Goal: Task Accomplishment & Management: Complete application form

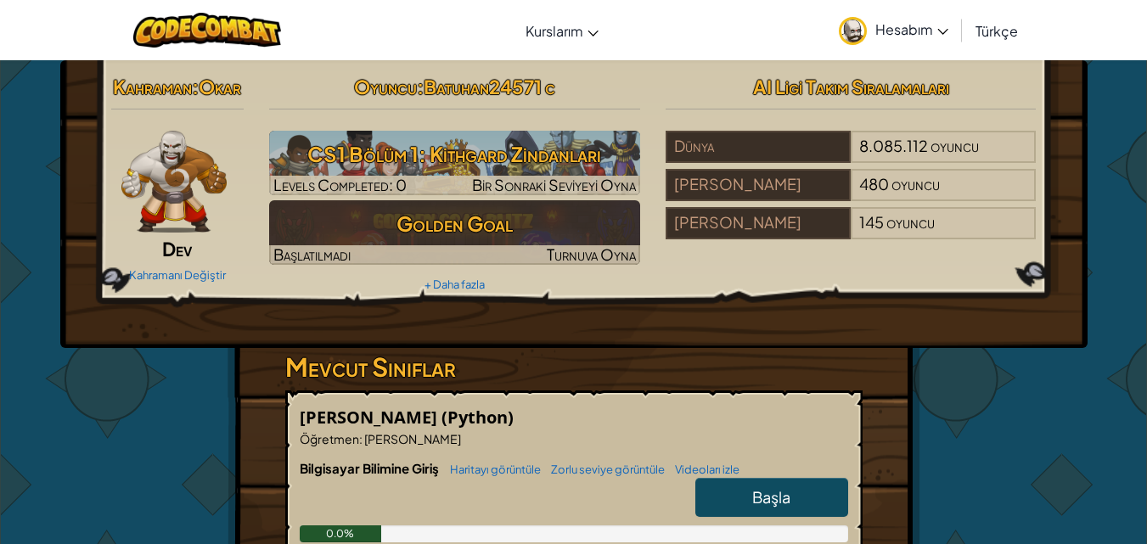
scroll to position [142, 0]
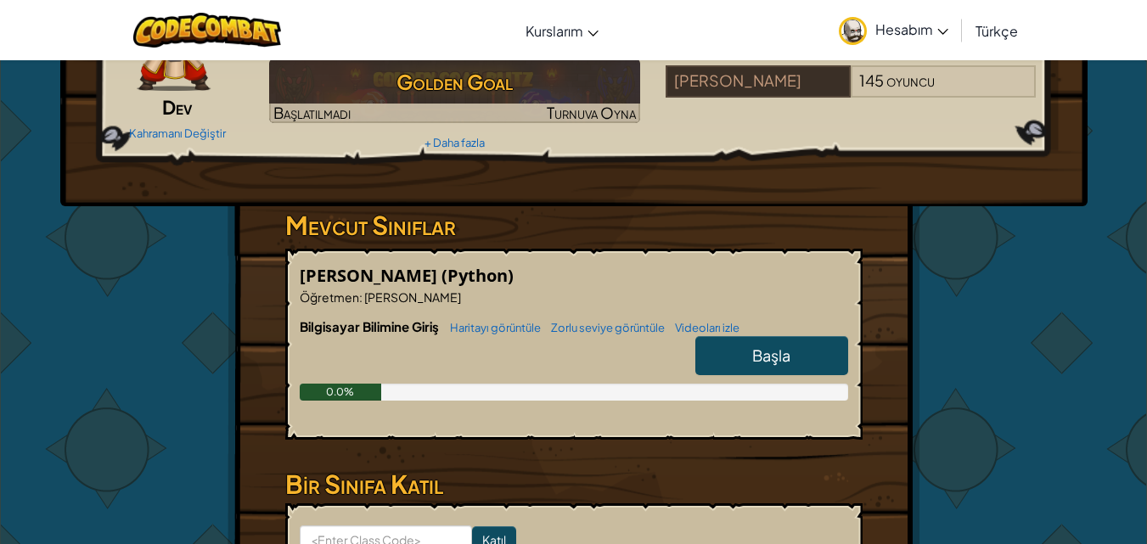
click at [751, 360] on link "Başla" at bounding box center [771, 355] width 153 height 39
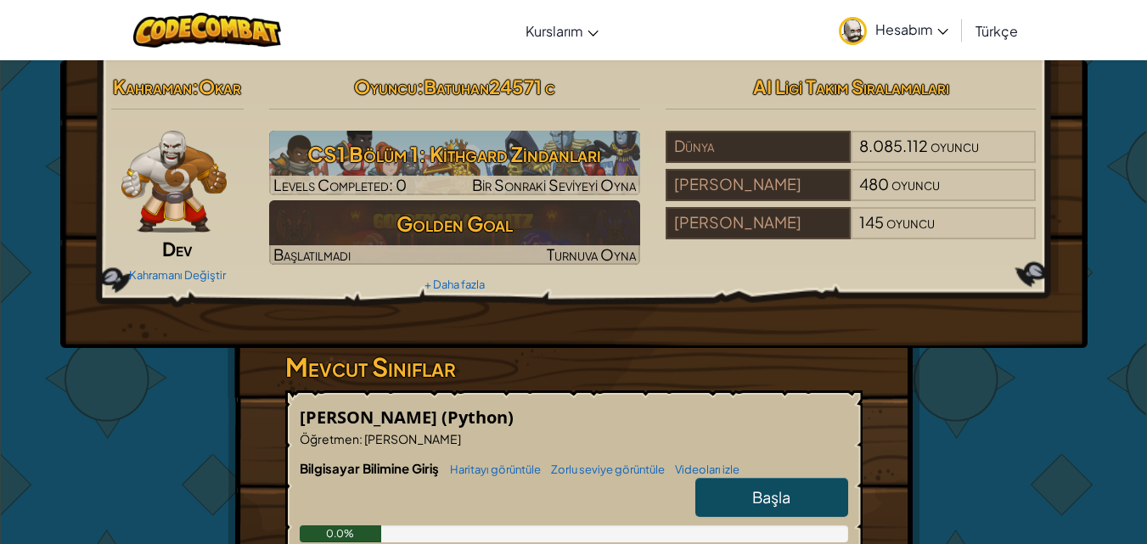
drag, startPoint x: 578, startPoint y: 462, endPoint x: 561, endPoint y: 364, distance: 99.1
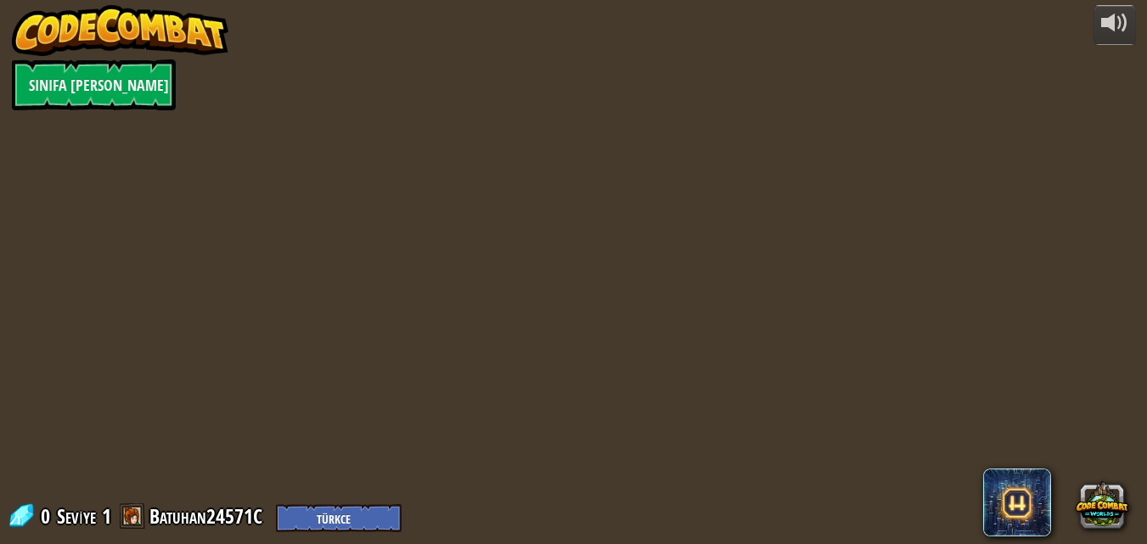
select select "tr"
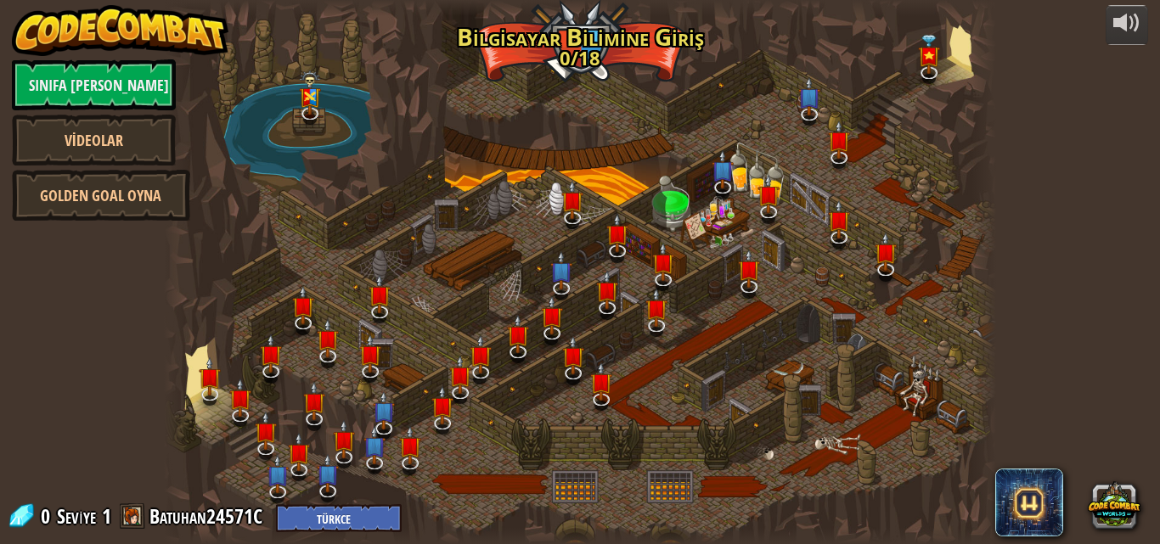
select select "tr"
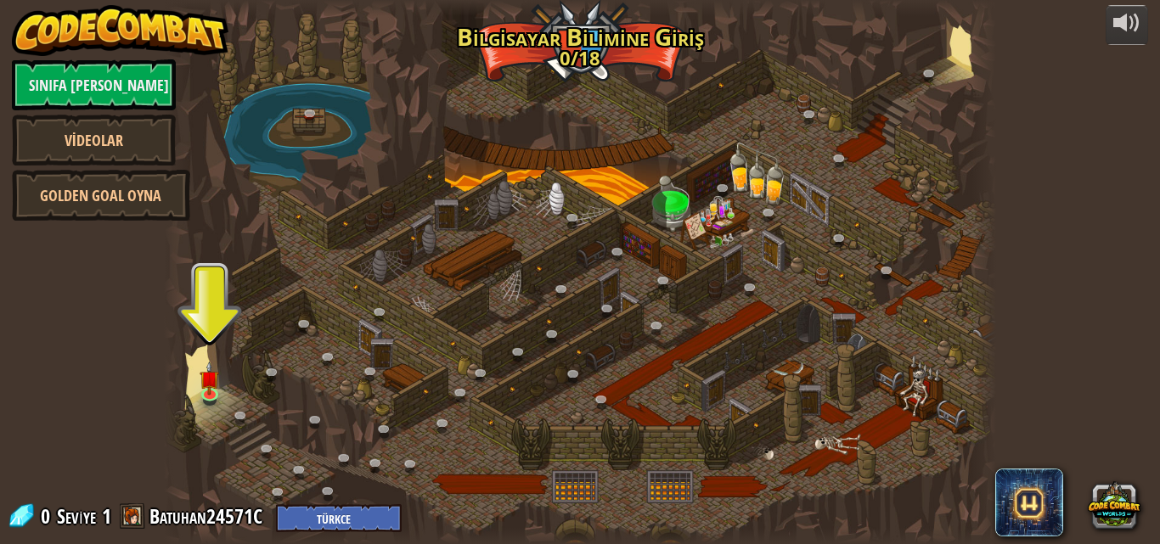
drag, startPoint x: 561, startPoint y: 364, endPoint x: 485, endPoint y: 254, distance: 134.2
click at [485, 254] on div at bounding box center [580, 272] width 833 height 544
click at [203, 392] on img at bounding box center [210, 370] width 20 height 45
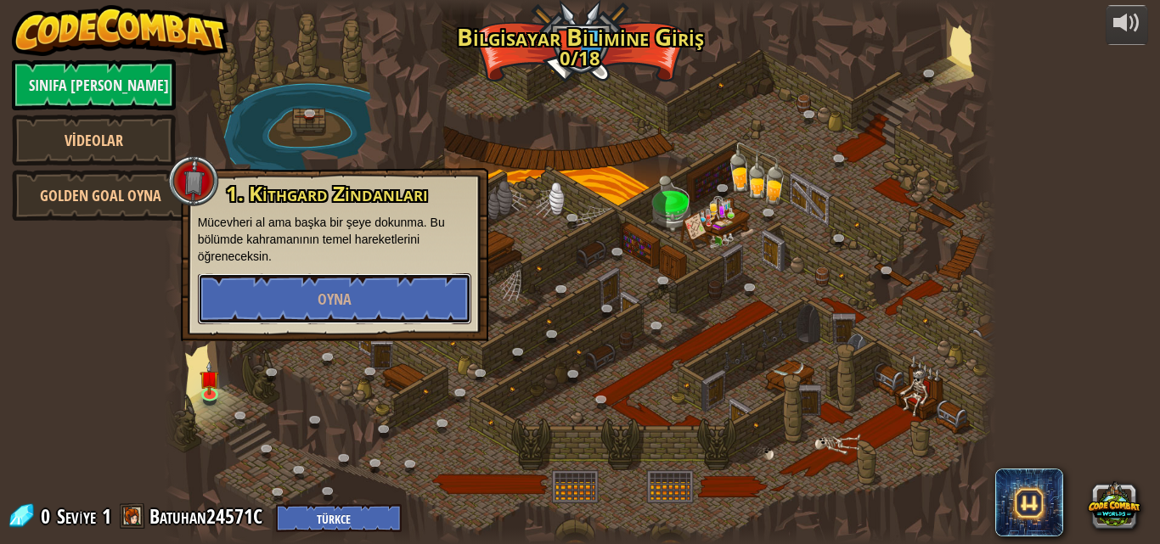
click at [293, 306] on button "Oyna" at bounding box center [334, 298] width 273 height 51
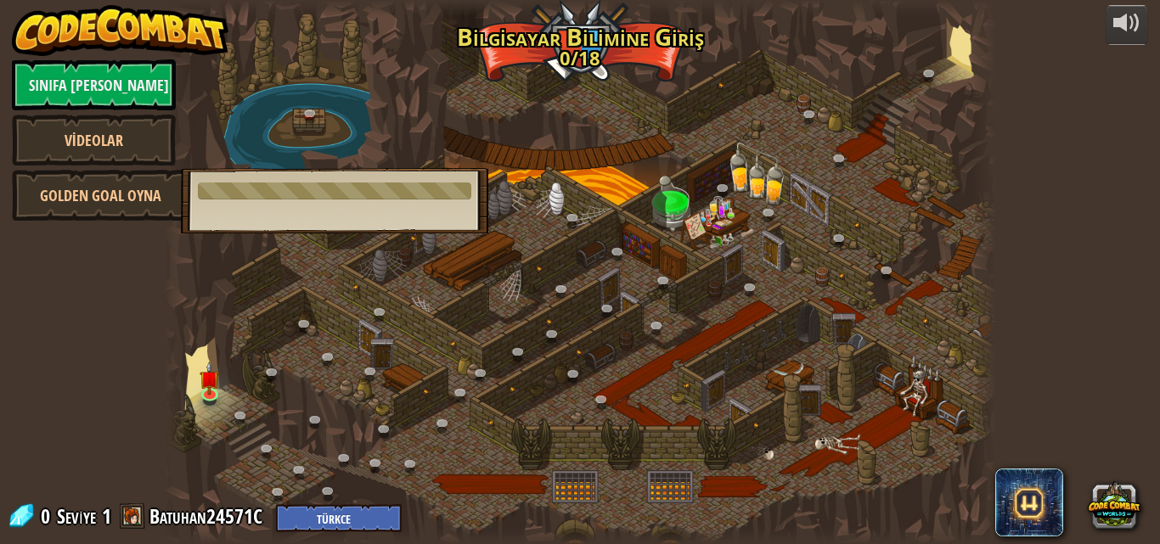
click at [295, 300] on div at bounding box center [580, 272] width 833 height 544
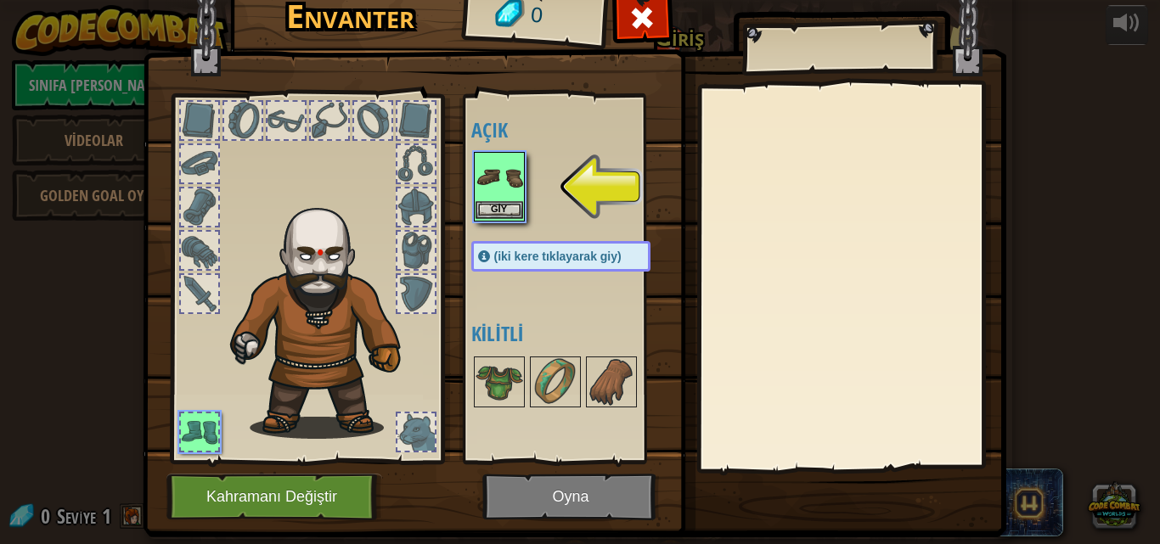
click at [506, 187] on img at bounding box center [499, 178] width 48 height 48
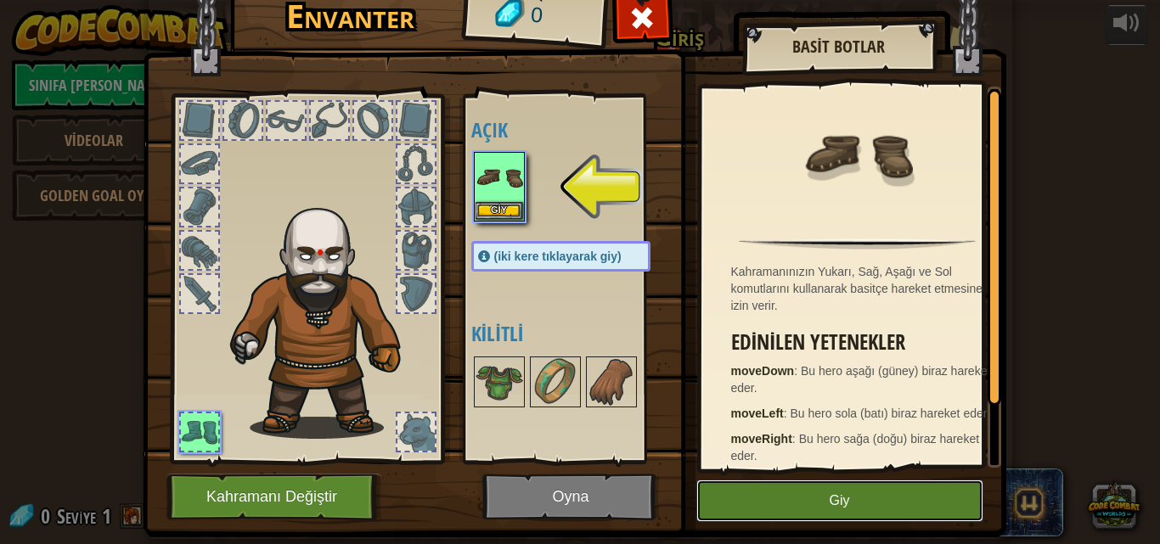
click at [878, 515] on button "Giy" at bounding box center [839, 501] width 287 height 42
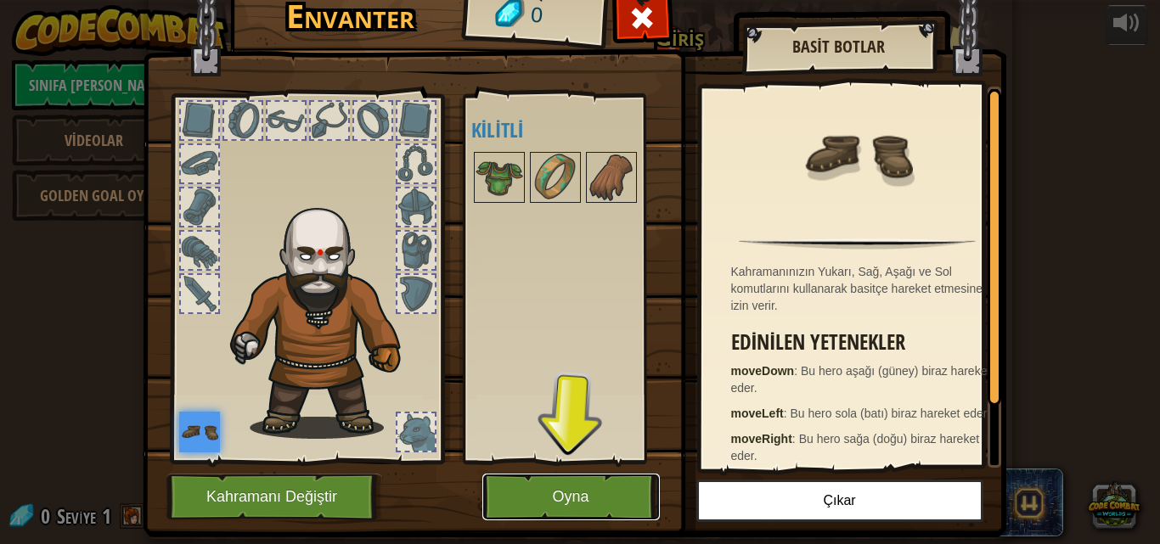
click at [534, 505] on button "Oyna" at bounding box center [570, 497] width 177 height 47
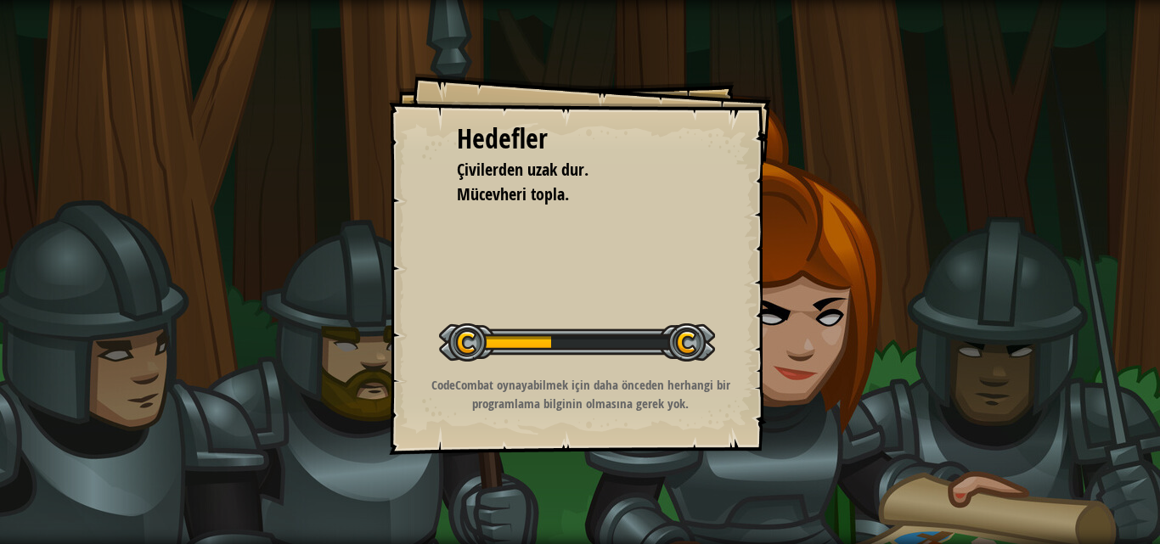
click at [548, 217] on div "Hedefler Çivilerden uzak dur. Mücevheri topla. Seviyeyi Başlat Yüklenemiyor Bu …" at bounding box center [580, 264] width 382 height 382
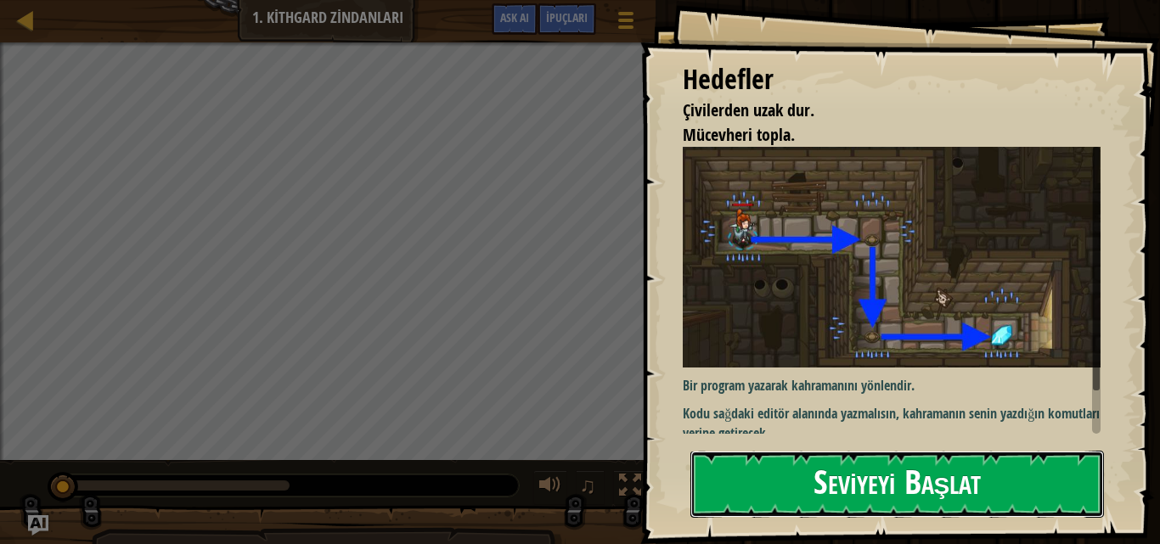
click at [936, 512] on button "Seviyeyi Başlat" at bounding box center [896, 484] width 413 height 67
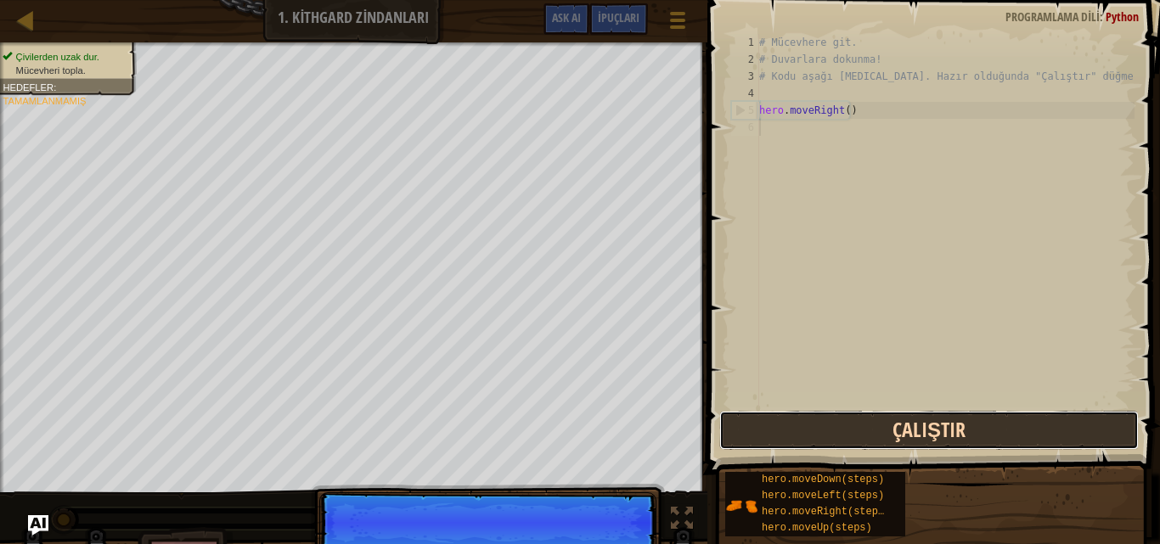
click at [892, 436] on button "Çalıştır" at bounding box center [928, 430] width 419 height 39
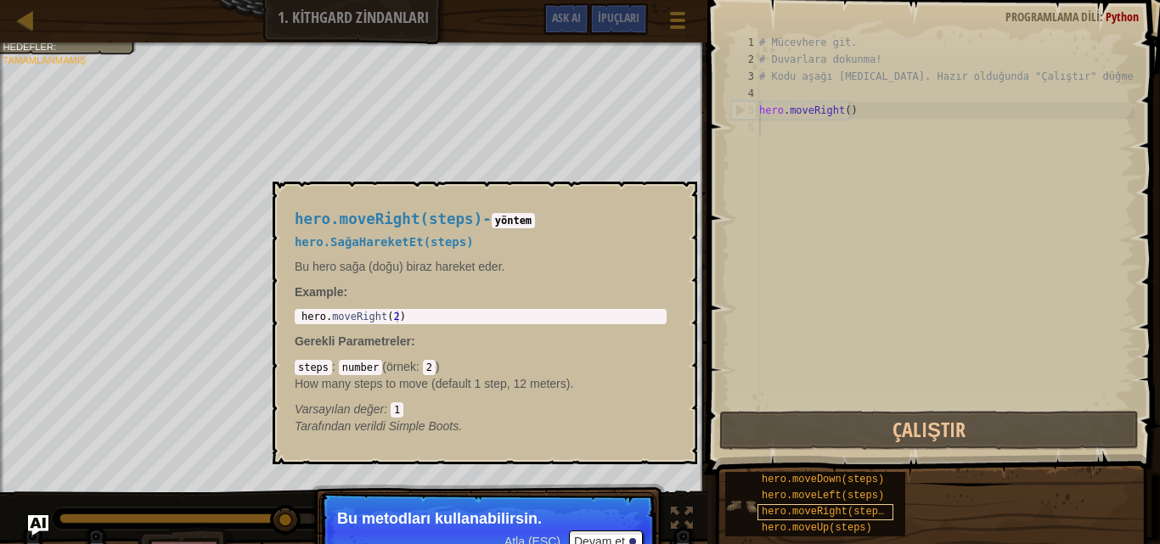
scroll to position [8, 0]
click at [770, 508] on span "hero.moveRight(steps)" at bounding box center [826, 512] width 128 height 12
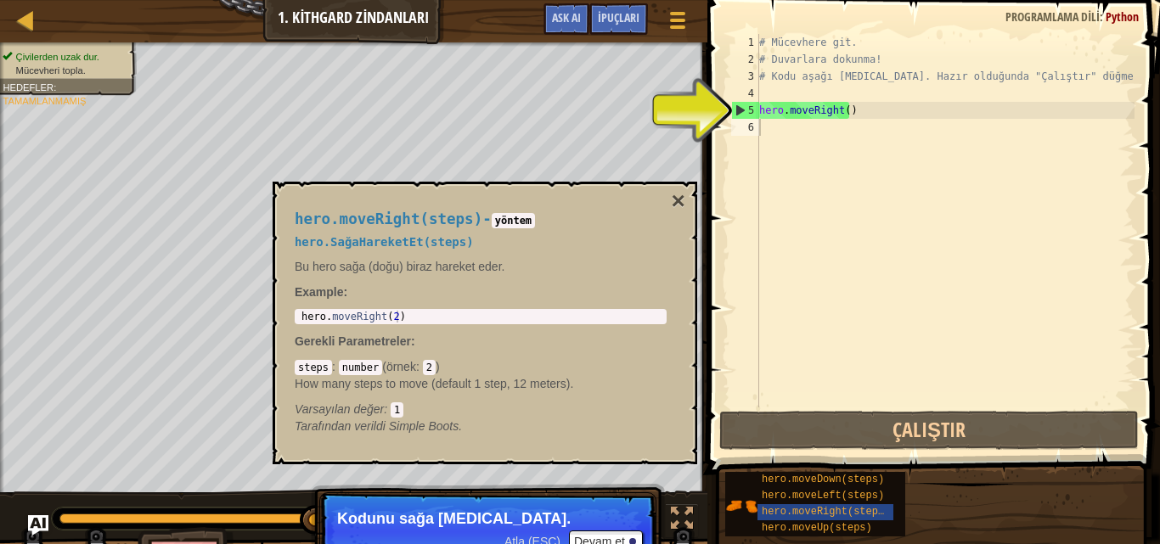
click at [770, 128] on div "# Mücevhere git. # Duvarlara dokunma! # Kodu aşağı yaz. Hazır olduğunda "Çalışt…" at bounding box center [945, 238] width 379 height 408
click at [683, 200] on button "×" at bounding box center [679, 201] width 14 height 24
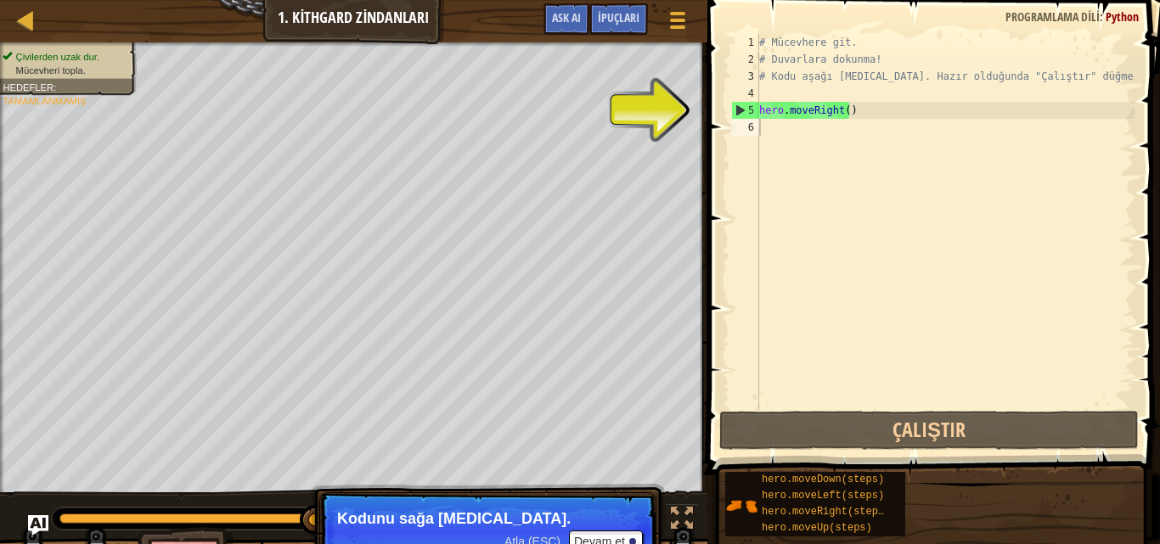
click at [773, 138] on div "# Mücevhere git. # Duvarlara dokunma! # Kodu aşağı yaz. Hazır olduğunda "Çalışt…" at bounding box center [945, 238] width 379 height 408
type textarea "h"
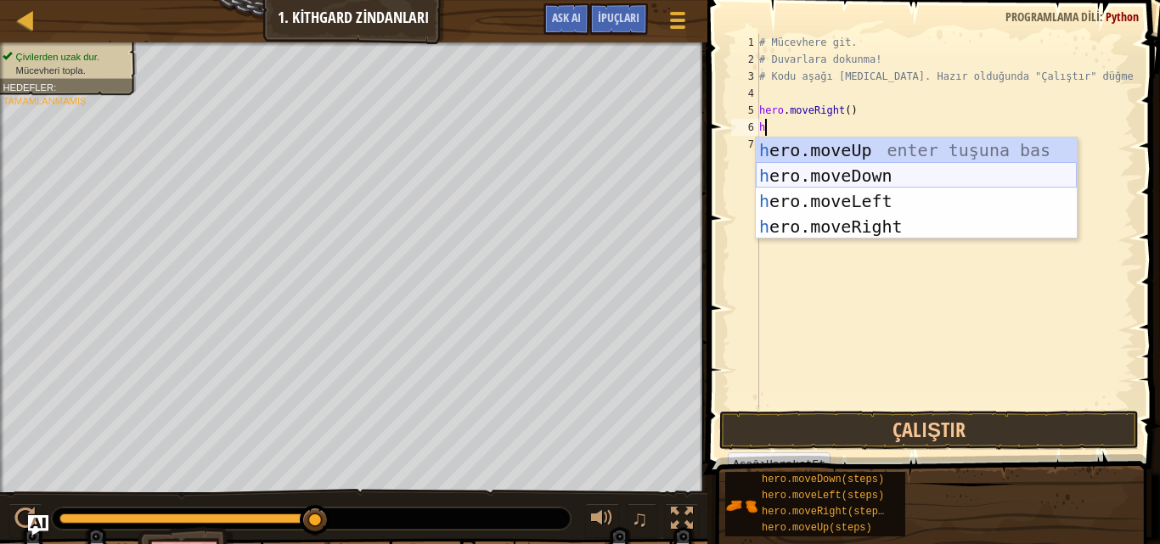
click at [814, 179] on div "h ero.moveUp enter tuşuna bas h ero.moveDown enter tuşuna bas h ero.moveLeft en…" at bounding box center [916, 214] width 321 height 153
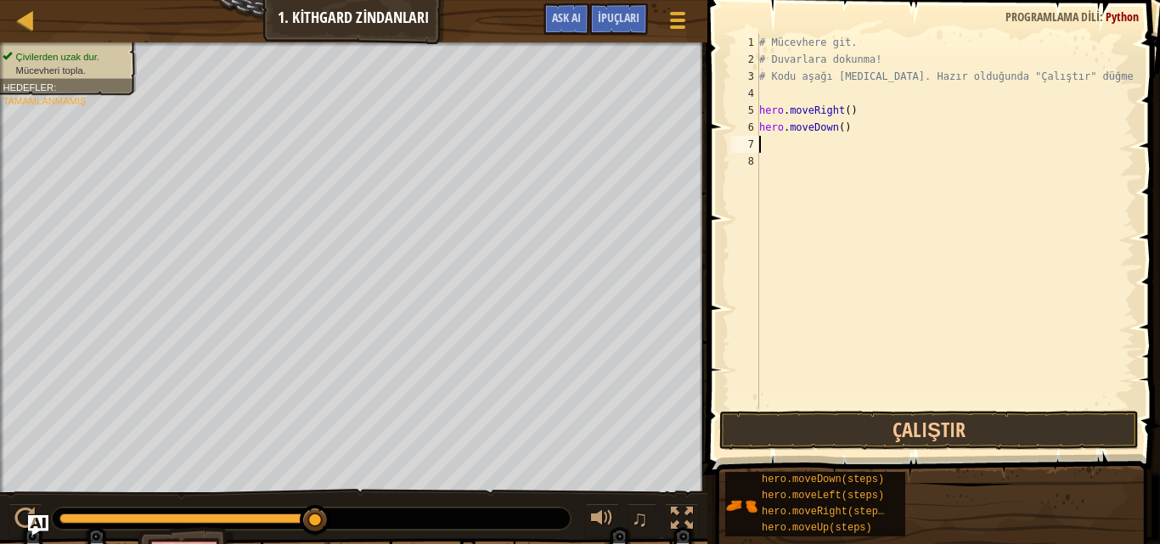
click at [762, 147] on div "# Mücevhere git. # Duvarlara dokunma! # Kodu aşağı yaz. Hazır olduğunda "Çalışt…" at bounding box center [945, 238] width 379 height 408
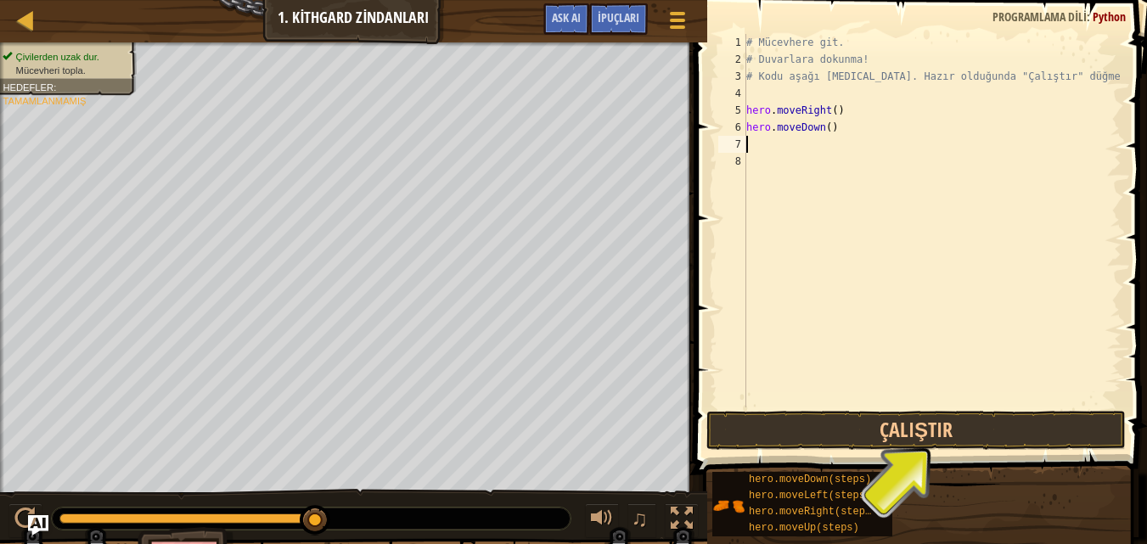
type textarea "h"
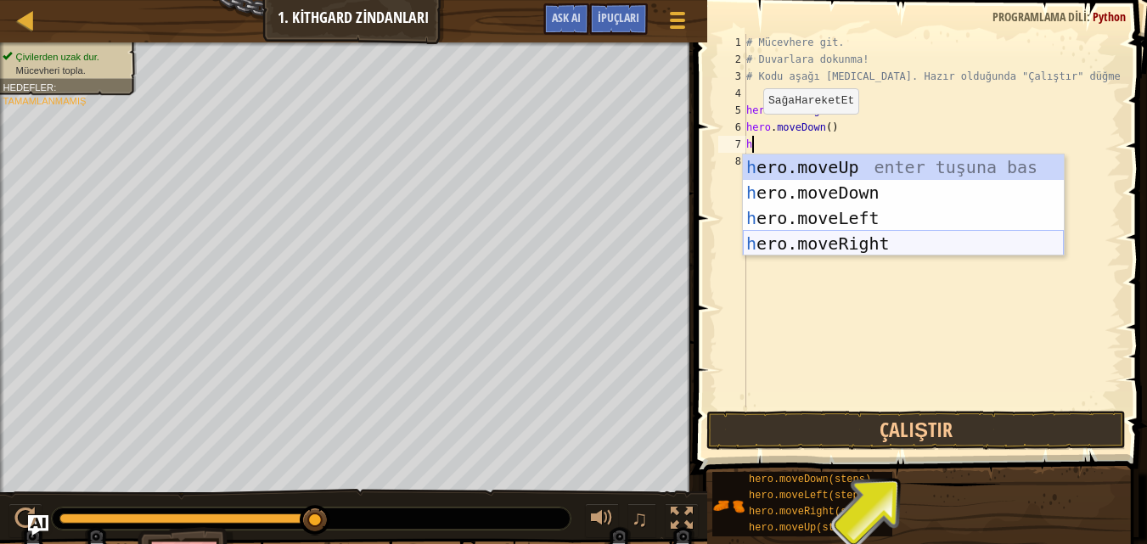
click at [792, 247] on div "h ero.moveUp enter tuşuna bas h ero.moveDown enter tuşuna bas h ero.moveLeft en…" at bounding box center [903, 231] width 321 height 153
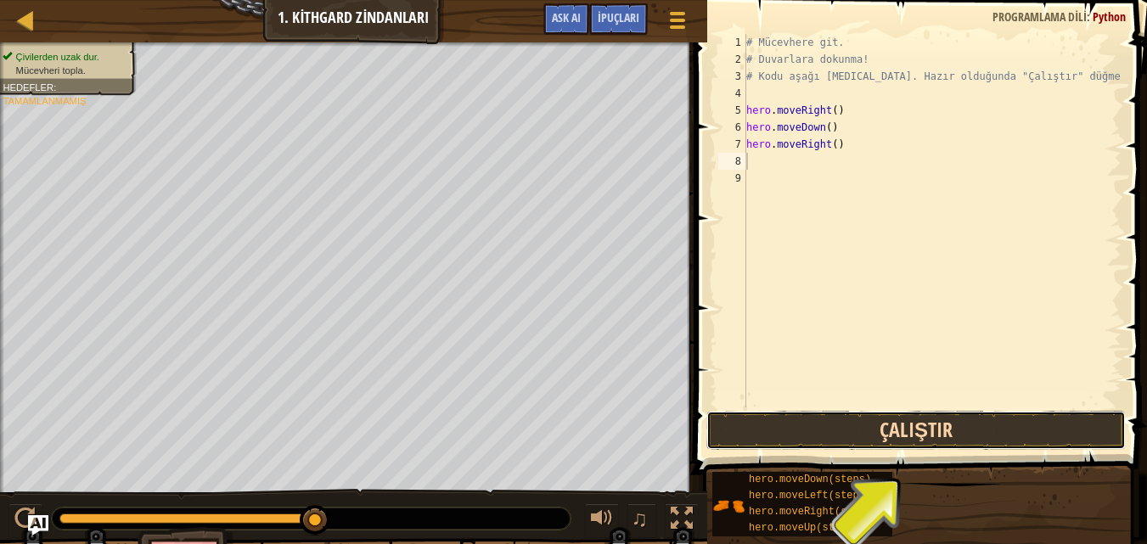
click at [927, 436] on button "Çalıştır" at bounding box center [915, 430] width 419 height 39
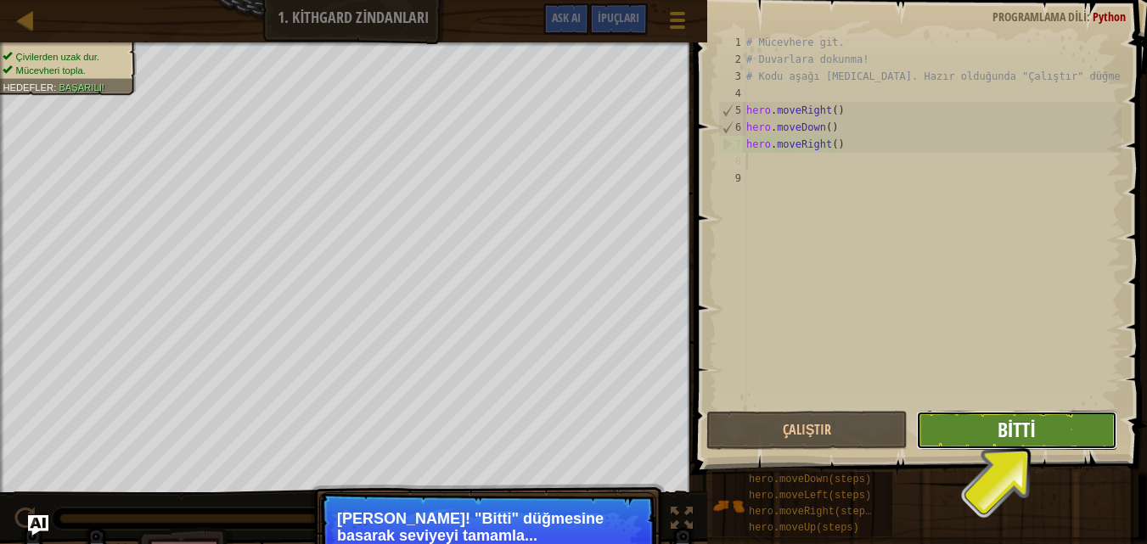
click at [1020, 425] on span "Bitti" at bounding box center [1017, 429] width 38 height 27
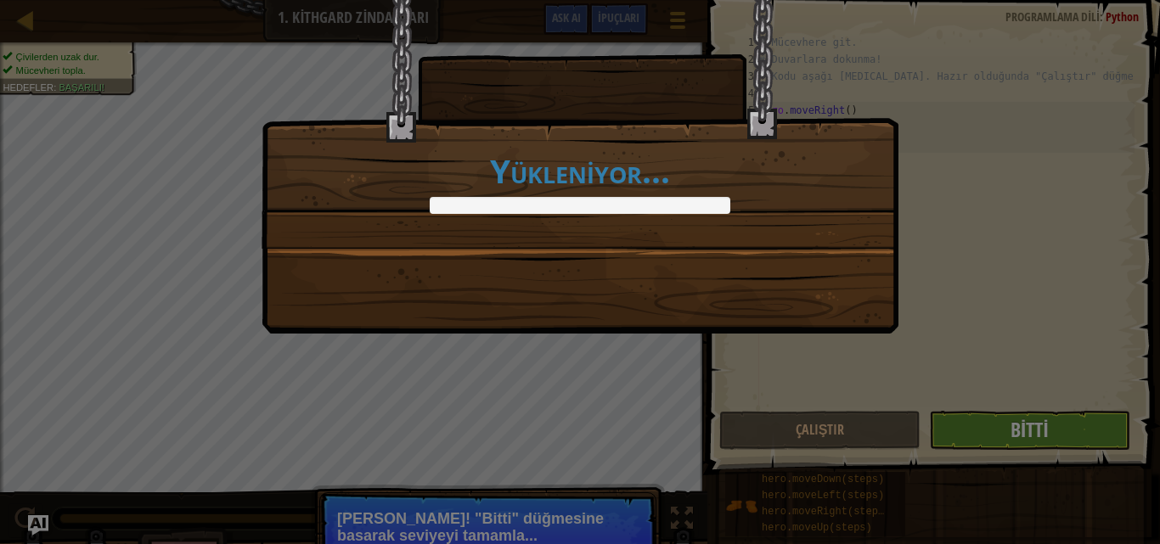
click at [1020, 425] on div "Yükleniyor..." at bounding box center [580, 272] width 1160 height 544
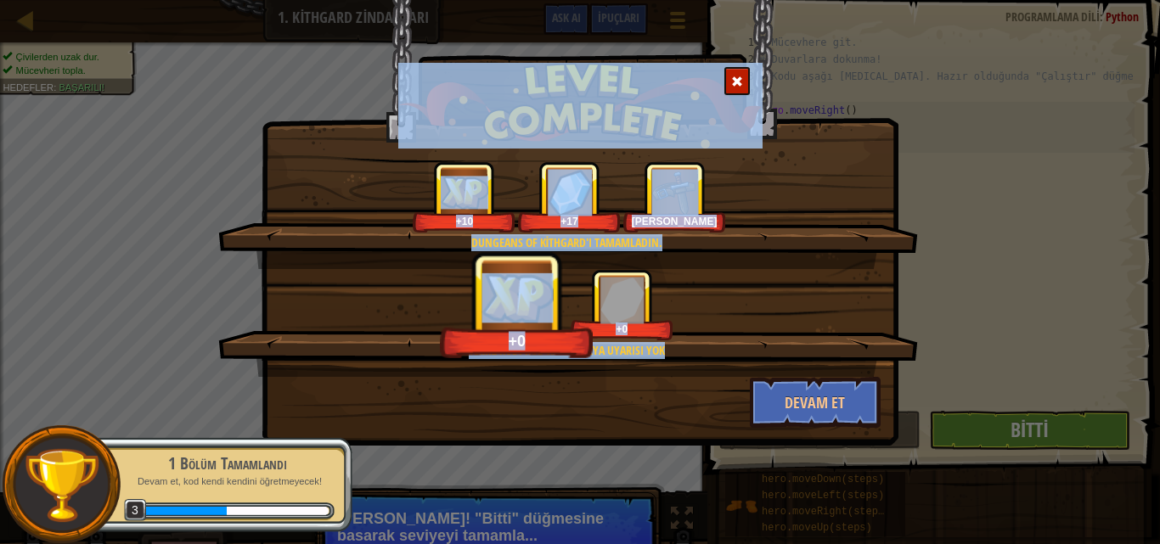
click at [985, 143] on div "Dungeans of Kithgard'ı tamamladın. +10 +17 Deri Kemer Temiz kod: kod hatası vey…" at bounding box center [580, 272] width 1160 height 544
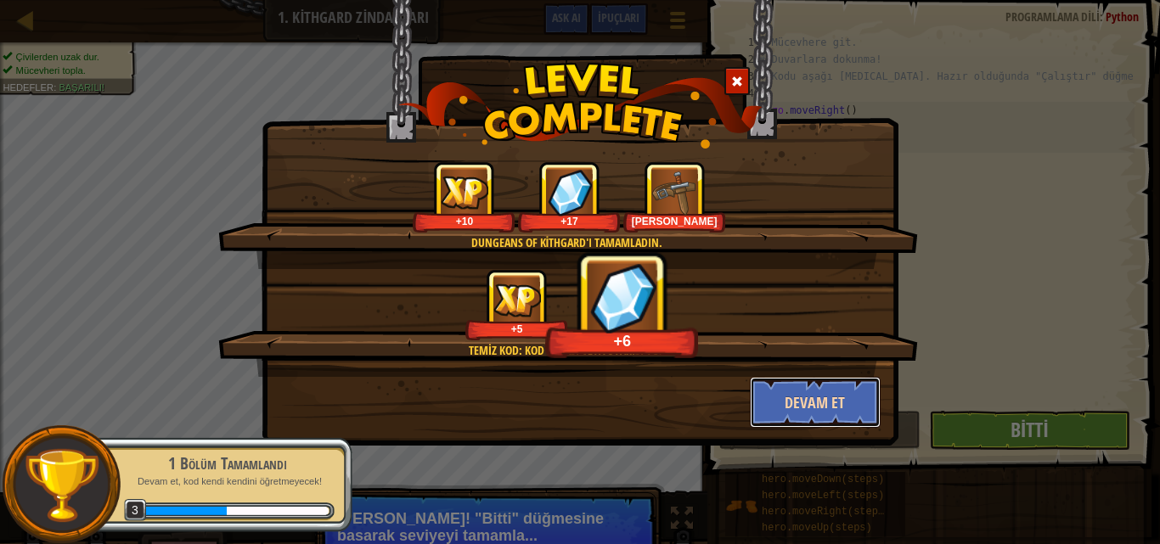
click at [849, 393] on button "Devam et" at bounding box center [816, 402] width 132 height 51
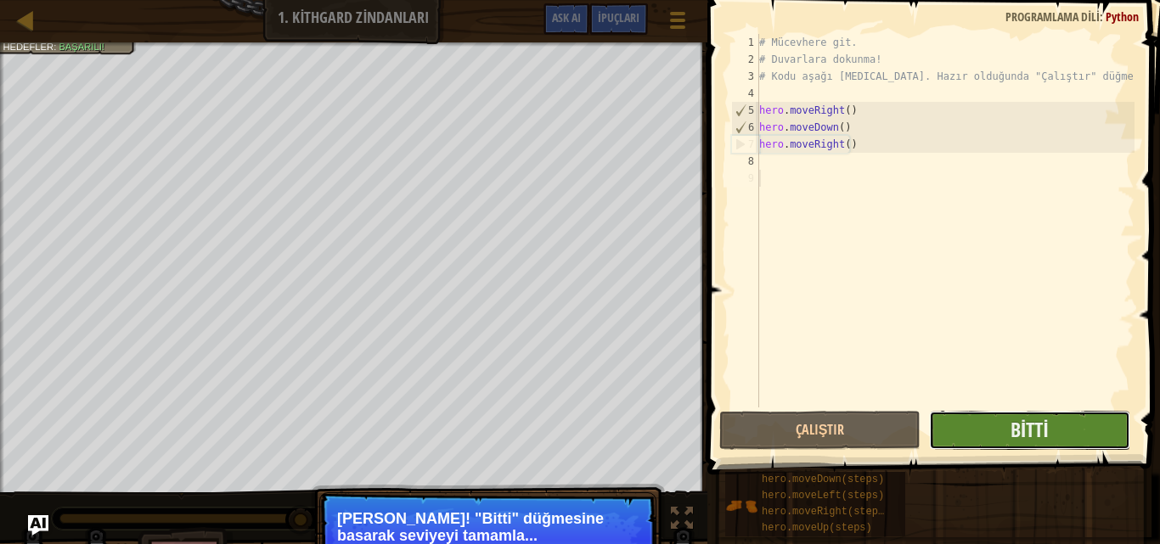
click at [996, 429] on button "Bitti" at bounding box center [1029, 430] width 201 height 39
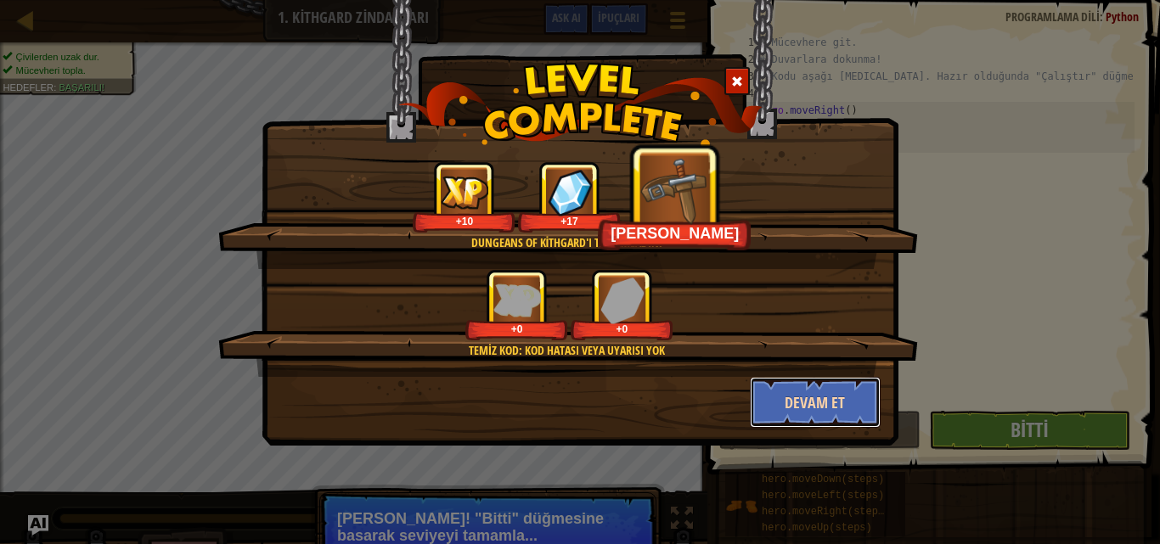
drag, startPoint x: 846, startPoint y: 393, endPoint x: 846, endPoint y: 407, distance: 13.6
click at [846, 407] on button "Devam et" at bounding box center [816, 402] width 132 height 51
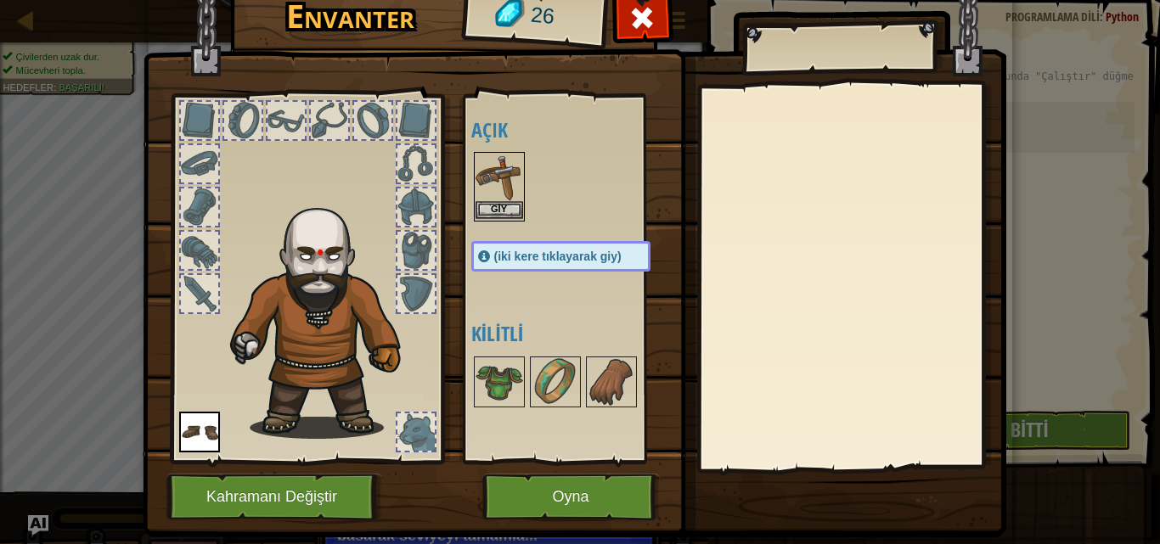
click at [479, 163] on img at bounding box center [499, 178] width 48 height 48
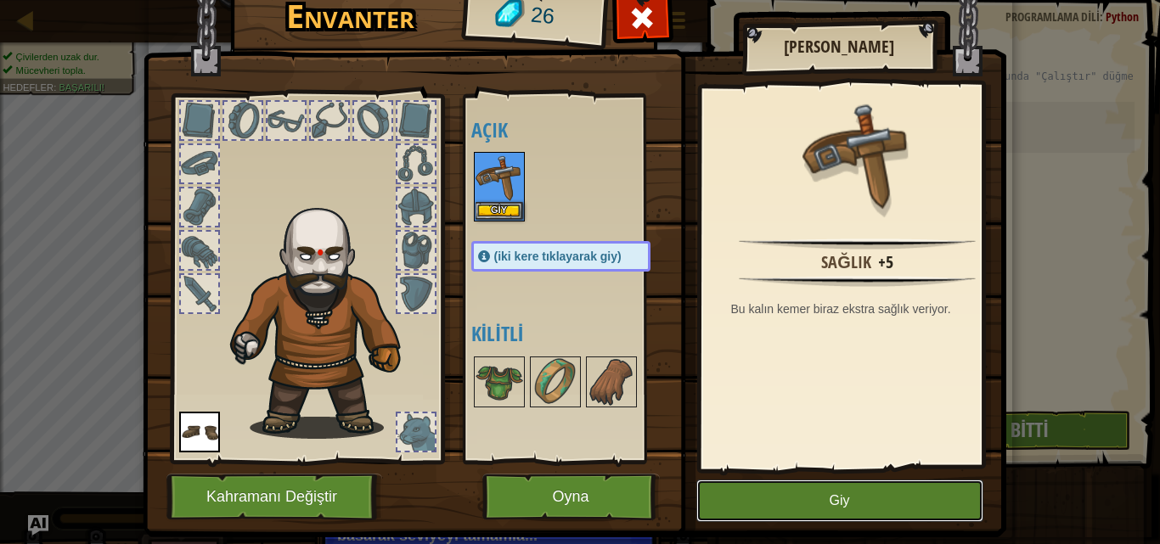
click at [837, 499] on button "Giy" at bounding box center [839, 501] width 287 height 42
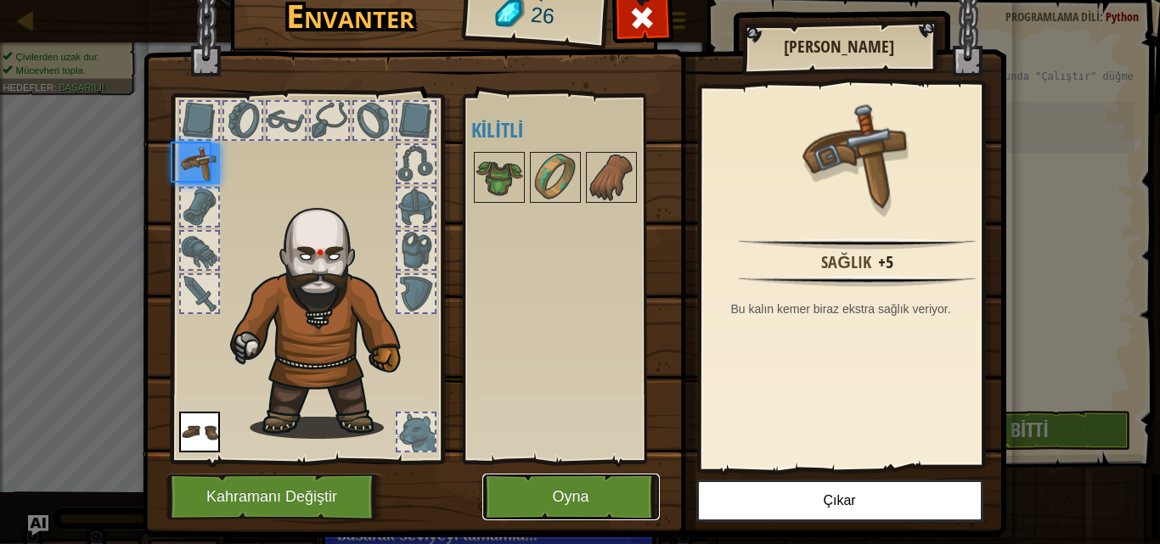
click at [605, 496] on button "Oyna" at bounding box center [570, 497] width 177 height 47
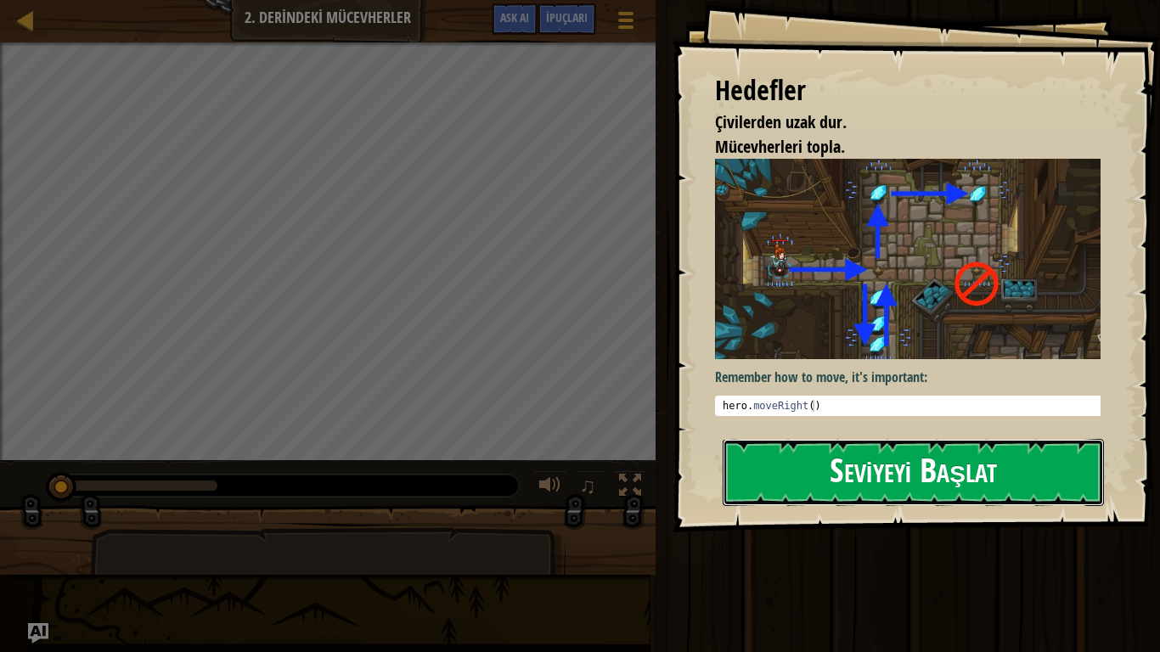
click at [1004, 439] on button "Seviyeyi Başlat" at bounding box center [913, 472] width 381 height 67
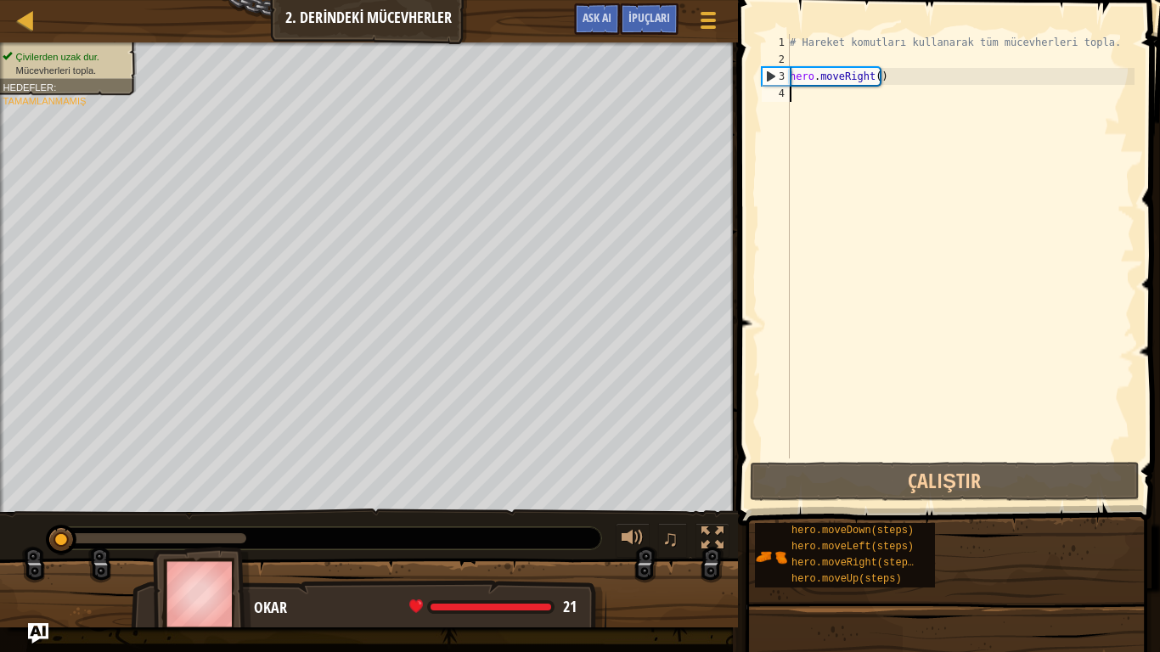
type textarea "h"
click at [799, 0] on body "Harita Bilgisayar Bilimine Giriş 2. Derindeki Mücevherler Oyun Menüsü Bitti İpu…" at bounding box center [580, 0] width 1160 height 0
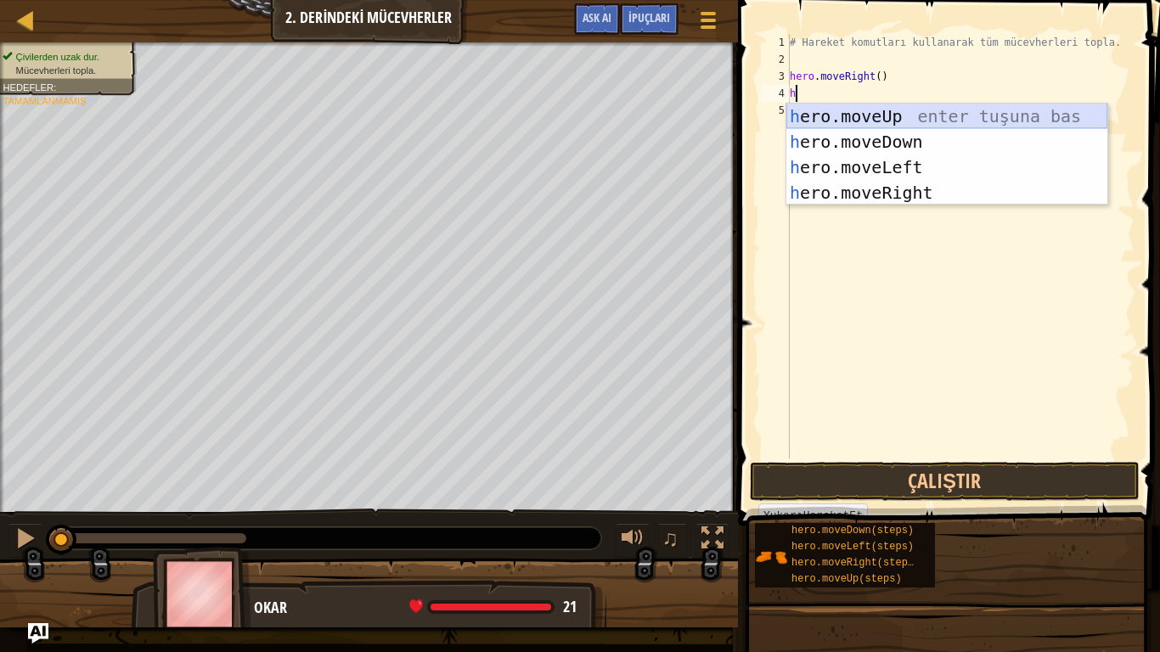
click at [895, 120] on div "h ero.moveUp enter tuşuna bas h ero.moveDown enter tuşuna bas h ero.moveLeft en…" at bounding box center [946, 180] width 321 height 153
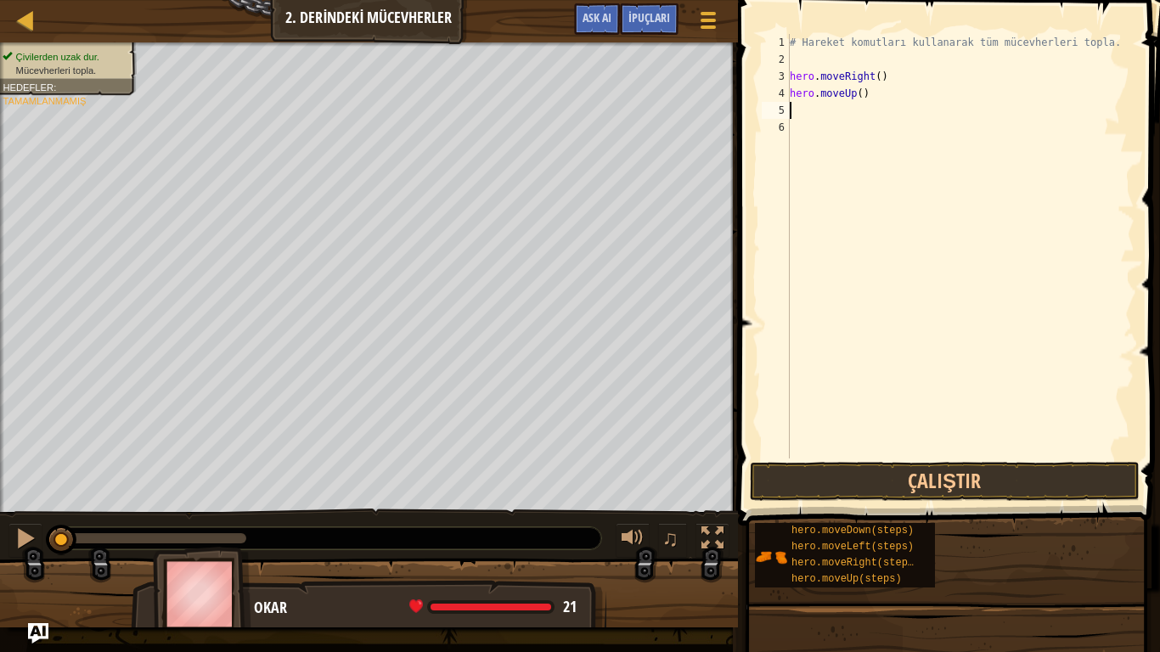
type textarea "h"
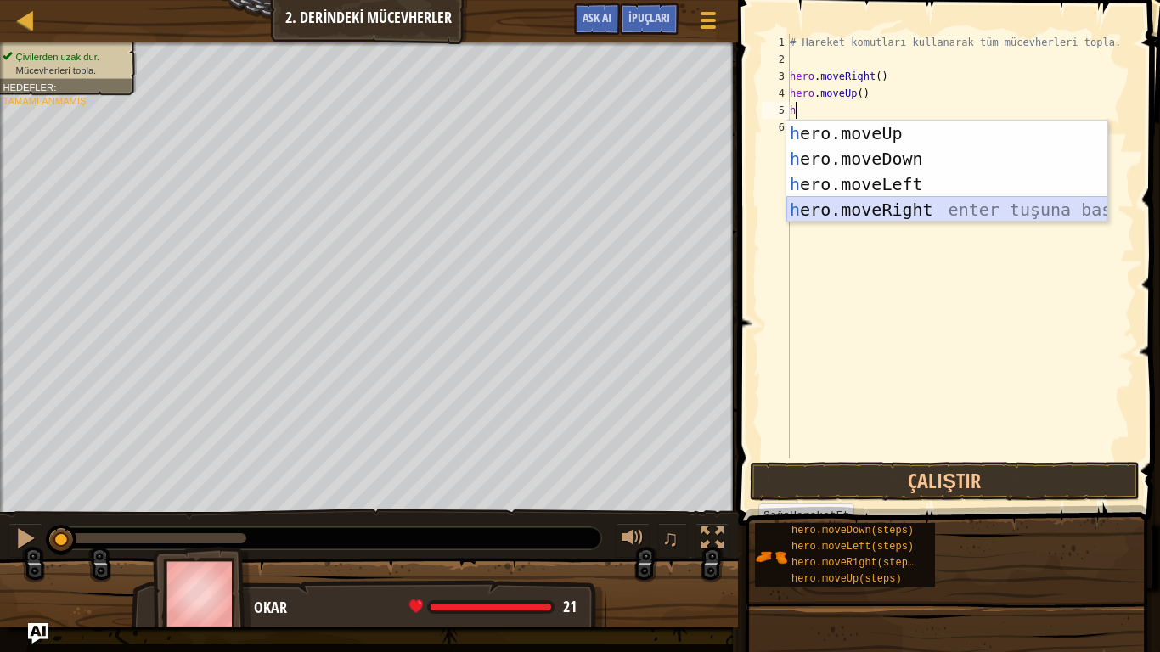
click at [894, 208] on div "h ero.moveUp enter tuşuna bas h ero.moveDown enter tuşuna bas h ero.moveLeft en…" at bounding box center [946, 197] width 321 height 153
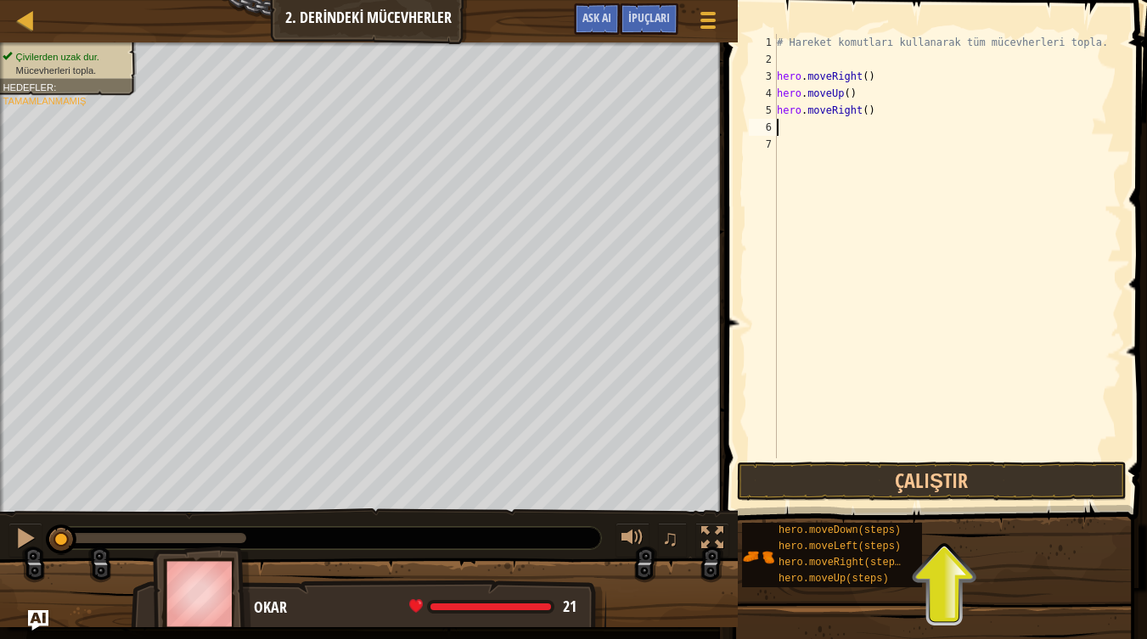
type textarea "h"
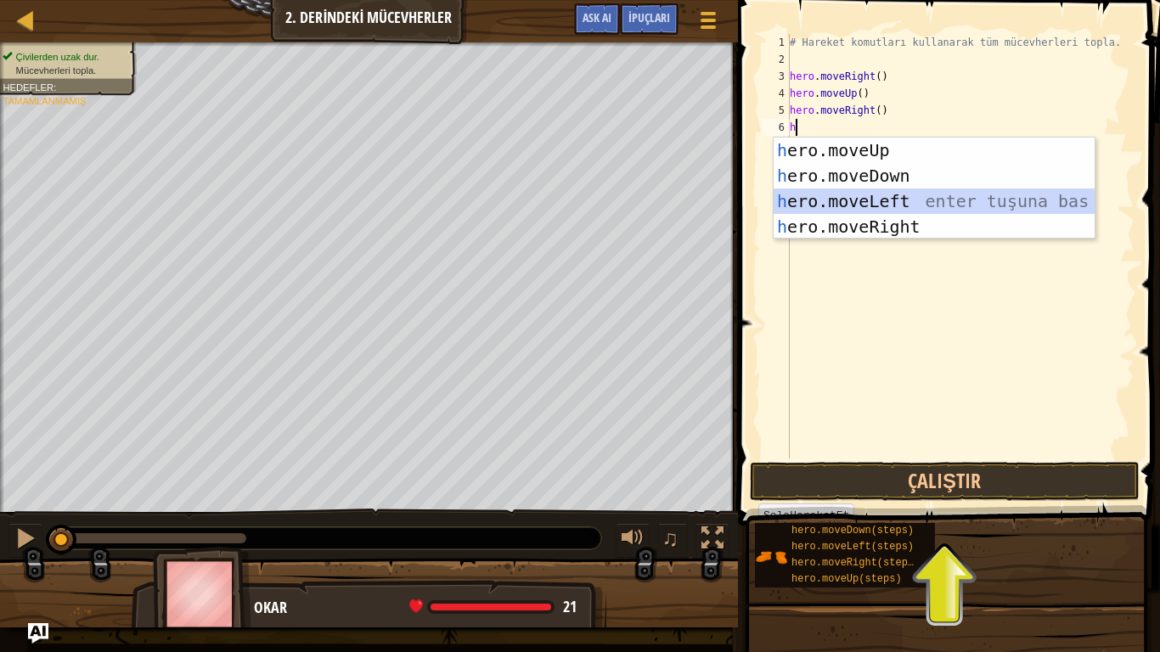
click at [880, 205] on div "h ero.moveUp enter tuşuna bas h ero.moveDown enter tuşuna bas h ero.moveLeft en…" at bounding box center [933, 214] width 321 height 153
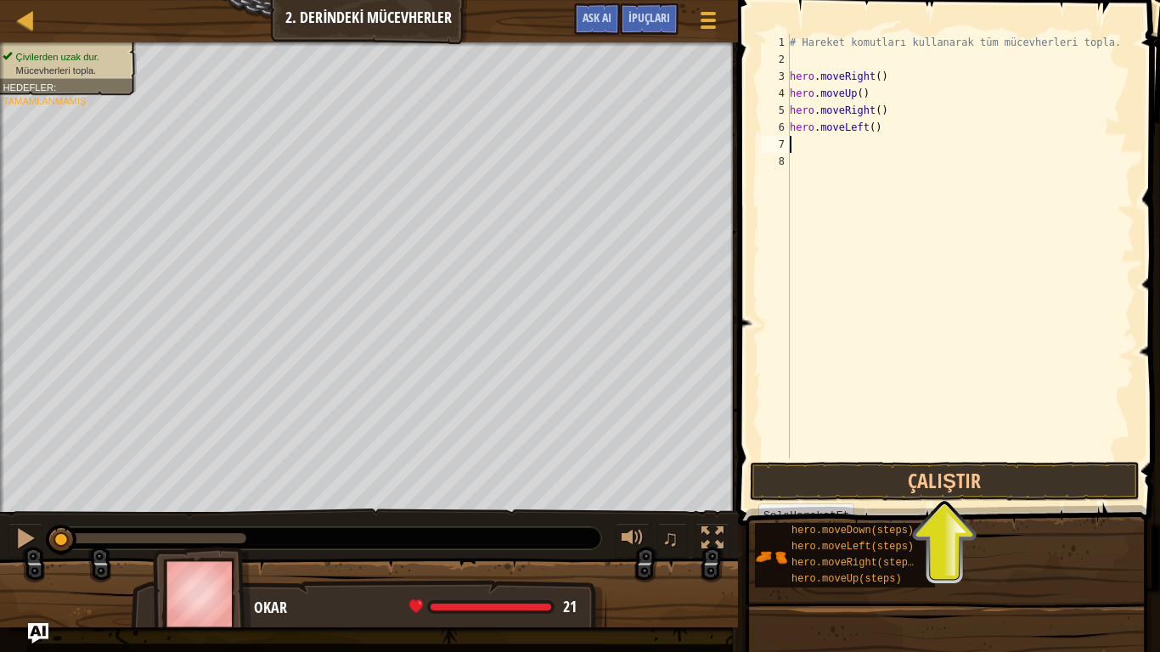
type textarea "h"
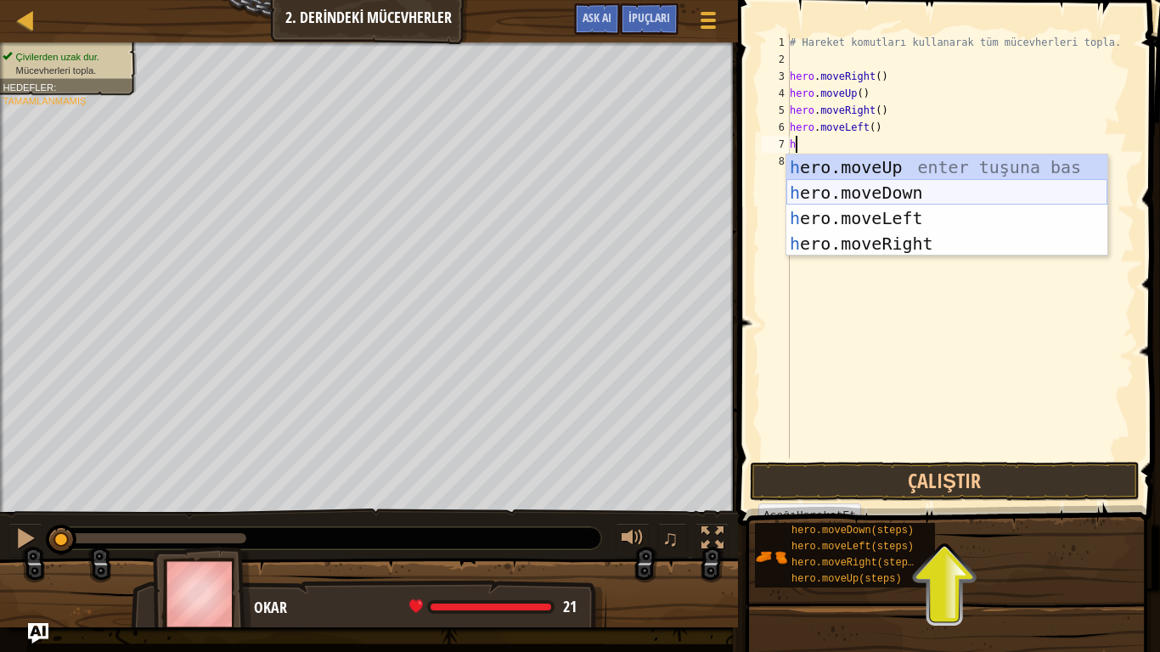
click at [903, 194] on div "h ero.moveUp enter tuşuna bas h ero.moveDown enter tuşuna bas h ero.moveLeft en…" at bounding box center [946, 231] width 321 height 153
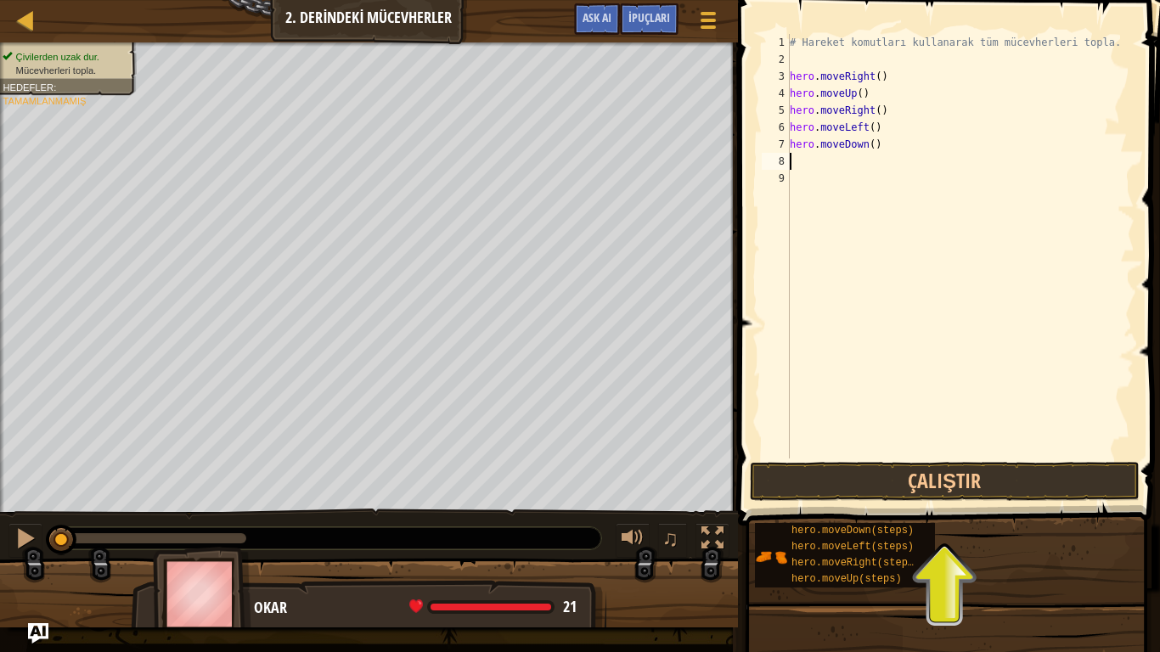
type textarea "h"
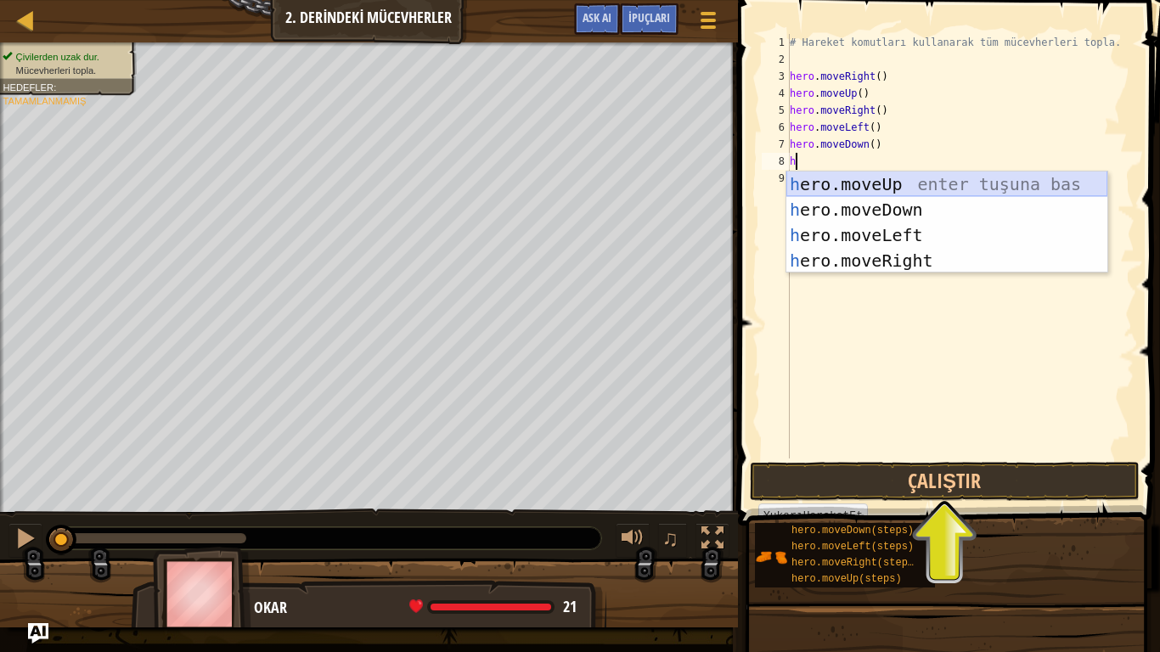
click at [874, 185] on div "h ero.moveUp enter tuşuna bas h ero.moveDown enter tuşuna bas h ero.moveLeft en…" at bounding box center [946, 248] width 321 height 153
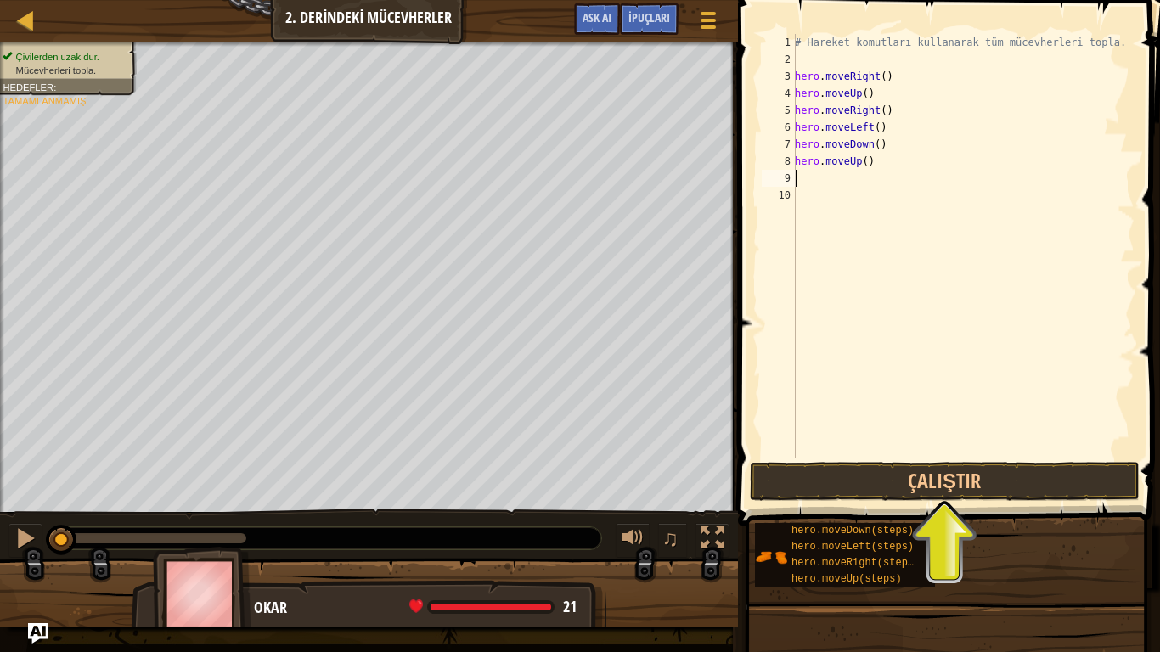
type textarea "h"
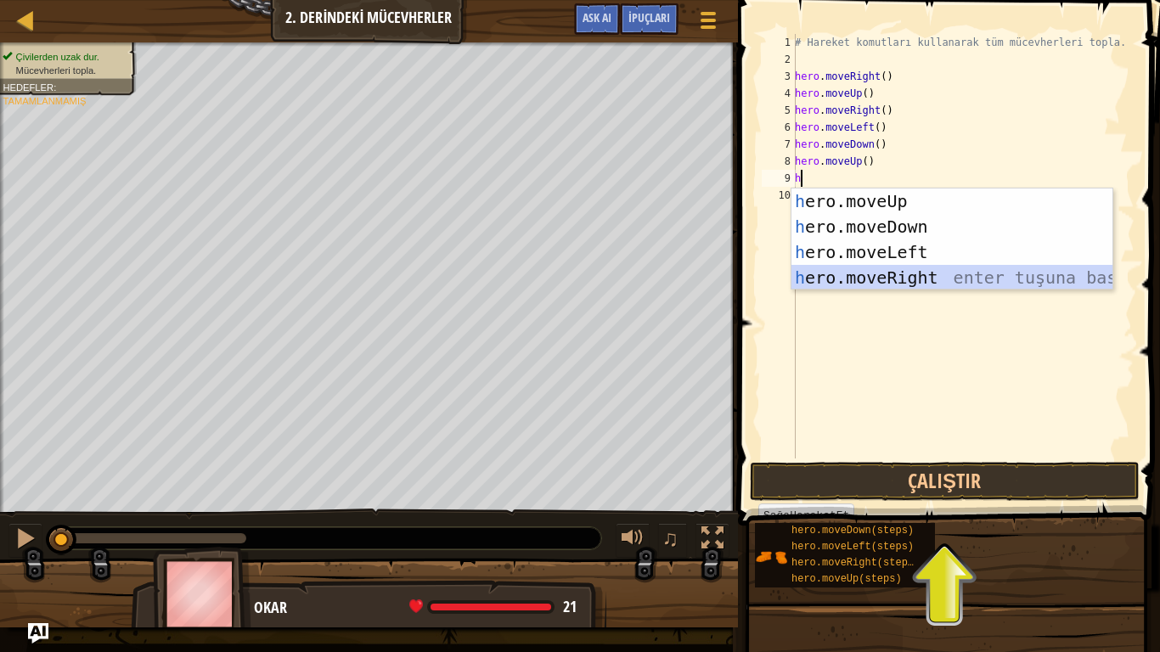
click at [914, 282] on div "h ero.moveUp enter tuşuna bas h ero.moveDown enter tuşuna bas h ero.moveLeft en…" at bounding box center [951, 264] width 321 height 153
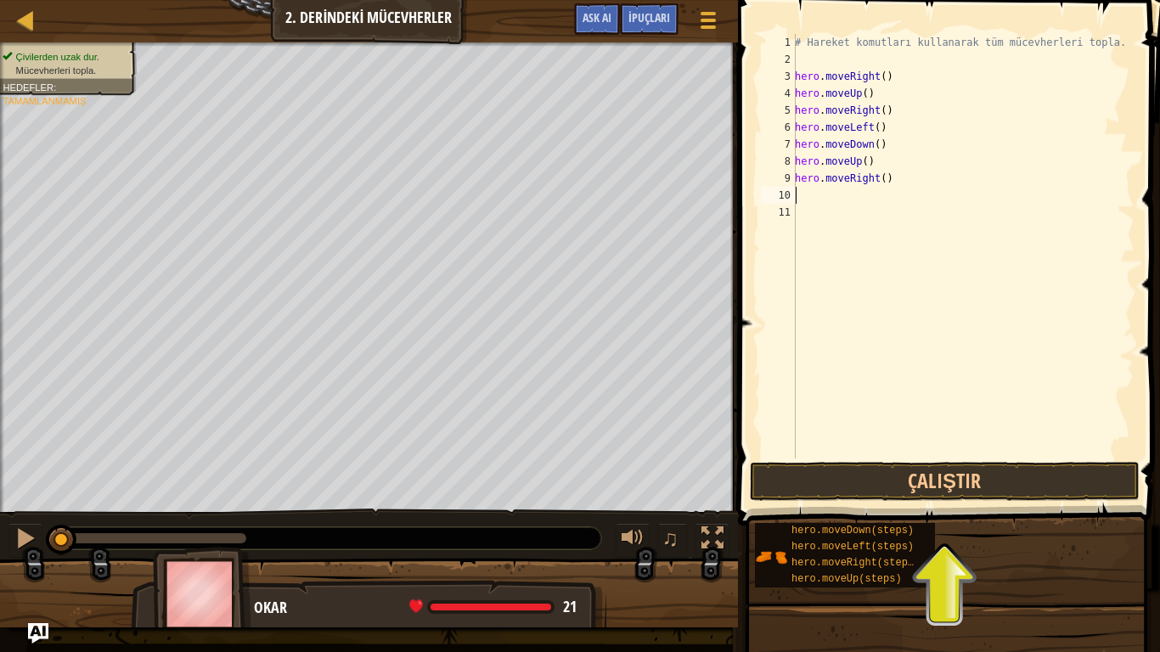
type textarea "h"
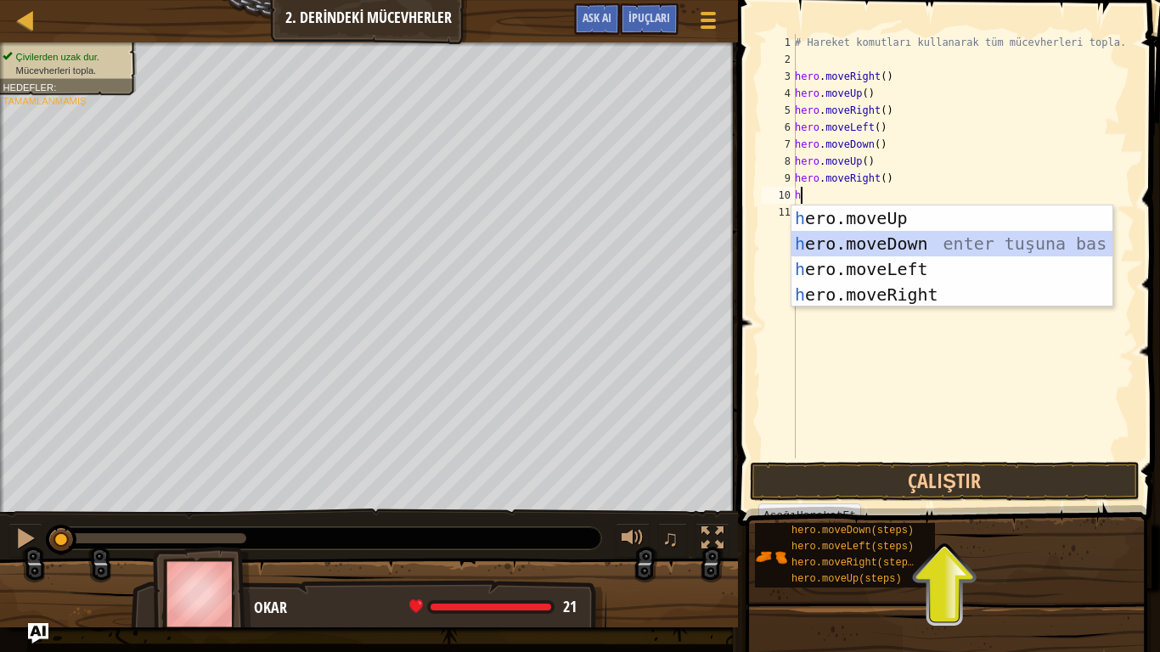
click at [911, 246] on div "h ero.moveUp enter tuşuna bas h ero.moveDown enter tuşuna bas h ero.moveLeft en…" at bounding box center [951, 281] width 321 height 153
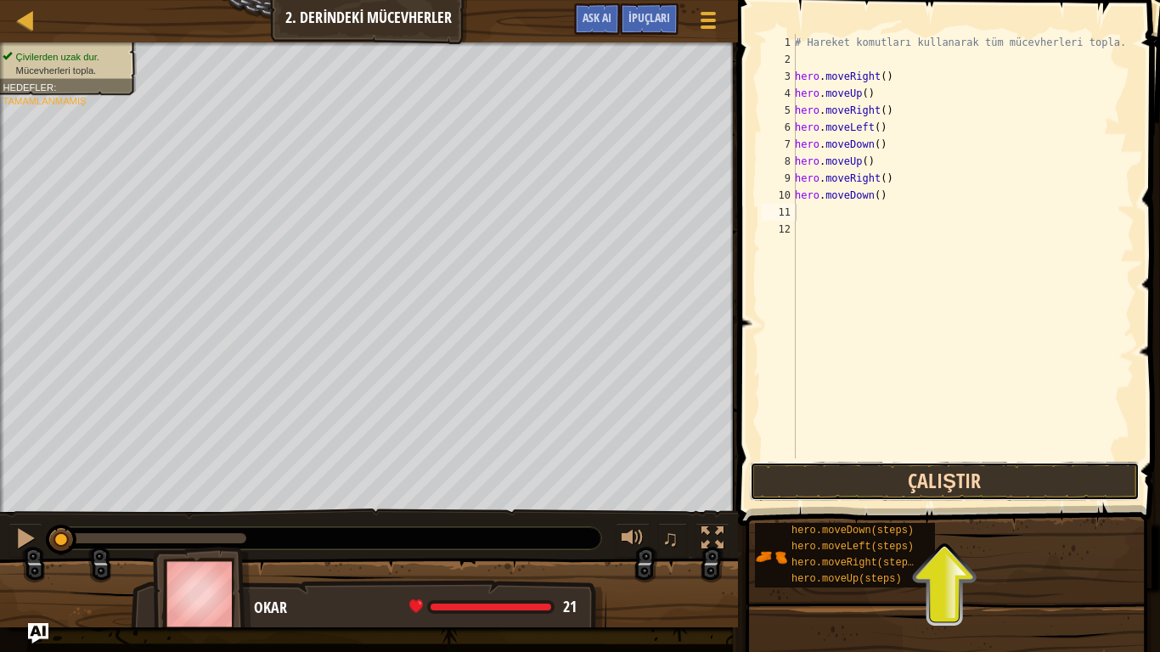
click at [946, 486] on button "Çalıştır" at bounding box center [945, 481] width 390 height 39
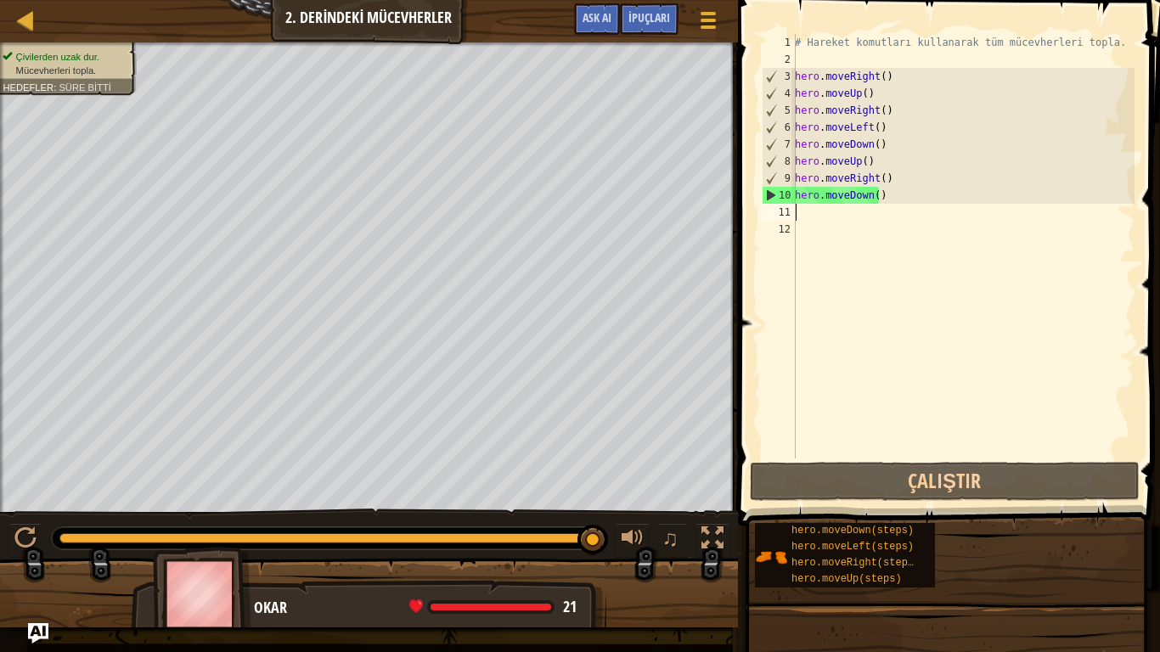
type textarea "h"
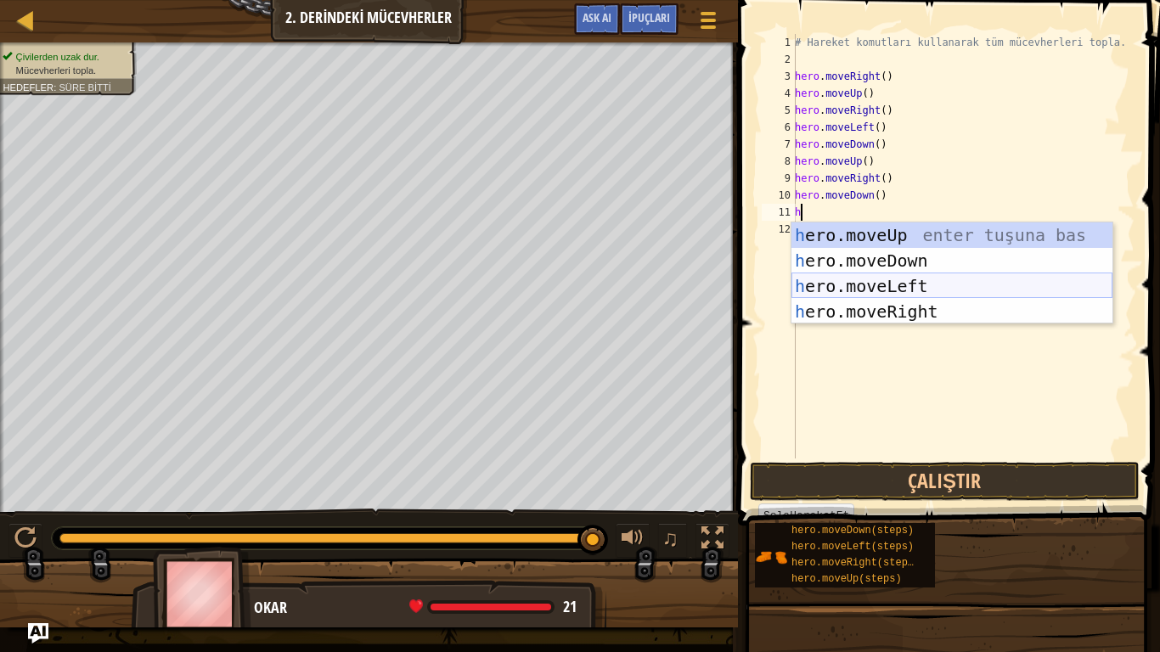
click at [829, 281] on div "h ero.moveUp enter tuşuna bas h ero.moveDown enter tuşuna bas h ero.moveLeft en…" at bounding box center [951, 298] width 321 height 153
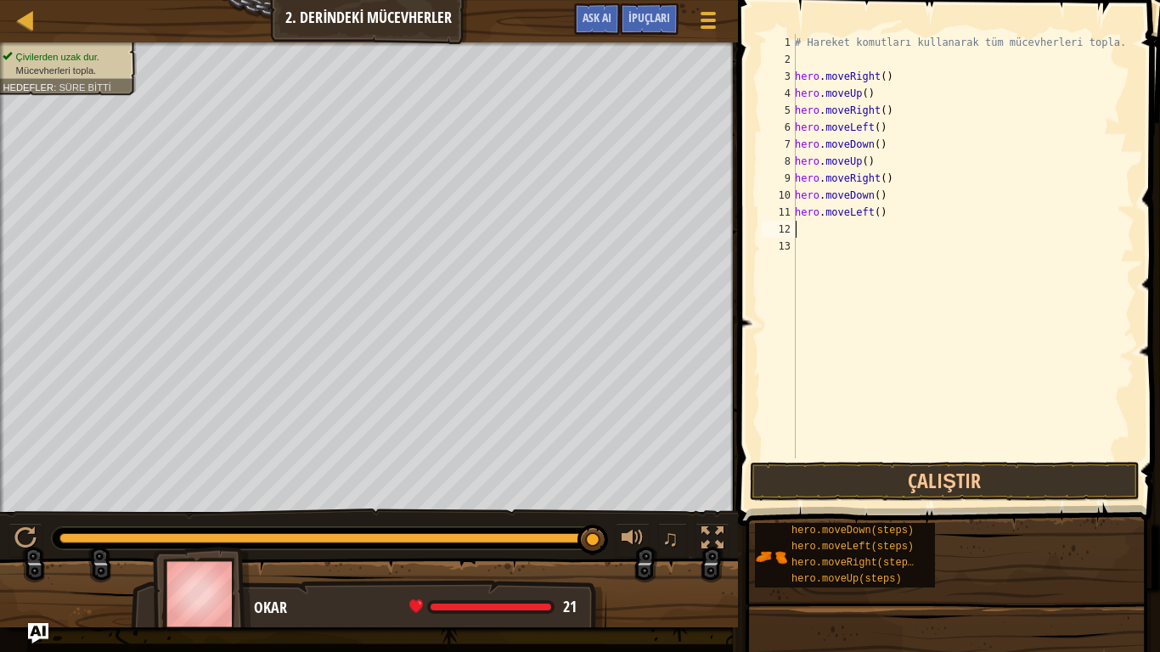
type textarea "h"
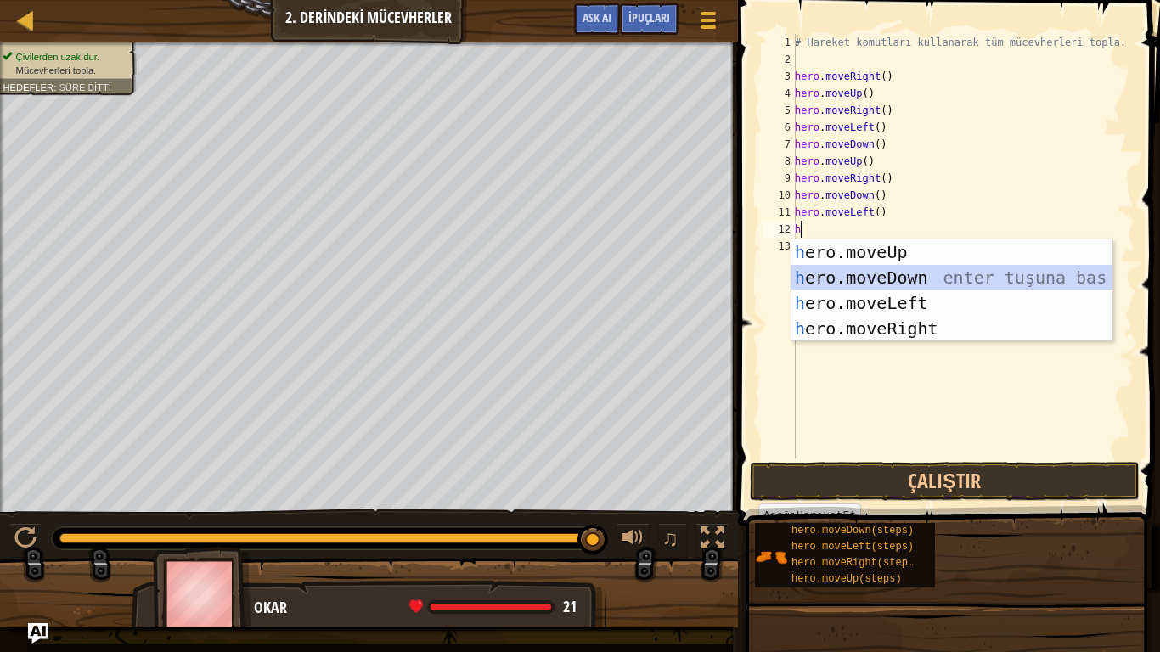
click at [839, 277] on div "h ero.moveUp enter tuşuna bas h ero.moveDown enter tuşuna bas h ero.moveLeft en…" at bounding box center [951, 315] width 321 height 153
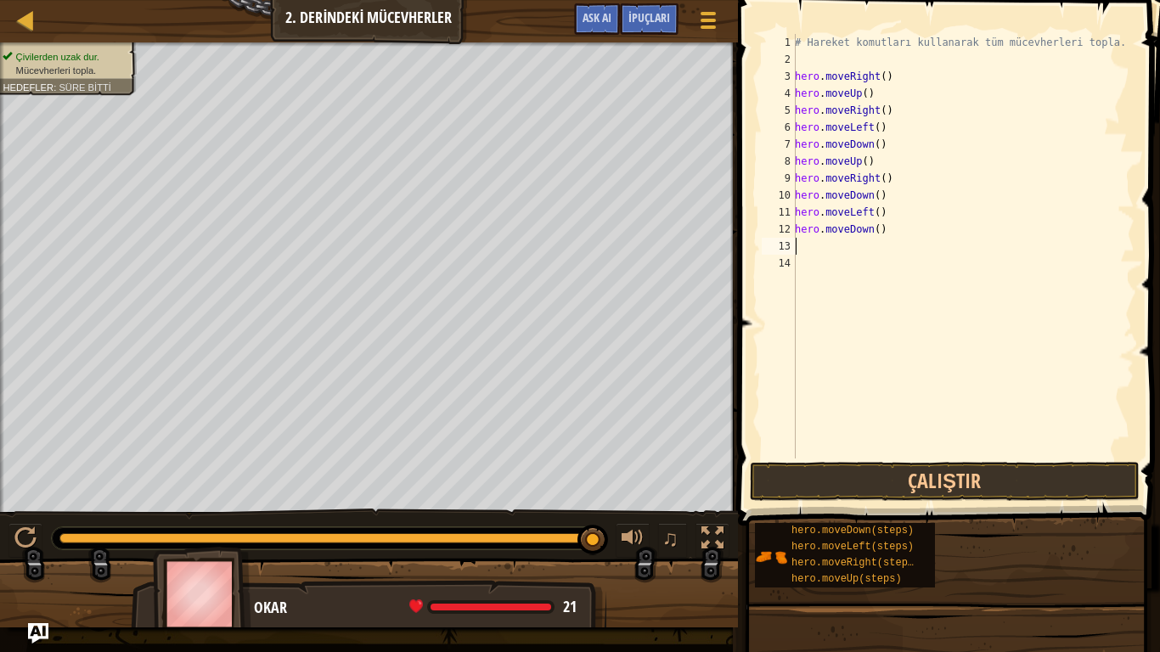
type textarea "h"
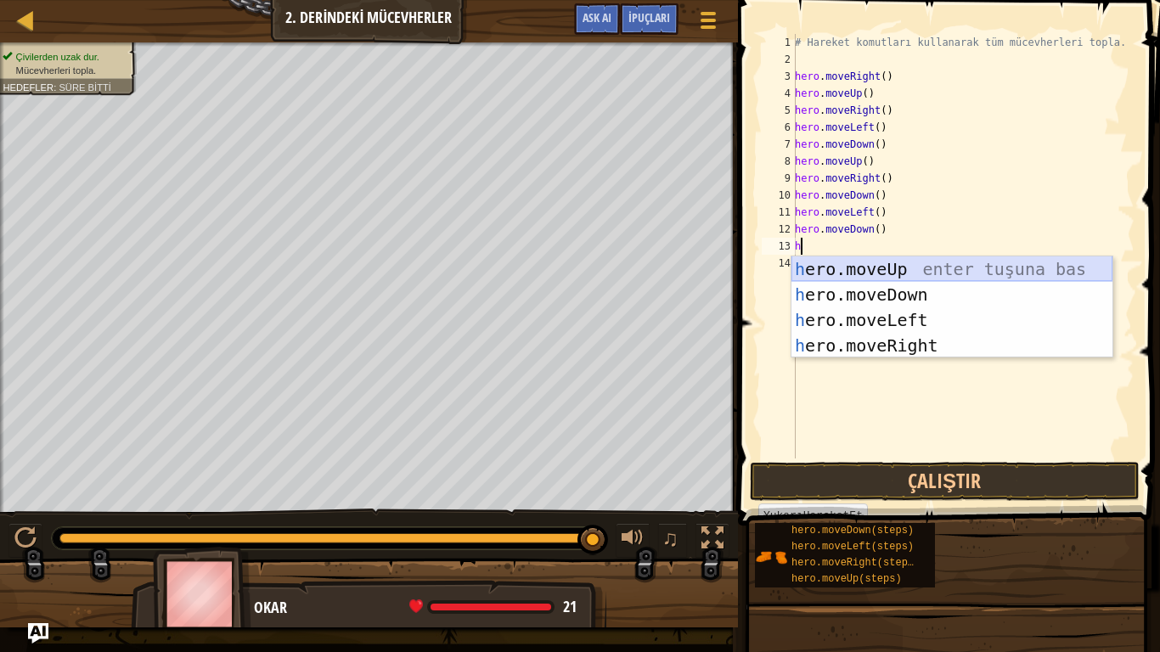
click at [860, 274] on div "h ero.moveUp enter tuşuna bas h ero.moveDown enter tuşuna bas h ero.moveLeft en…" at bounding box center [951, 332] width 321 height 153
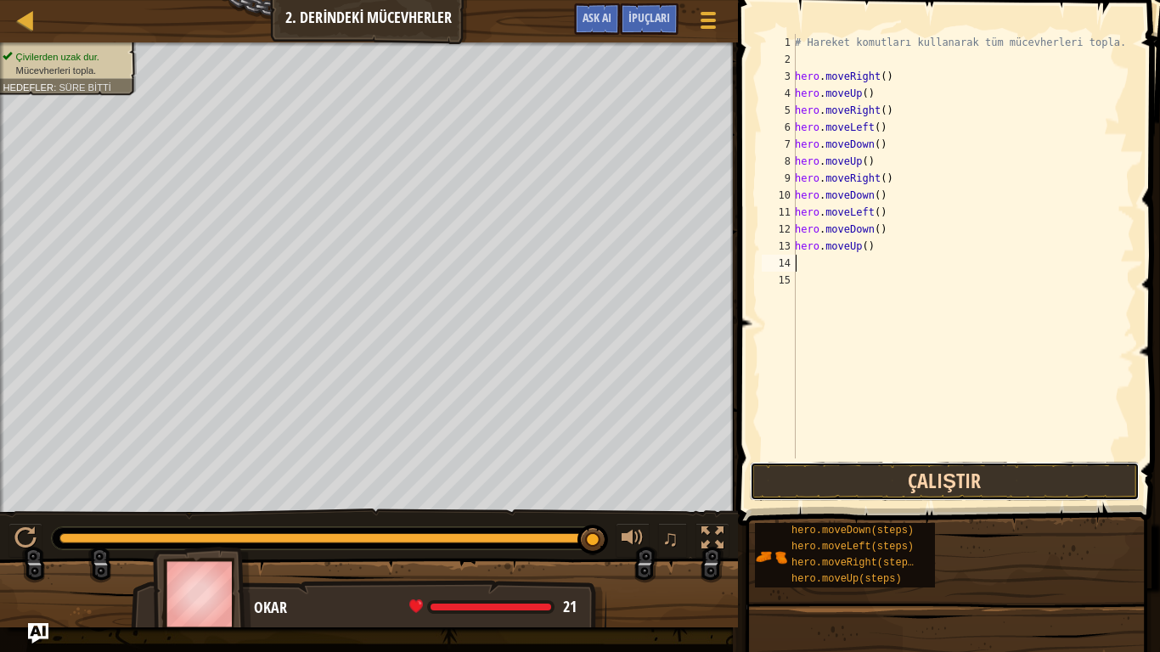
click at [857, 472] on button "Çalıştır" at bounding box center [945, 481] width 390 height 39
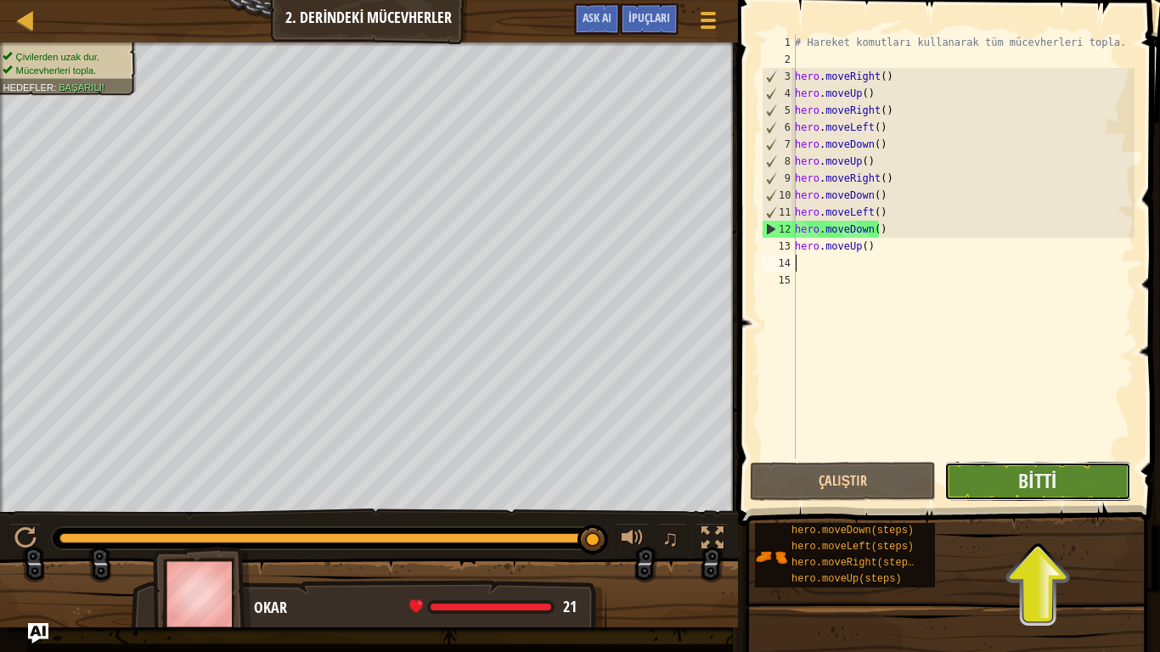
click at [1099, 478] on button "Bitti" at bounding box center [1037, 481] width 186 height 39
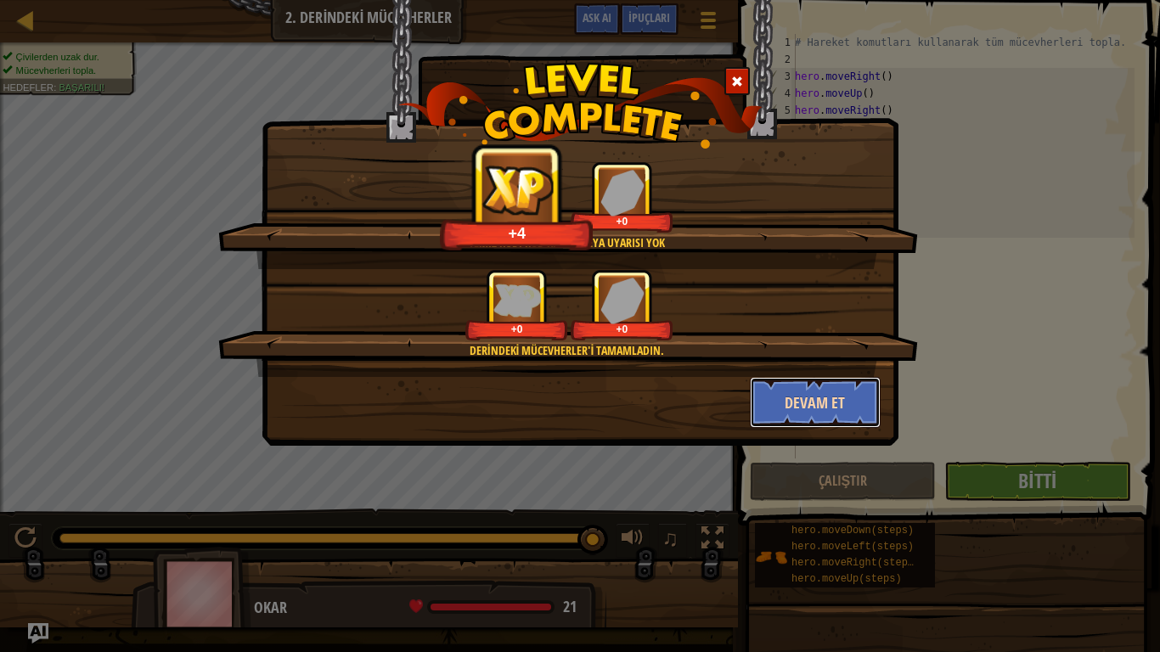
click at [835, 408] on button "Devam et" at bounding box center [816, 402] width 132 height 51
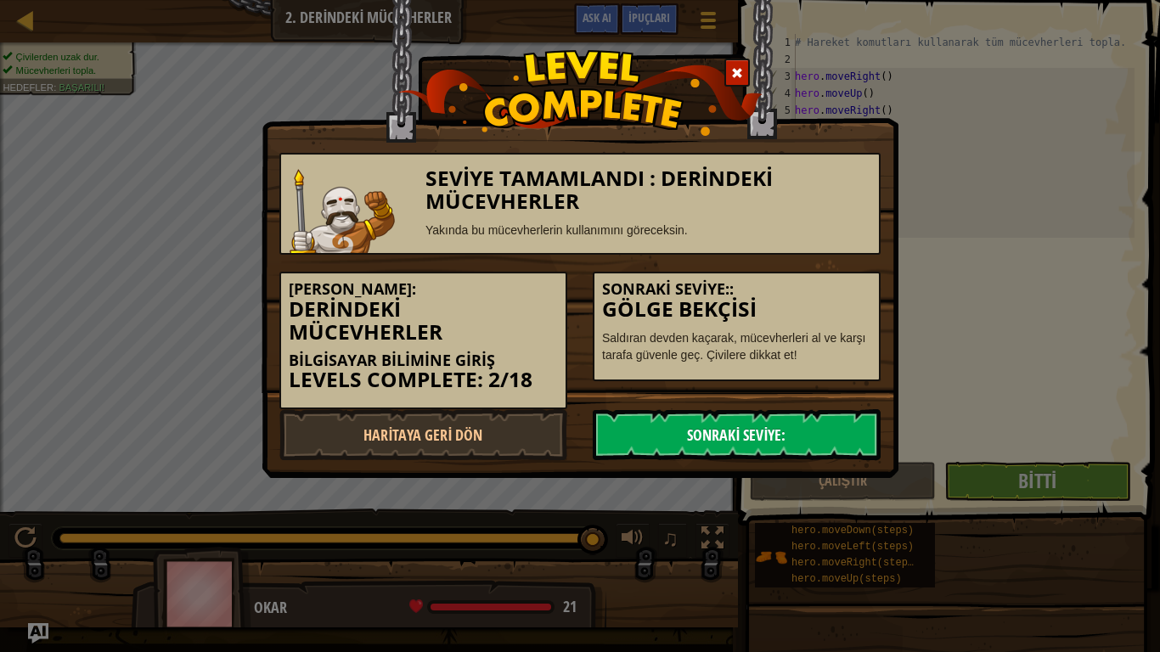
click at [728, 437] on link "Sonraki Seviye:" at bounding box center [737, 434] width 288 height 51
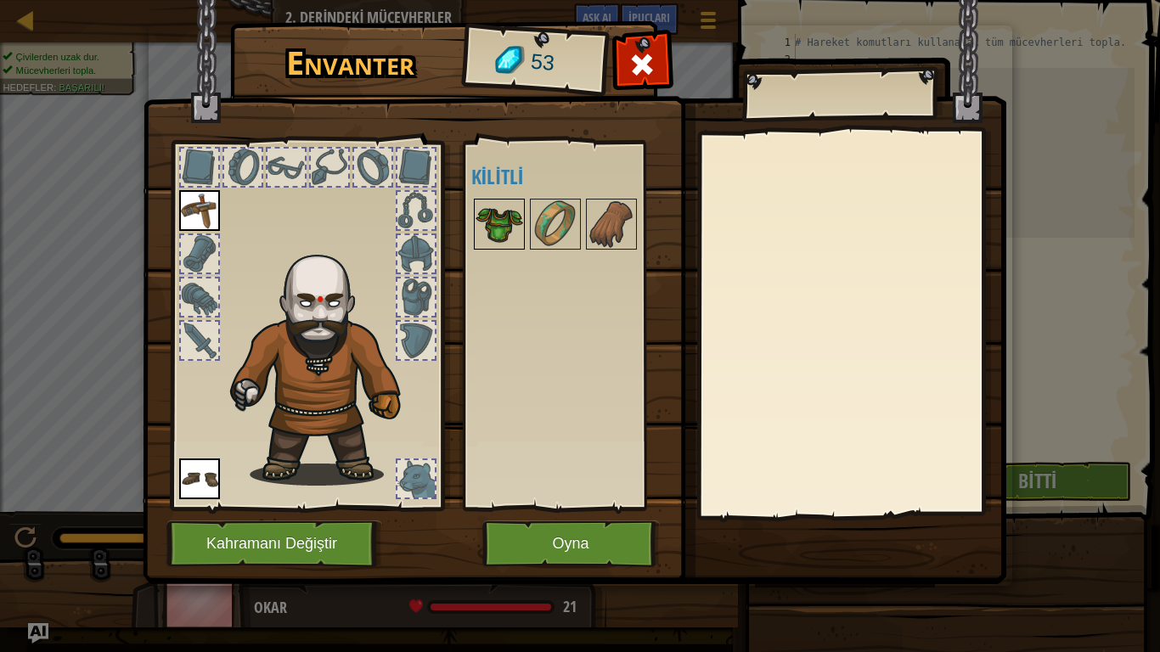
click at [512, 231] on img at bounding box center [499, 224] width 48 height 48
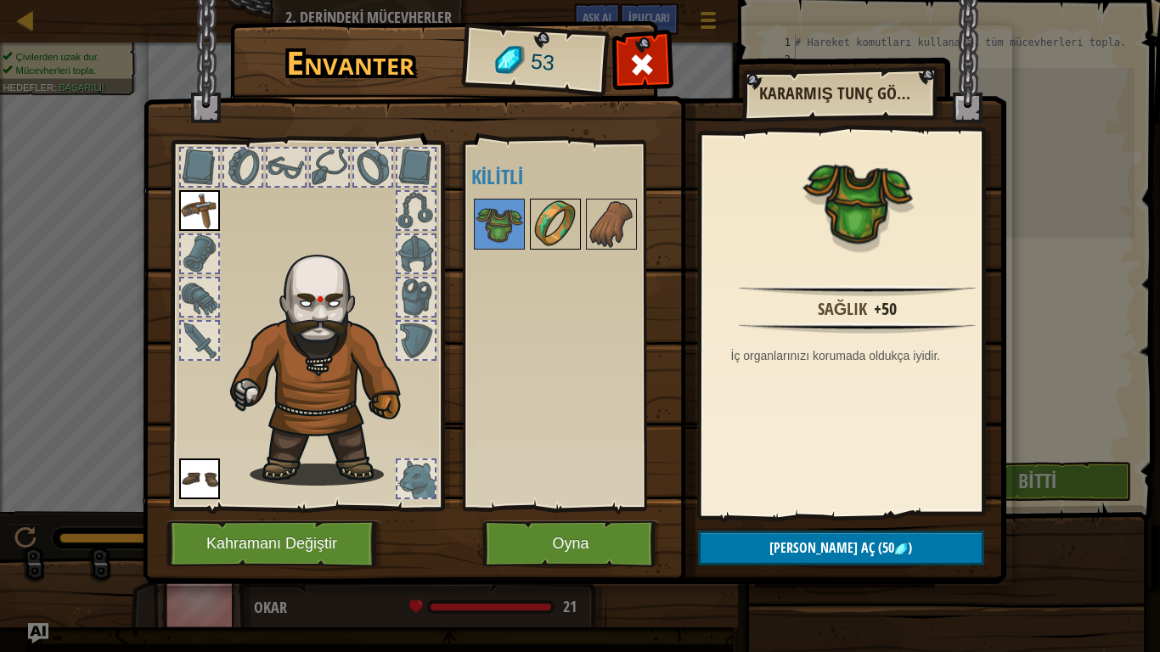
click at [549, 205] on img at bounding box center [555, 224] width 48 height 48
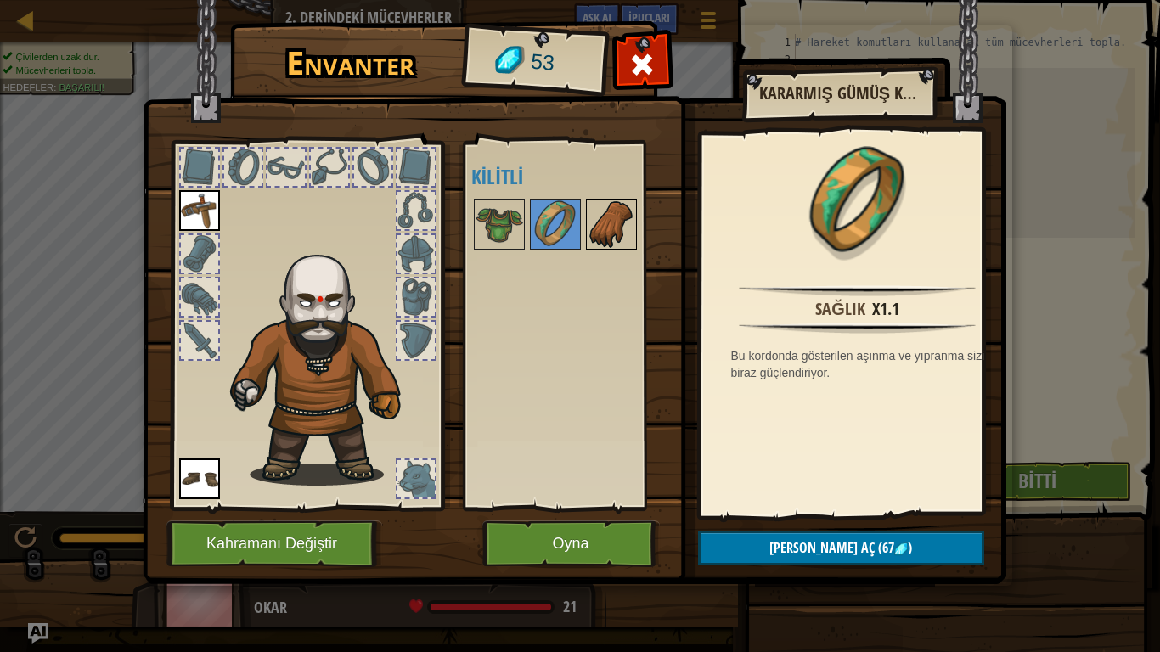
click at [596, 210] on img at bounding box center [612, 224] width 48 height 48
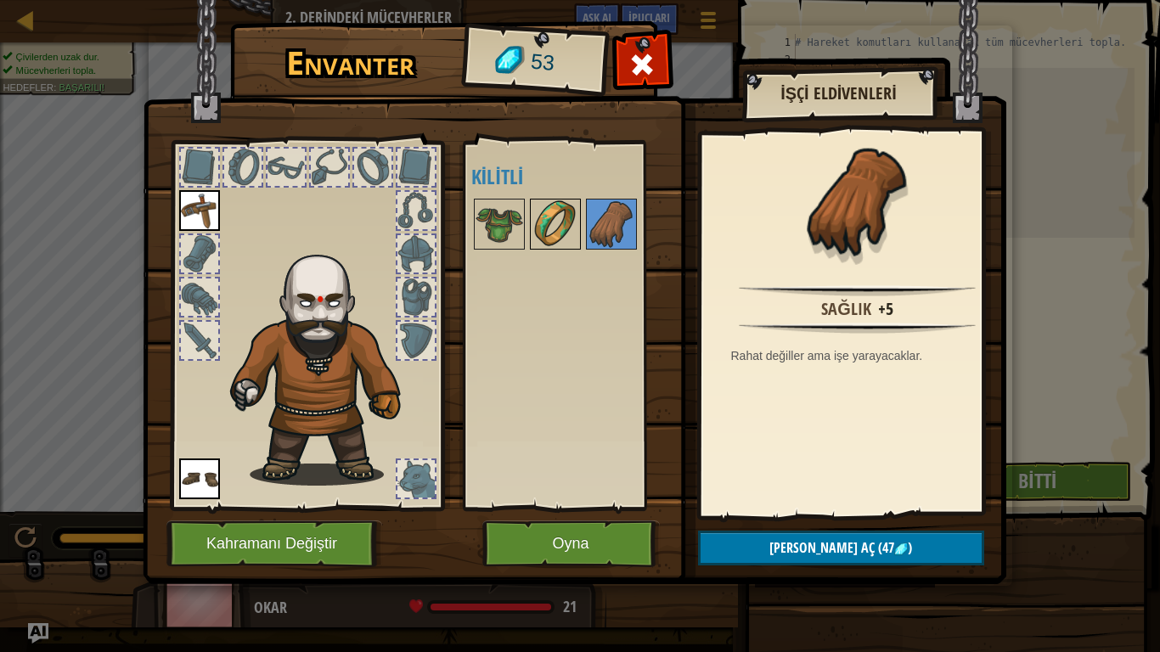
click at [541, 219] on img at bounding box center [555, 224] width 48 height 48
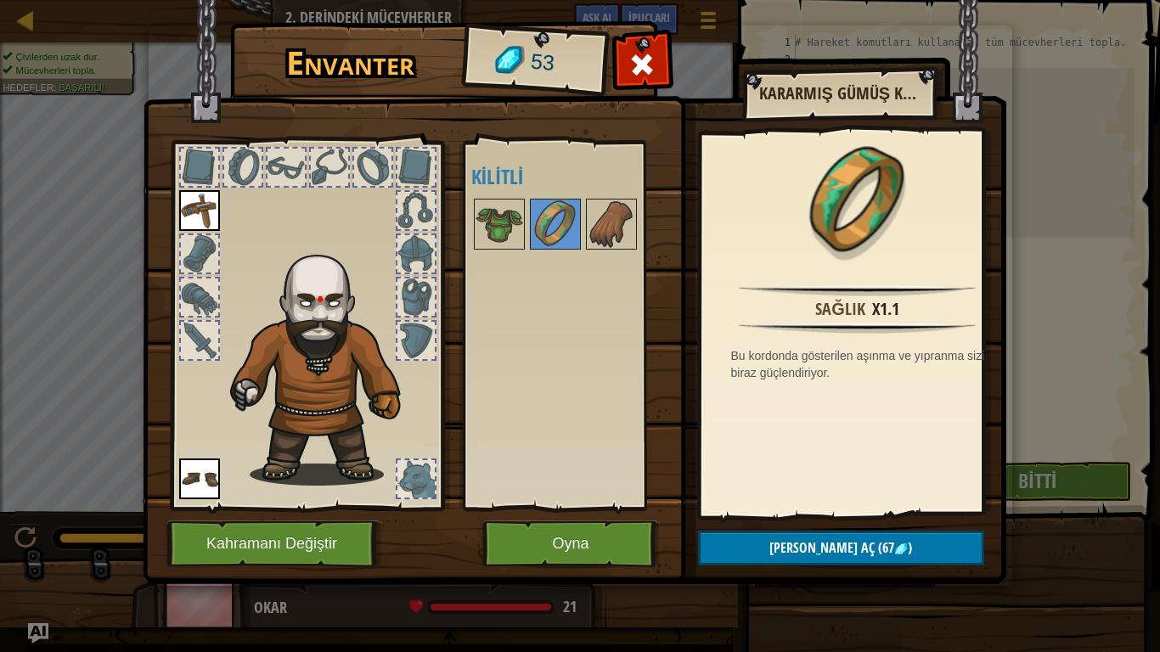
click at [525, 221] on div at bounding box center [577, 224] width 213 height 56
drag, startPoint x: 461, startPoint y: 206, endPoint x: 488, endPoint y: 233, distance: 38.4
click at [485, 232] on div "Envanter 53 Açık Giy Giy (iki kere tıklayarak giy) Kilitli Kararmış Gümüş Kordo…" at bounding box center [580, 305] width 863 height 560
click at [488, 233] on img at bounding box center [499, 224] width 48 height 48
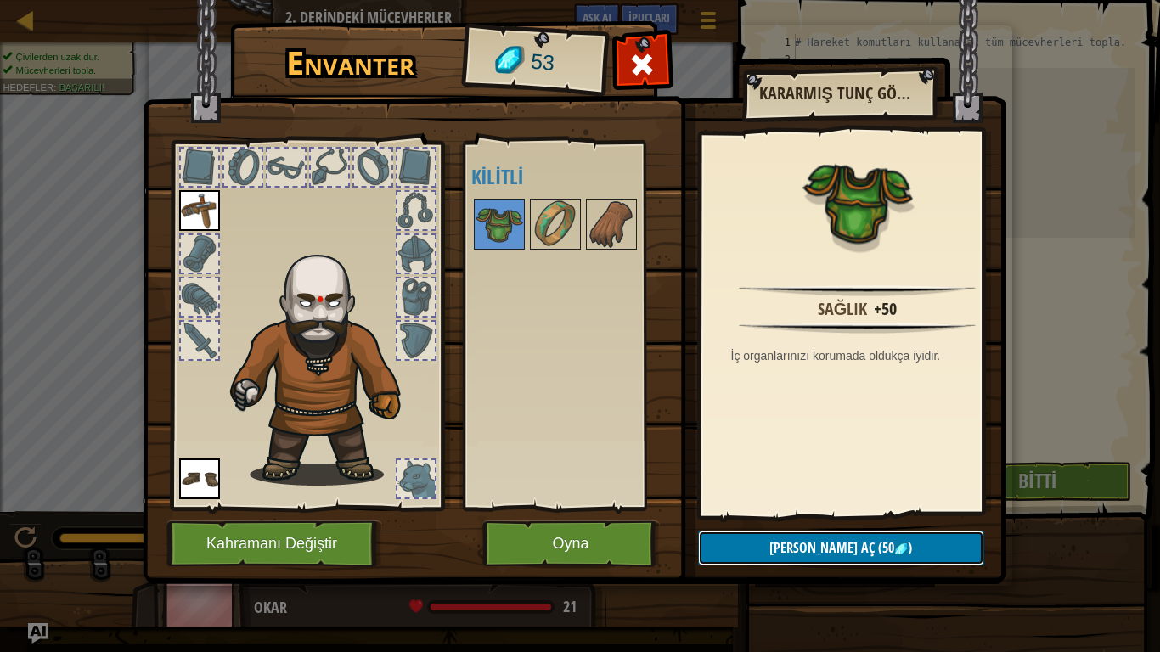
click at [775, 543] on button "Kilidi aç (50 )" at bounding box center [841, 548] width 286 height 35
click at [779, 543] on button "Devam et" at bounding box center [841, 548] width 286 height 35
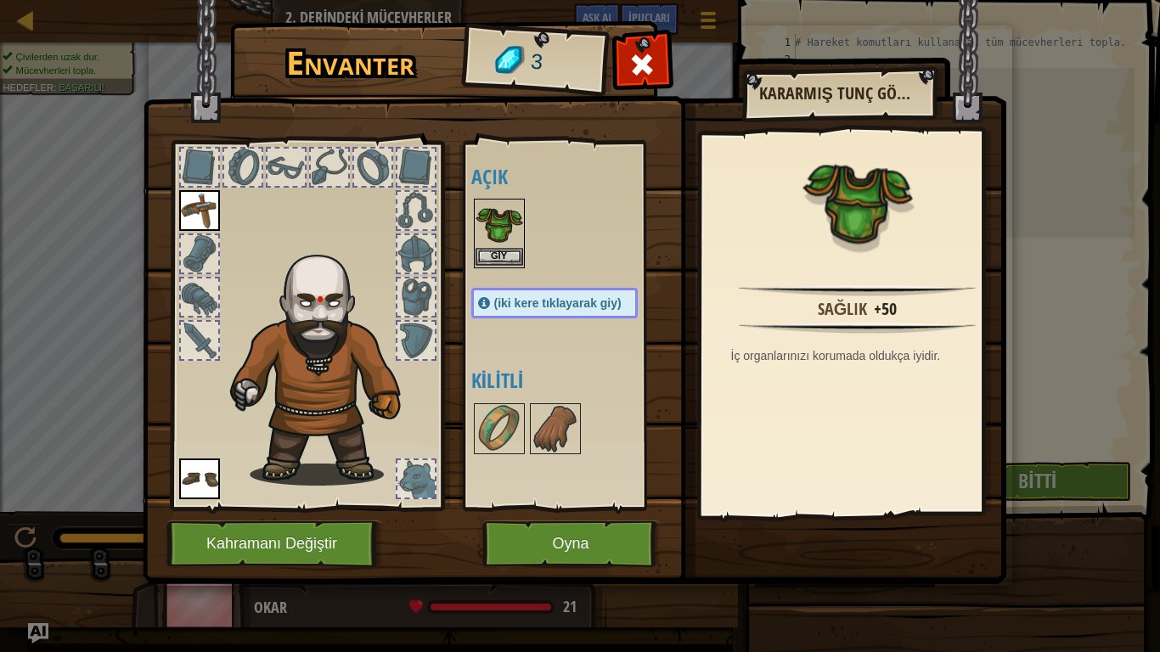
drag, startPoint x: 508, startPoint y: 200, endPoint x: 509, endPoint y: 211, distance: 10.2
click at [509, 205] on div "Giy" at bounding box center [499, 234] width 51 height 70
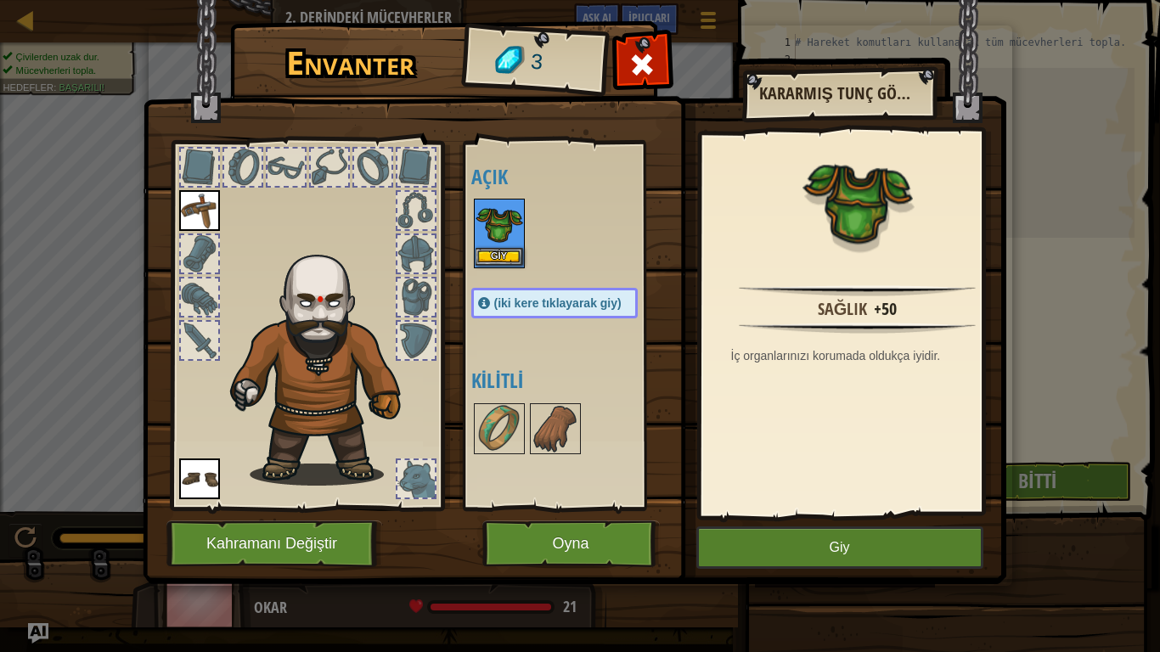
click at [509, 214] on img at bounding box center [499, 224] width 48 height 48
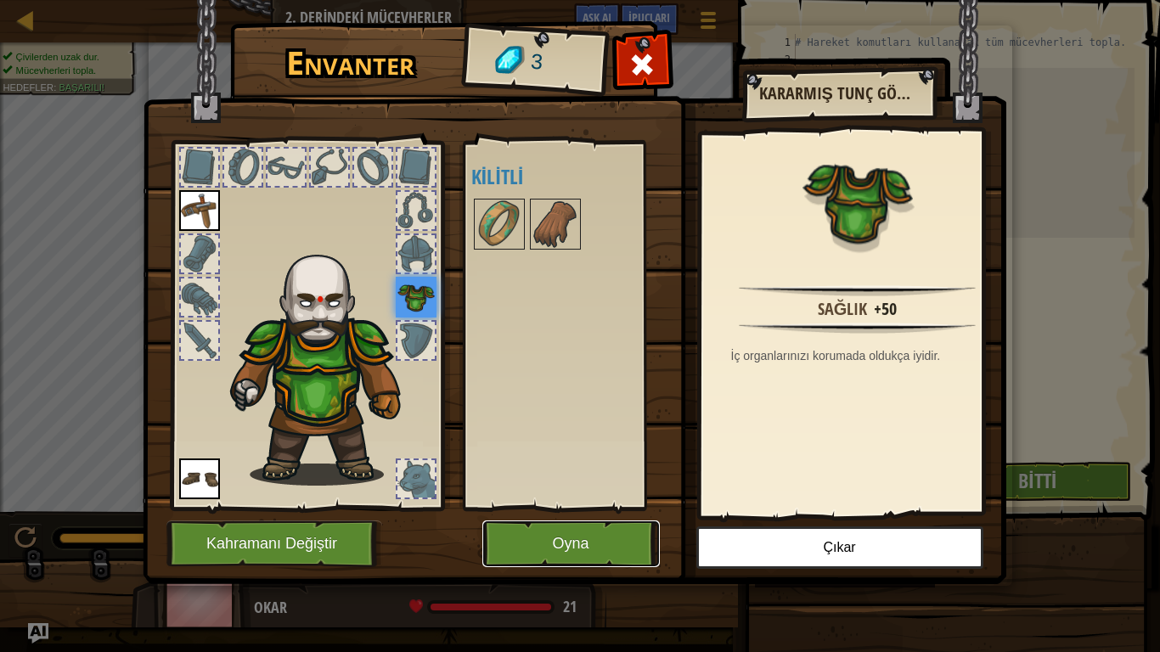
click at [633, 543] on button "Oyna" at bounding box center [570, 543] width 177 height 47
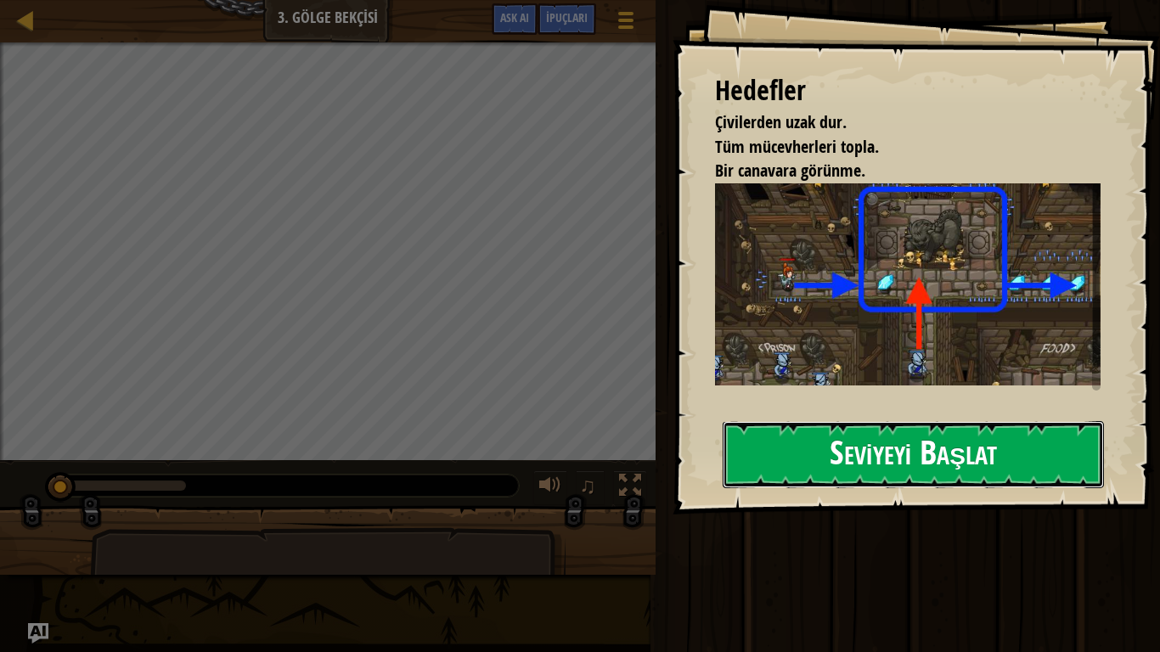
click at [961, 443] on button "Seviyeyi Başlat" at bounding box center [913, 454] width 381 height 67
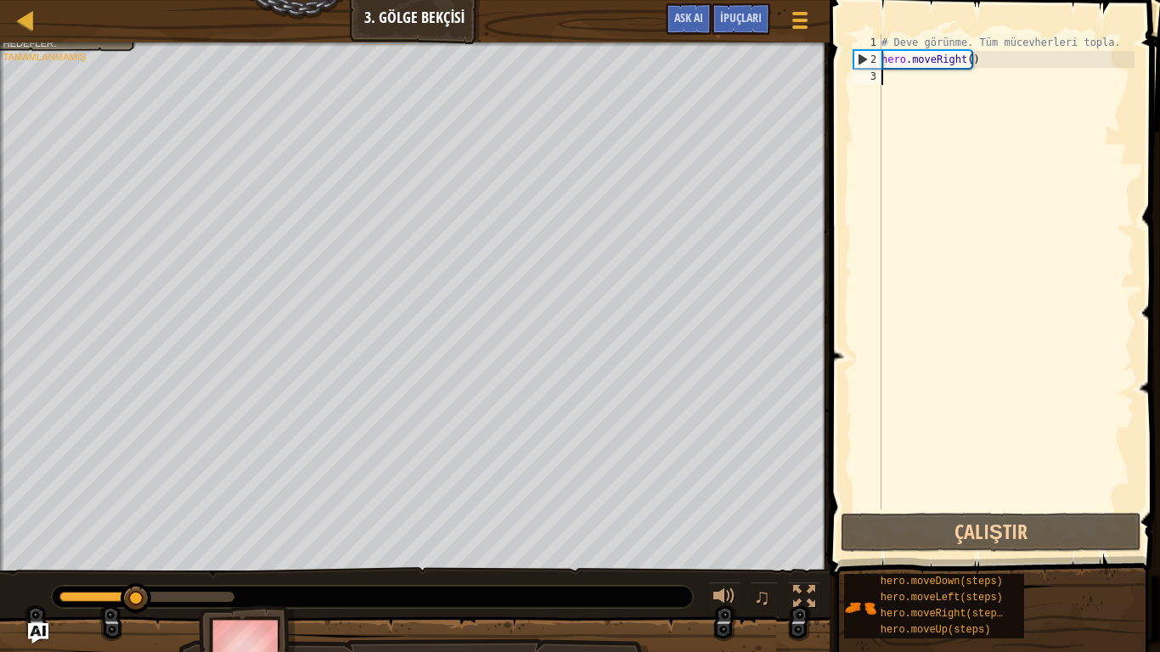
click at [885, 0] on body "Harita Bilgisayar Bilimine Giriş 3. Gölge Bekçisi Oyun Menüsü Bitti İpuçları As…" at bounding box center [580, 0] width 1160 height 0
type textarea "h"
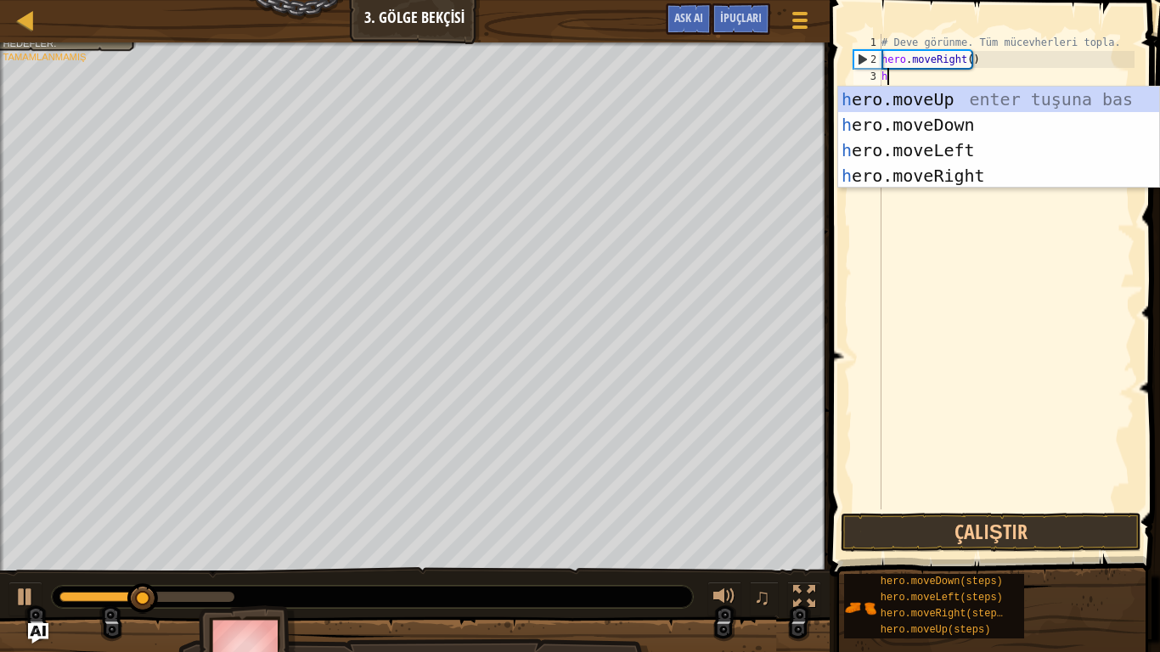
scroll to position [8, 0]
click at [936, 101] on div "h ero.moveUp enter tuşuna bas h ero.moveDown enter tuşuna bas h ero.moveLeft en…" at bounding box center [998, 163] width 321 height 153
type textarea "h"
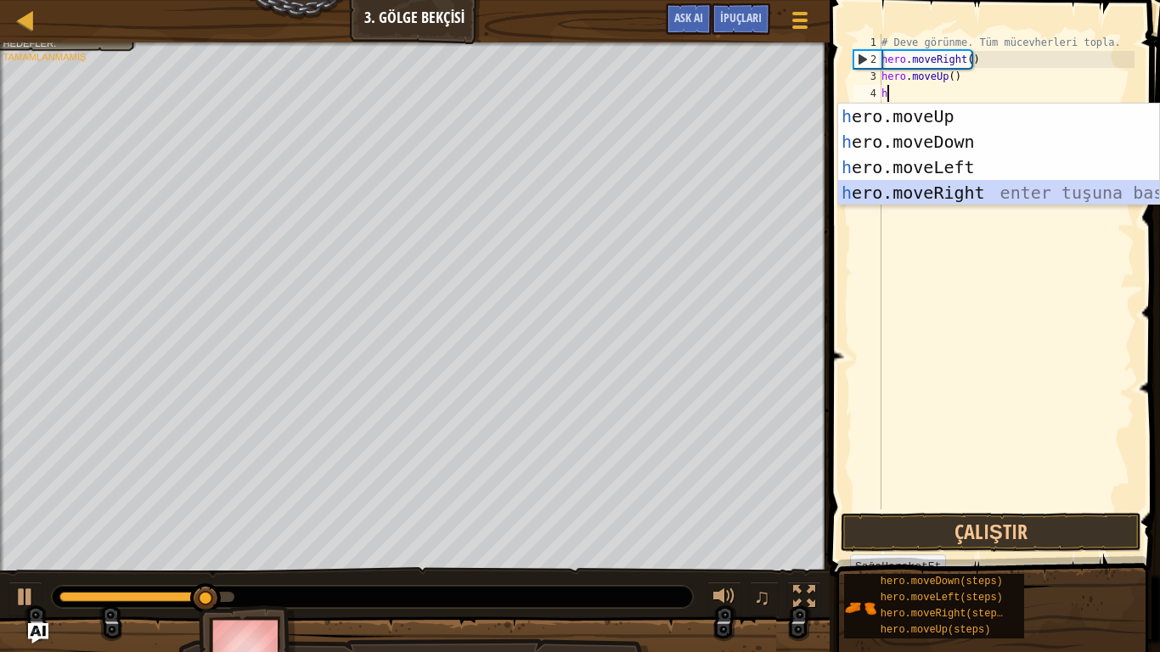
click at [956, 184] on div "h ero.moveUp enter tuşuna bas h ero.moveDown enter tuşuna bas h ero.moveLeft en…" at bounding box center [998, 180] width 321 height 153
type textarea "h"
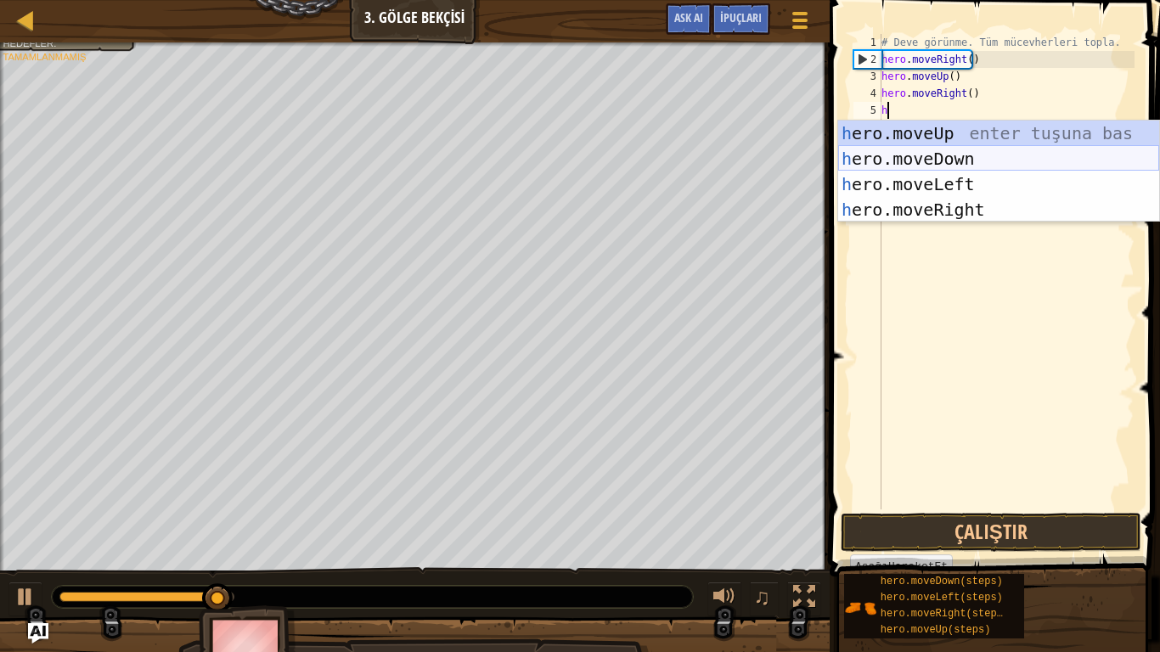
click at [958, 155] on div "h ero.moveUp enter tuşuna bas h ero.moveDown enter tuşuna bas h ero.moveLeft en…" at bounding box center [998, 197] width 321 height 153
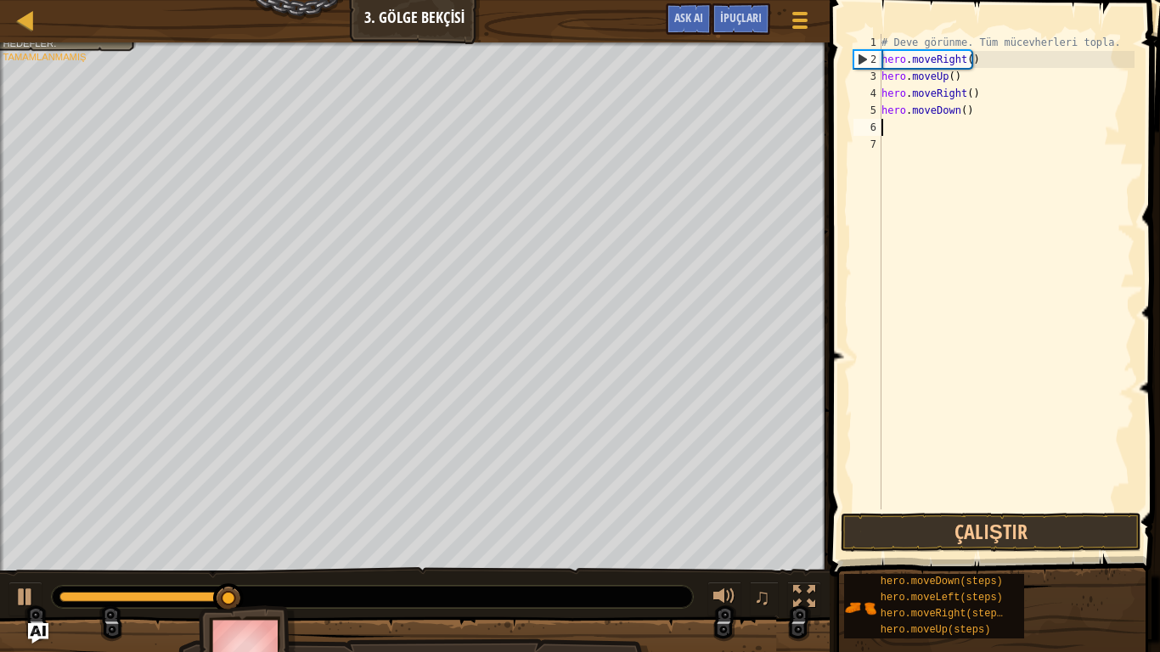
type textarea "h"
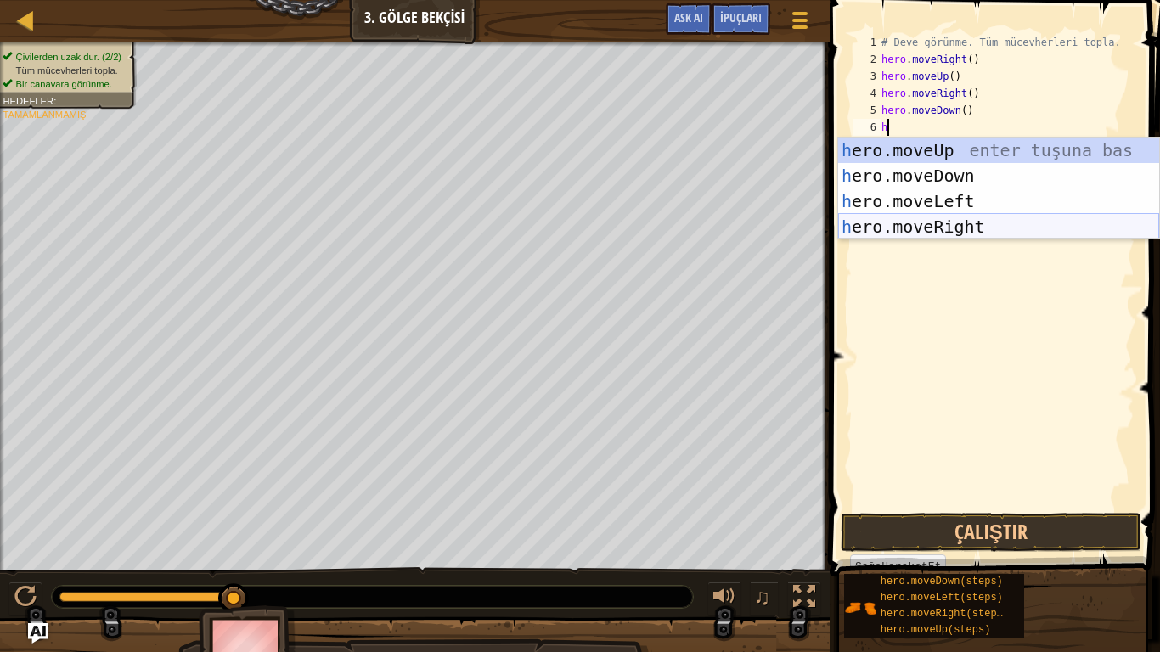
click at [977, 217] on div "h ero.moveUp enter tuşuna bas h ero.moveDown enter tuşuna bas h ero.moveLeft en…" at bounding box center [998, 214] width 321 height 153
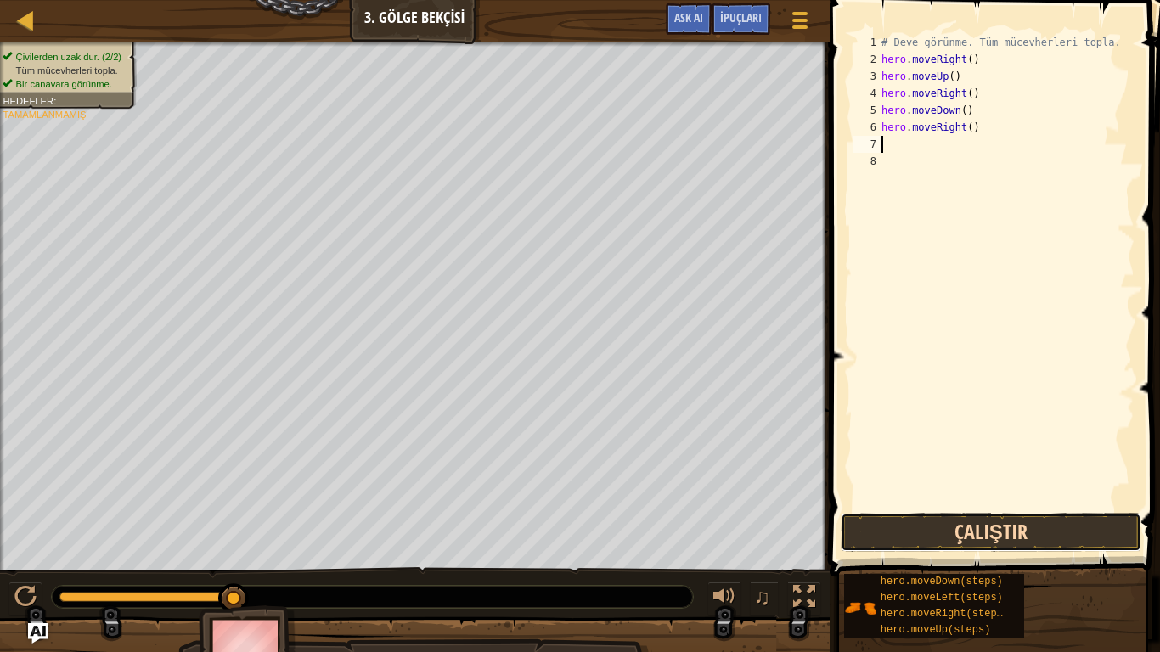
click at [979, 537] on button "Çalıştır" at bounding box center [991, 532] width 301 height 39
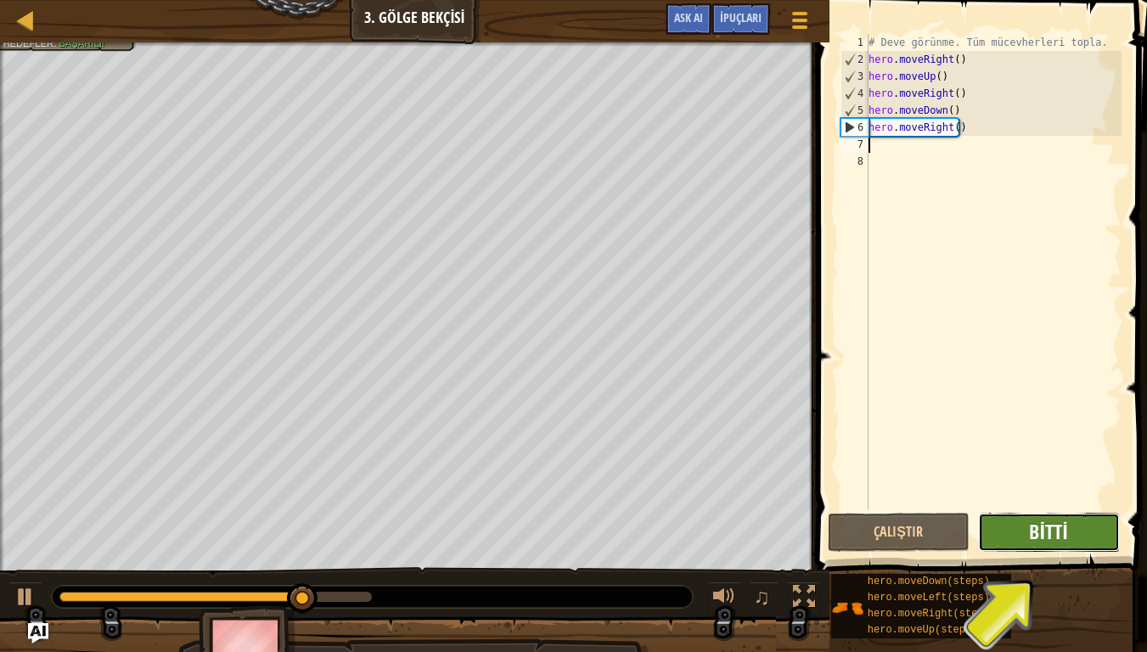
click at [1060, 532] on span "Bitti" at bounding box center [1048, 531] width 38 height 27
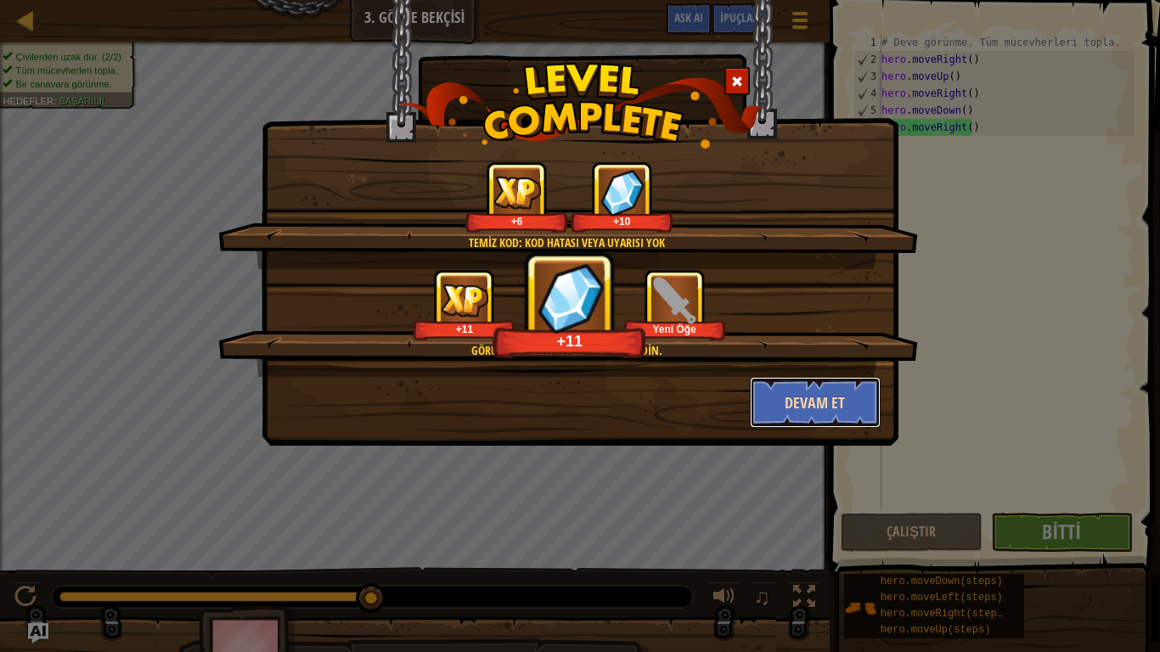
click at [865, 387] on button "Devam et" at bounding box center [816, 402] width 132 height 51
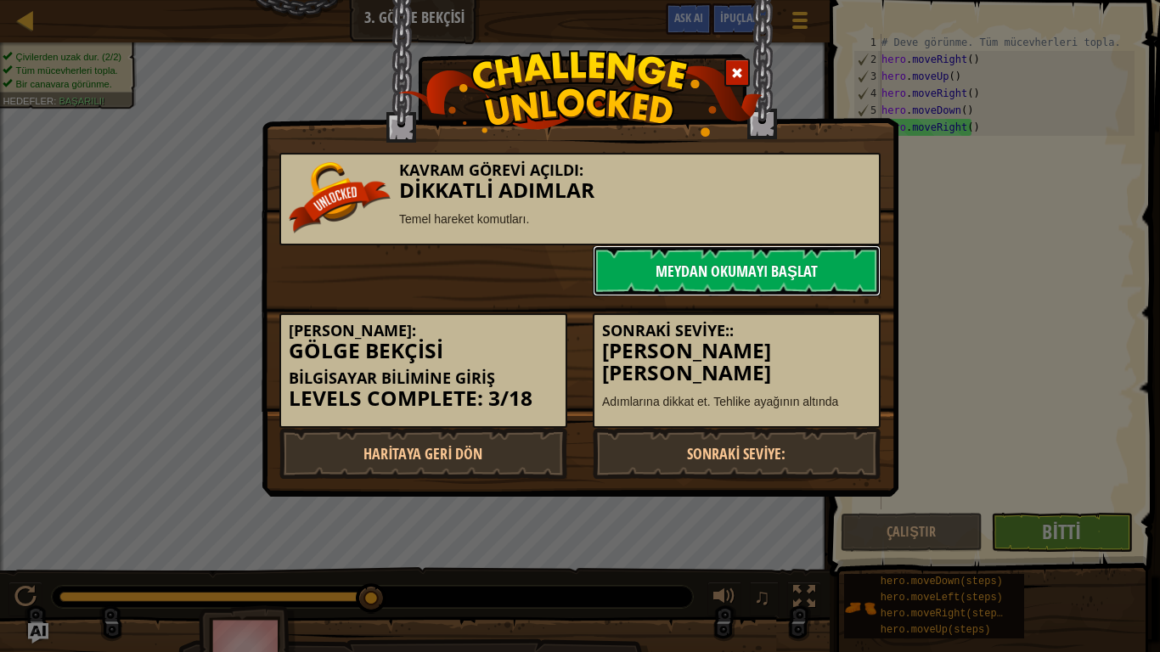
click at [723, 259] on link "Meydan Okumayı Başlat" at bounding box center [737, 270] width 288 height 51
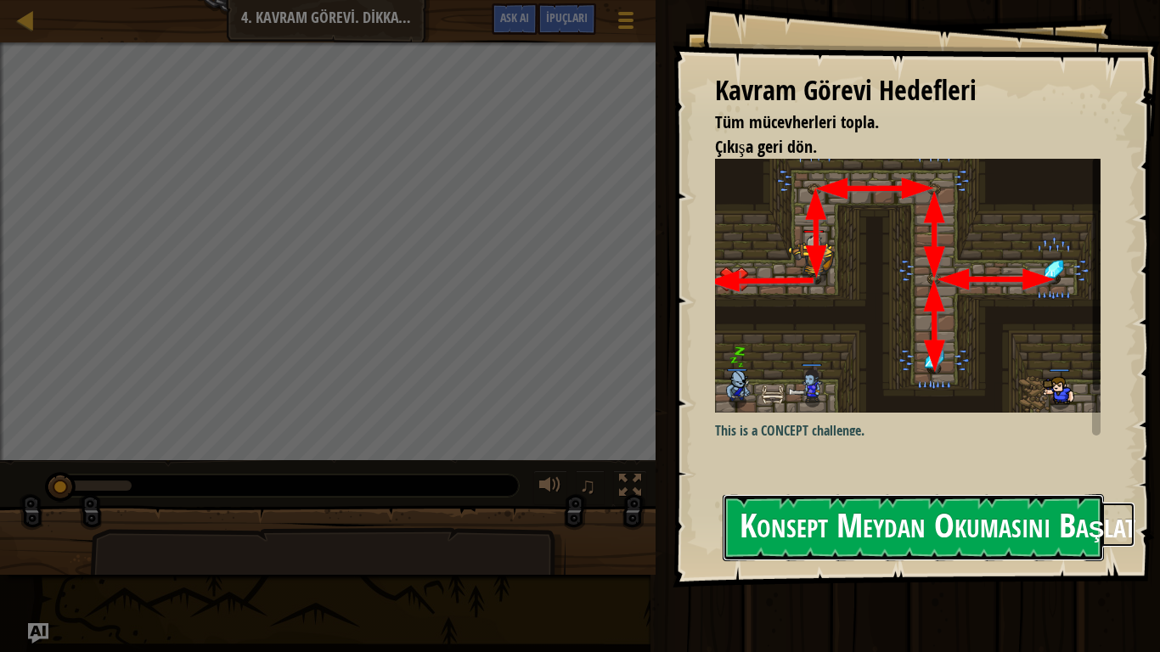
click at [723, 494] on button "Konsept Meydan Okumasını Başlat" at bounding box center [913, 527] width 381 height 67
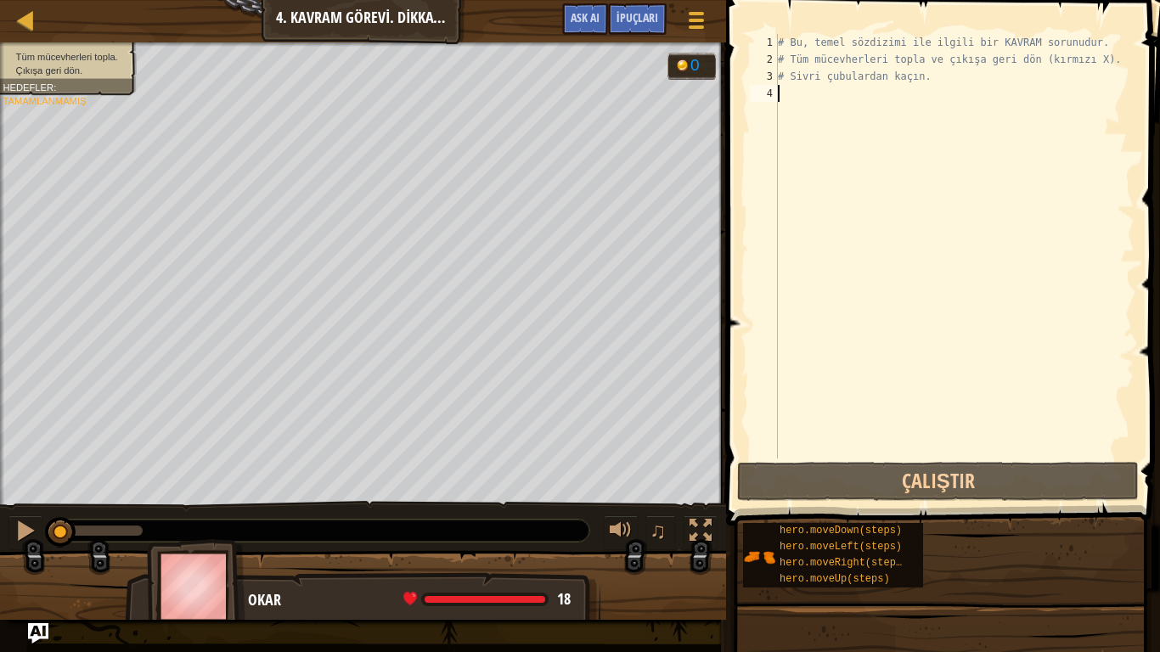
type textarea "h"
drag, startPoint x: 795, startPoint y: 194, endPoint x: 735, endPoint y: 186, distance: 59.9
click at [735, 186] on div "h 1 2 3 4 # Bu, temel sözdizimi ile ilgili bir KAVRAM sorunudur. # Tüm mücevher…" at bounding box center [940, 296] width 439 height 576
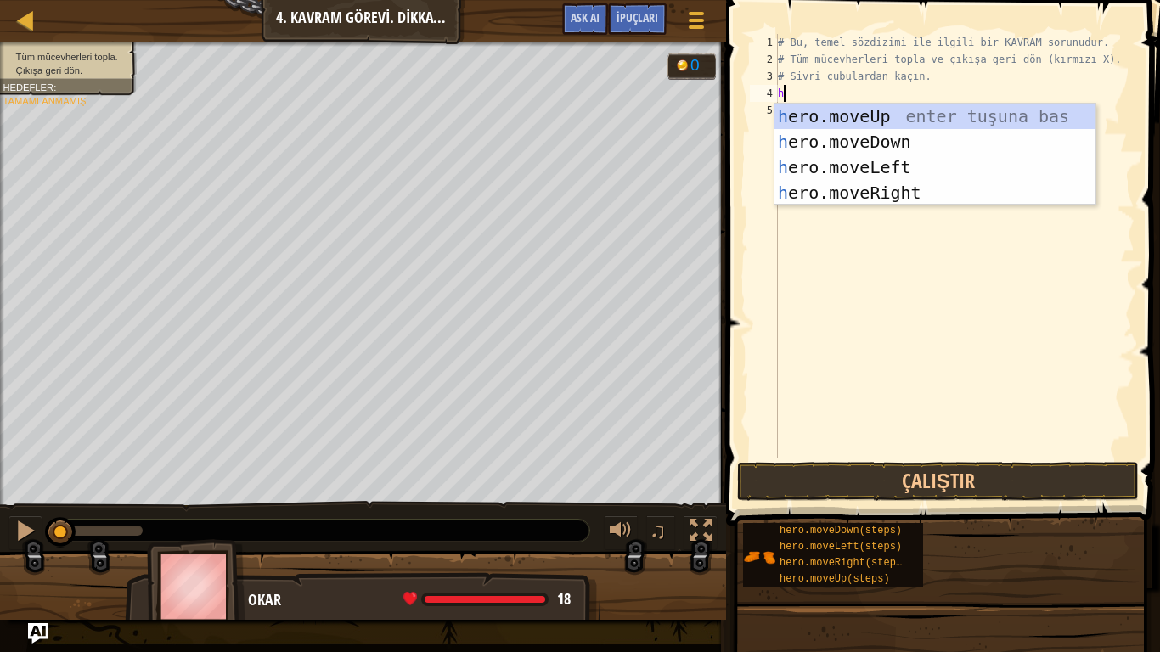
scroll to position [8, 0]
click at [881, 116] on div "h ero.moveUp enter tuşuna bas h ero.moveDown enter tuşuna bas h ero.moveLeft en…" at bounding box center [934, 180] width 321 height 153
type textarea "h"
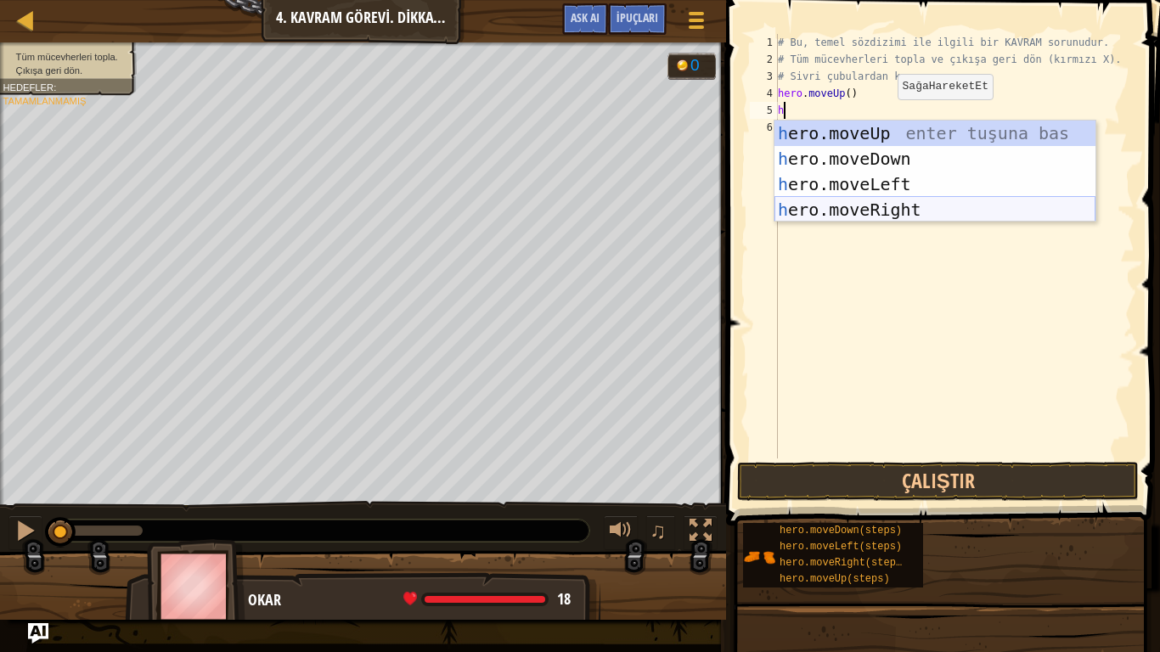
click at [951, 203] on div "h ero.moveUp enter tuşuna bas h ero.moveDown enter tuşuna bas h ero.moveLeft en…" at bounding box center [934, 197] width 321 height 153
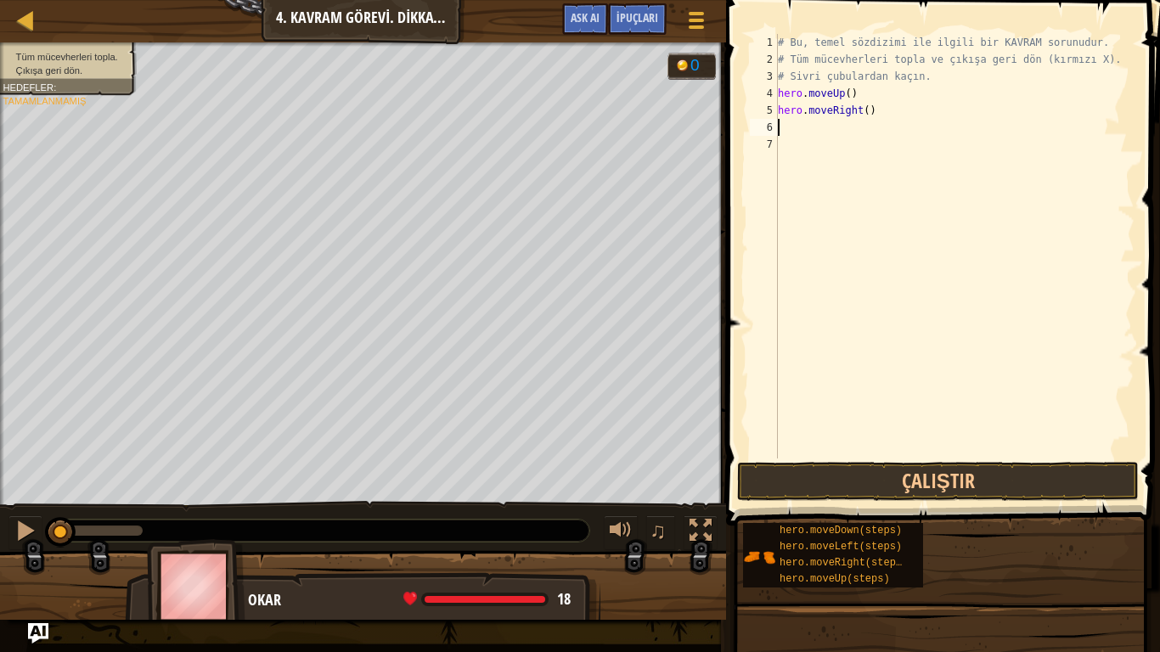
type textarea "h"
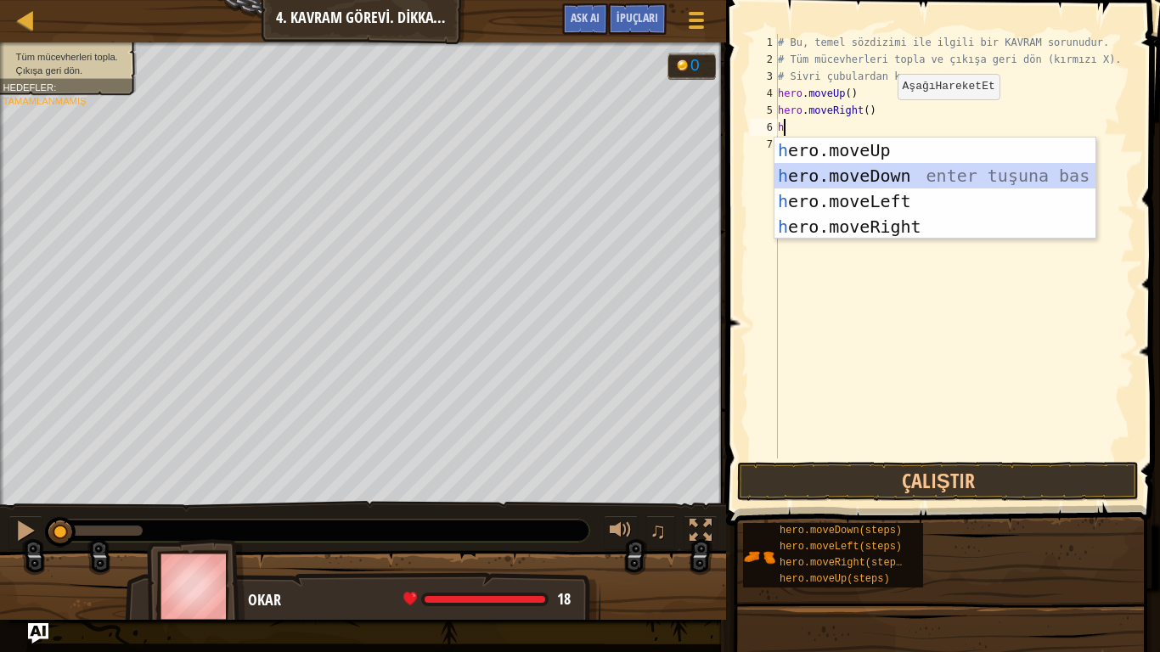
click at [904, 179] on div "h ero.moveUp enter tuşuna bas h ero.moveDown enter tuşuna bas h ero.moveLeft en…" at bounding box center [934, 214] width 321 height 153
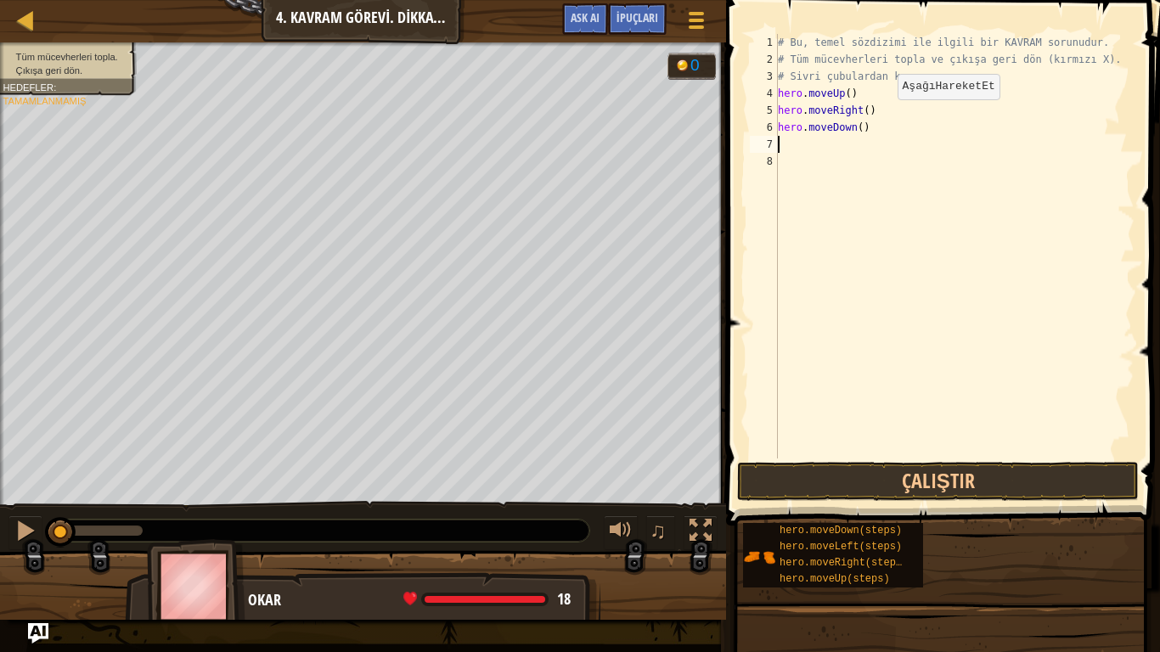
type textarea "h"
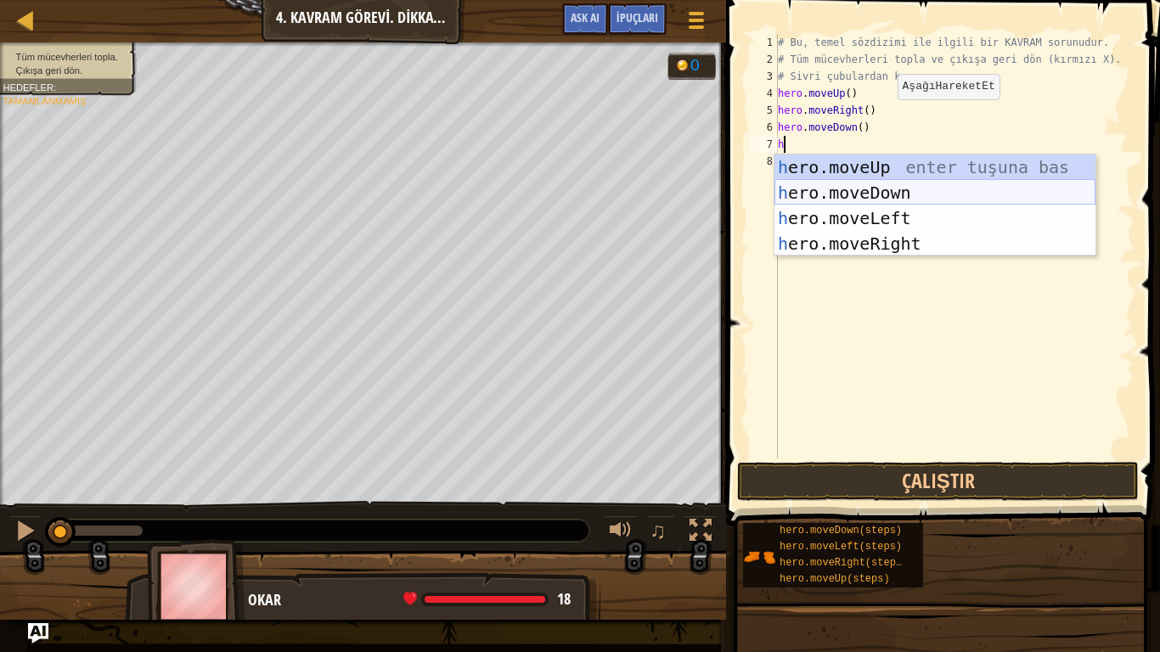
click at [915, 194] on div "h ero.moveUp enter tuşuna bas h ero.moveDown enter tuşuna bas h ero.moveLeft en…" at bounding box center [934, 231] width 321 height 153
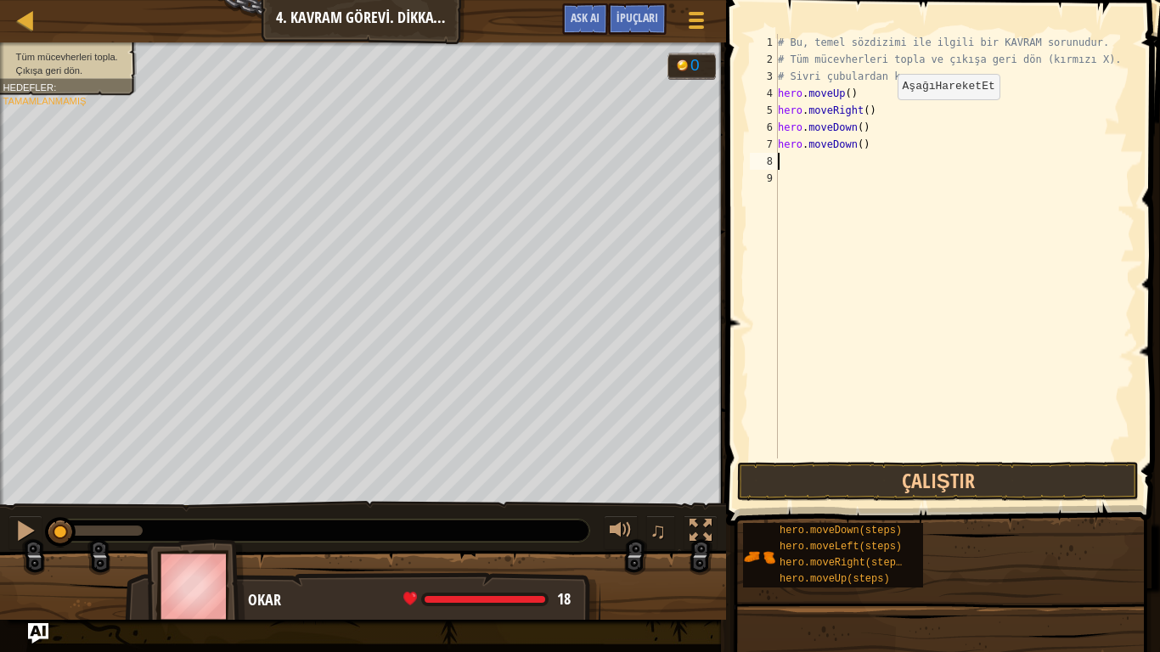
type textarea "h"
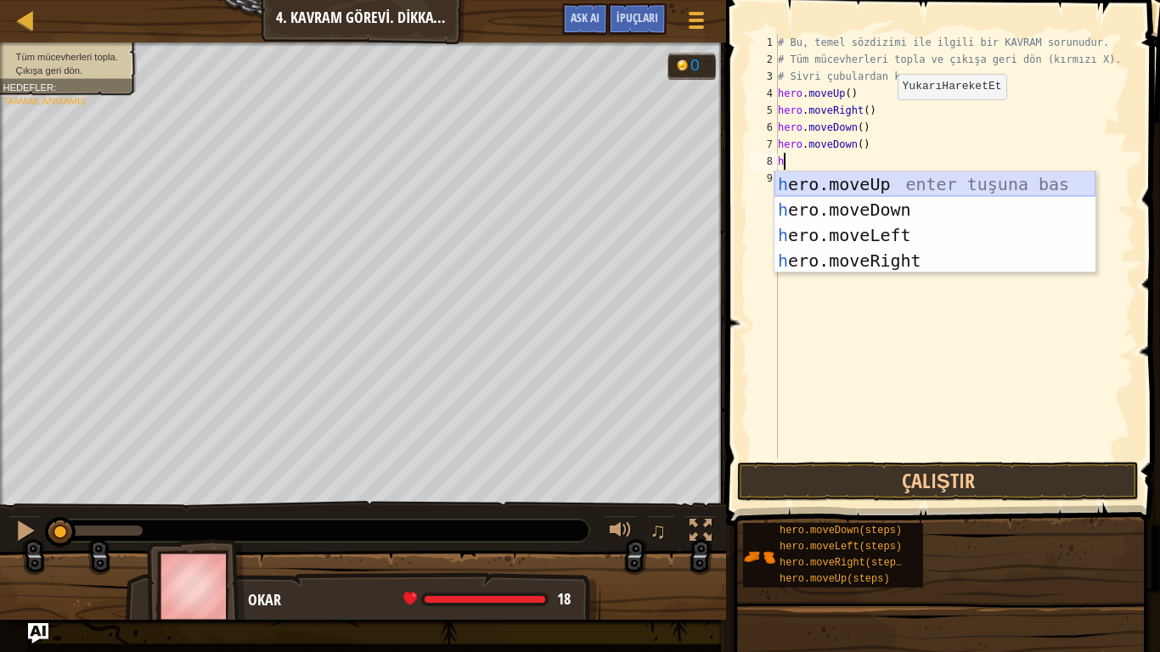
click at [926, 184] on div "h ero.moveUp enter tuşuna bas h ero.moveDown enter tuşuna bas h ero.moveLeft en…" at bounding box center [934, 248] width 321 height 153
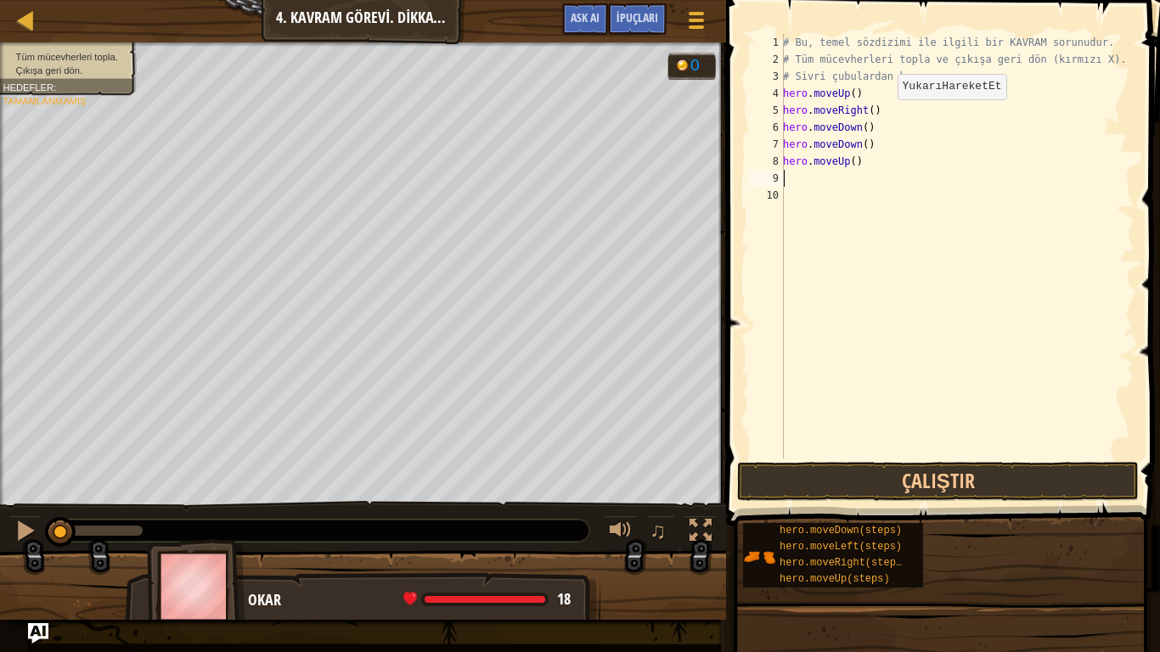
type textarea "h"
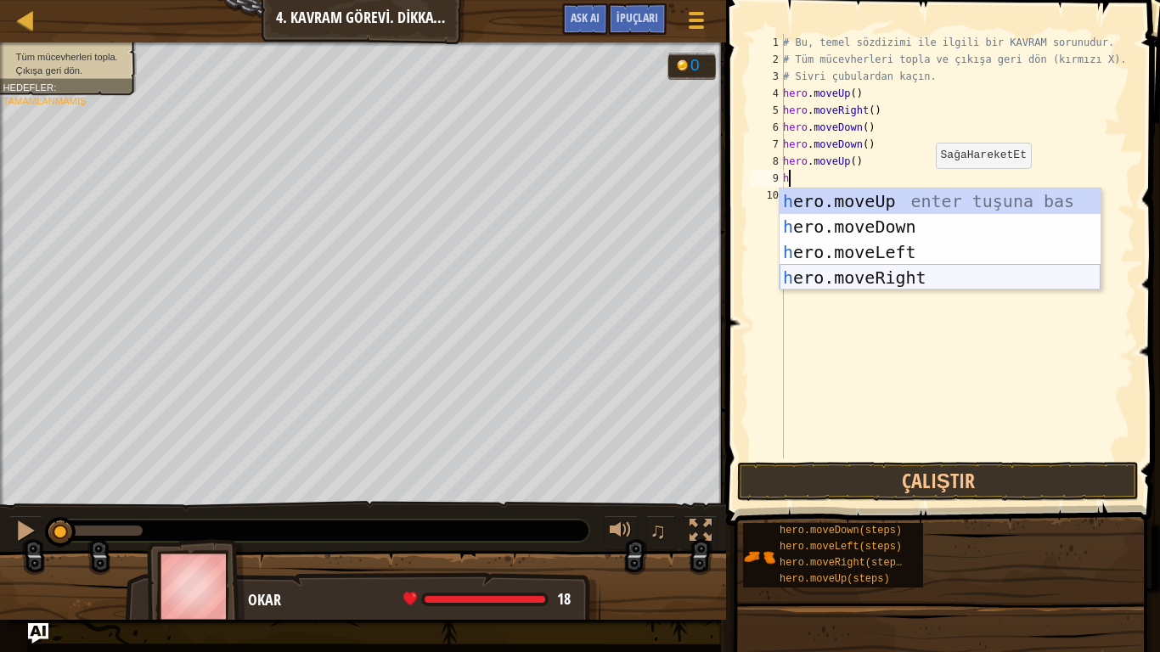
click at [937, 272] on div "h ero.moveUp enter tuşuna bas h ero.moveDown enter tuşuna bas h ero.moveLeft en…" at bounding box center [939, 264] width 321 height 153
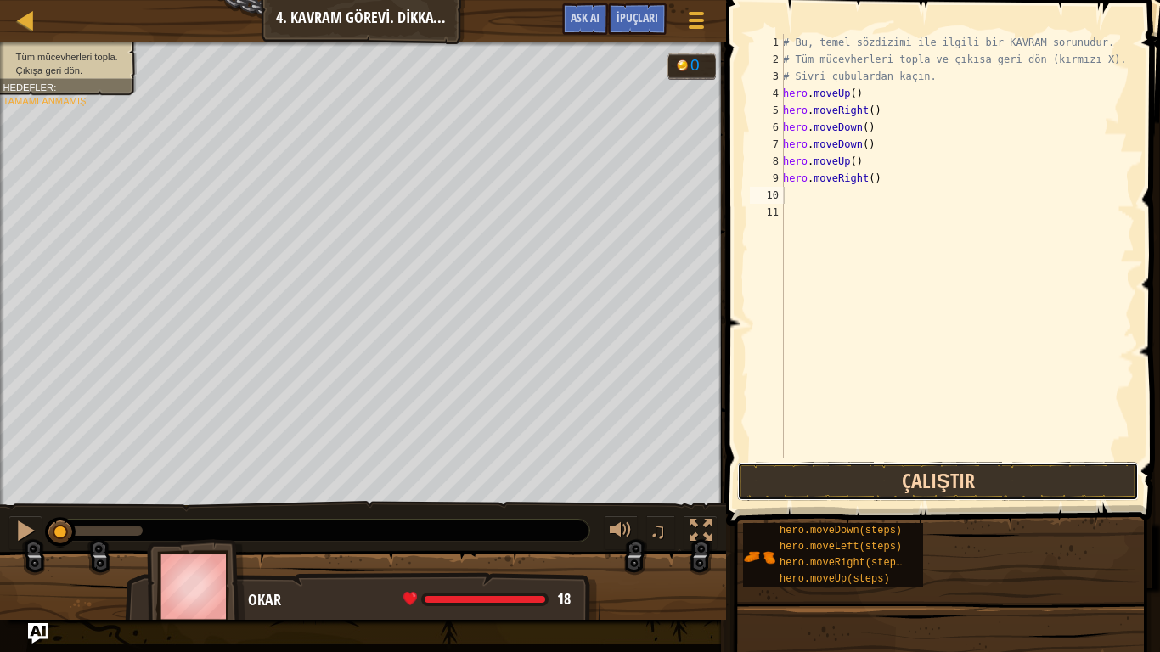
click at [1011, 491] on button "Çalıştır" at bounding box center [938, 481] width 402 height 39
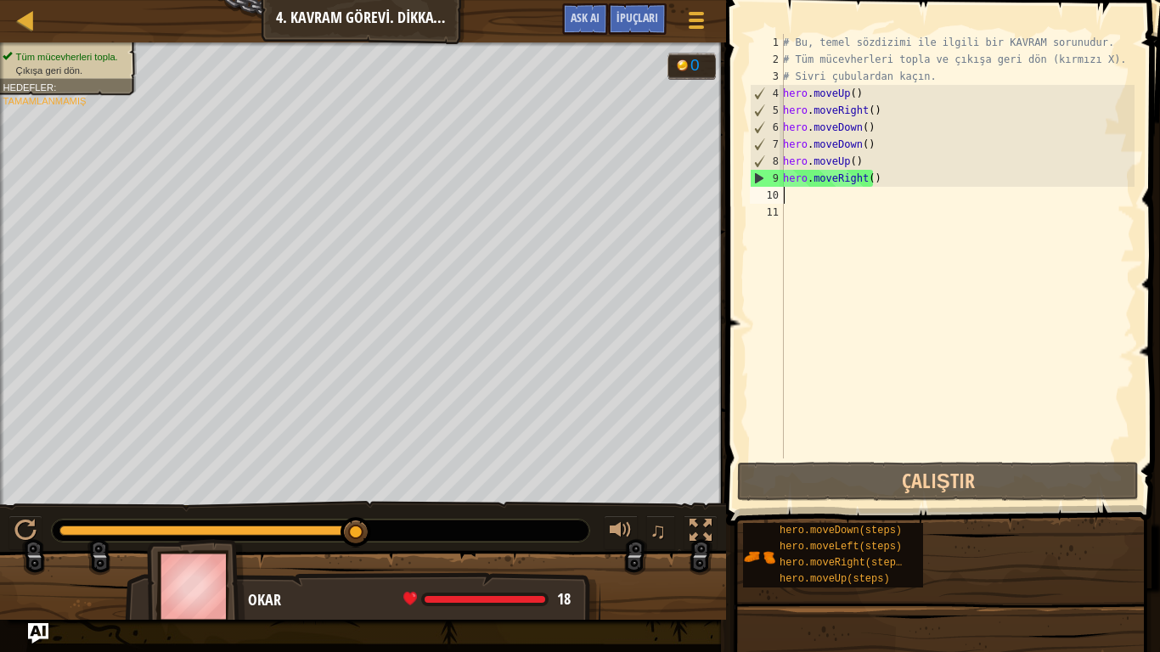
type textarea "h"
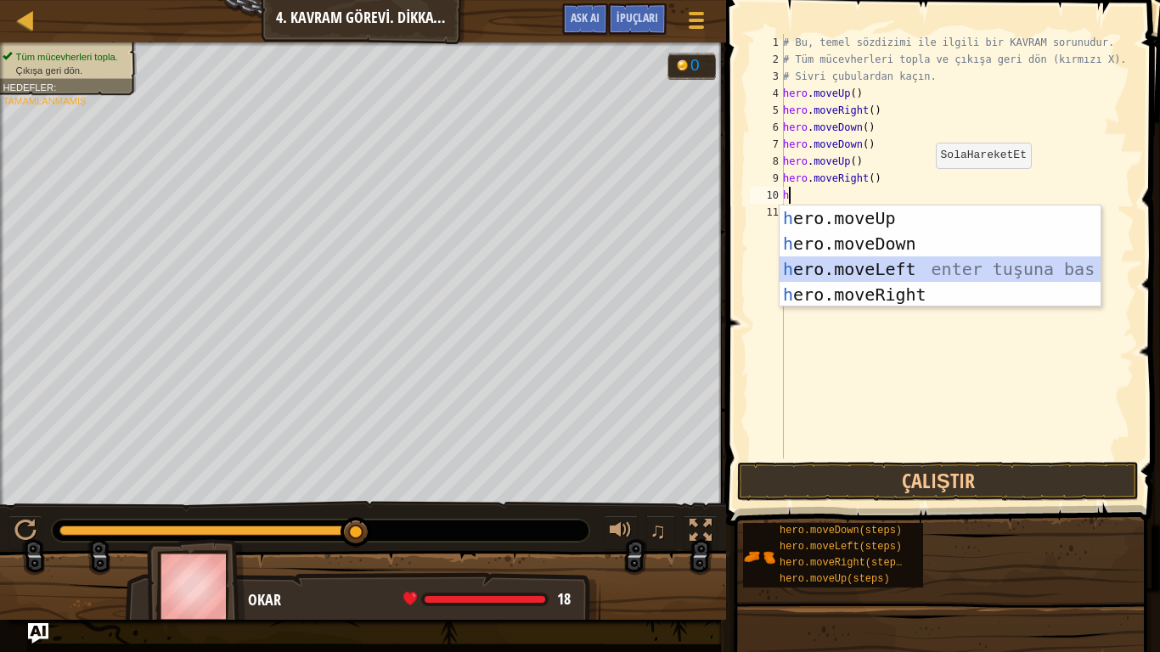
click at [903, 266] on div "h ero.moveUp enter tuşuna bas h ero.moveDown enter tuşuna bas h ero.moveLeft en…" at bounding box center [939, 281] width 321 height 153
type textarea "g"
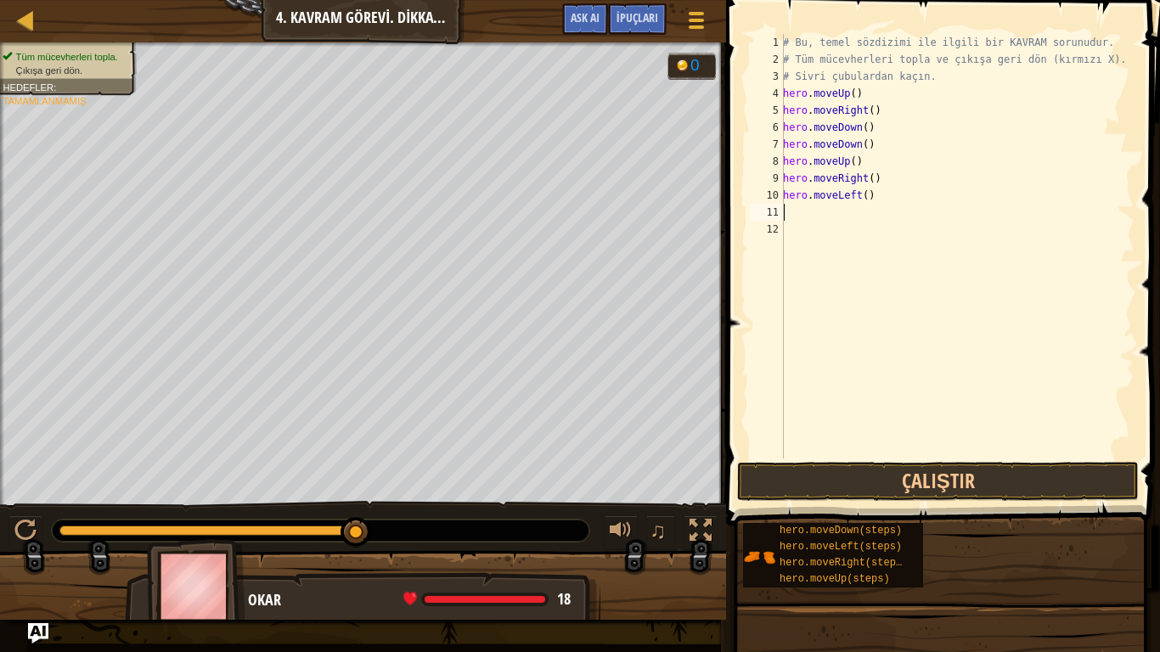
type textarea "h"
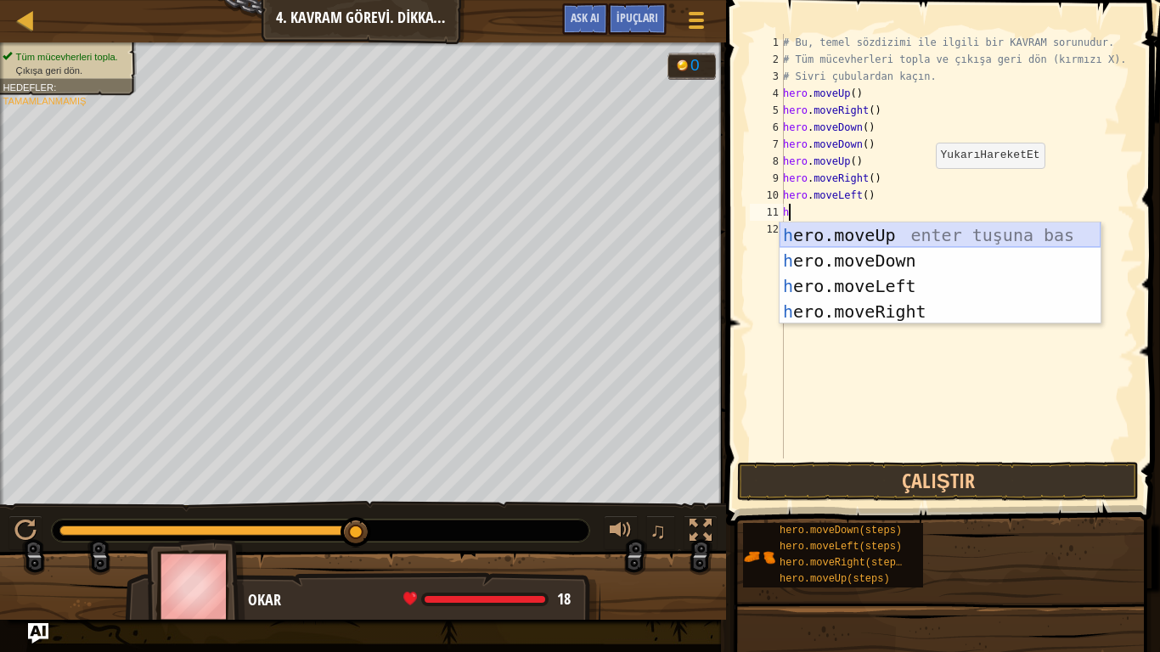
click at [846, 239] on div "h ero.moveUp enter tuşuna bas h ero.moveDown enter tuşuna bas h ero.moveLeft en…" at bounding box center [939, 298] width 321 height 153
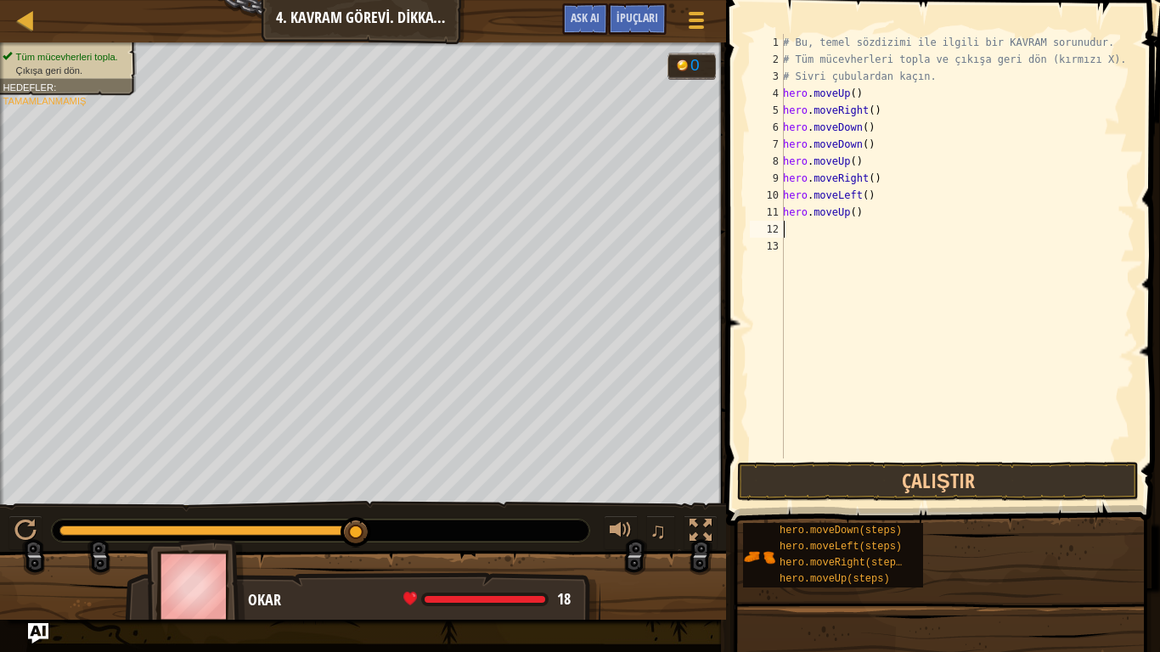
type textarea "h"
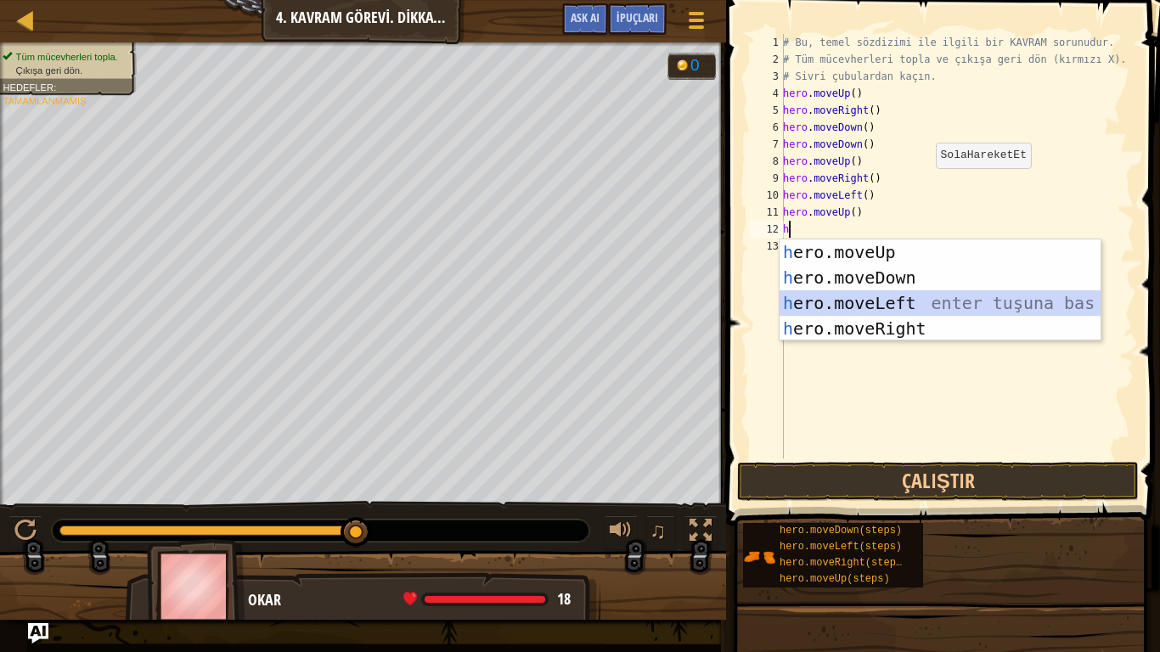
click at [859, 297] on div "h ero.moveUp enter tuşuna bas h ero.moveDown enter tuşuna bas h ero.moveLeft en…" at bounding box center [939, 315] width 321 height 153
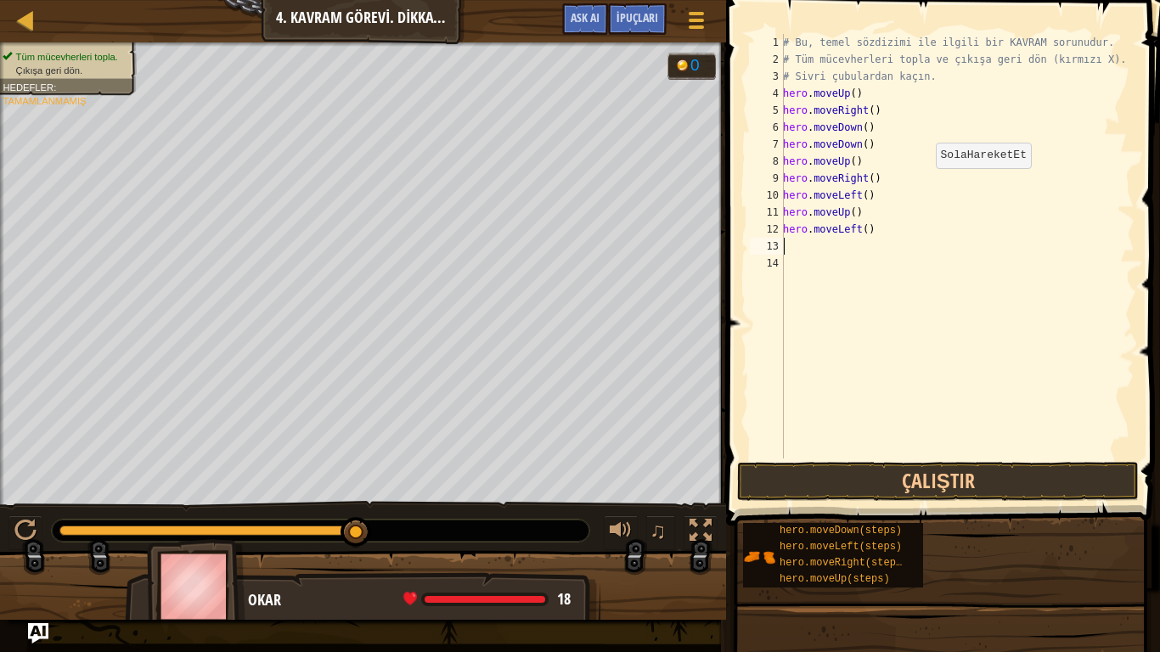
type textarea "h"
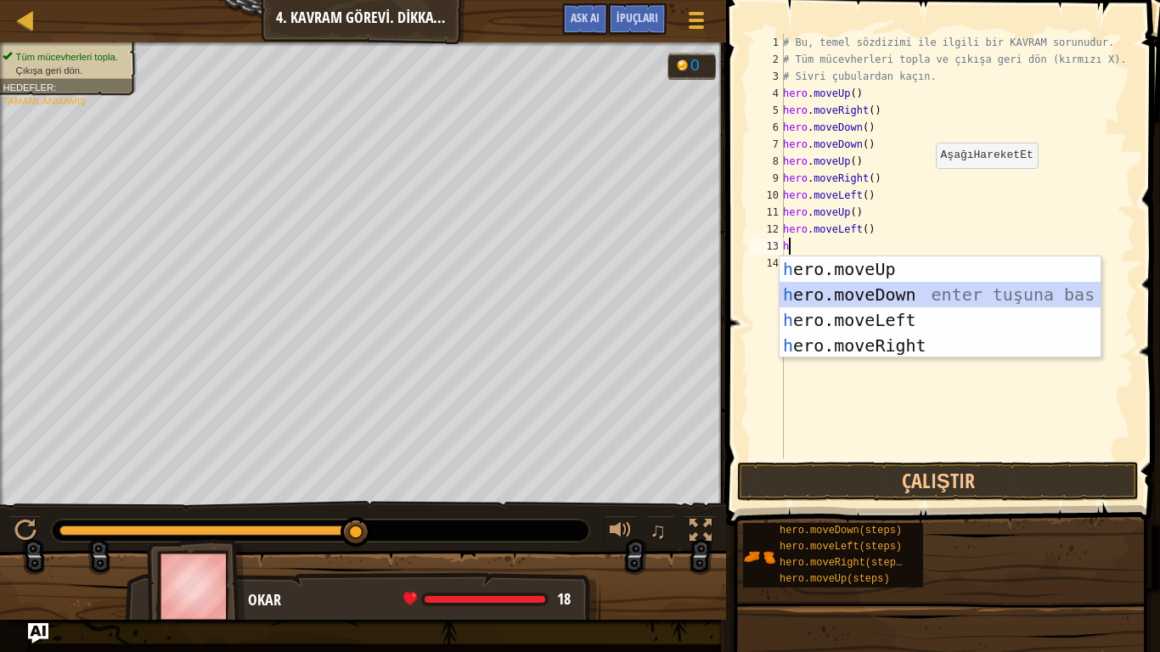
click at [854, 291] on div "h ero.moveUp enter tuşuna bas h ero.moveDown enter tuşuna bas h ero.moveLeft en…" at bounding box center [939, 332] width 321 height 153
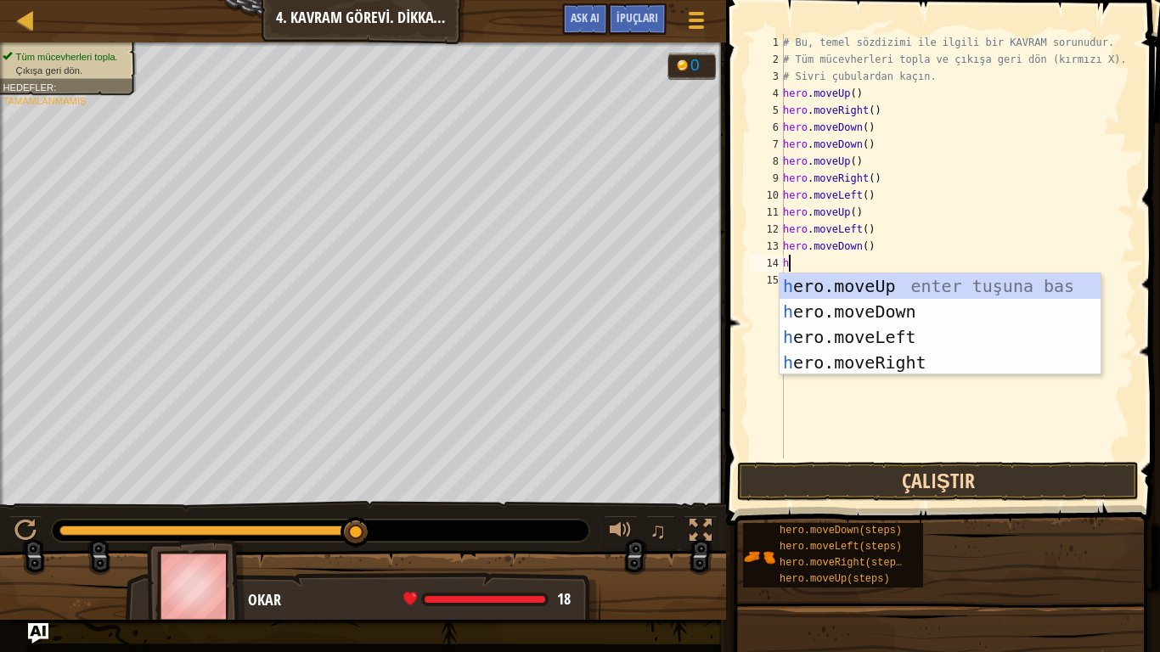
type textarea "h"
click at [880, 489] on button "Çalıştır" at bounding box center [938, 481] width 402 height 39
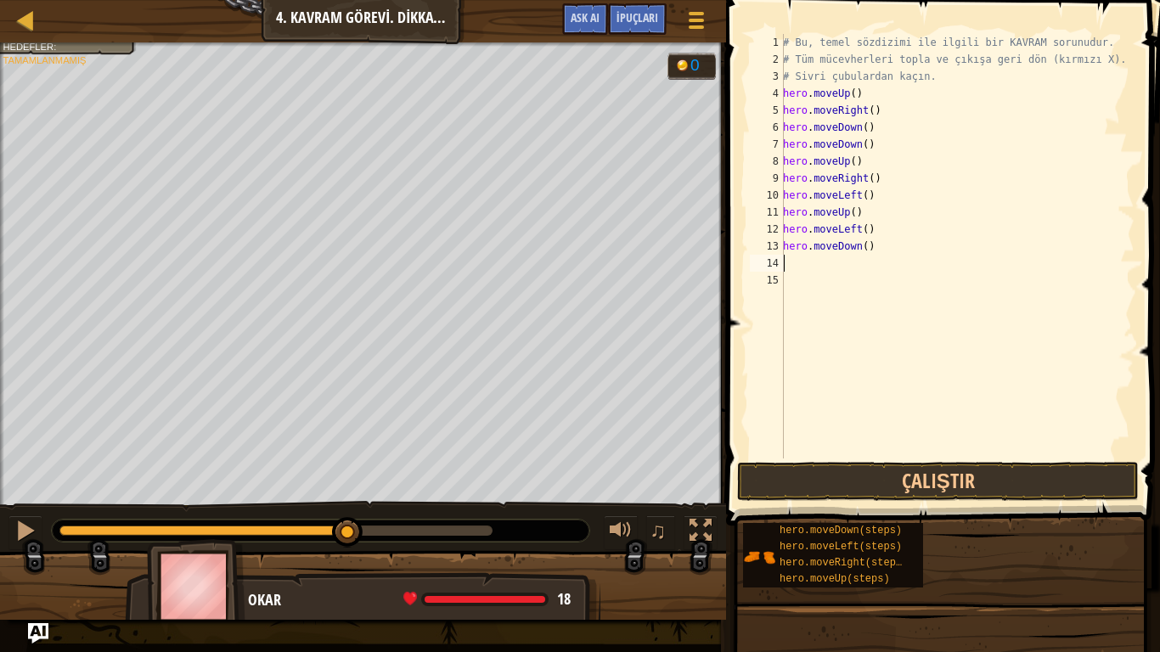
type textarea "h"
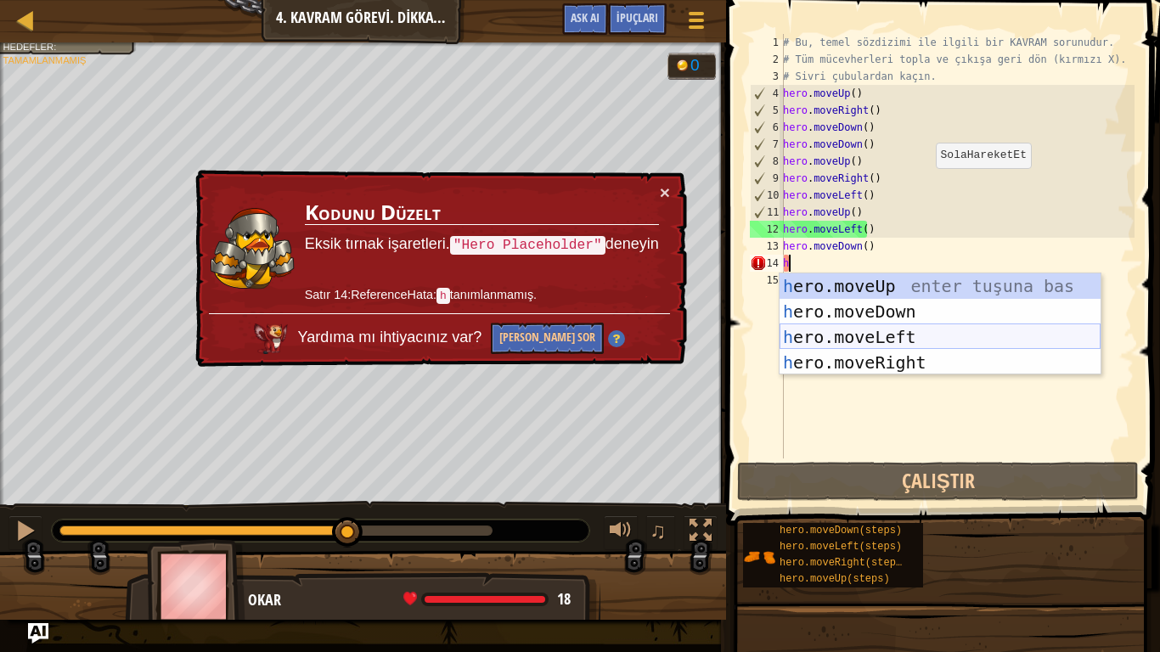
click at [880, 329] on div "h ero.moveUp enter tuşuna bas h ero.moveDown enter tuşuna bas h ero.moveLeft en…" at bounding box center [939, 349] width 321 height 153
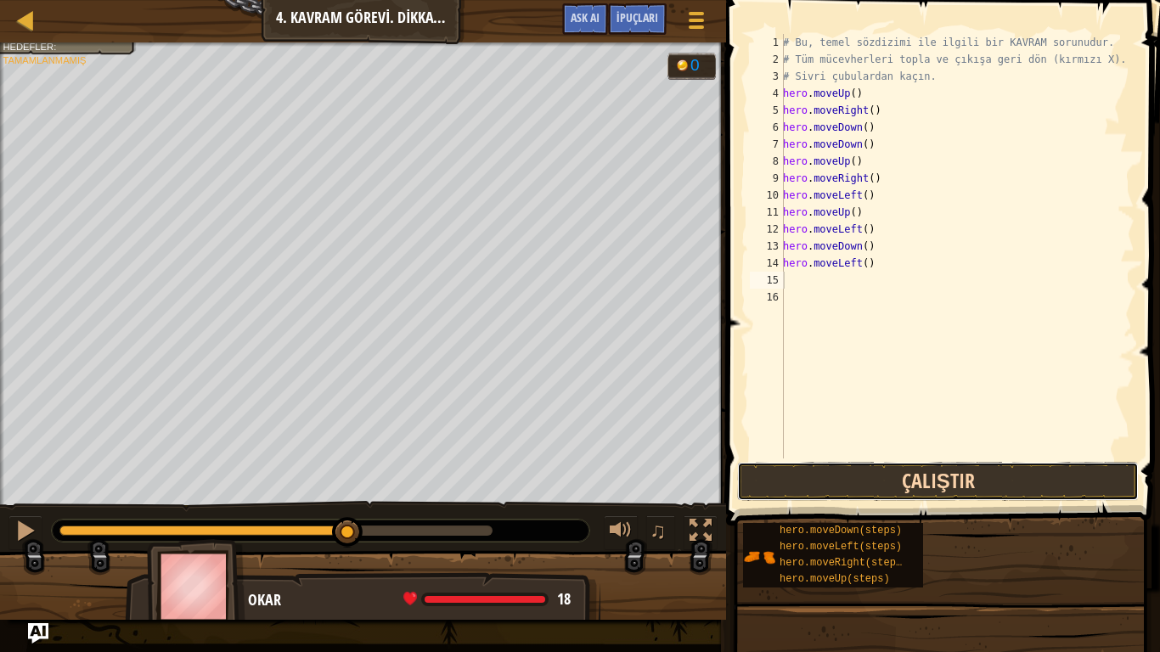
click at [869, 475] on button "Çalıştır" at bounding box center [938, 481] width 402 height 39
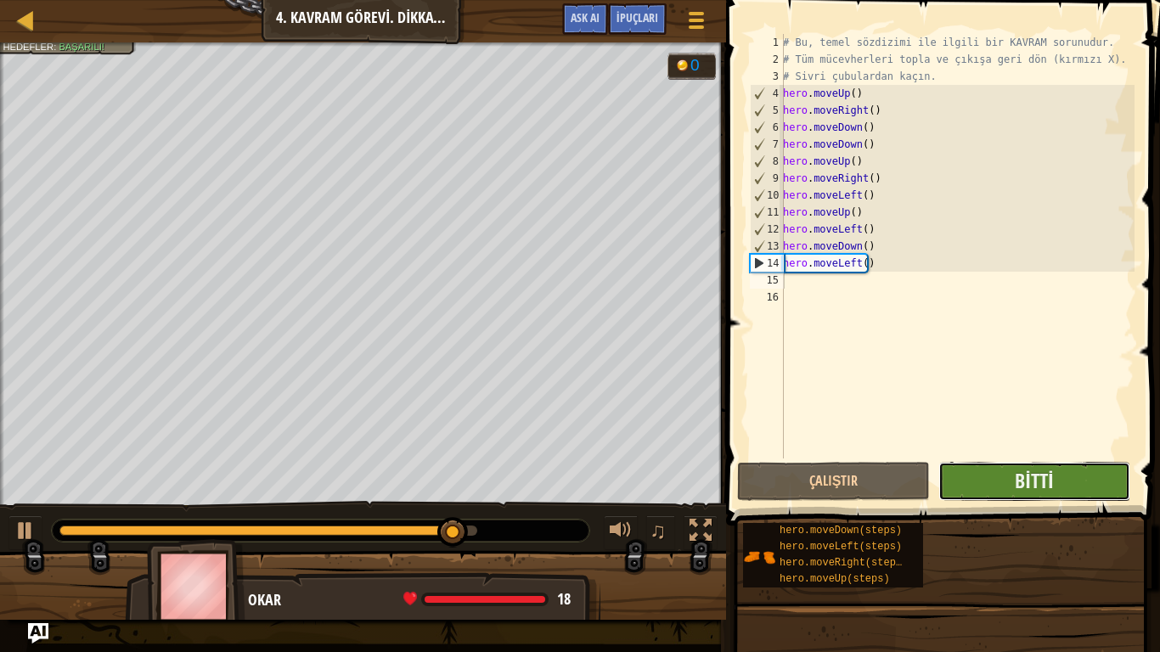
click at [1059, 485] on button "Bitti" at bounding box center [1034, 481] width 192 height 39
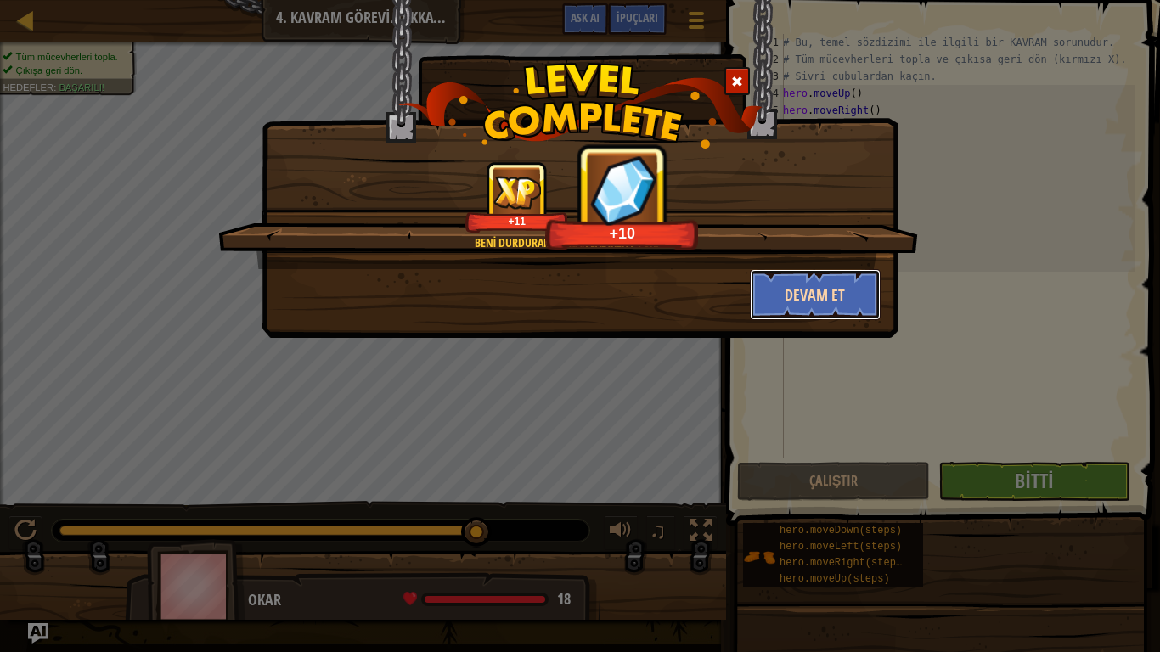
click at [801, 294] on button "Devam et" at bounding box center [816, 294] width 132 height 51
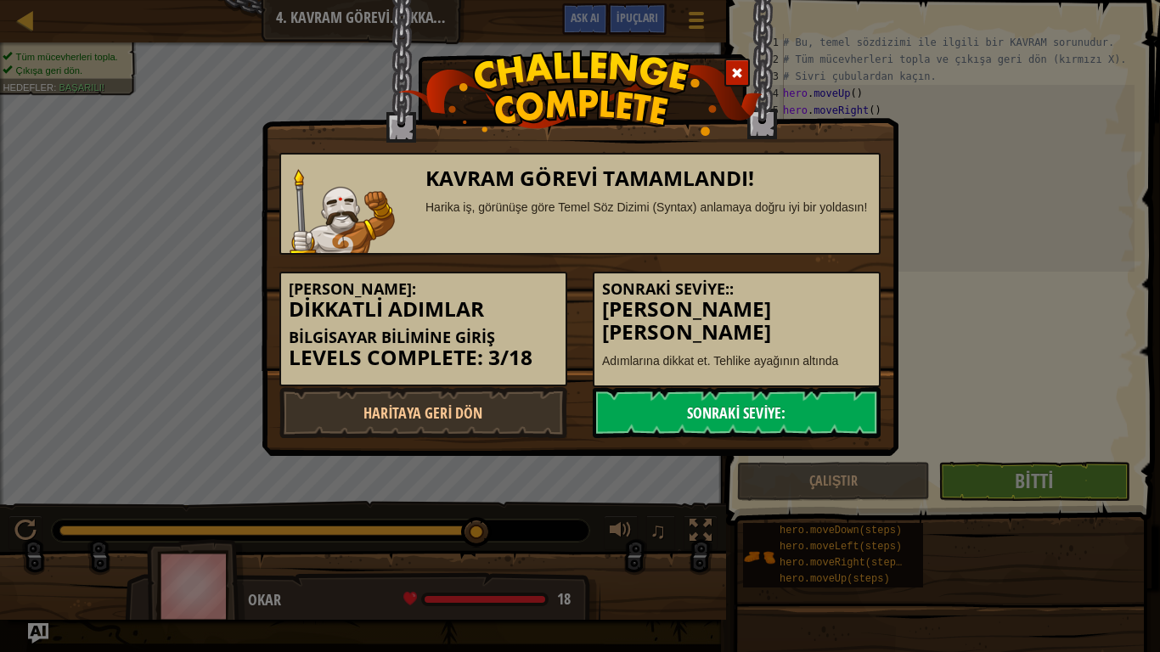
click at [807, 404] on link "Sonraki Seviye:" at bounding box center [737, 412] width 288 height 51
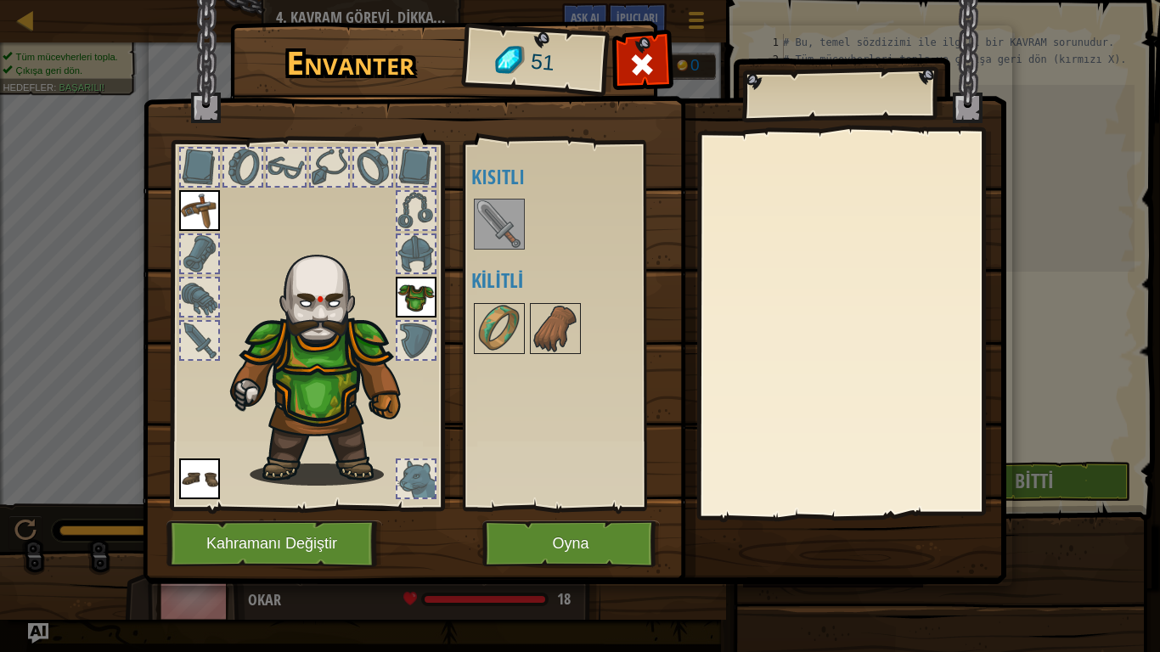
click at [512, 209] on img at bounding box center [499, 224] width 48 height 48
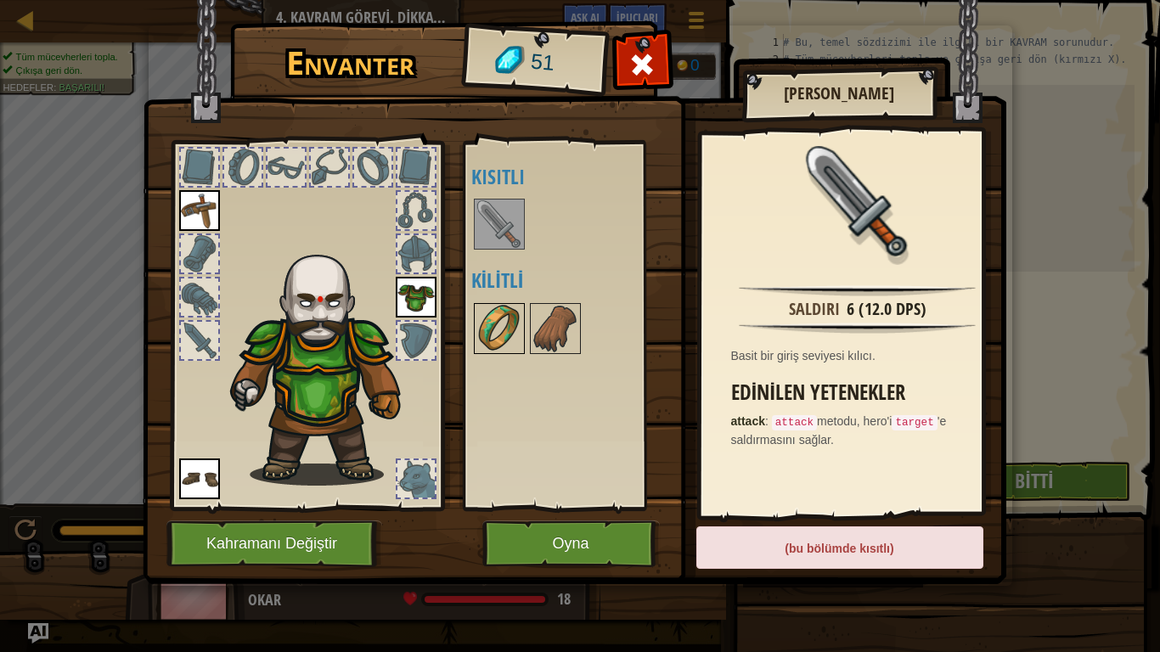
click at [498, 337] on img at bounding box center [499, 329] width 48 height 48
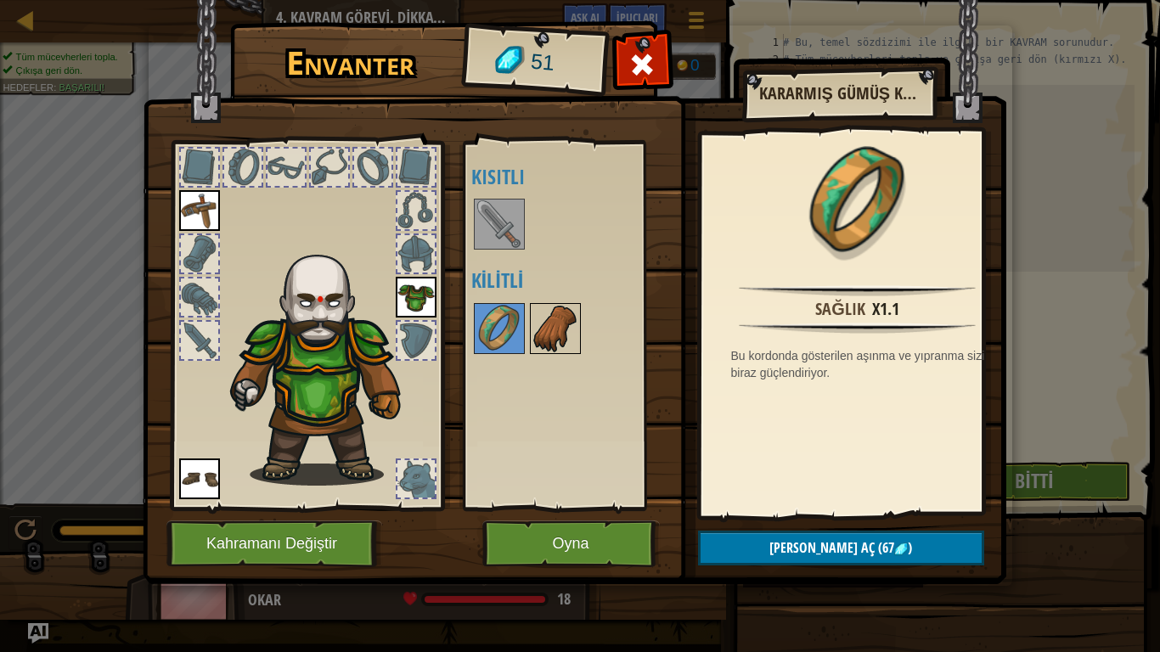
click at [534, 335] on img at bounding box center [555, 329] width 48 height 48
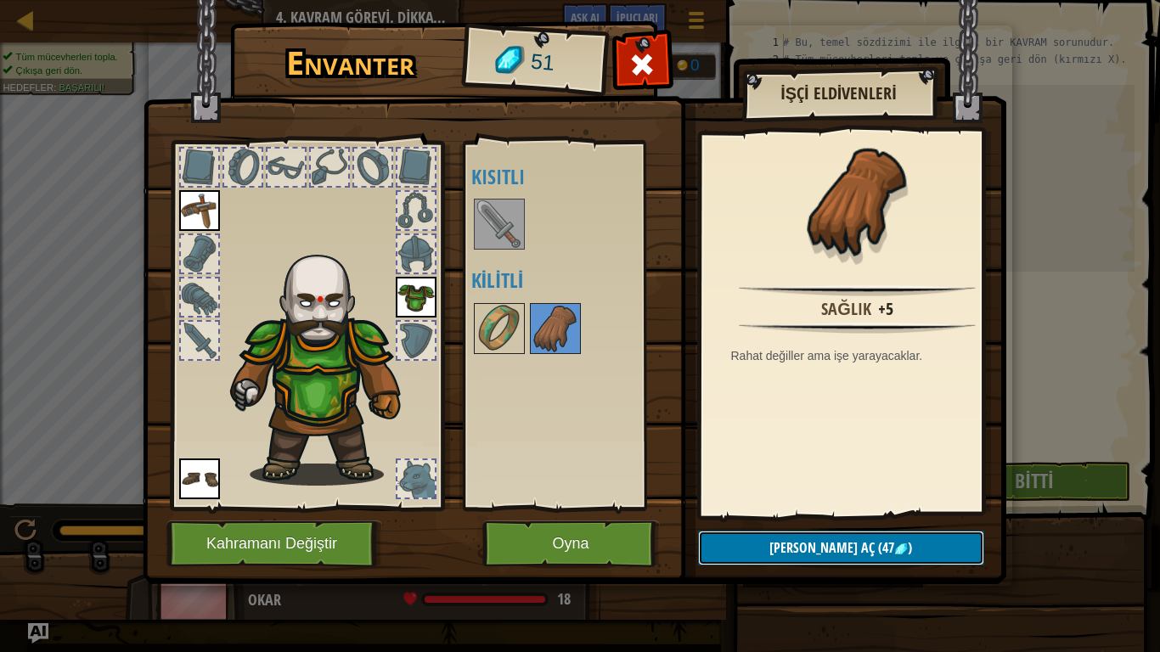
click at [813, 543] on button "Kilidi aç (47 )" at bounding box center [841, 548] width 286 height 35
click at [779, 543] on button "Devam et" at bounding box center [841, 548] width 286 height 35
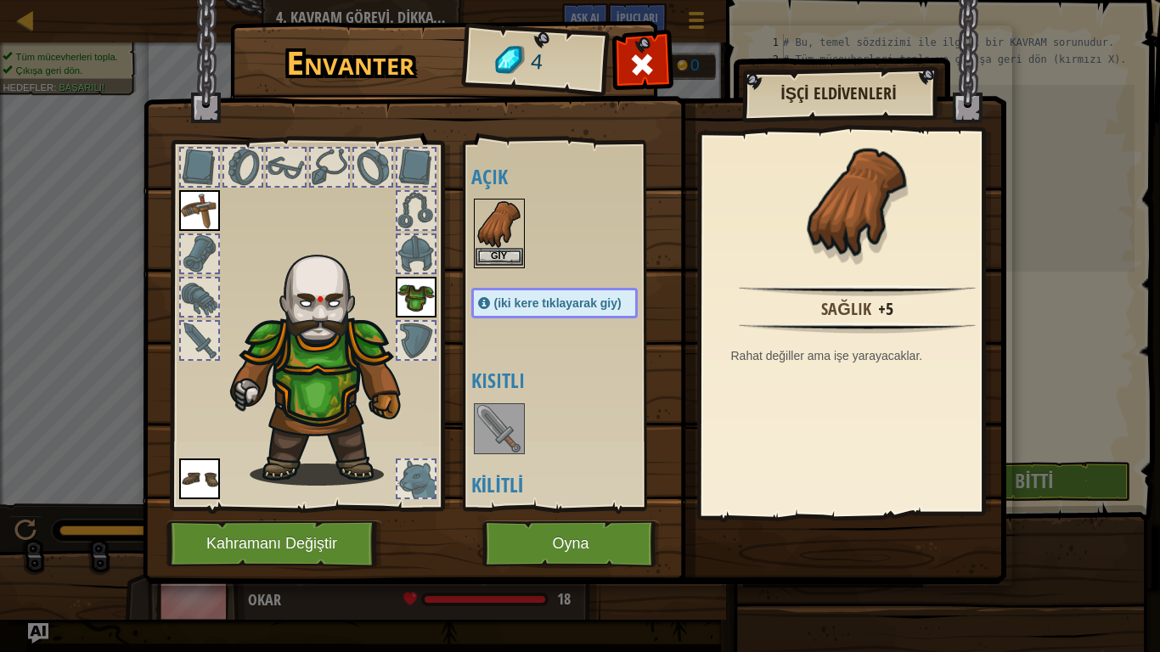
click at [508, 233] on img at bounding box center [499, 224] width 48 height 48
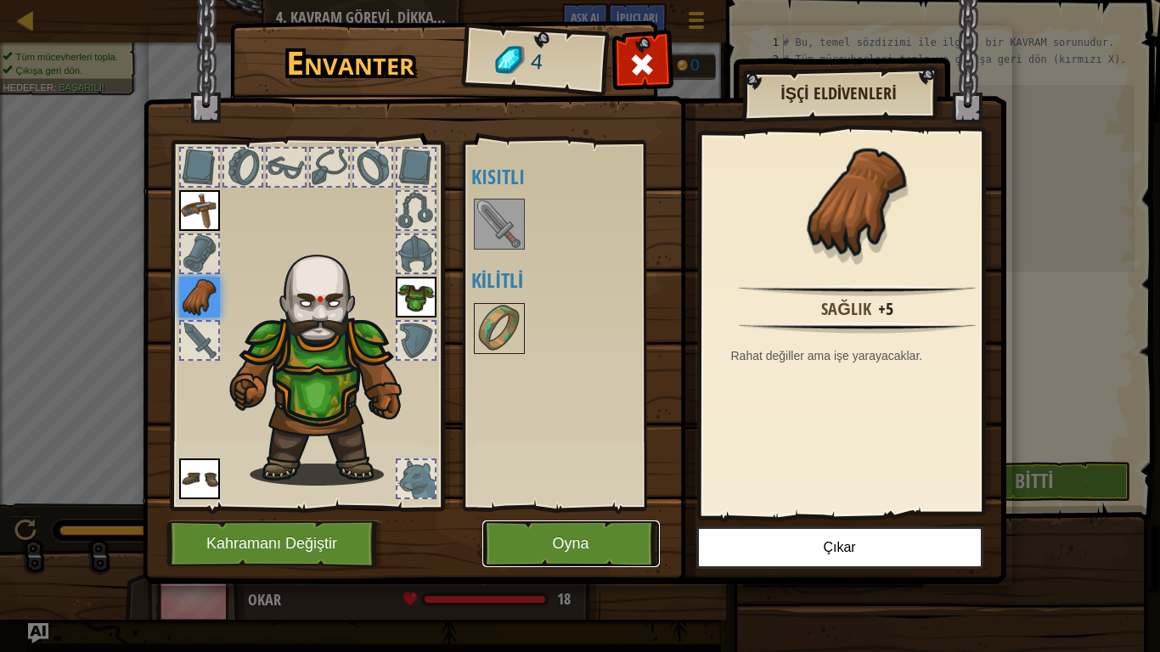
click at [543, 536] on button "Oyna" at bounding box center [570, 543] width 177 height 47
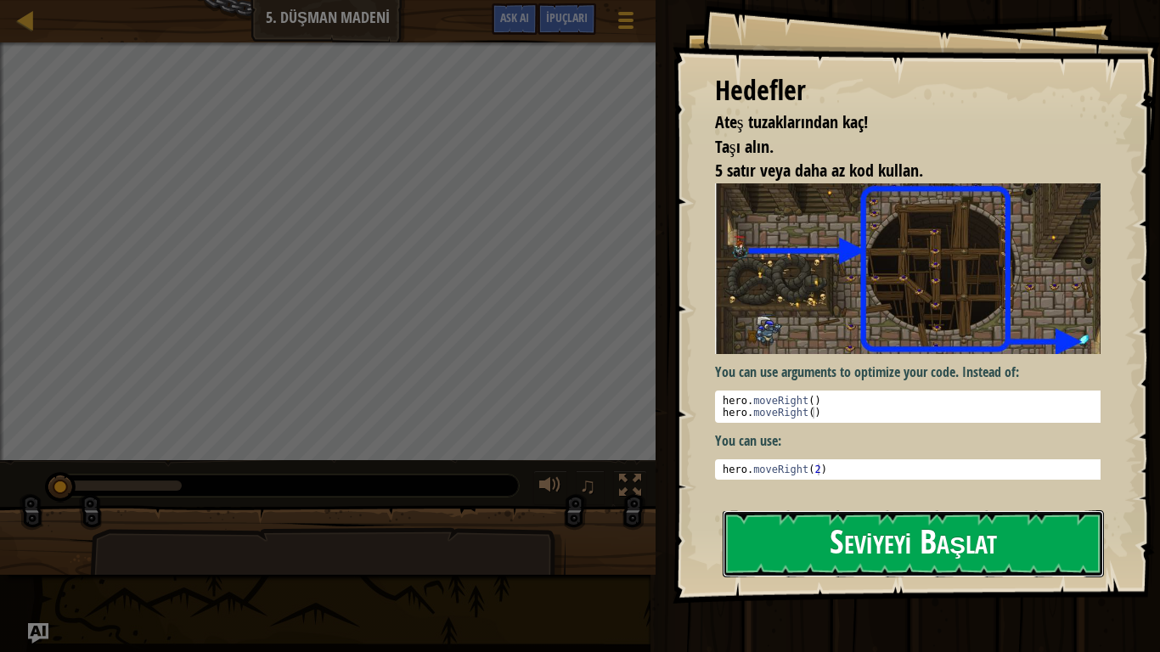
click at [972, 543] on button "Seviyeyi Başlat" at bounding box center [913, 543] width 381 height 67
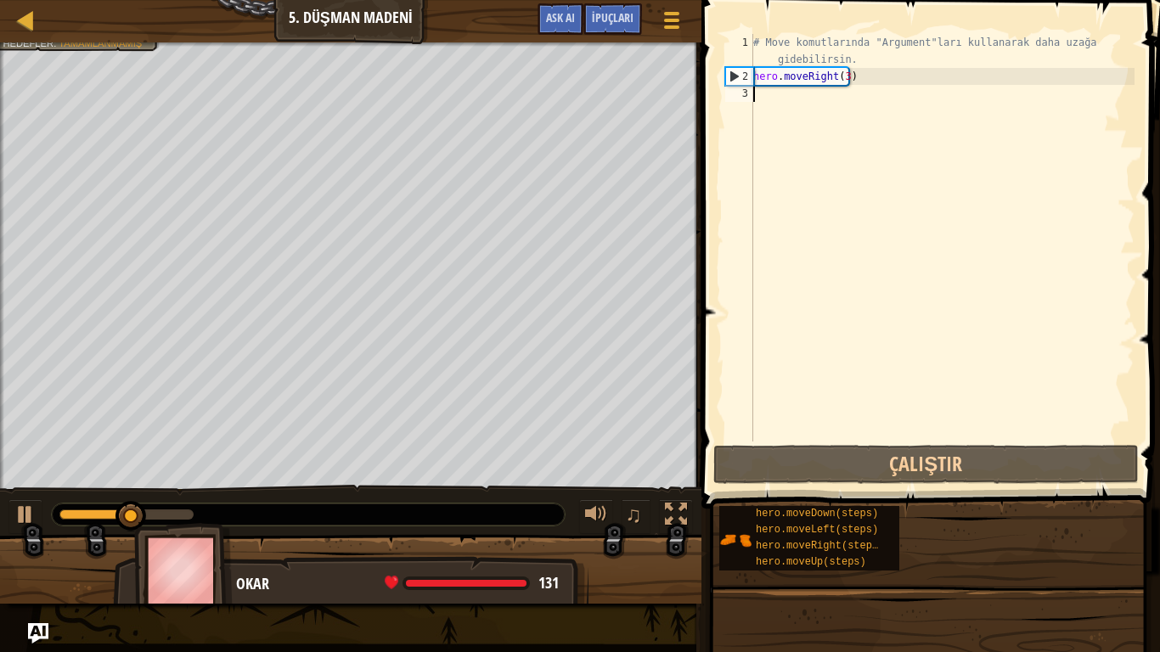
type textarea "h"
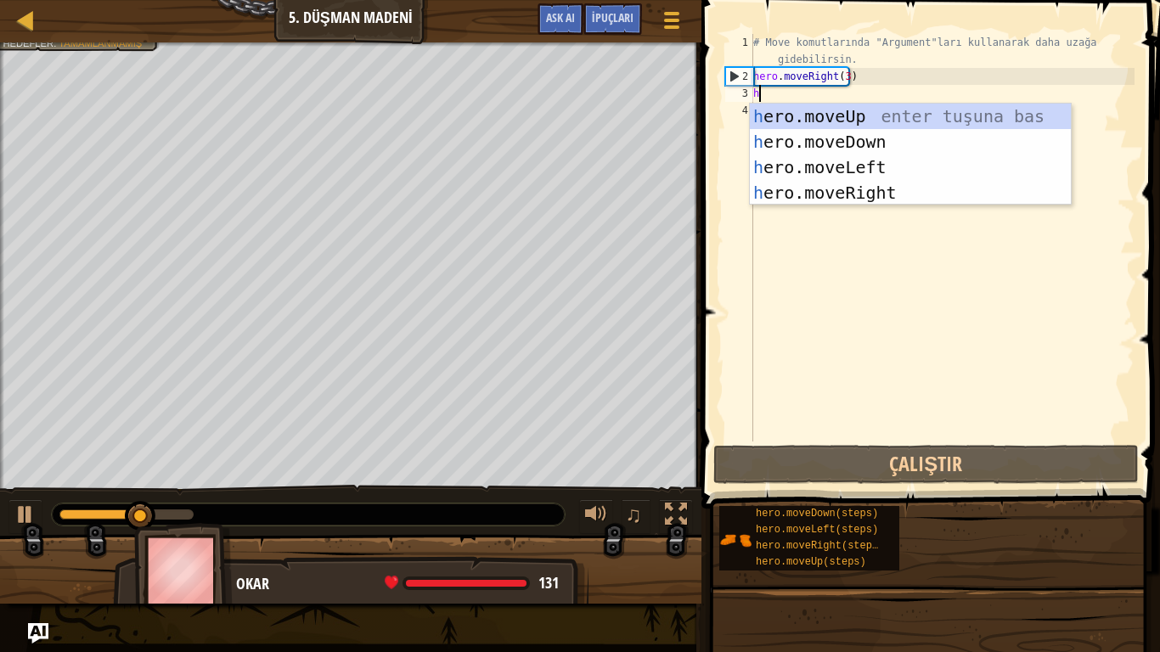
scroll to position [8, 0]
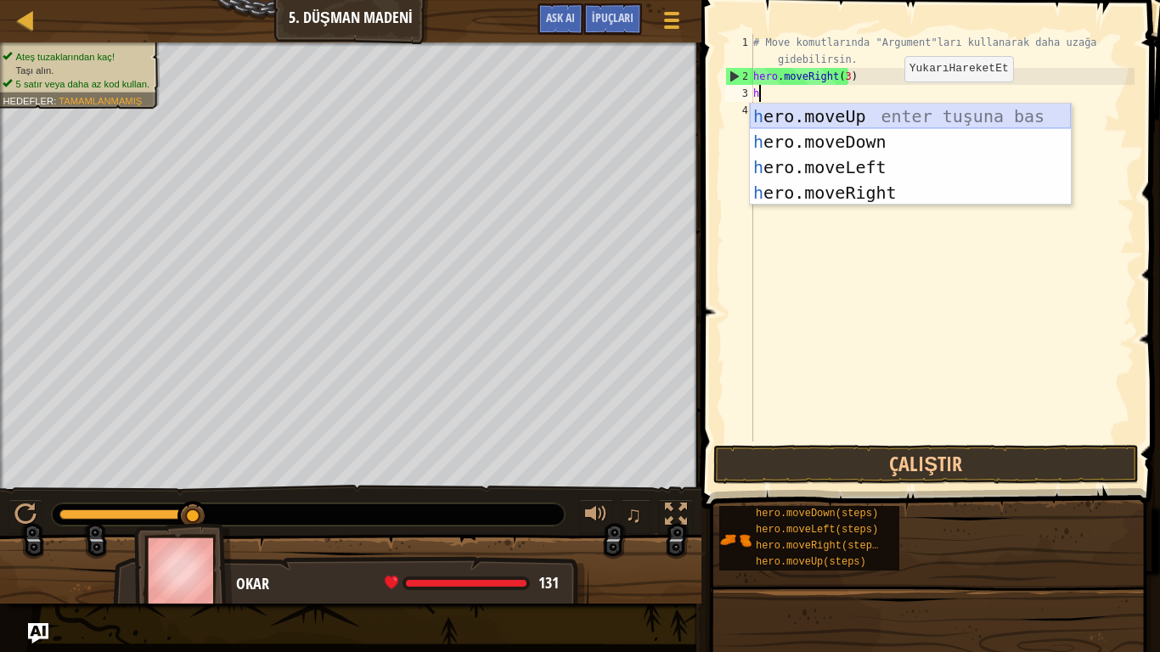
click at [880, 117] on div "h ero.moveUp enter tuşuna bas h ero.moveDown enter tuşuna bas h ero.moveLeft en…" at bounding box center [910, 180] width 321 height 153
type textarea "h"
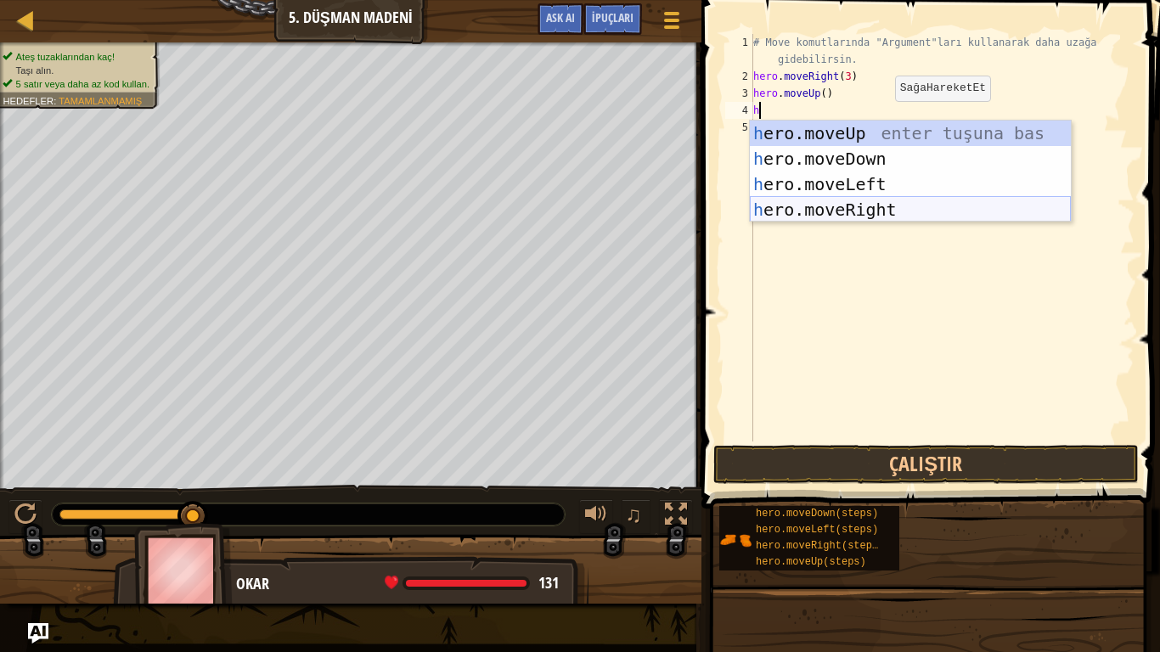
click at [885, 203] on div "h ero.moveUp enter tuşuna bas h ero.moveDown enter tuşuna bas h ero.moveLeft en…" at bounding box center [910, 197] width 321 height 153
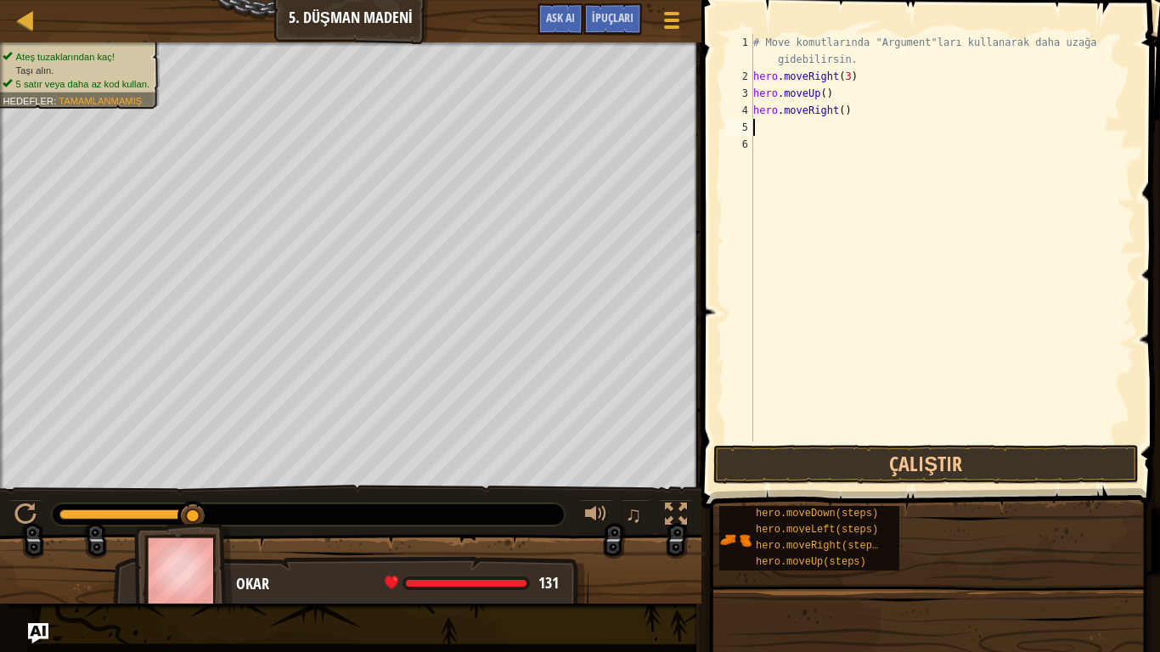
type textarea "h"
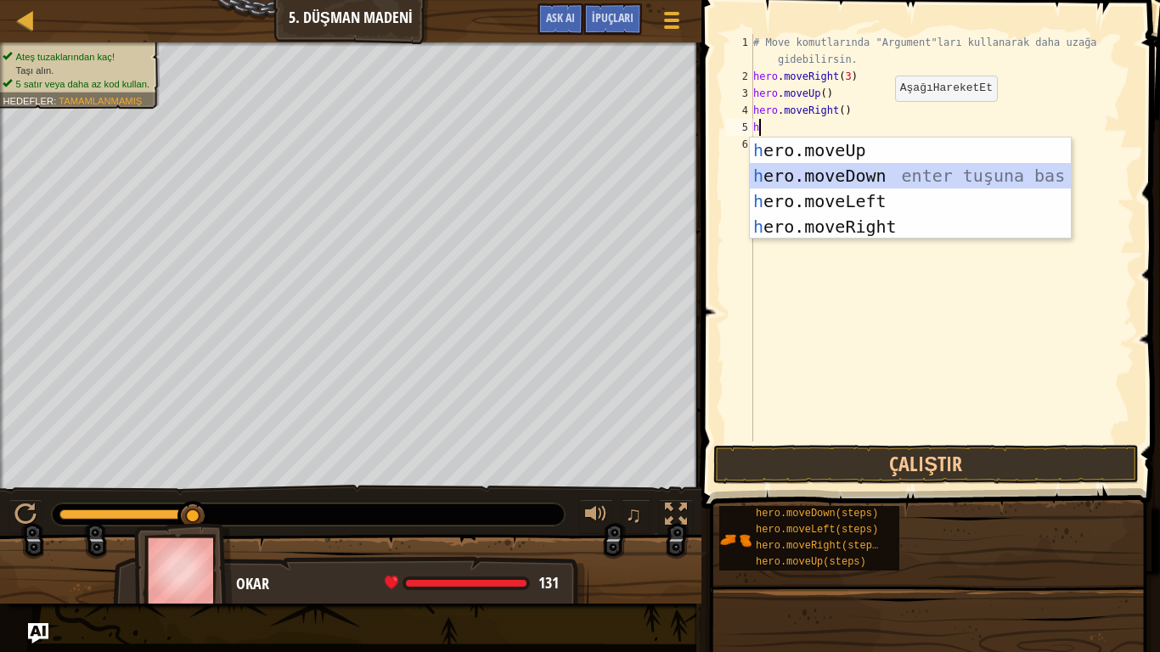
click at [868, 172] on div "h ero.moveUp enter tuşuna bas h ero.moveDown enter tuşuna bas h ero.moveLeft en…" at bounding box center [910, 214] width 321 height 153
type textarea "h"
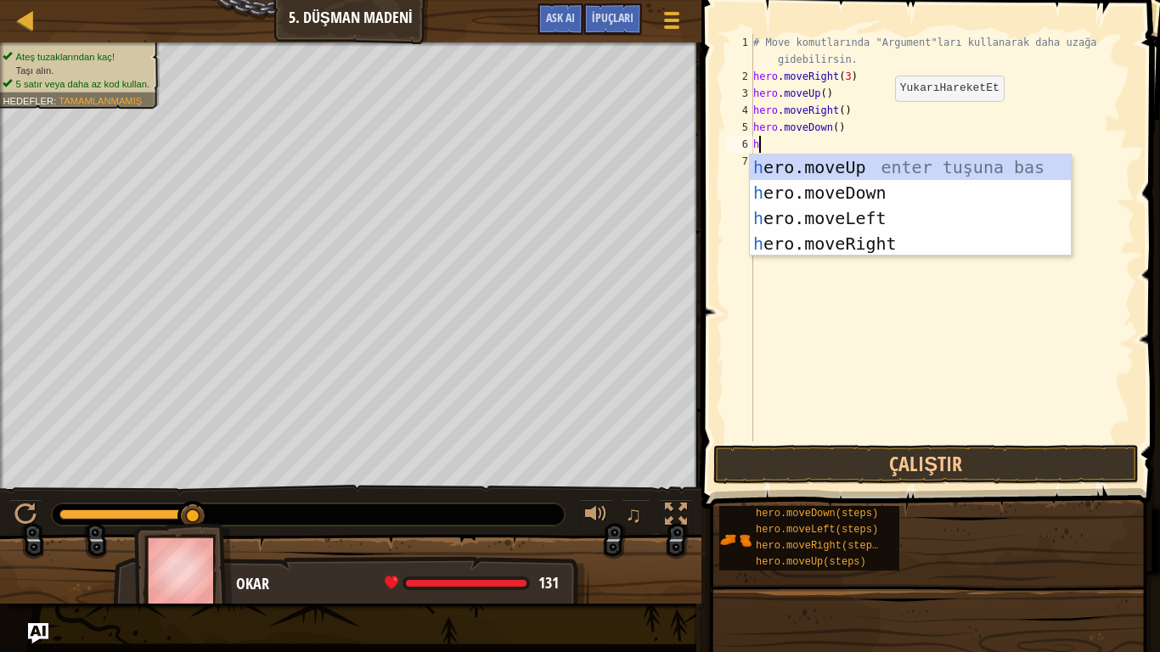
click at [868, 173] on div "h ero.moveUp enter tuşuna bas h ero.moveDown enter tuşuna bas h ero.moveLeft en…" at bounding box center [910, 231] width 321 height 153
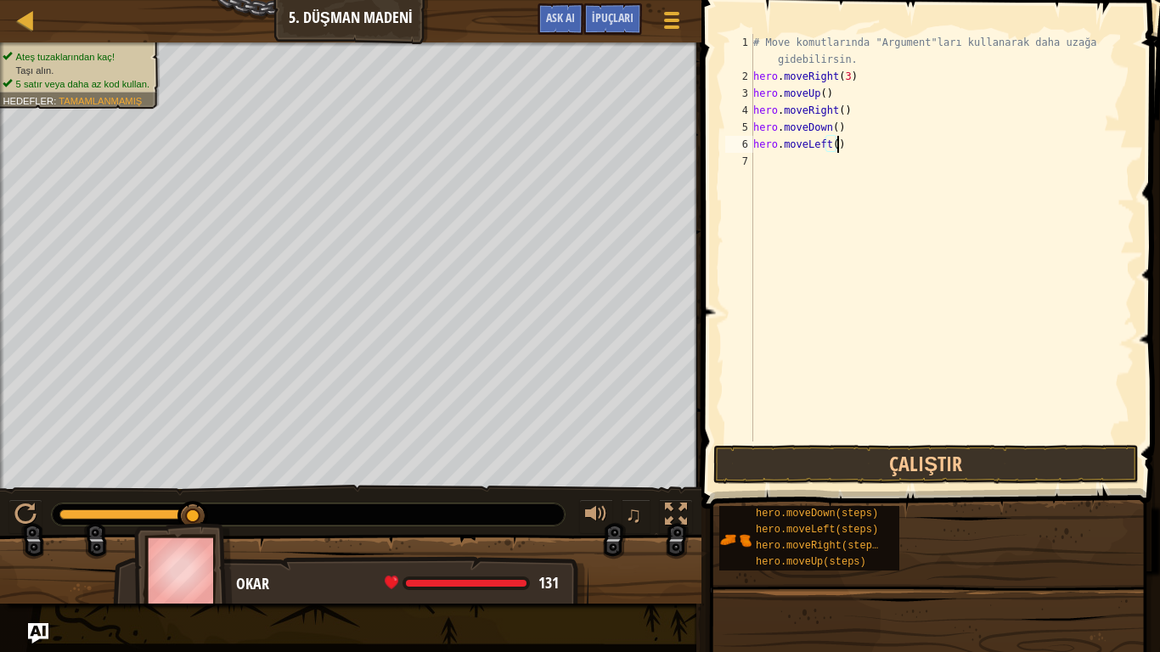
type textarea "h"
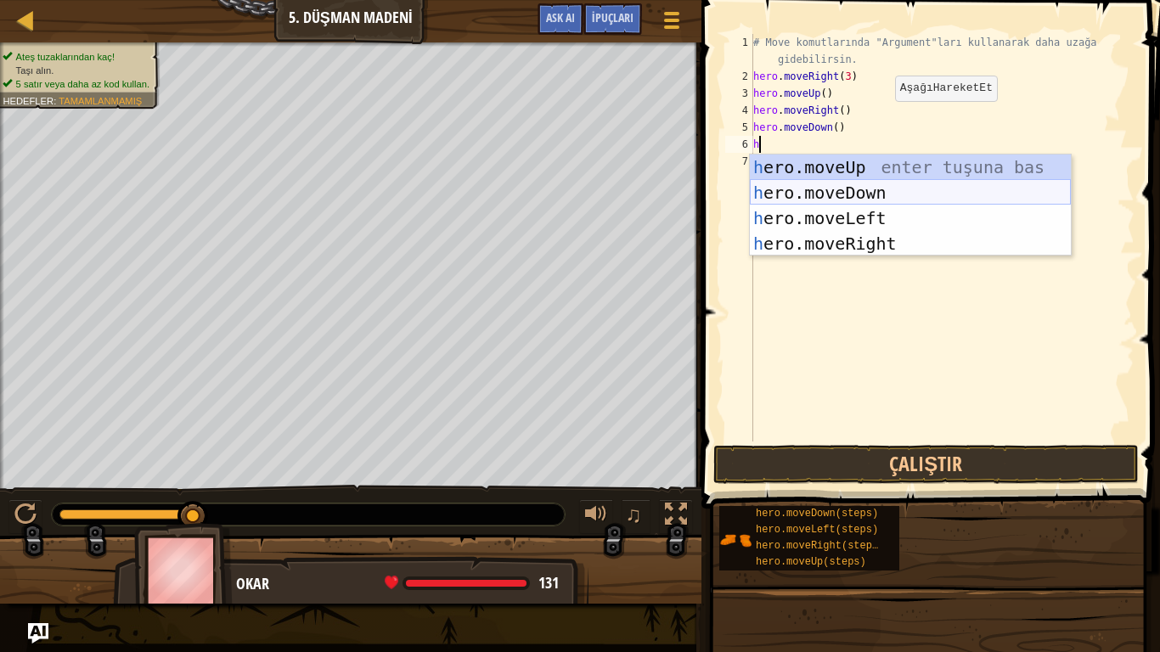
click at [831, 194] on div "h ero.moveUp enter tuşuna bas h ero.moveDown enter tuşuna bas h ero.moveLeft en…" at bounding box center [910, 231] width 321 height 153
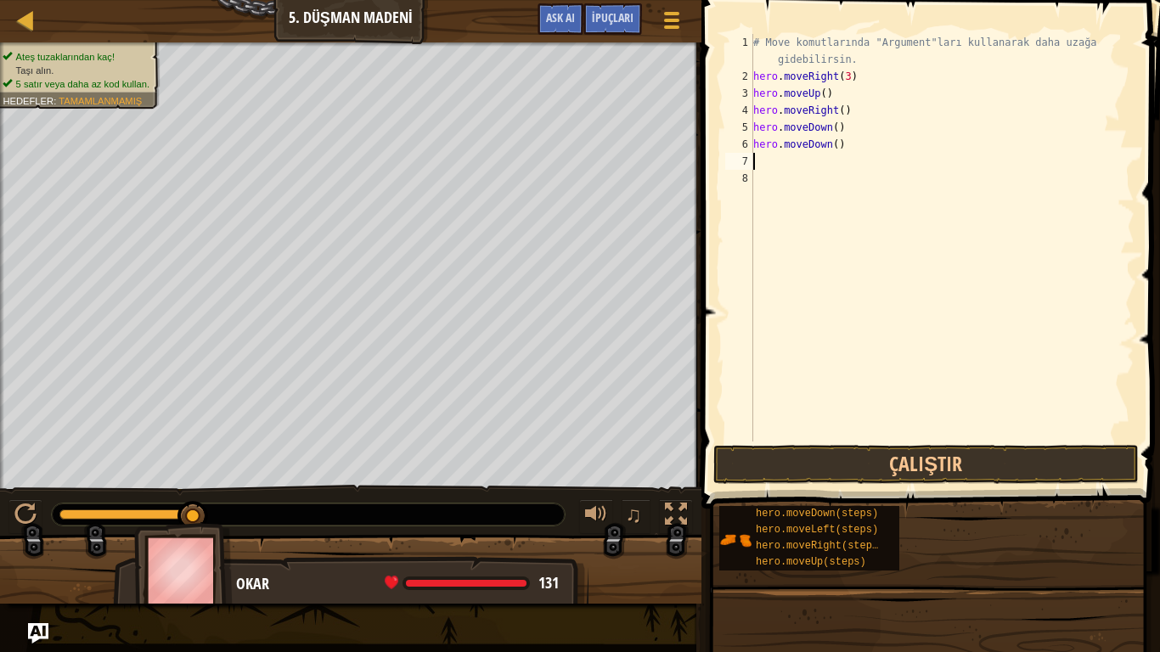
type textarea "h"
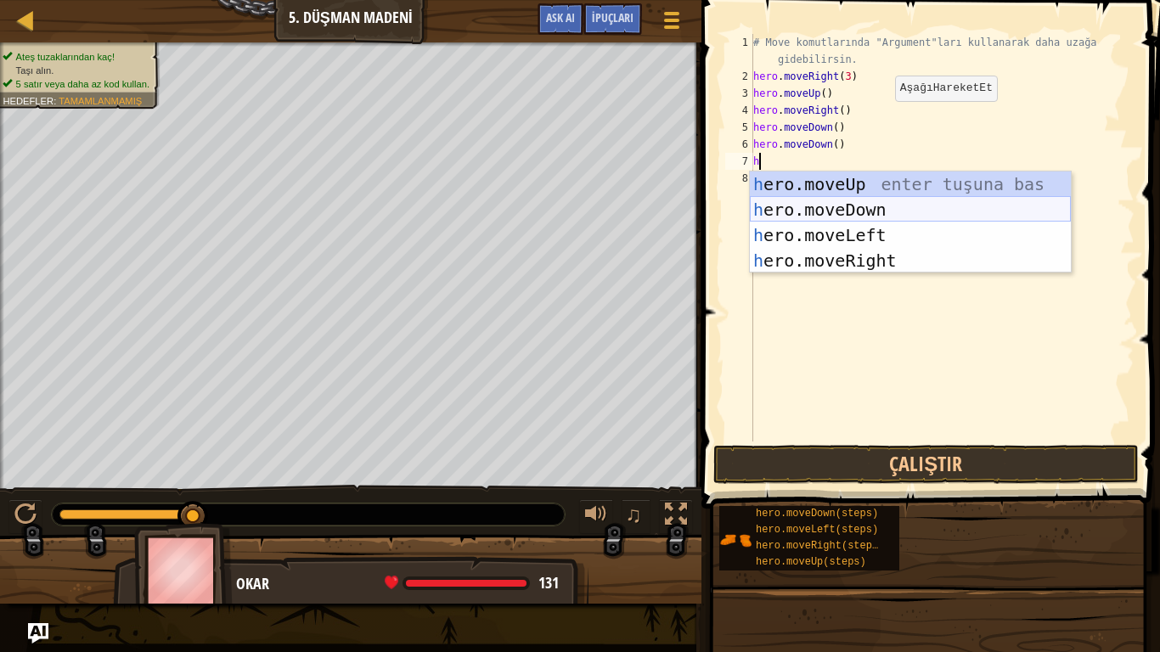
click at [830, 209] on div "h ero.moveUp enter tuşuna bas h ero.moveDown enter tuşuna bas h ero.moveLeft en…" at bounding box center [910, 248] width 321 height 153
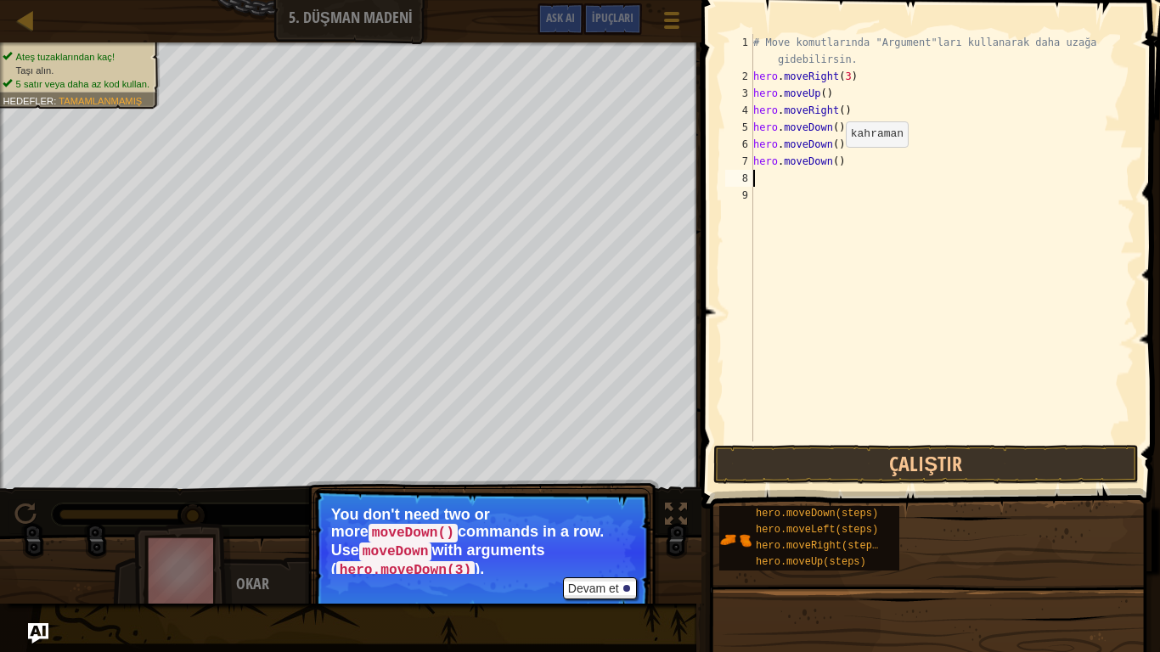
click at [831, 164] on div "# Move komutlarında "Argument"ları kullanarak daha uzağa gidebilirsin. hero . m…" at bounding box center [942, 263] width 385 height 458
click at [802, 160] on div "# Move komutlarında "Argument"ları kullanarak daha uzağa gidebilirsin. hero . m…" at bounding box center [942, 263] width 385 height 458
type textarea "h"
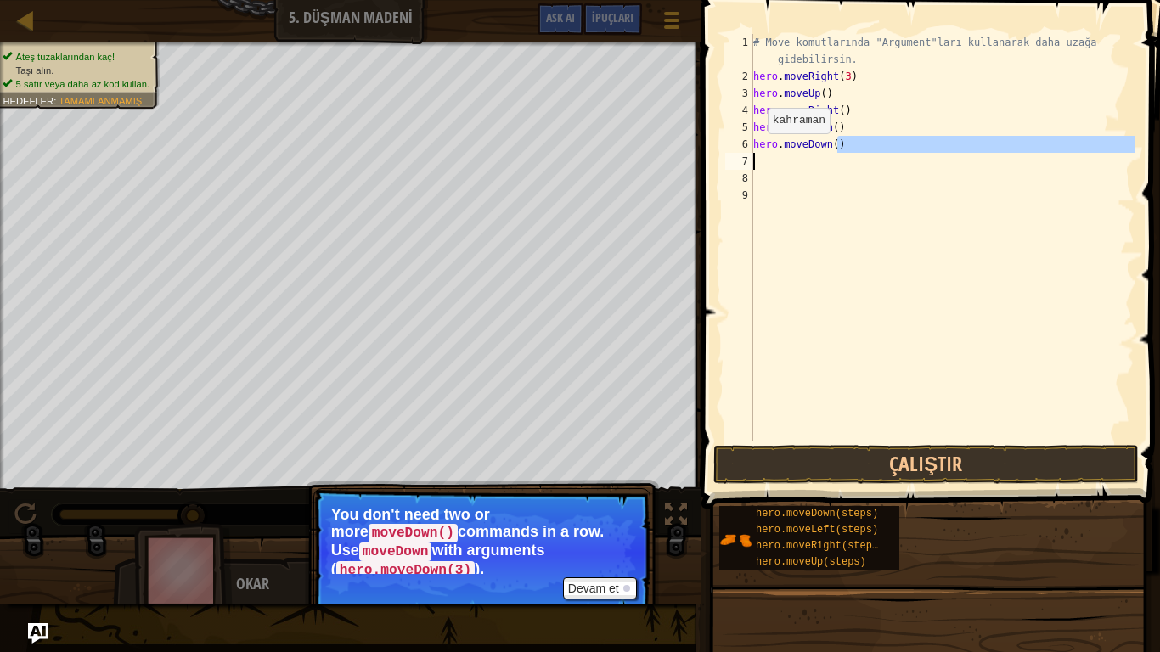
drag, startPoint x: 840, startPoint y: 150, endPoint x: 732, endPoint y: 155, distance: 107.9
click at [732, 155] on div "1 2 3 4 5 6 7 8 9 # Move komutlarında "Argument"ları kullanarak daha uzağa gide…" at bounding box center [928, 238] width 413 height 408
click at [760, 150] on div "# Move komutlarında "Argument"ları kullanarak daha uzağa gidebilirsin. hero . m…" at bounding box center [942, 263] width 385 height 458
click at [836, 149] on div "# Move komutlarında "Argument"ları kullanarak daha uzağa gidebilirsin. hero . m…" at bounding box center [942, 263] width 385 height 458
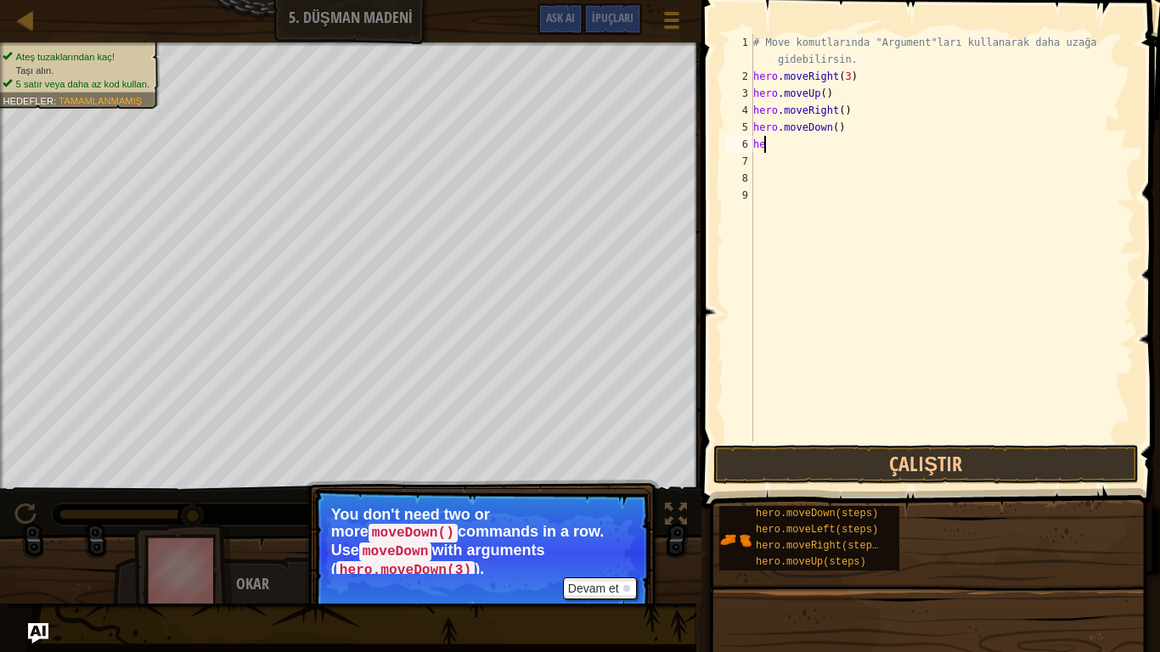
type textarea "h"
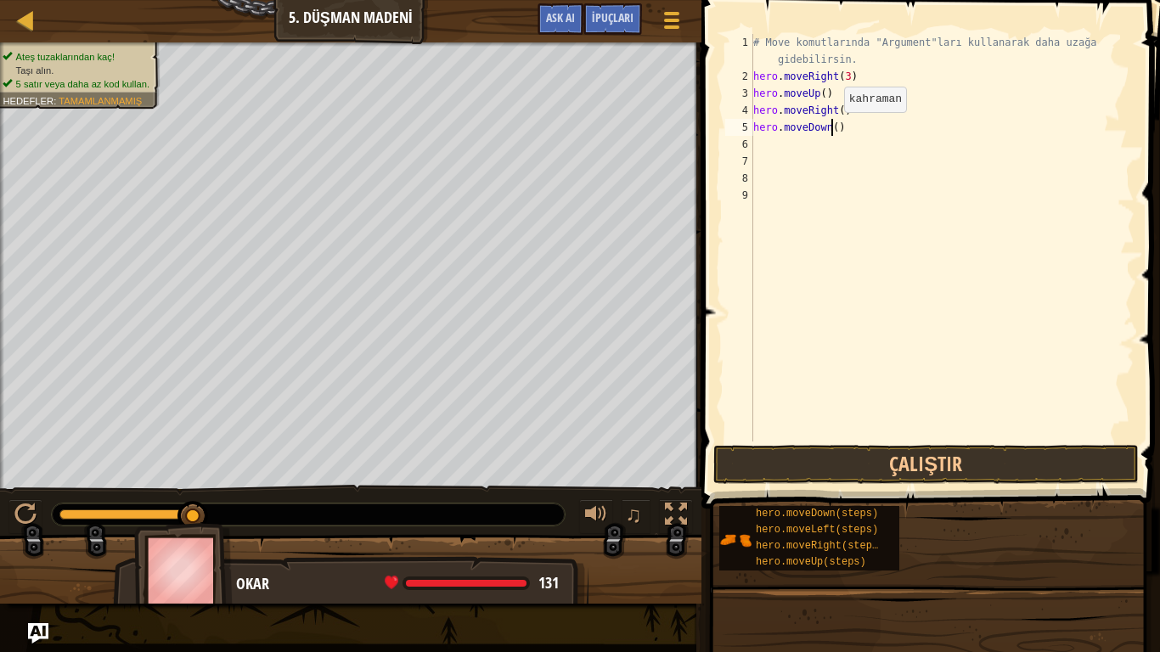
click at [830, 129] on div "# Move komutlarında "Argument"ları kullanarak daha uzağa gidebilirsin. hero . m…" at bounding box center [942, 263] width 385 height 458
type textarea "hero.moveDown(3)"
click at [987, 450] on button "Çalıştır" at bounding box center [925, 464] width 425 height 39
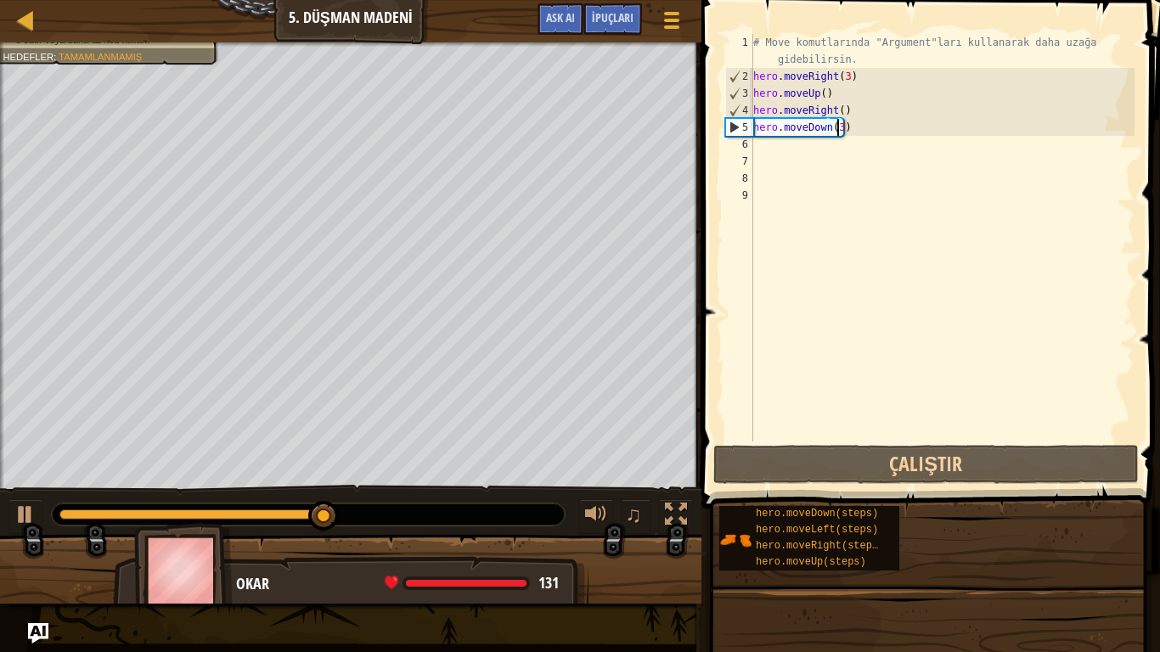
click at [774, 151] on div "# Move komutlarında "Argument"ları kullanarak daha uzağa gidebilirsin. hero . m…" at bounding box center [942, 263] width 385 height 458
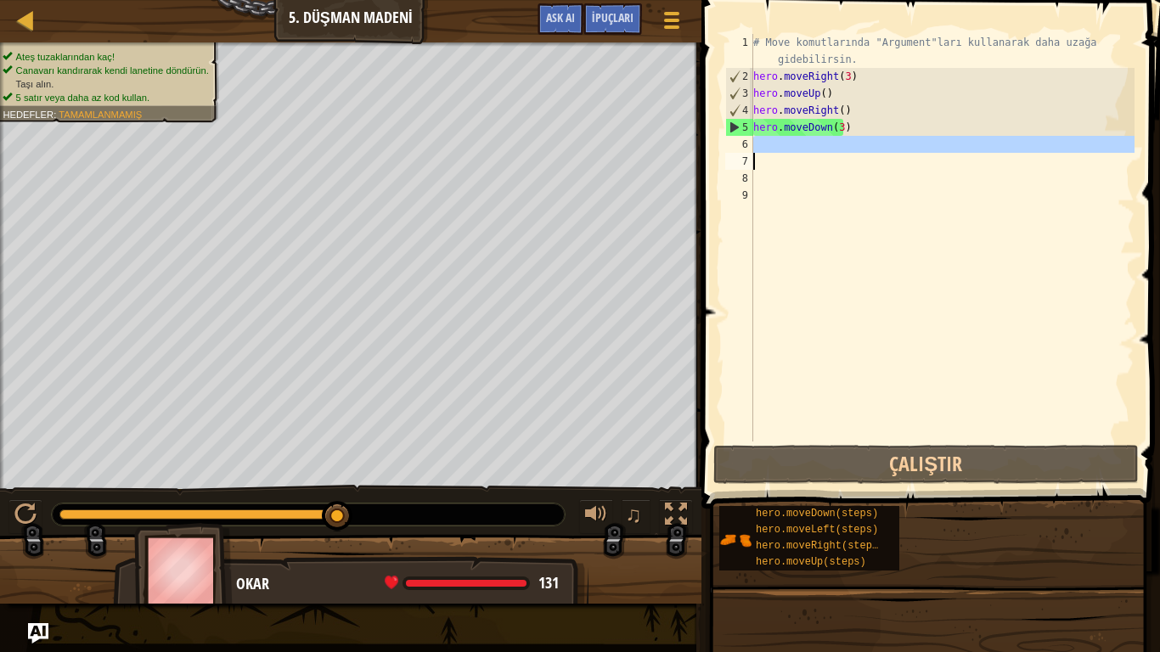
drag, startPoint x: 774, startPoint y: 151, endPoint x: 773, endPoint y: 164, distance: 12.8
click at [772, 160] on div "# Move komutlarında "Argument"ları kullanarak daha uzağa gidebilirsin. hero . m…" at bounding box center [942, 263] width 385 height 458
type textarea "h"
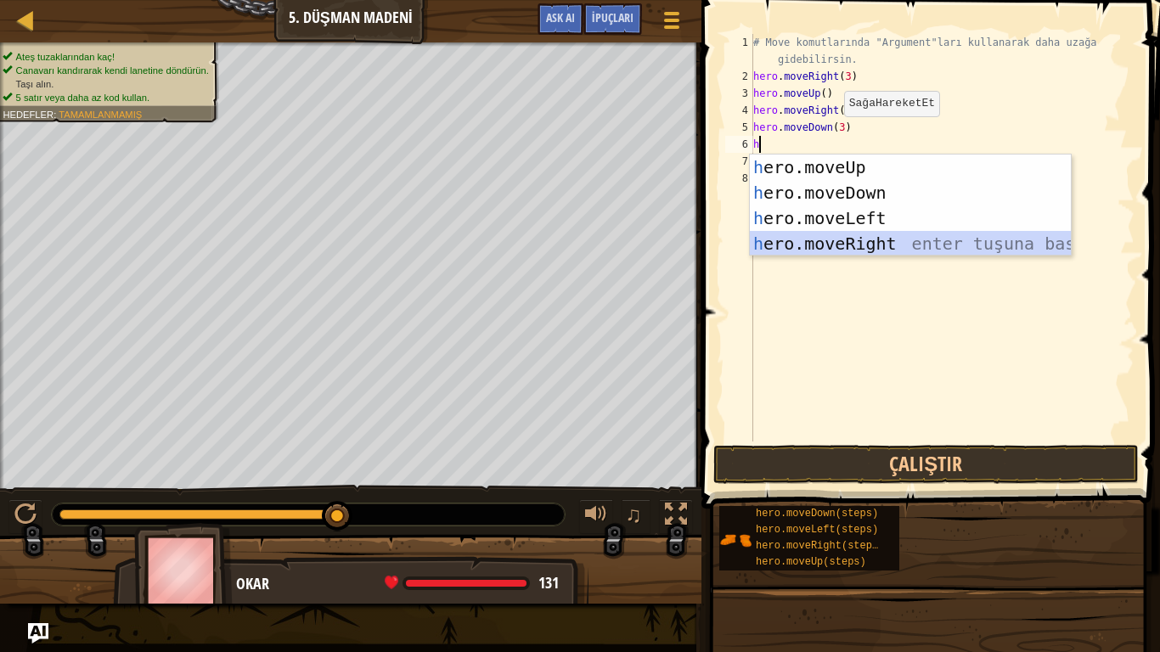
click at [849, 247] on div "h ero.moveUp enter tuşuna bas h ero.moveDown enter tuşuna bas h ero.moveLeft en…" at bounding box center [910, 231] width 321 height 153
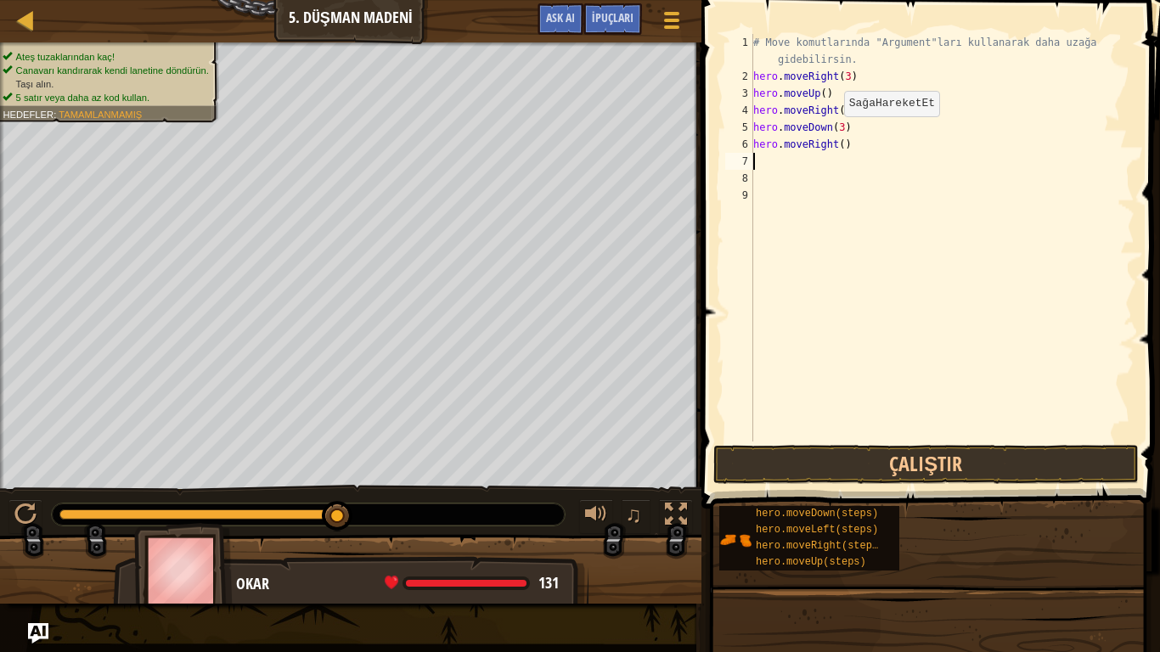
type textarea "h"
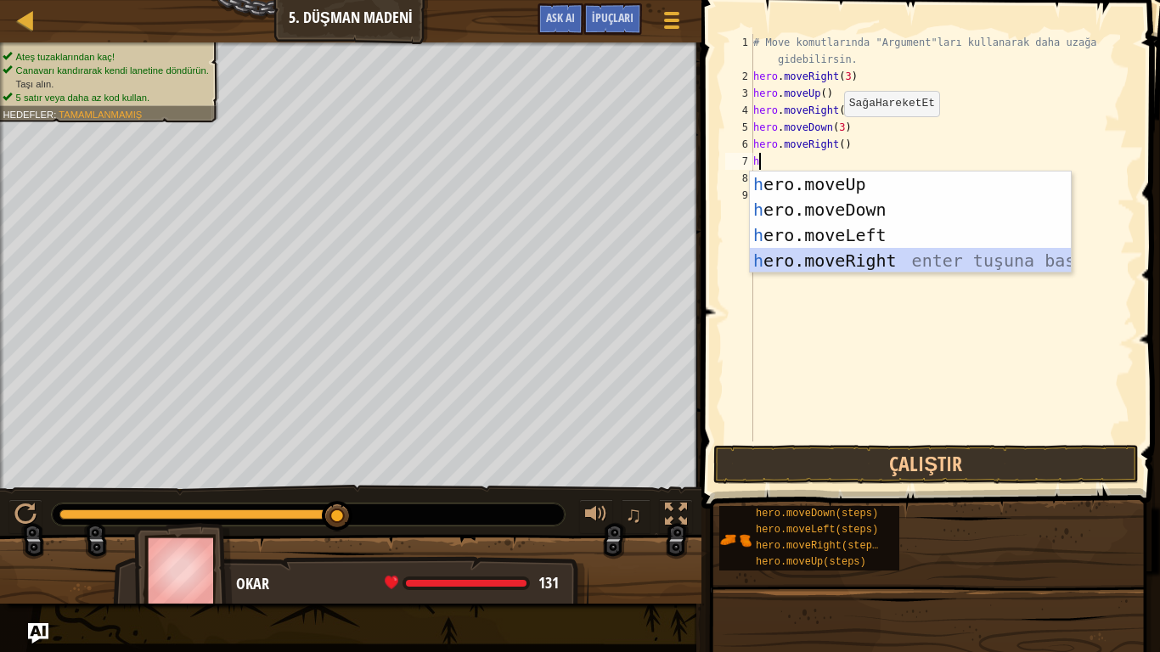
click at [872, 267] on div "h ero.moveUp enter tuşuna bas h ero.moveDown enter tuşuna bas h ero.moveLeft en…" at bounding box center [910, 248] width 321 height 153
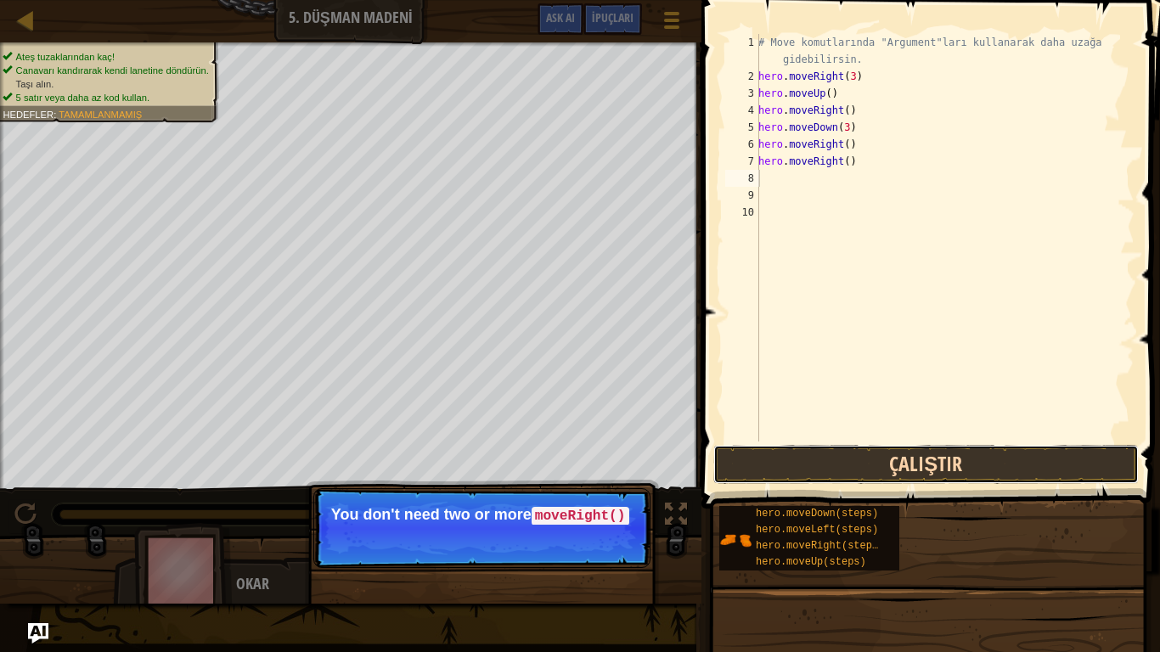
click at [874, 473] on button "Çalıştır" at bounding box center [925, 464] width 425 height 39
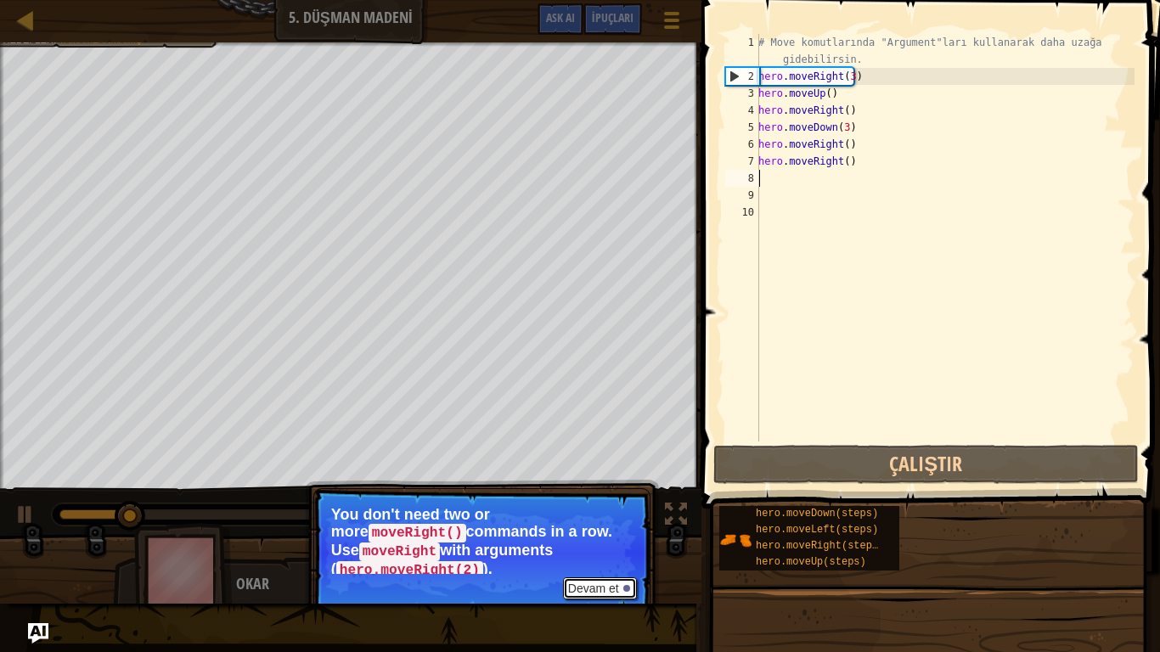
click at [599, 543] on button "Devam et" at bounding box center [600, 588] width 74 height 22
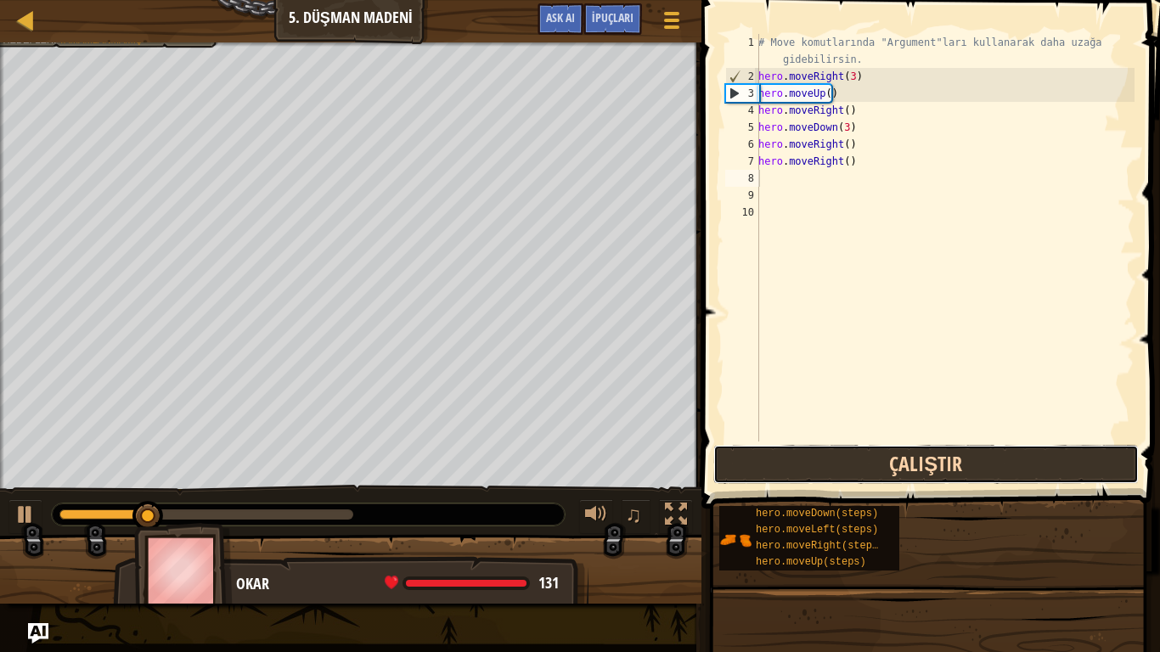
click at [821, 453] on button "Çalıştır" at bounding box center [925, 464] width 425 height 39
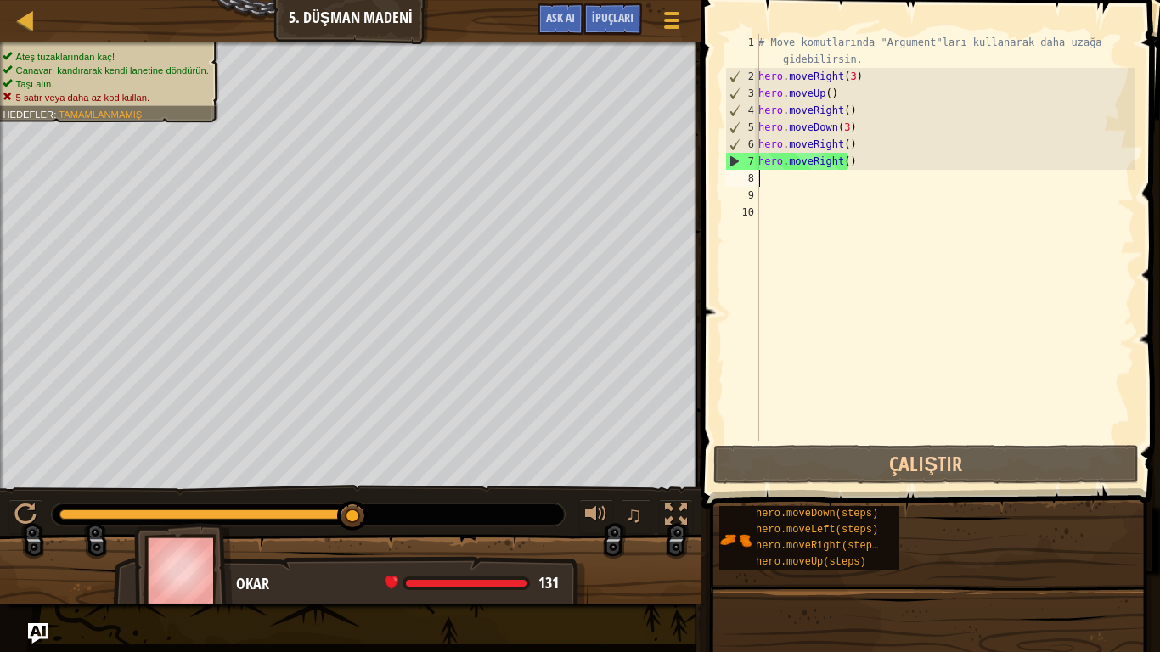
type textarea "h"
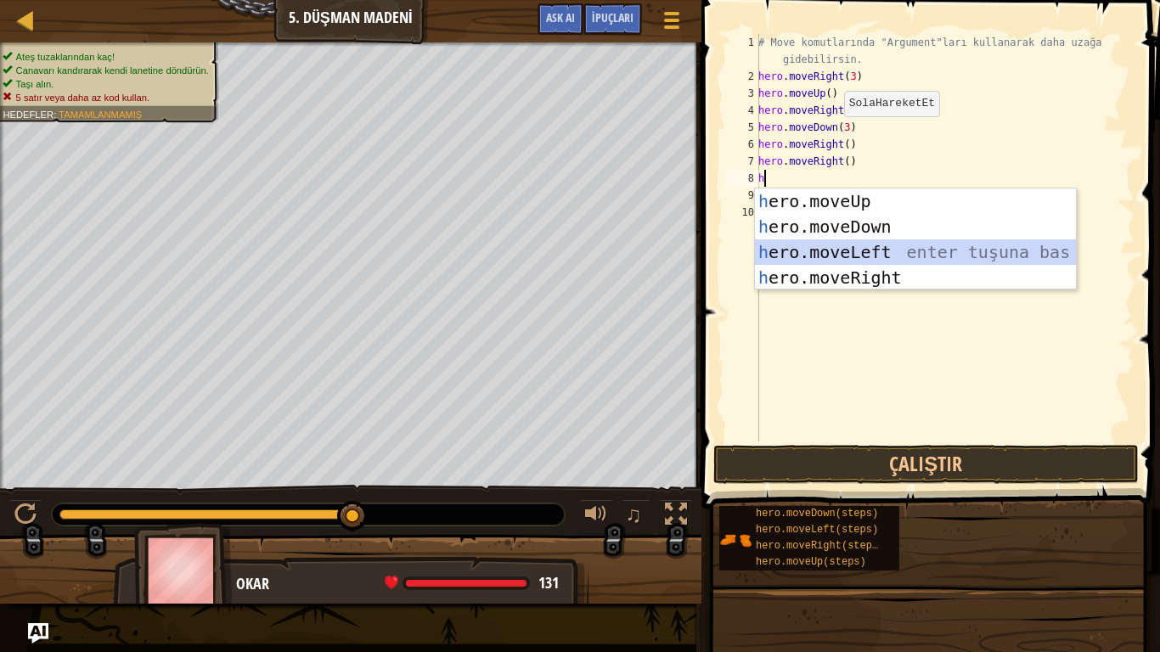
click at [953, 247] on div "h ero.moveUp enter tuşuna bas h ero.moveDown enter tuşuna bas h ero.moveLeft en…" at bounding box center [915, 264] width 321 height 153
type textarea "h"
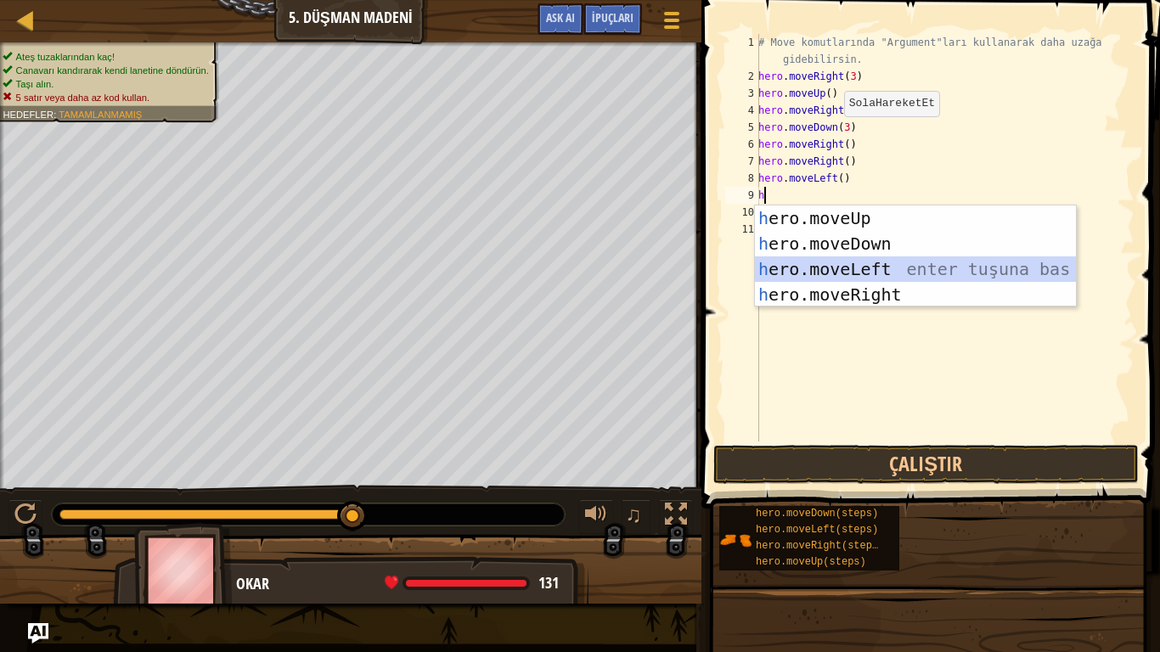
click at [949, 262] on div "h ero.moveUp enter tuşuna bas h ero.moveDown enter tuşuna bas h ero.moveLeft en…" at bounding box center [915, 281] width 321 height 153
type textarea "h"
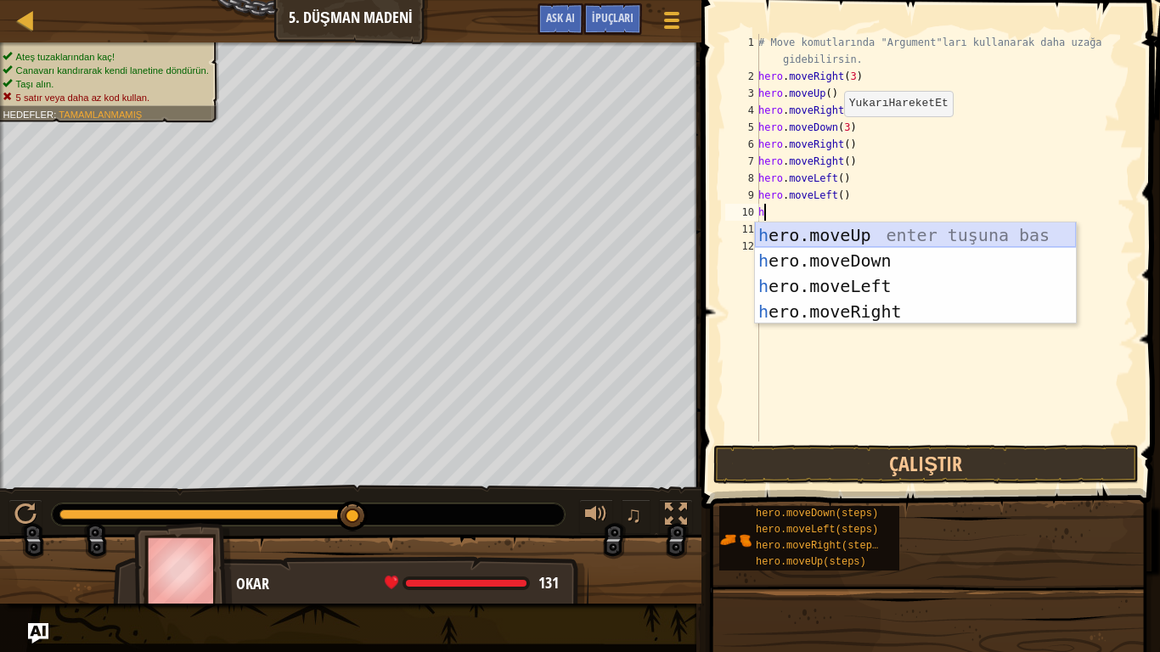
click at [955, 233] on div "h ero.moveUp enter tuşuna bas h ero.moveDown enter tuşuna bas h ero.moveLeft en…" at bounding box center [915, 298] width 321 height 153
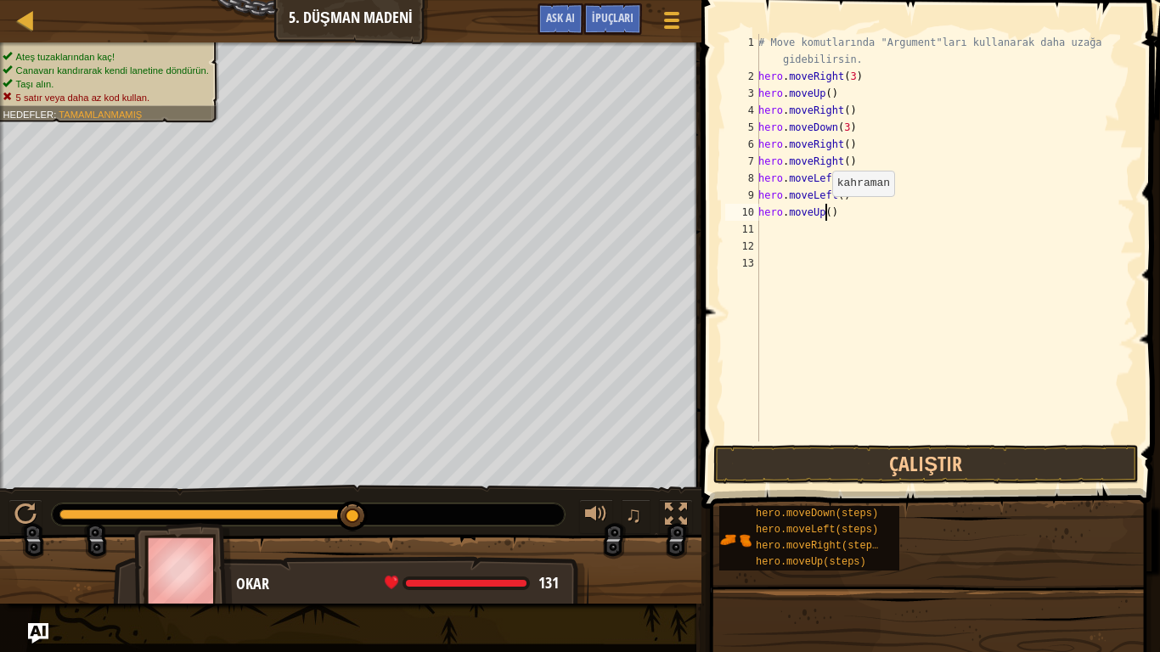
click at [823, 213] on div "# Move komutlarında "Argument"ları kullanarak daha uzağa gidebilirsin. hero . m…" at bounding box center [945, 263] width 380 height 458
type textarea "hero.moveUp(3)"
click at [785, 242] on div "# Move komutlarında "Argument"ları kullanarak daha uzağa gidebilirsin. hero . m…" at bounding box center [945, 263] width 380 height 458
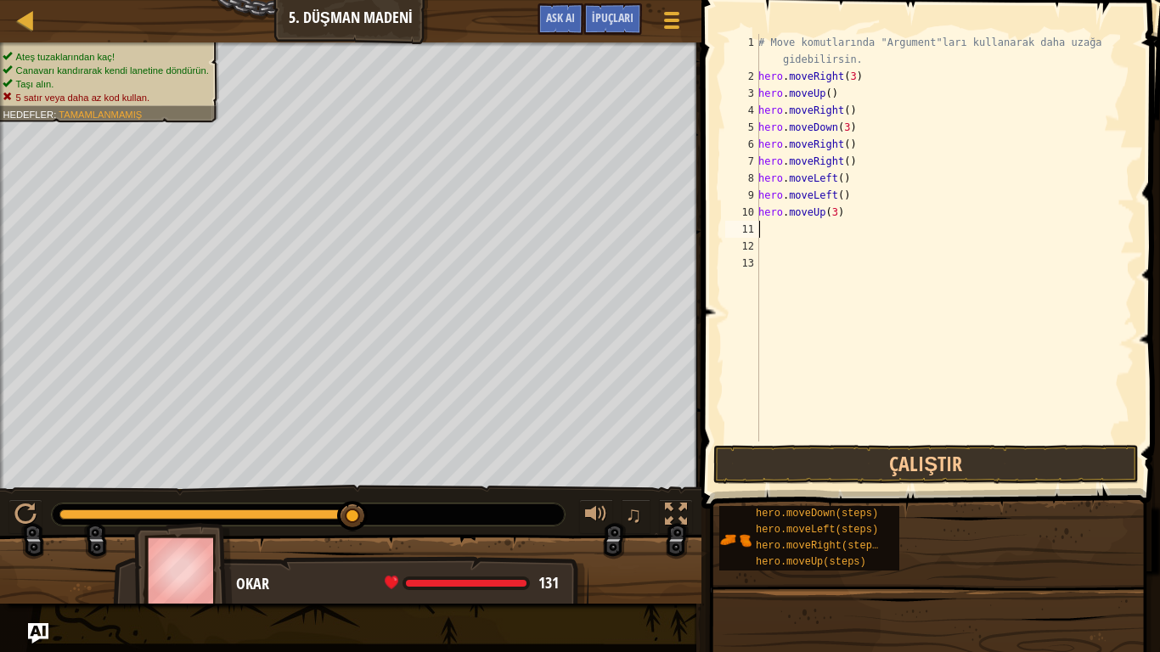
click at [785, 237] on div "# Move komutlarında "Argument"ları kullanarak daha uzağa gidebilirsin. hero . m…" at bounding box center [945, 263] width 380 height 458
type textarea "h"
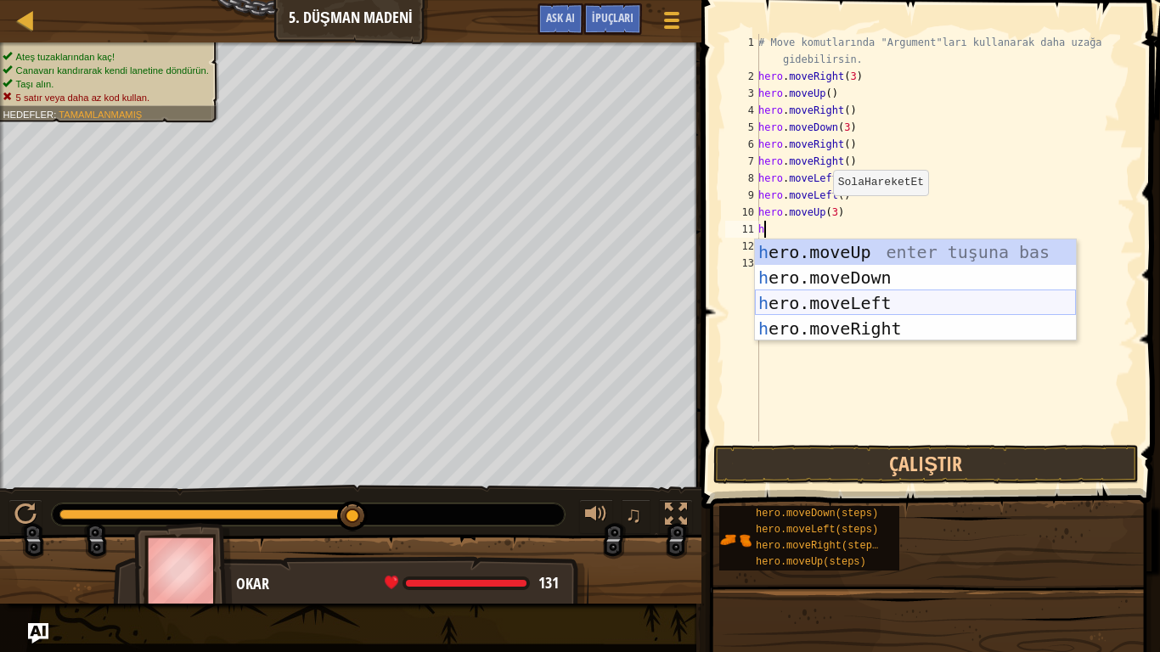
click at [846, 307] on div "h ero.moveUp enter tuşuna bas h ero.moveDown enter tuşuna bas h ero.moveLeft en…" at bounding box center [915, 315] width 321 height 153
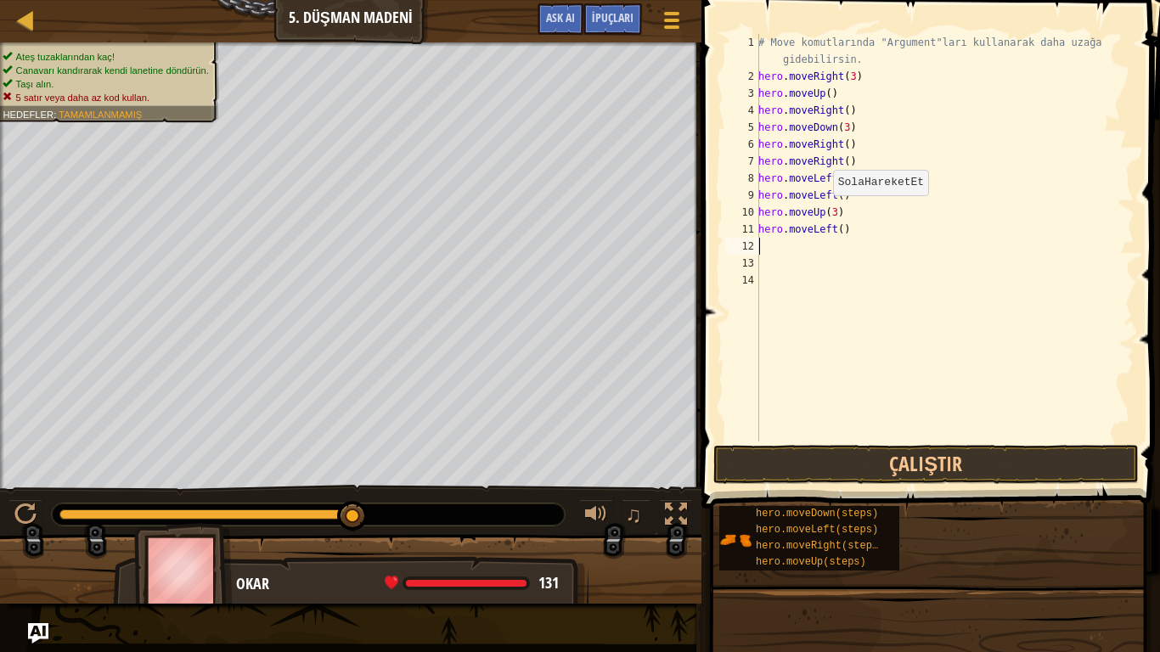
type textarea "h"
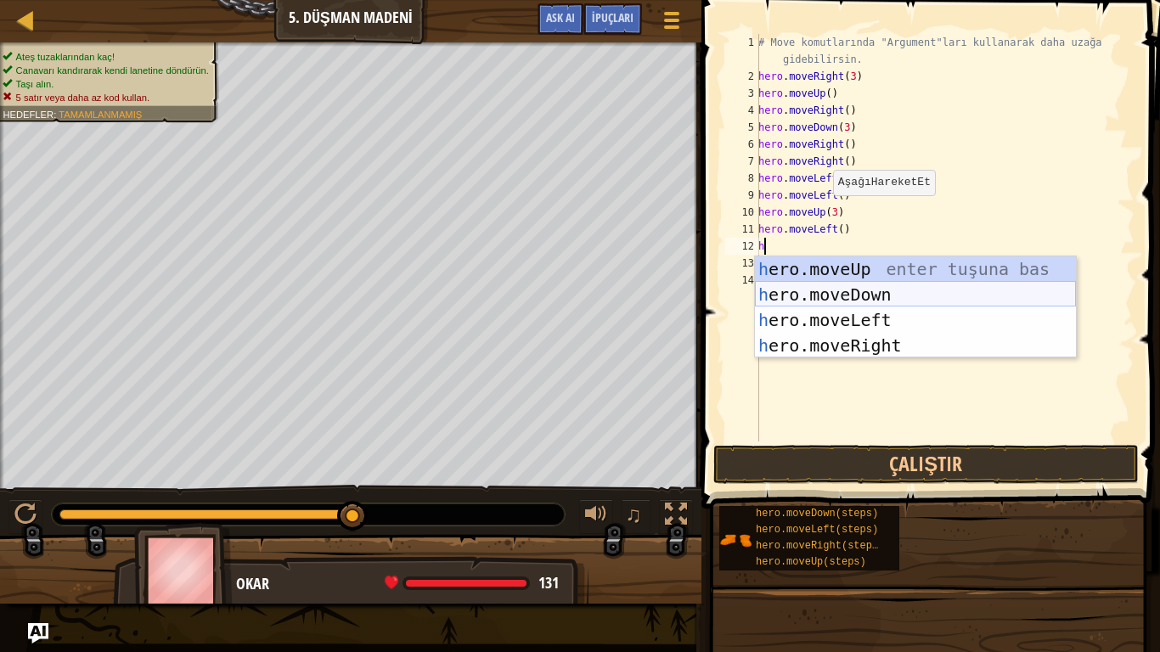
click at [850, 290] on div "h ero.moveUp enter tuşuna bas h ero.moveDown enter tuşuna bas h ero.moveLeft en…" at bounding box center [915, 332] width 321 height 153
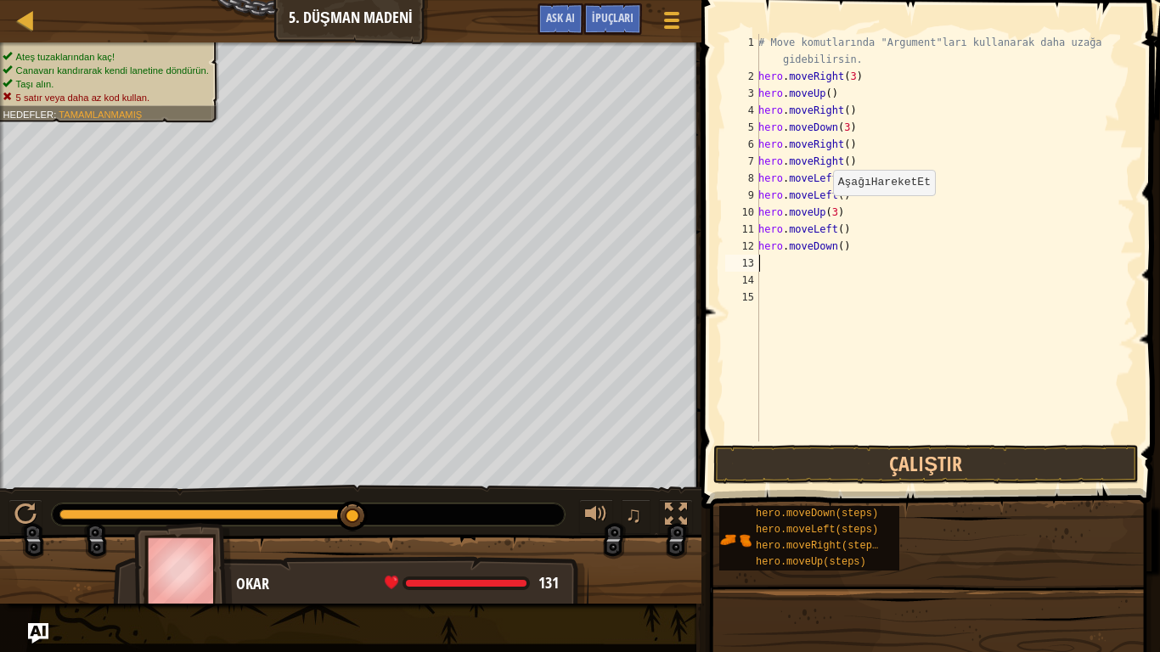
type textarea "h"
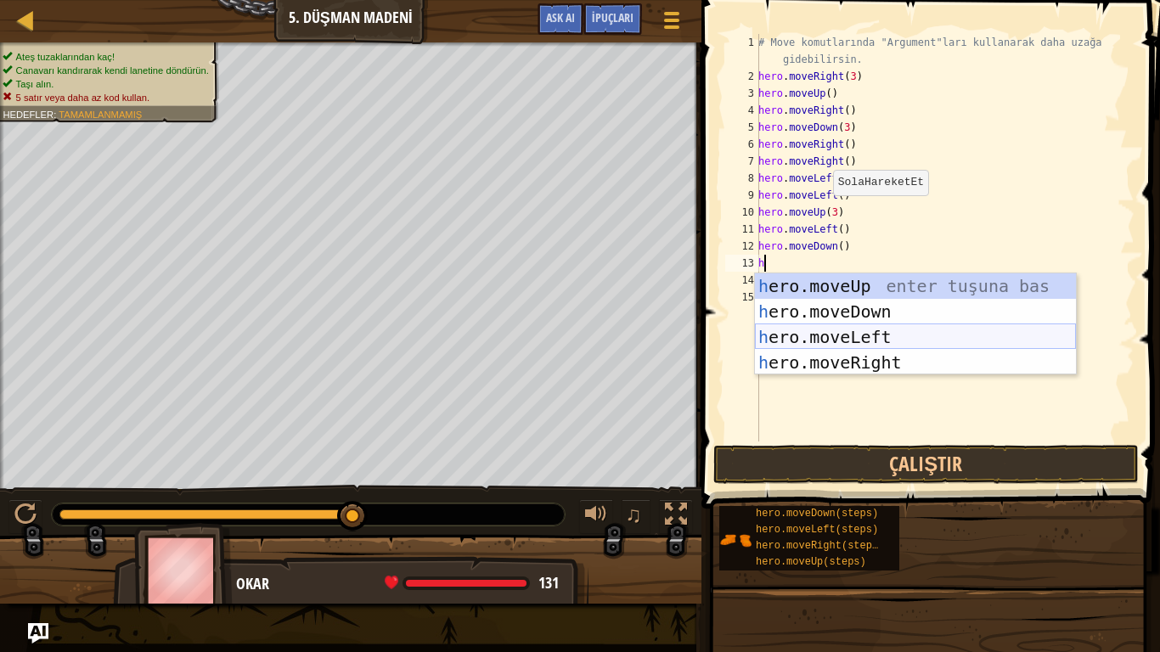
click at [846, 326] on div "h ero.moveUp enter tuşuna bas h ero.moveDown enter tuşuna bas h ero.moveLeft en…" at bounding box center [915, 349] width 321 height 153
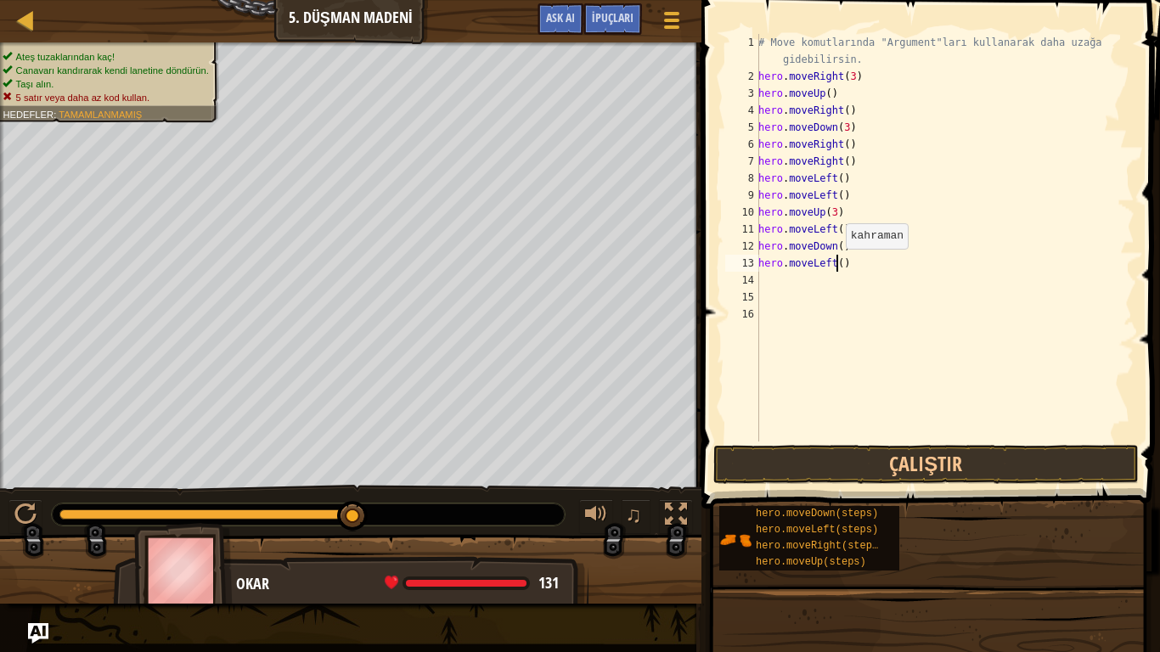
click at [836, 266] on div "# Move komutlarında "Argument"ları kullanarak daha uzağa gidebilirsin. hero . m…" at bounding box center [945, 263] width 380 height 458
click at [911, 468] on button "Çalıştır" at bounding box center [925, 464] width 425 height 39
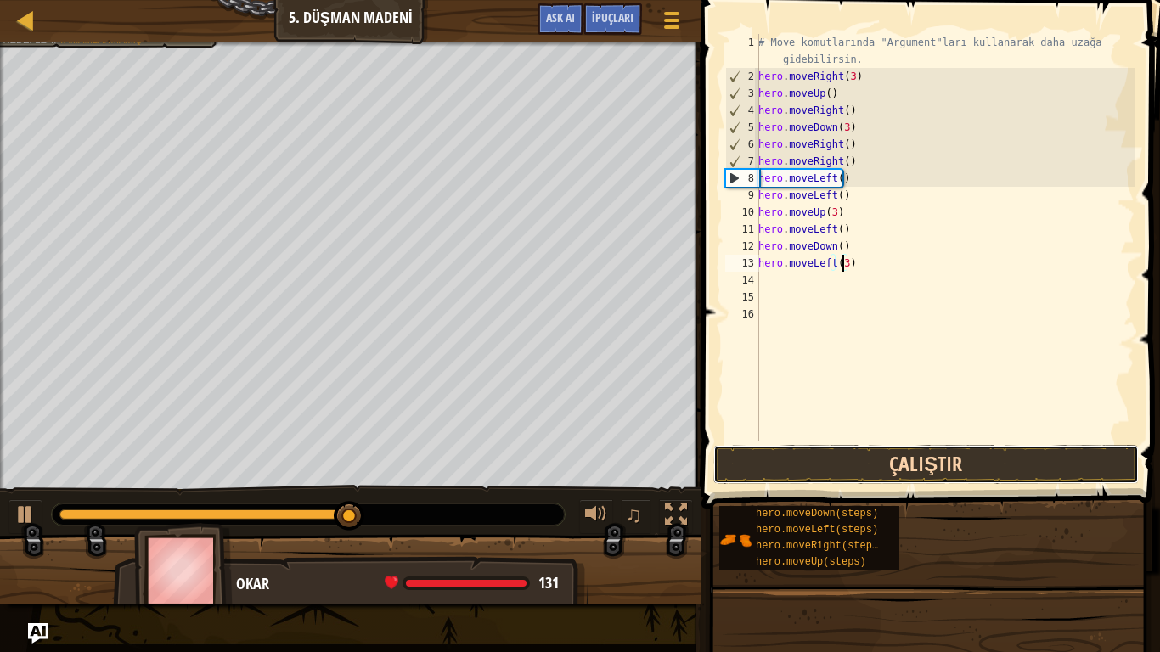
click at [898, 474] on button "Çalıştır" at bounding box center [925, 464] width 425 height 39
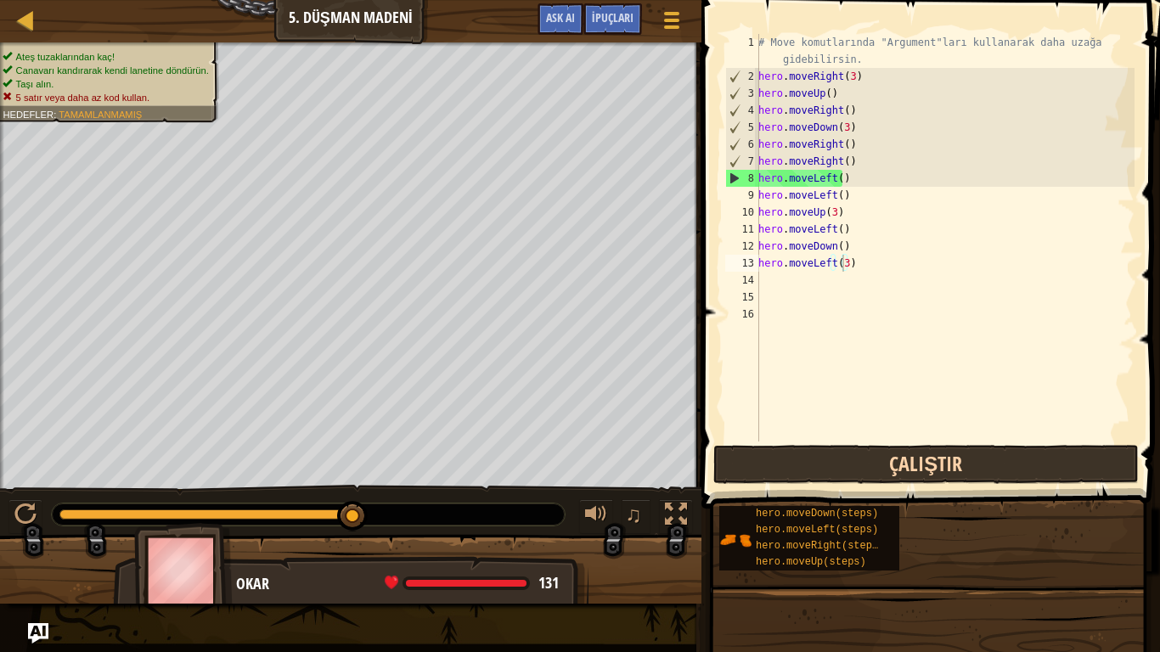
drag, startPoint x: 943, startPoint y: 487, endPoint x: 942, endPoint y: 470, distance: 17.0
click at [942, 482] on div "hero.moveLeft(3) 1 2 3 4 5 6 7 8 9 10 11 12 13 14 15 16 # Move komutlarında "Ar…" at bounding box center [928, 287] width 464 height 559
click at [942, 468] on button "Çalıştır" at bounding box center [925, 464] width 425 height 39
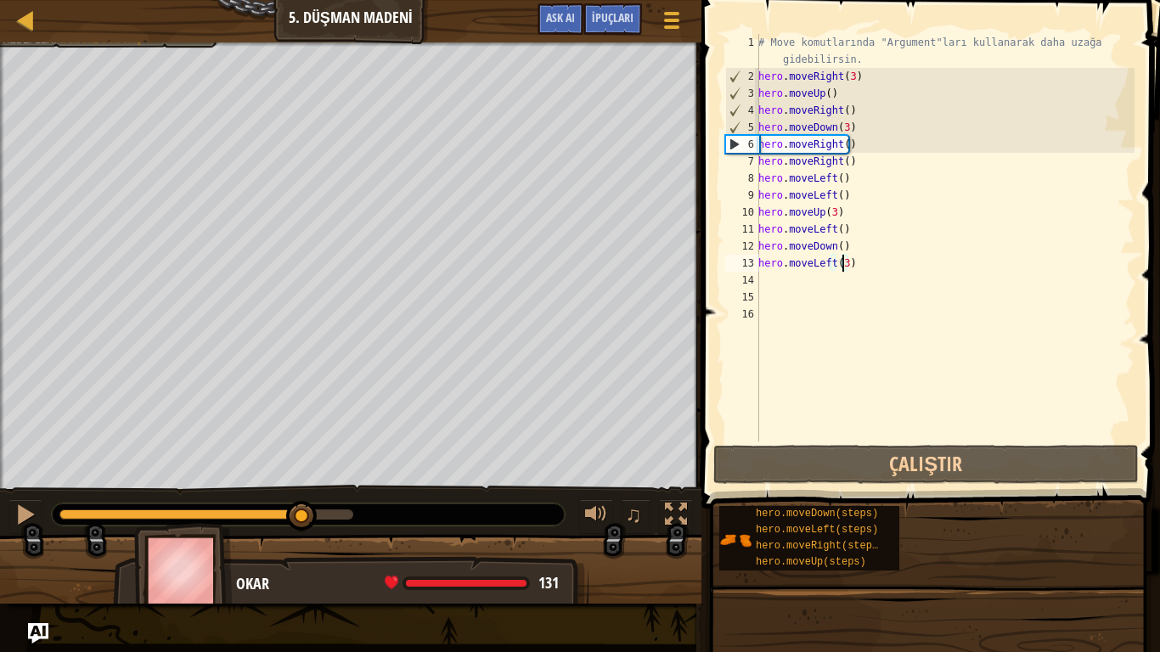
click at [302, 514] on div at bounding box center [206, 514] width 294 height 10
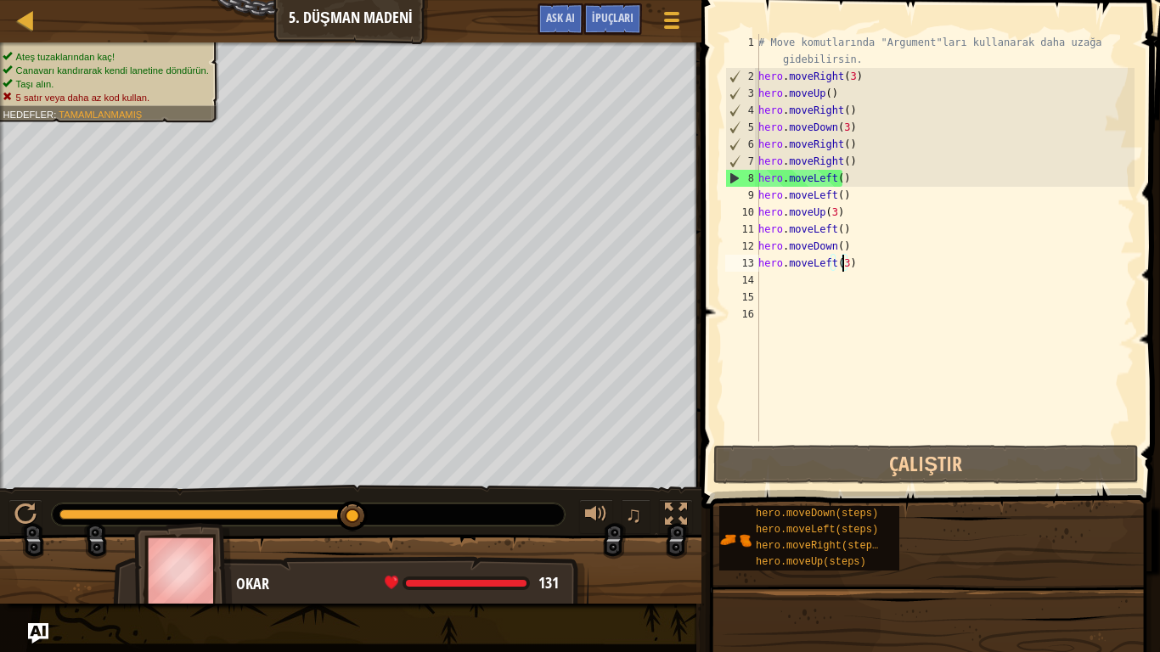
drag, startPoint x: 310, startPoint y: 513, endPoint x: 421, endPoint y: 560, distance: 120.6
click at [831, 93] on div "# Move komutlarında "Argument"ları kullanarak daha uzağa gidebilirsin. hero . m…" at bounding box center [945, 263] width 380 height 458
click at [861, 111] on div "# Move komutlarında "Argument"ları kullanarak daha uzağa gidebilirsin. hero . m…" at bounding box center [945, 263] width 380 height 458
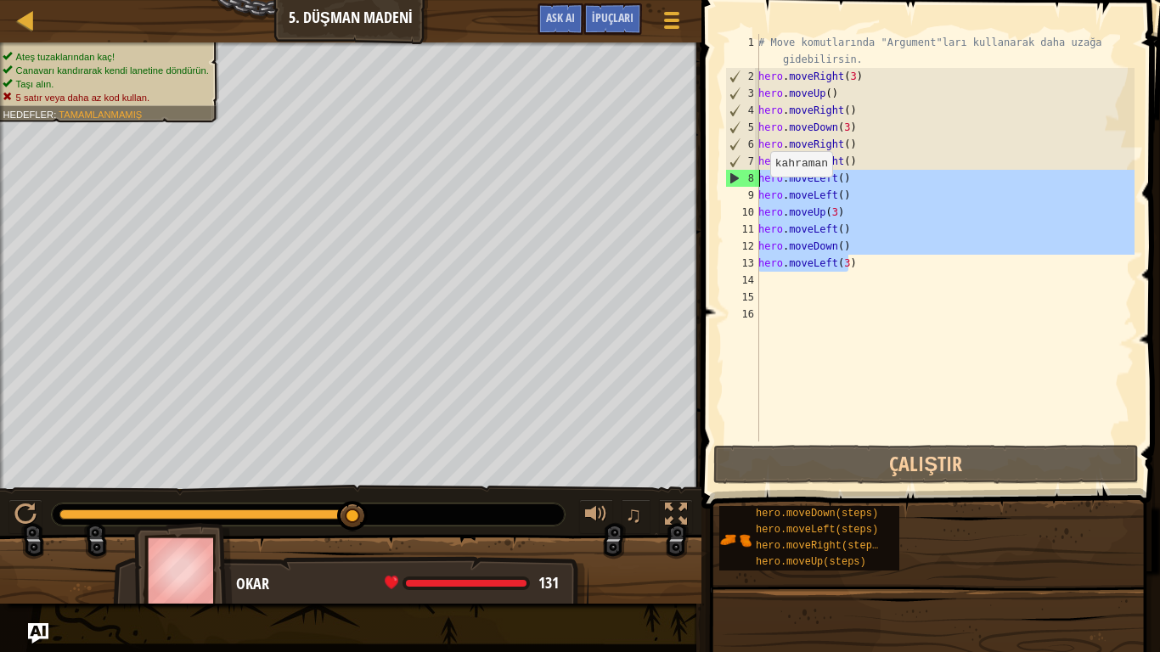
drag, startPoint x: 858, startPoint y: 260, endPoint x: 738, endPoint y: 177, distance: 145.3
click at [738, 177] on div "hero.moveRight() 1 2 3 4 5 6 7 8 9 10 11 12 13 14 15 16 # Move komutlarında "Ar…" at bounding box center [928, 238] width 413 height 408
type textarea "hero.moveLeft() hero.moveLeft()"
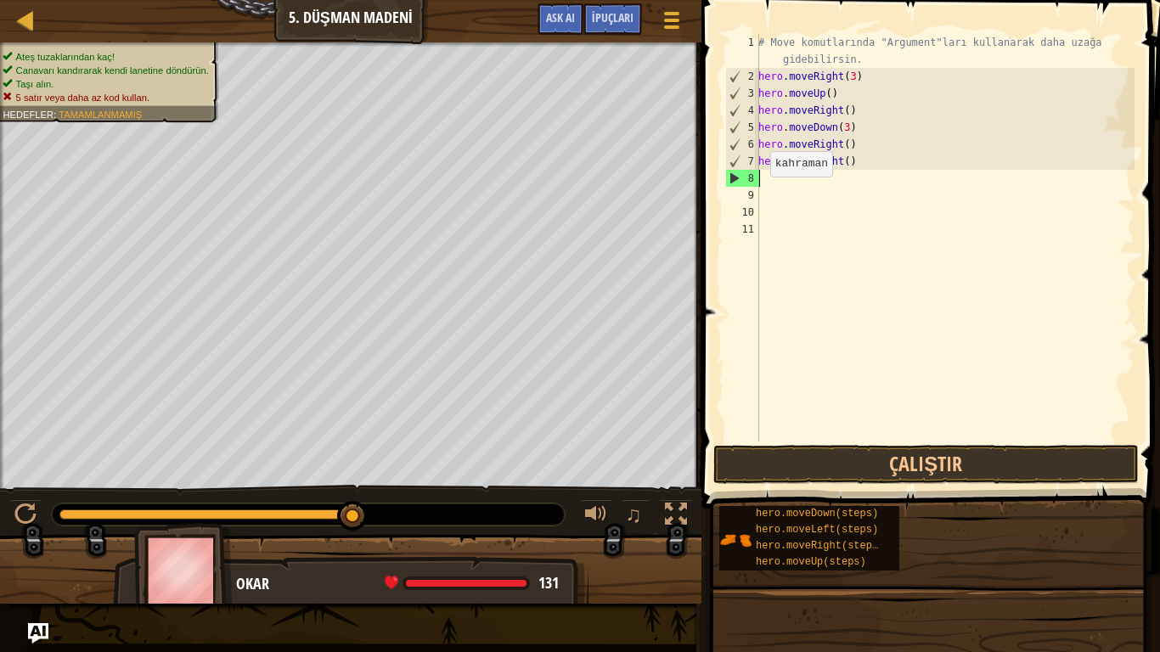
scroll to position [8, 0]
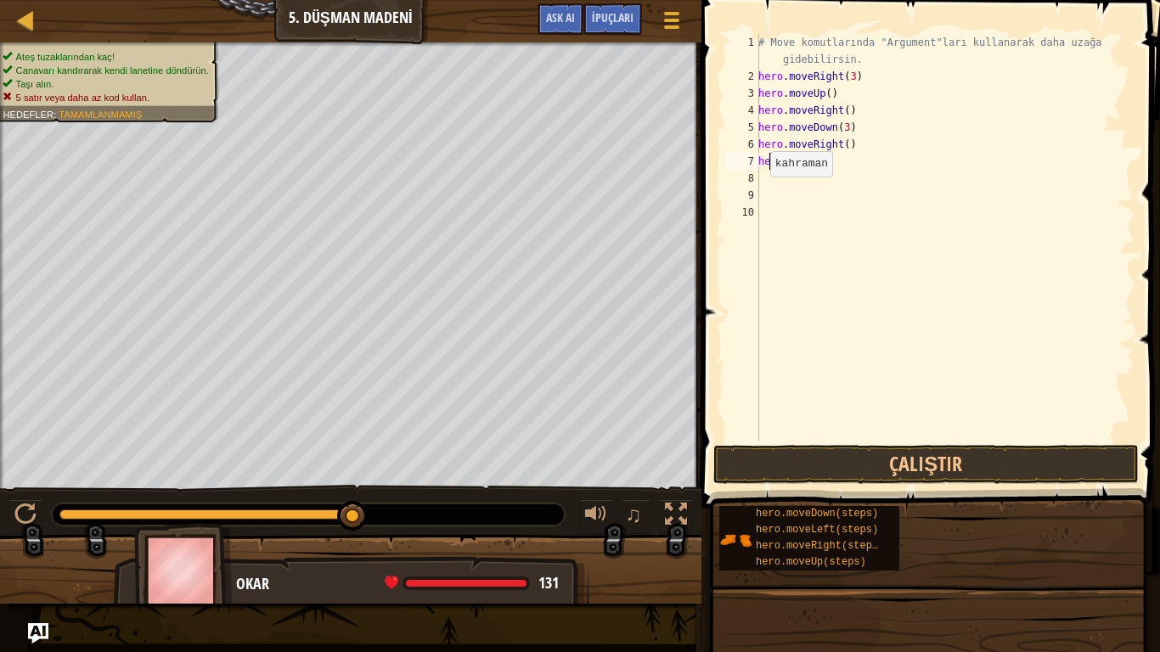
type textarea "h"
type textarea "hero.moveRight(2)"
click at [845, 463] on button "Çalıştır" at bounding box center [925, 464] width 425 height 39
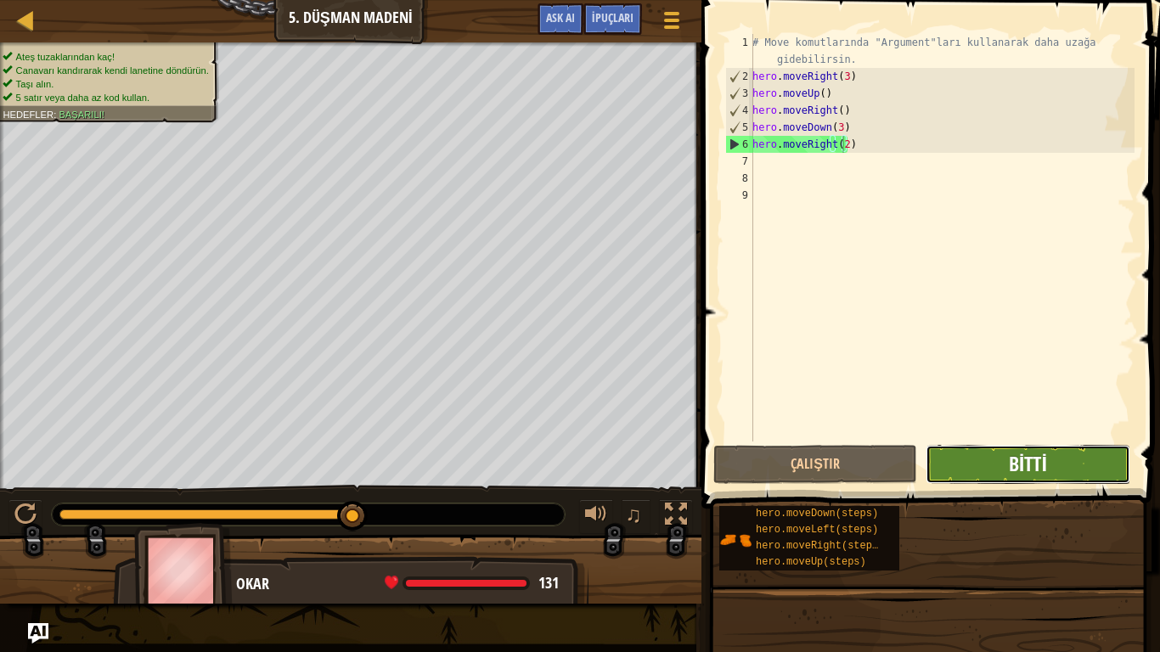
click at [1042, 472] on span "Bitti" at bounding box center [1028, 463] width 38 height 27
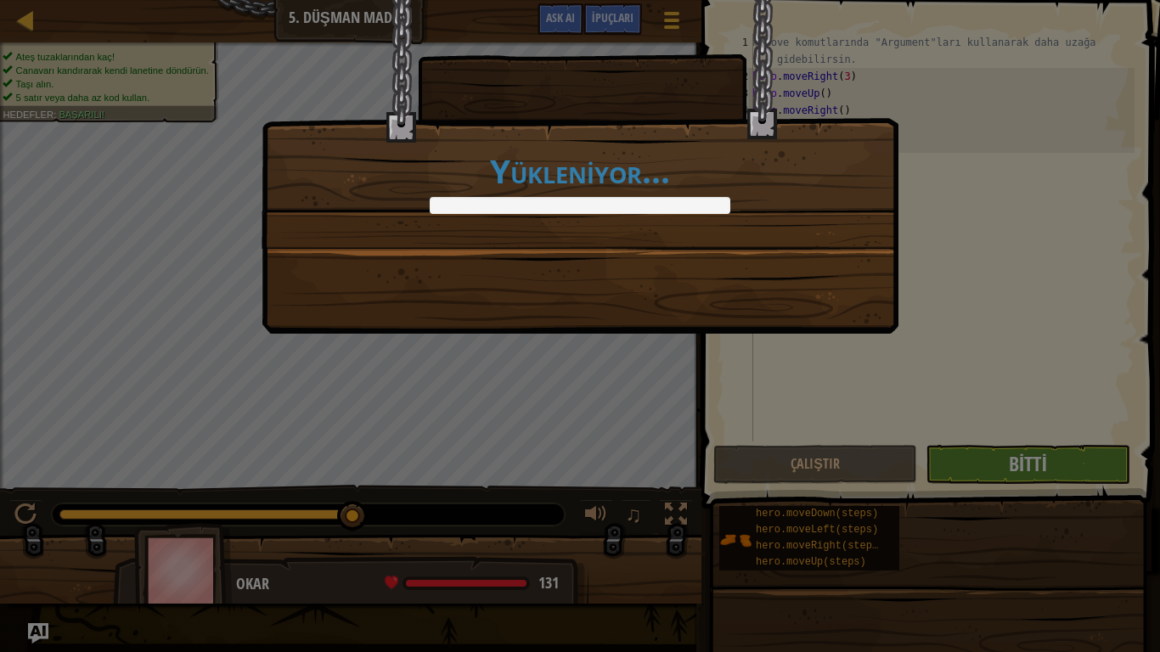
click at [1039, 473] on div "Yükleniyor..." at bounding box center [580, 326] width 1160 height 652
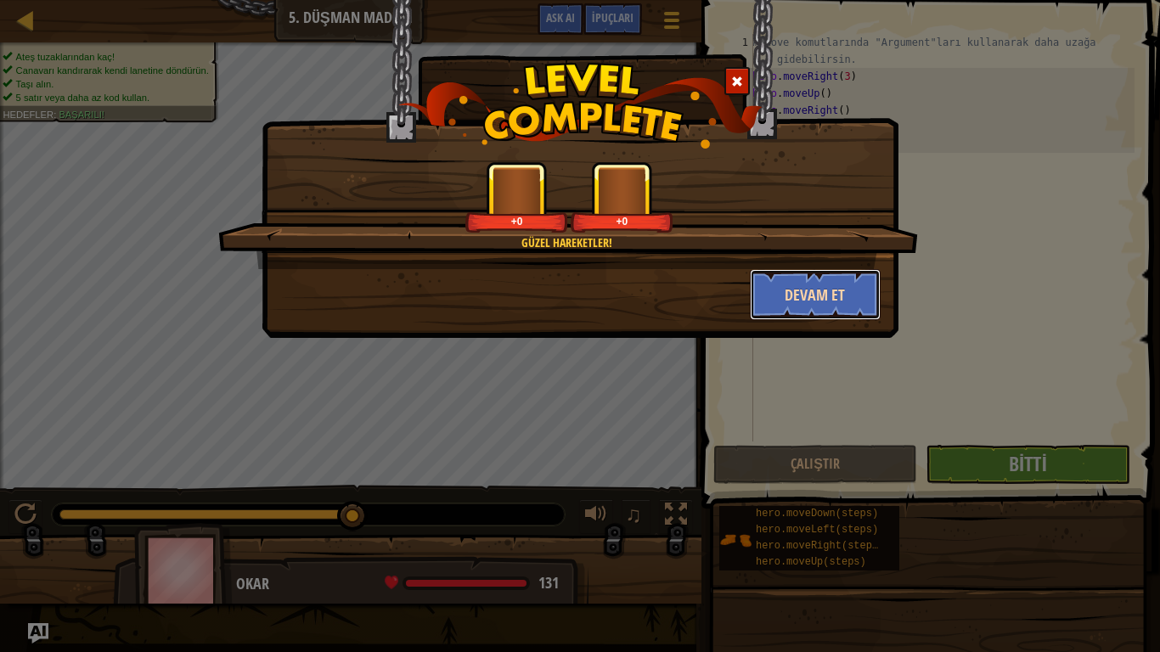
click at [843, 287] on button "Devam et" at bounding box center [816, 294] width 132 height 51
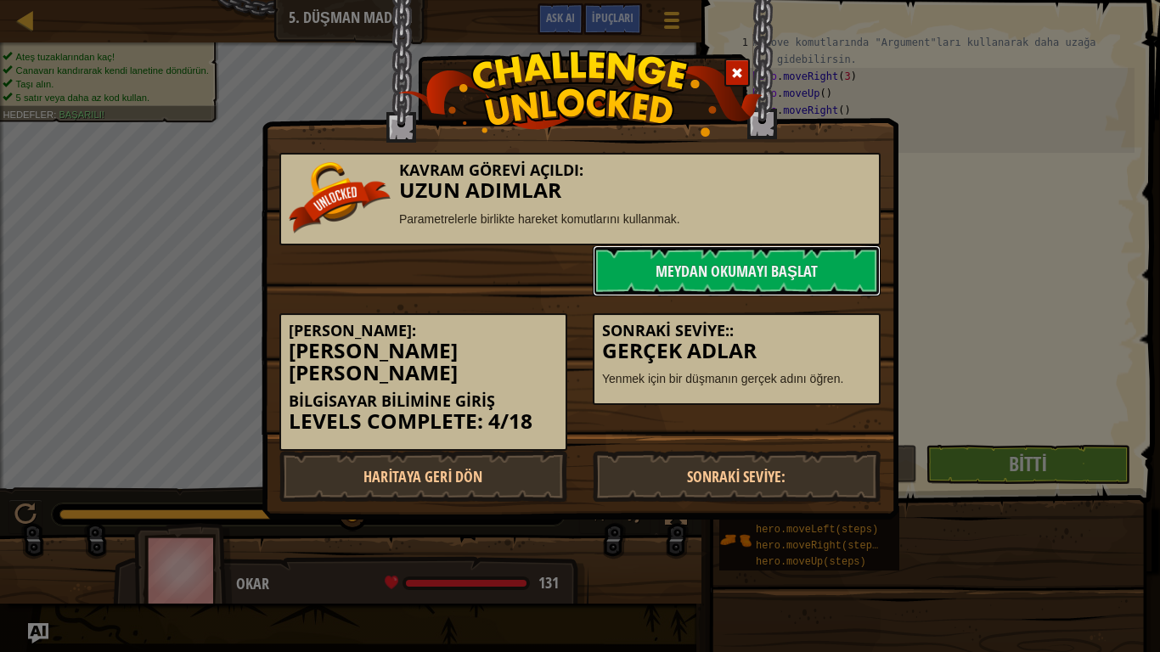
click at [838, 290] on link "Meydan Okumayı Başlat" at bounding box center [737, 270] width 288 height 51
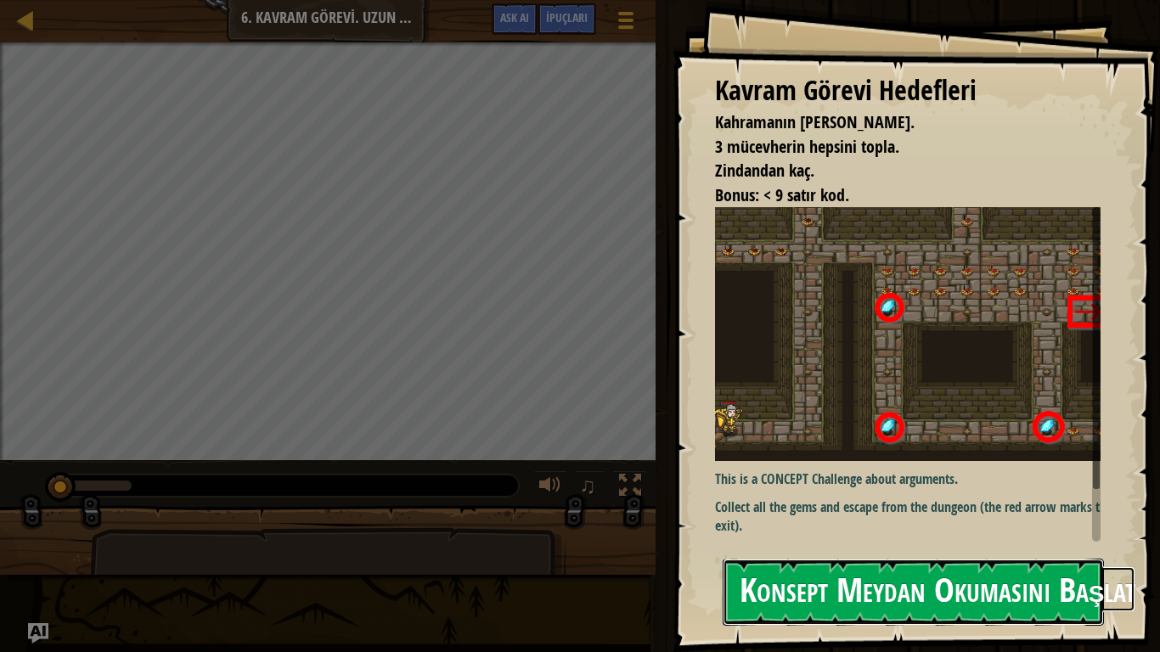
click at [920, 543] on button "Konsept Meydan Okumasını Başlat" at bounding box center [913, 592] width 381 height 67
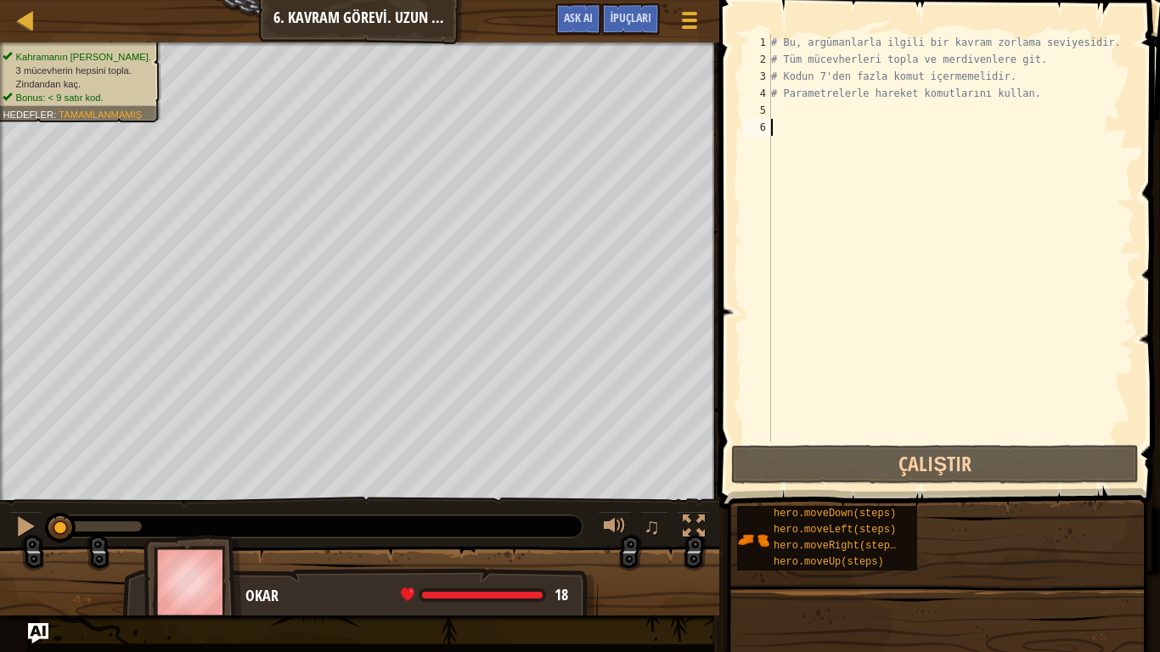
click at [773, 111] on div "# Bu, argümanlarla ilgili bir kavram zorlama seviyesidir. # Tüm mücevherleri to…" at bounding box center [951, 254] width 367 height 441
type textarea "h"
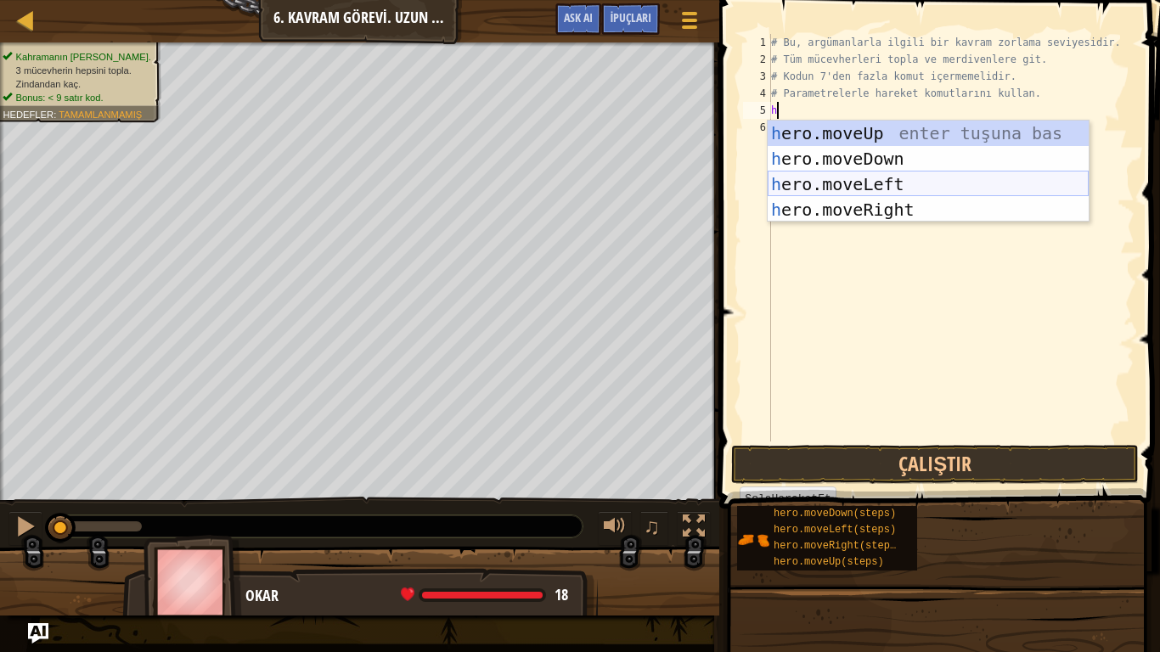
click at [857, 183] on div "h ero.moveUp enter tuşuna bas h ero.moveDown enter tuşuna bas h ero.moveLeft en…" at bounding box center [928, 197] width 321 height 153
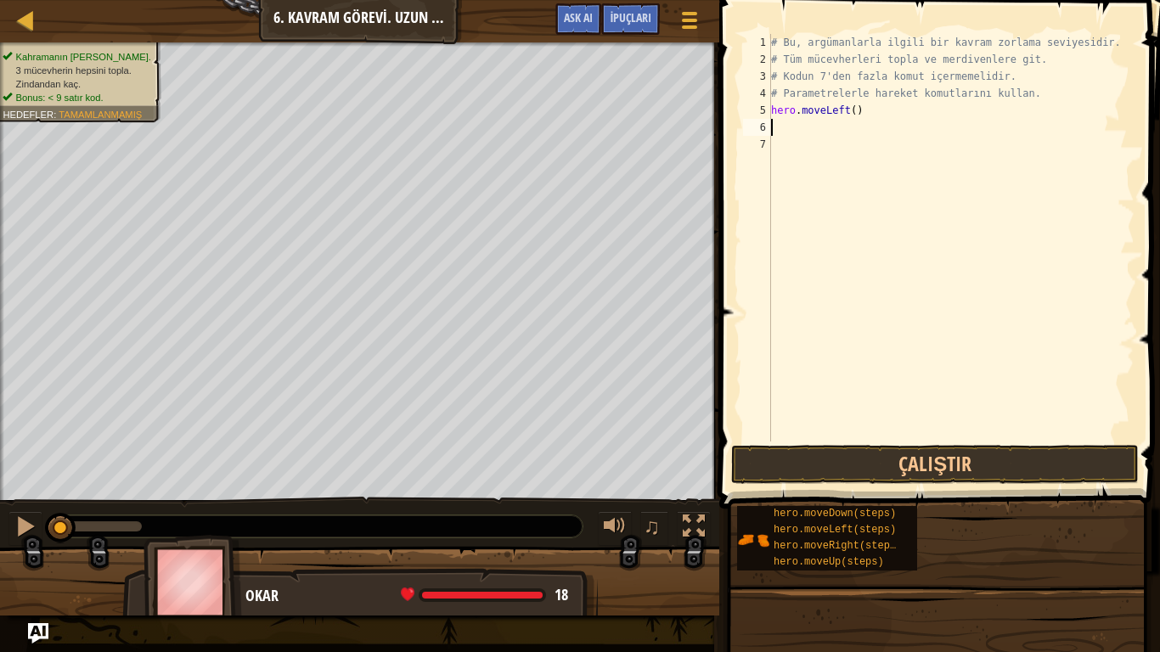
type textarea "h"
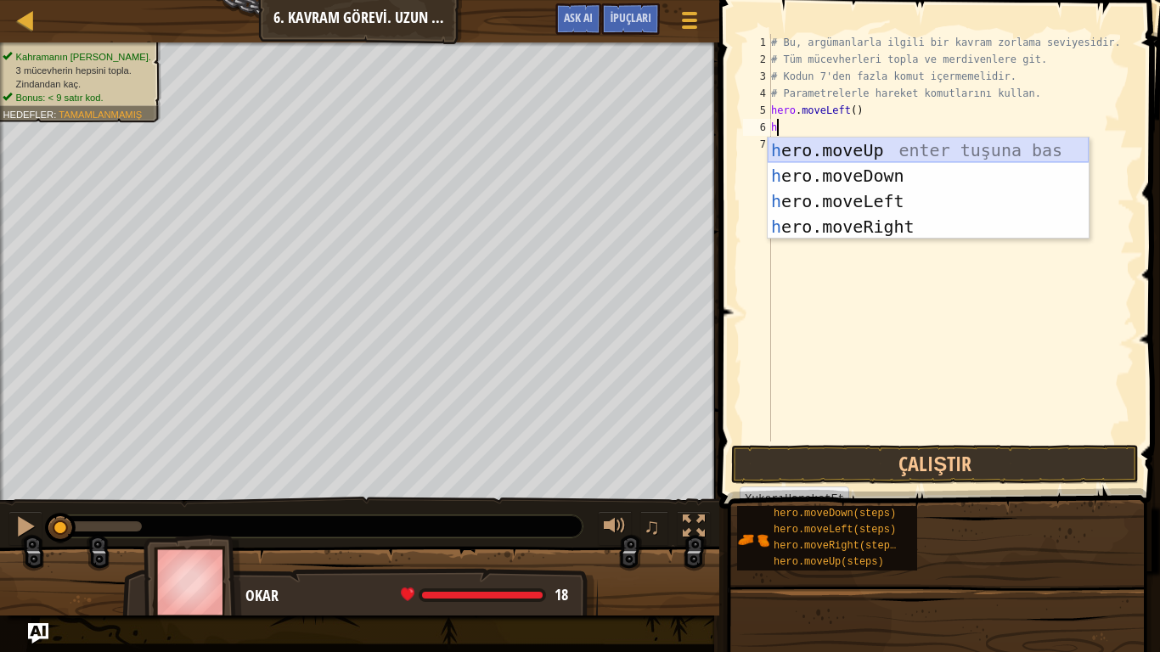
click at [813, 155] on div "h ero.moveUp enter tuşuna bas h ero.moveDown enter tuşuna bas h ero.moveLeft en…" at bounding box center [928, 214] width 321 height 153
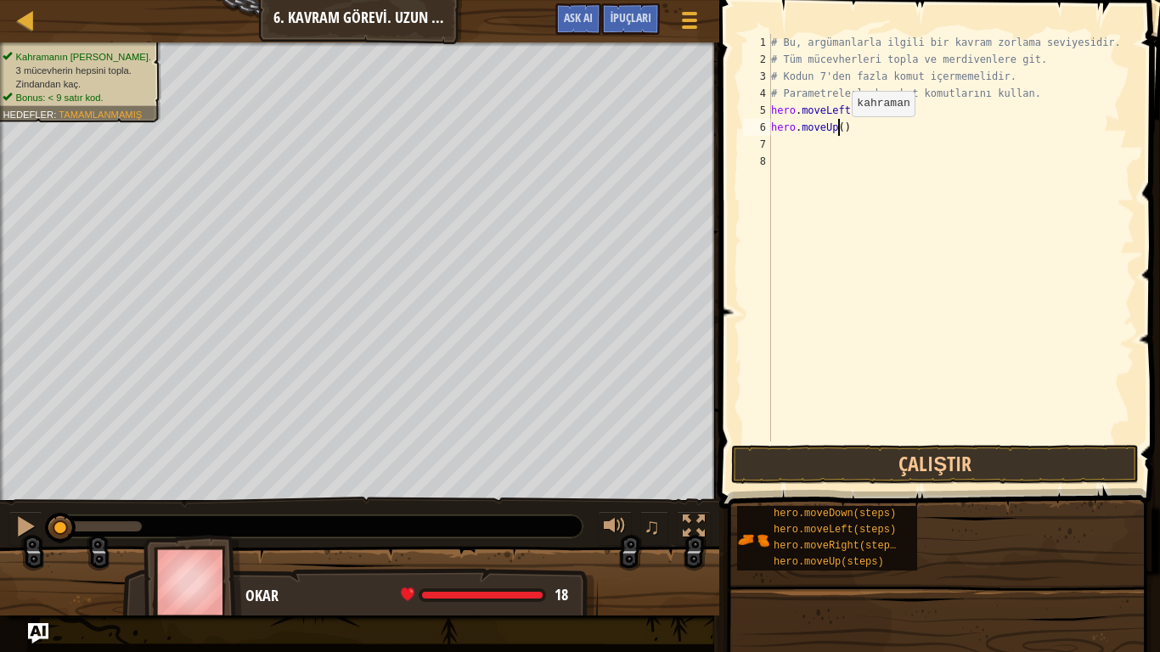
click at [837, 133] on div "# Bu, argümanlarla ilgili bir kavram zorlama seviyesidir. # Tüm mücevherleri to…" at bounding box center [951, 254] width 367 height 441
click at [855, 473] on button "Çalıştır" at bounding box center [935, 464] width 408 height 39
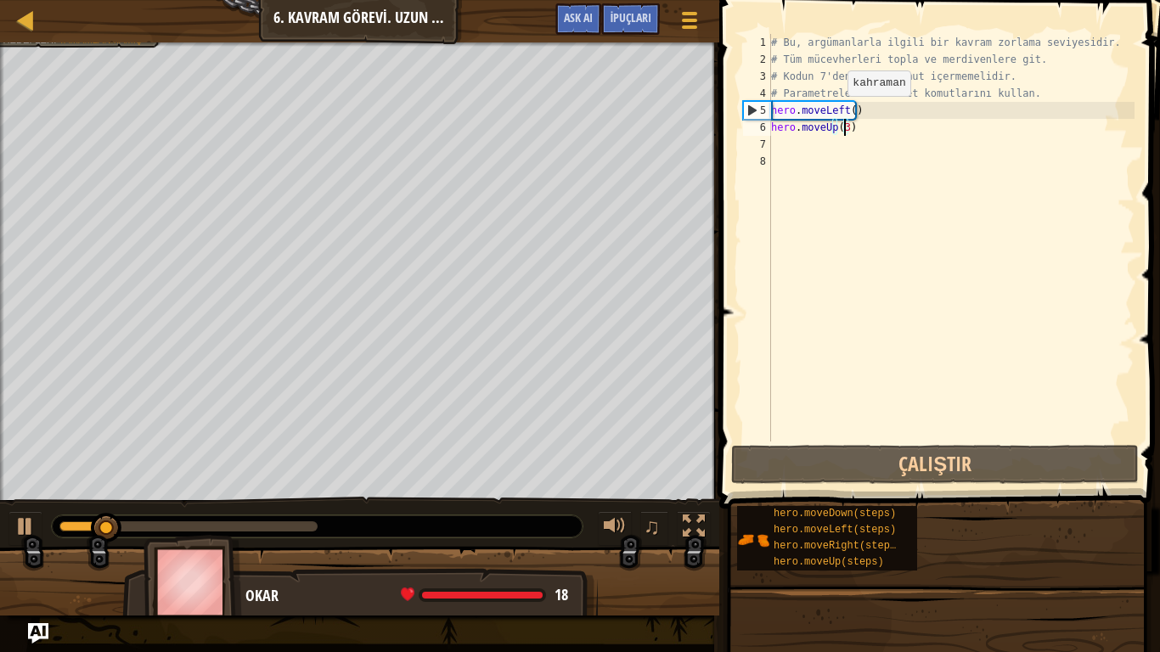
click at [833, 113] on div "# Bu, argümanlarla ilgili bir kavram zorlama seviyesidir. # Tüm mücevherleri to…" at bounding box center [951, 254] width 367 height 441
click at [841, 113] on div "# Bu, argümanlarla ilgili bir kavram zorlama seviyesidir. # Tüm mücevherleri to…" at bounding box center [951, 254] width 367 height 441
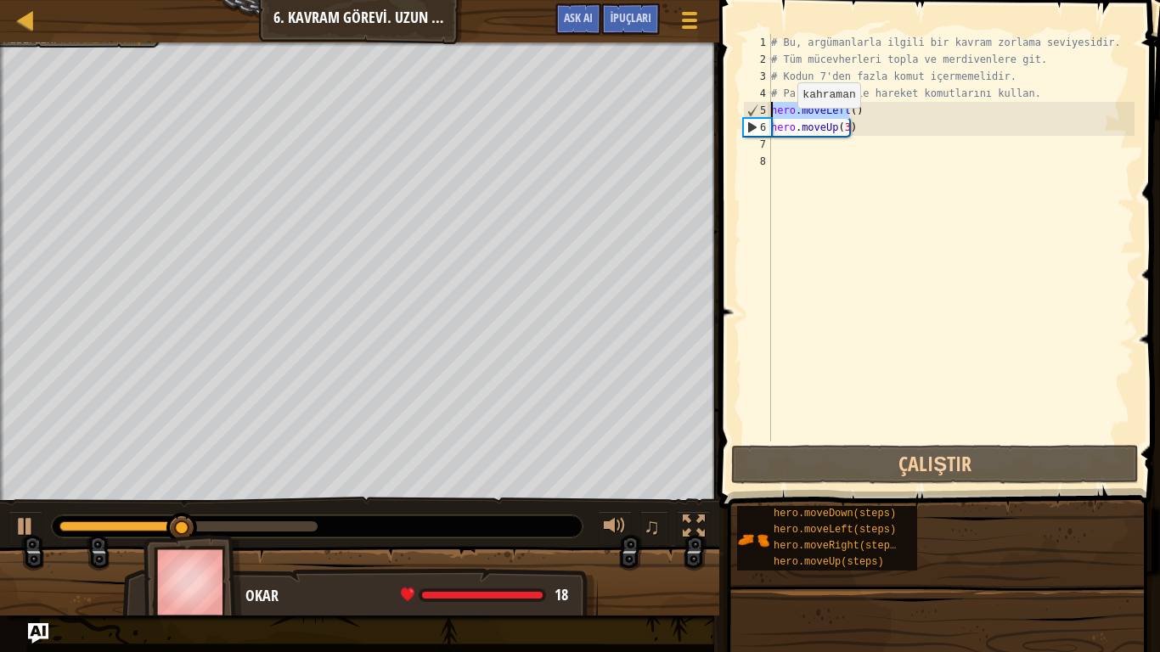
drag, startPoint x: 852, startPoint y: 110, endPoint x: 763, endPoint y: 107, distance: 89.2
click at [763, 107] on div "hero.moveLeft() 1 2 3 4 5 6 7 8 # Bu, argümanlarla ilgili bir kavram zorlama se…" at bounding box center [937, 238] width 395 height 408
type textarea ")"
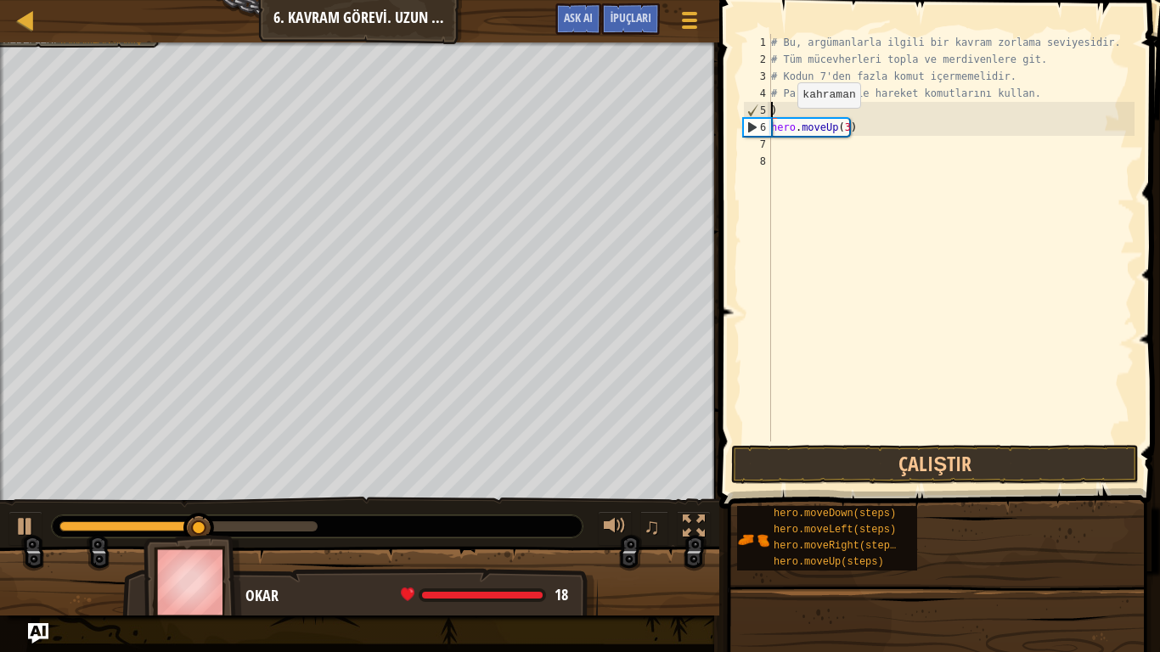
scroll to position [8, 0]
click at [795, 111] on div "# Bu, argümanlarla ilgili bir kavram zorlama seviyesidir. # Tüm mücevherleri to…" at bounding box center [951, 254] width 367 height 441
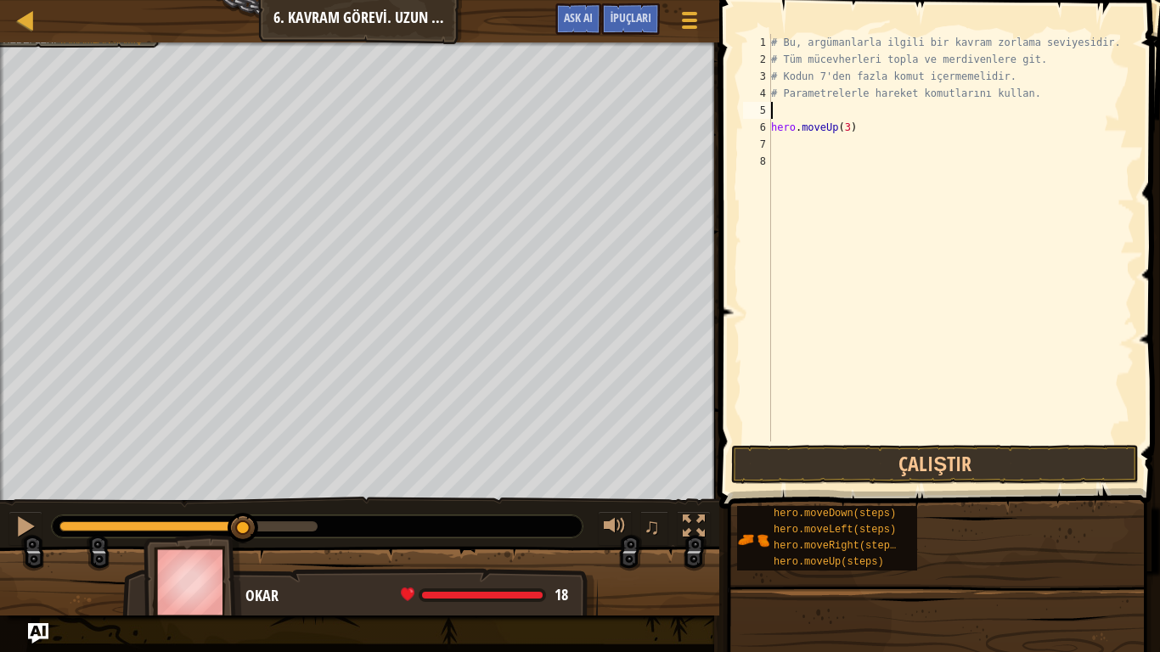
type textarea "h"
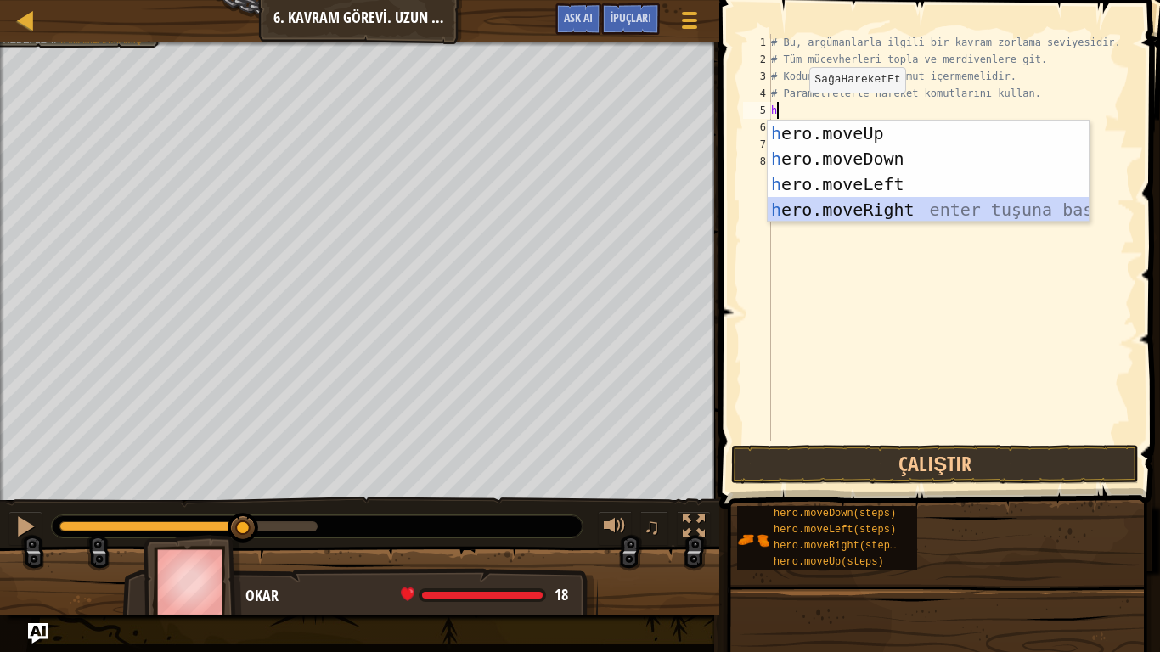
click at [836, 205] on div "h ero.moveUp enter tuşuna bas h ero.moveDown enter tuşuna bas h ero.moveLeft en…" at bounding box center [928, 197] width 321 height 153
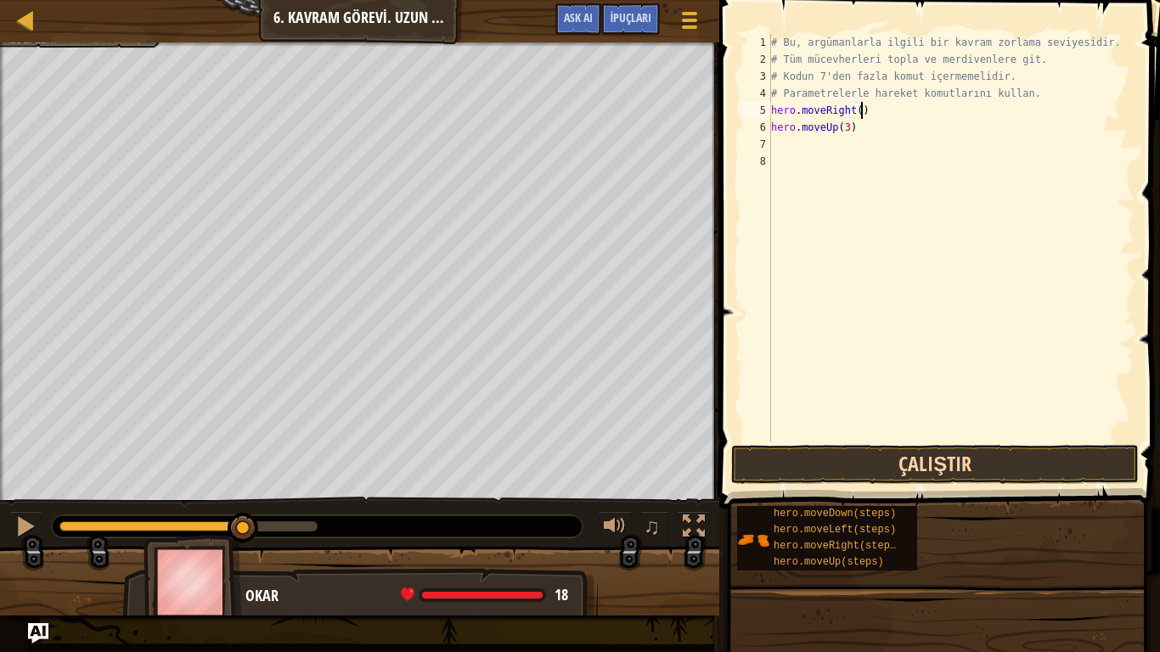
type textarea "hero.moveRight()"
click at [936, 458] on button "Çalıştır" at bounding box center [935, 464] width 408 height 39
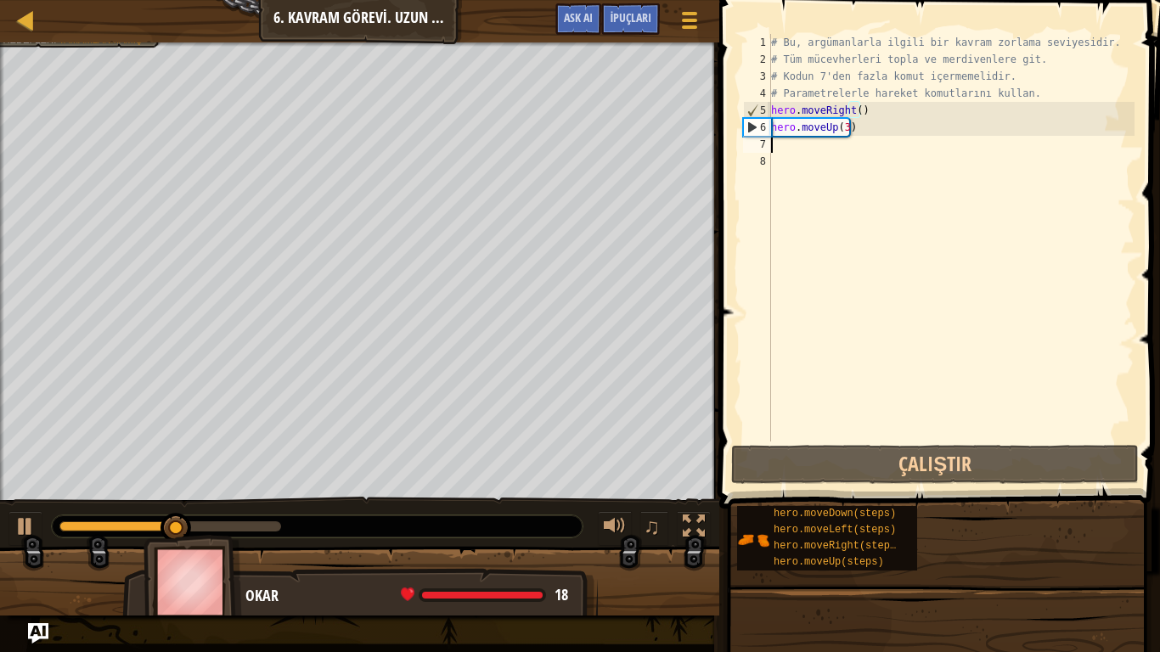
click at [782, 151] on div "# Bu, argümanlarla ilgili bir kavram zorlama seviyesidir. # Tüm mücevherleri to…" at bounding box center [951, 254] width 367 height 441
click at [779, 177] on div "# Bu, argümanlarla ilgili bir kavram zorlama seviyesidir. # Tüm mücevherleri to…" at bounding box center [951, 254] width 367 height 441
type textarea "h"
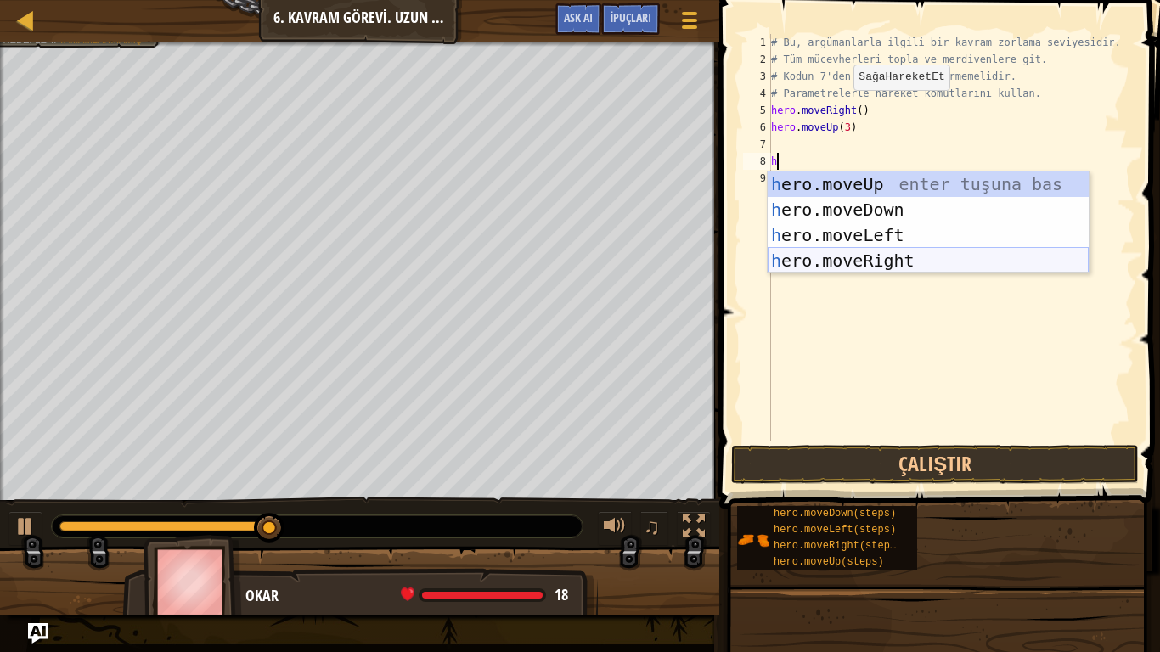
click at [888, 262] on div "h ero.moveUp enter tuşuna bas h ero.moveDown enter tuşuna bas h ero.moveLeft en…" at bounding box center [928, 248] width 321 height 153
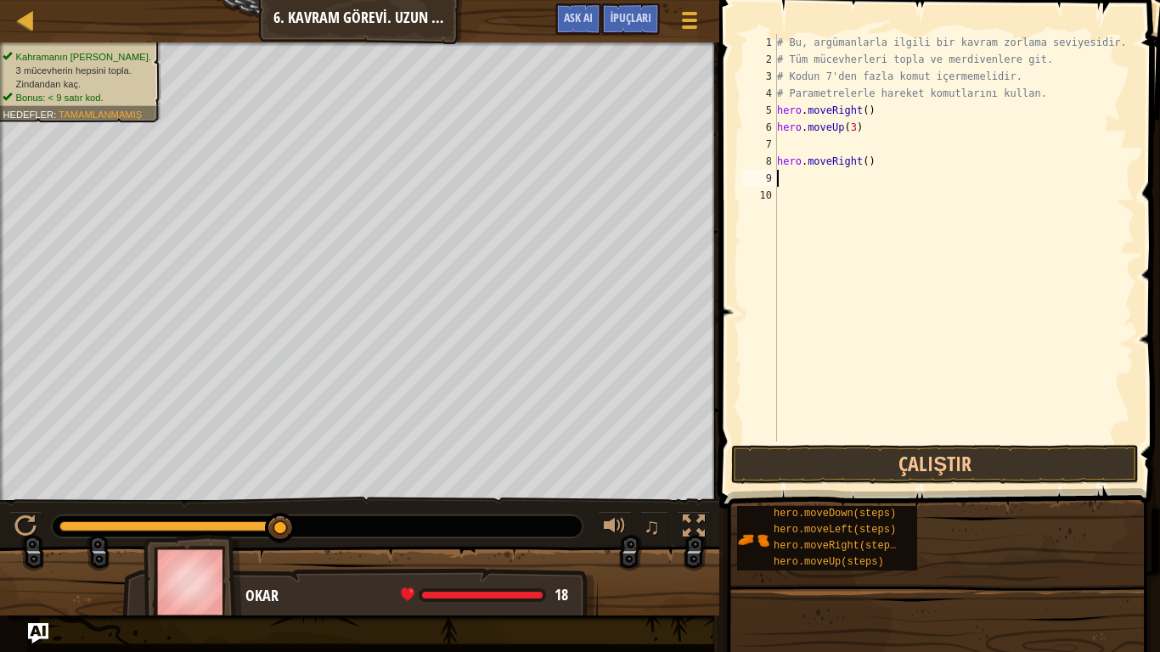
click at [808, 144] on div "# Bu, argümanlarla ilgili bir kavram zorlama seviyesidir. # Tüm mücevherleri to…" at bounding box center [954, 254] width 362 height 441
click at [853, 149] on div "# Bu, argümanlarla ilgili bir kavram zorlama seviyesidir. # Tüm mücevherleri to…" at bounding box center [951, 254] width 367 height 441
type textarea "hero.moveRight(2)"
click at [805, 167] on div "# Bu, argümanlarla ilgili bir kavram zorlama seviyesidir. # Tüm mücevherleri to…" at bounding box center [951, 254] width 367 height 441
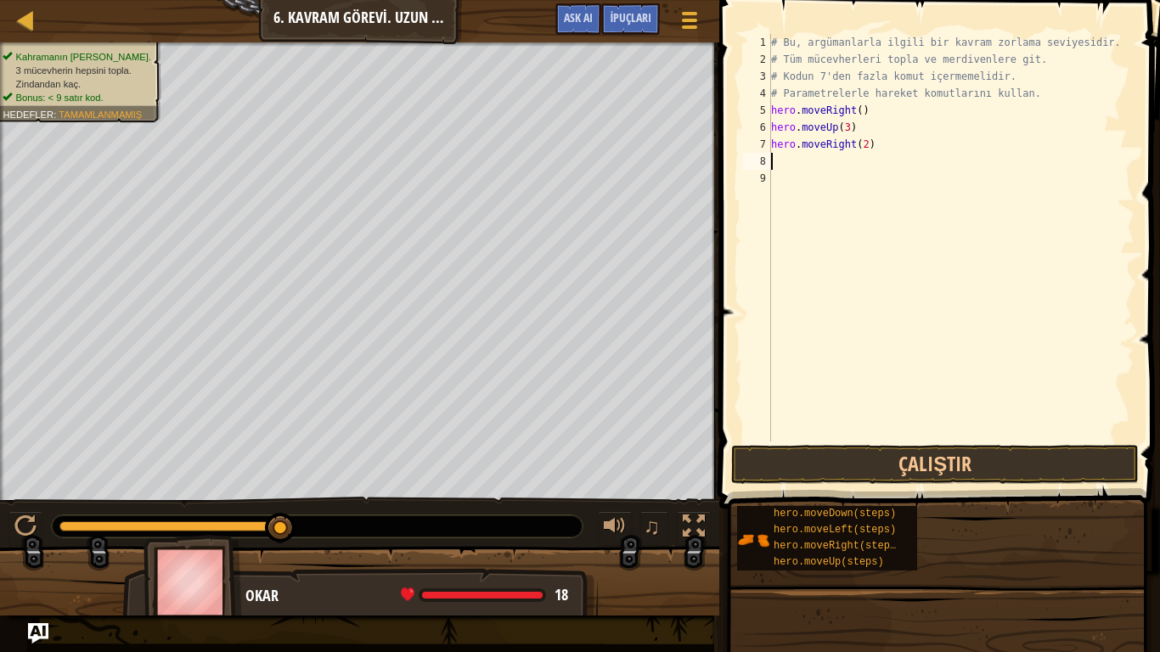
scroll to position [8, 0]
type textarea "h"
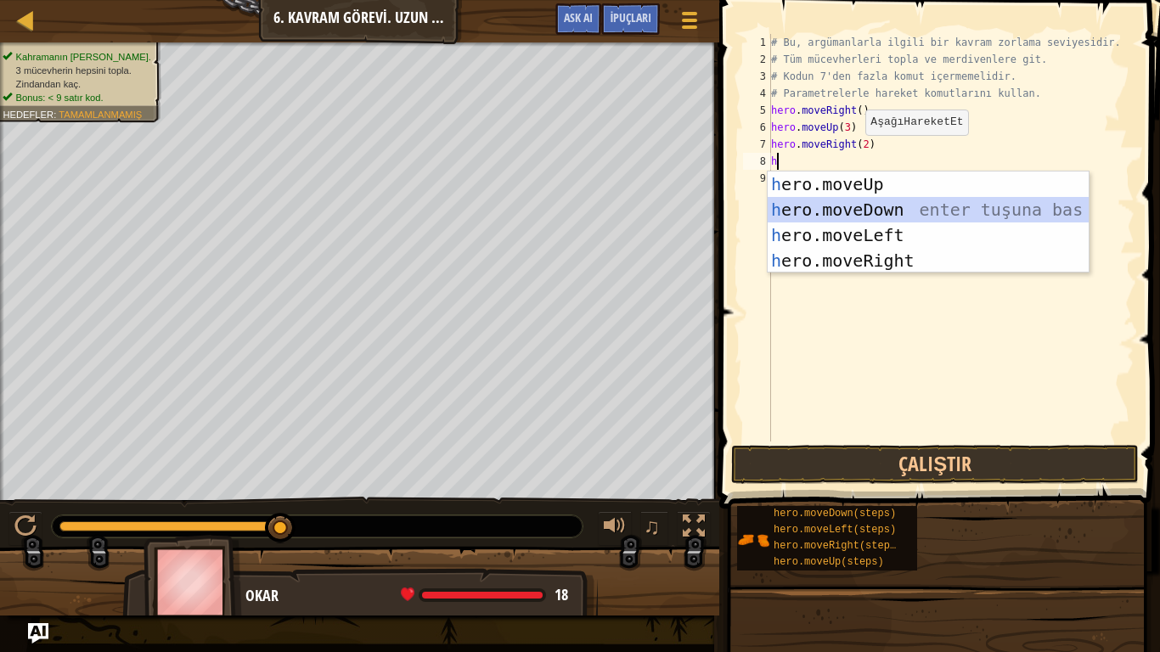
click at [818, 202] on div "h ero.moveUp enter tuşuna bas h ero.moveDown enter tuşuna bas h ero.moveLeft en…" at bounding box center [928, 248] width 321 height 153
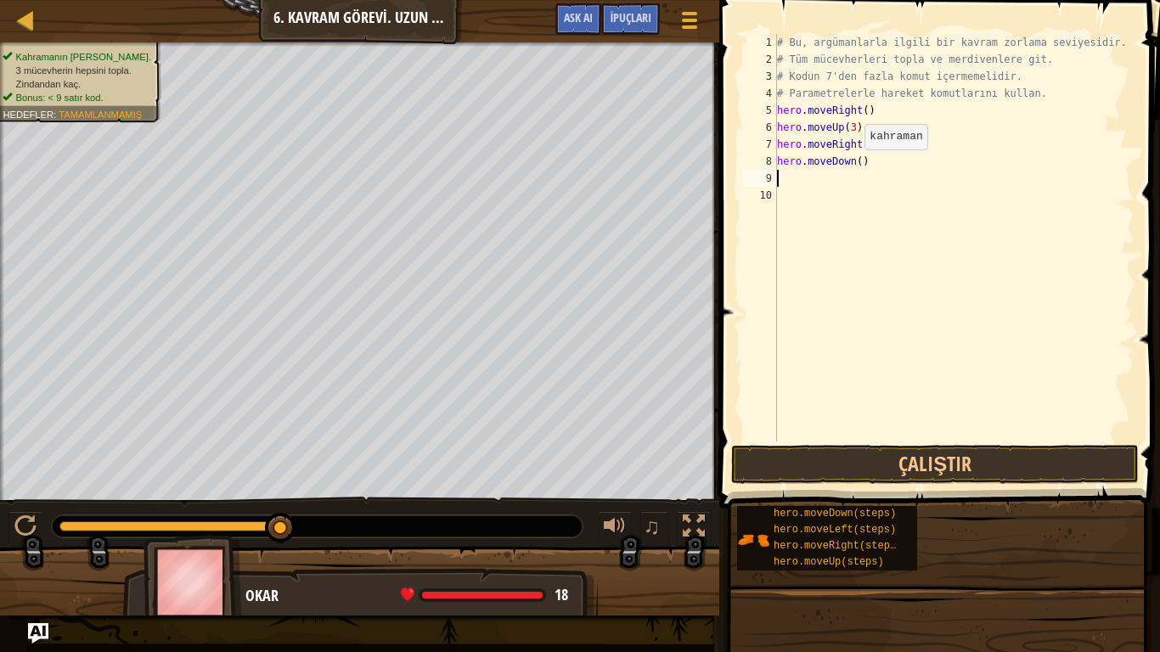
click at [856, 166] on div "# Bu, argümanlarla ilgili bir kavram zorlama seviyesidir. # Tüm mücevherleri to…" at bounding box center [954, 254] width 362 height 441
type textarea "hero.moveDown(3)"
click at [779, 190] on div "# Bu, argümanlarla ilgili bir kavram zorlama seviyesidir. # Tüm mücevherleri to…" at bounding box center [954, 254] width 362 height 441
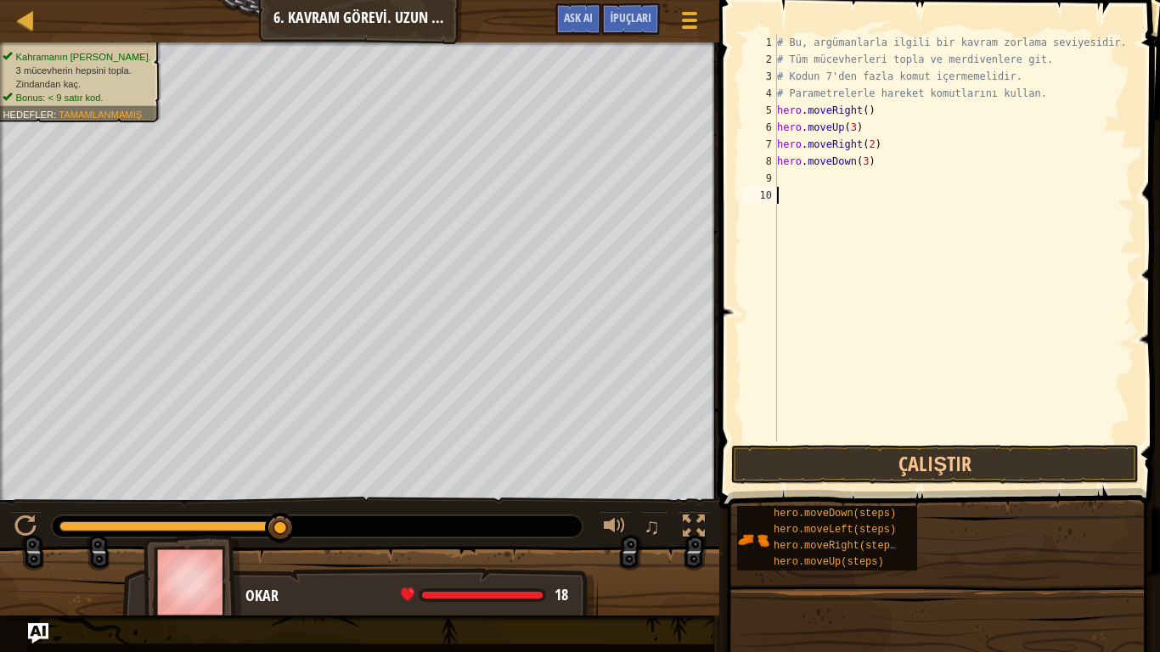
click at [807, 184] on div "# Bu, argümanlarla ilgili bir kavram zorlama seviyesidir. # Tüm mücevherleri to…" at bounding box center [954, 254] width 362 height 441
type textarea "h"
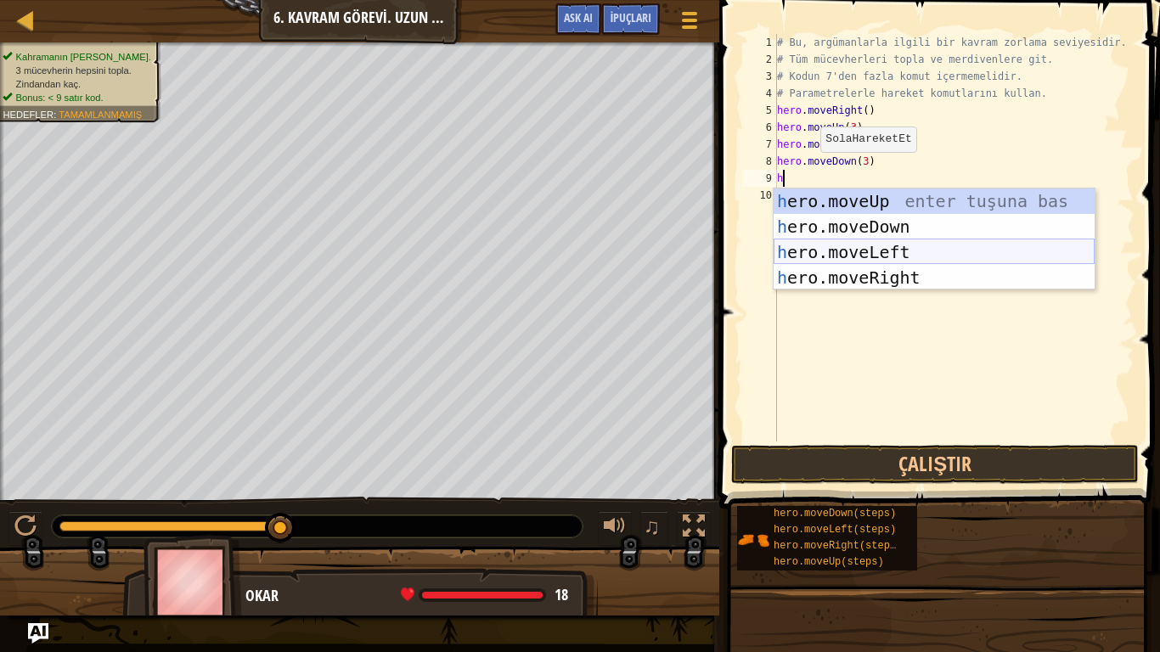
click at [840, 244] on div "h ero.moveUp enter tuşuna bas h ero.moveDown enter tuşuna bas h ero.moveLeft en…" at bounding box center [933, 264] width 321 height 153
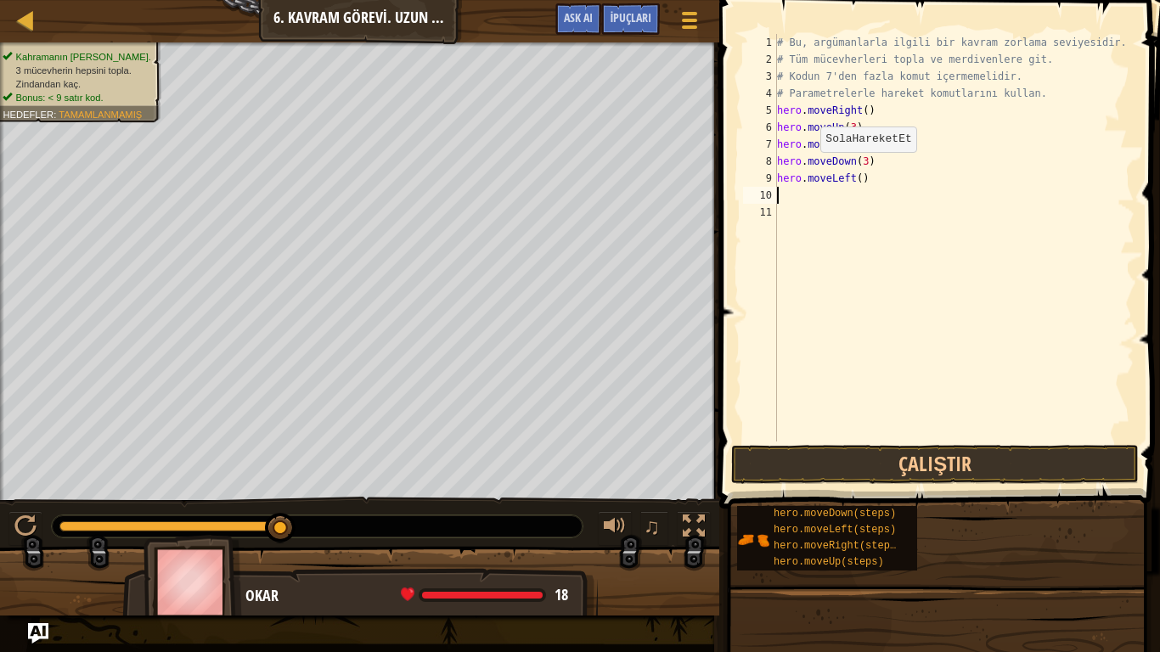
type textarea "h"
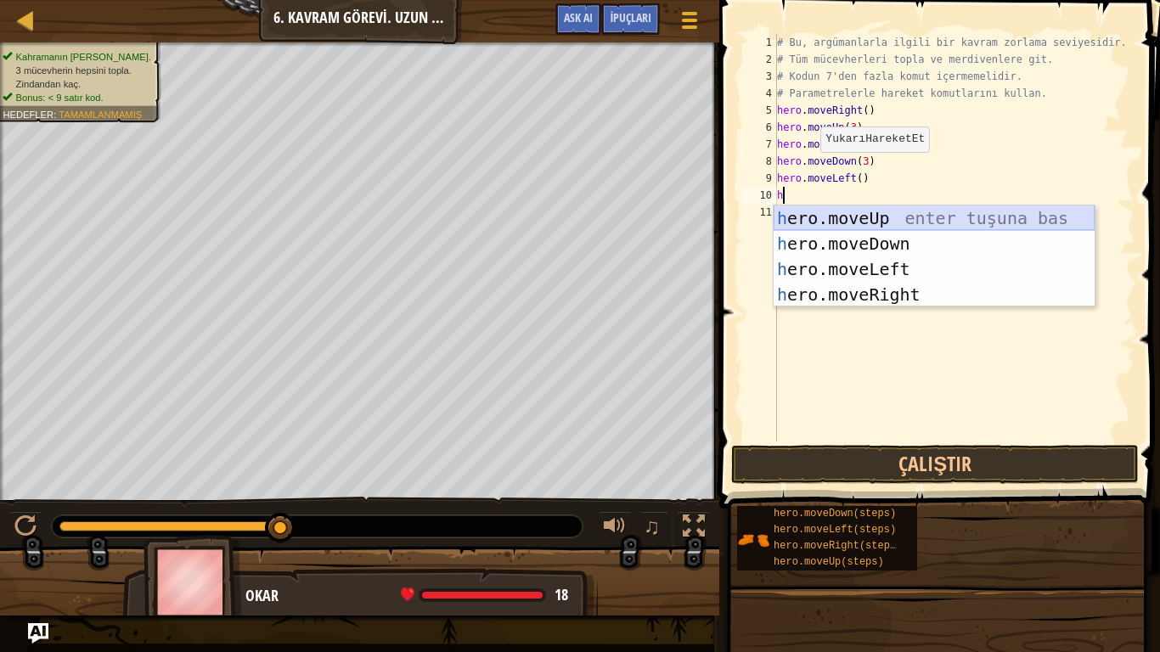
click at [870, 221] on div "h ero.moveUp enter tuşuna bas h ero.moveDown enter tuşuna bas h ero.moveLeft en…" at bounding box center [933, 281] width 321 height 153
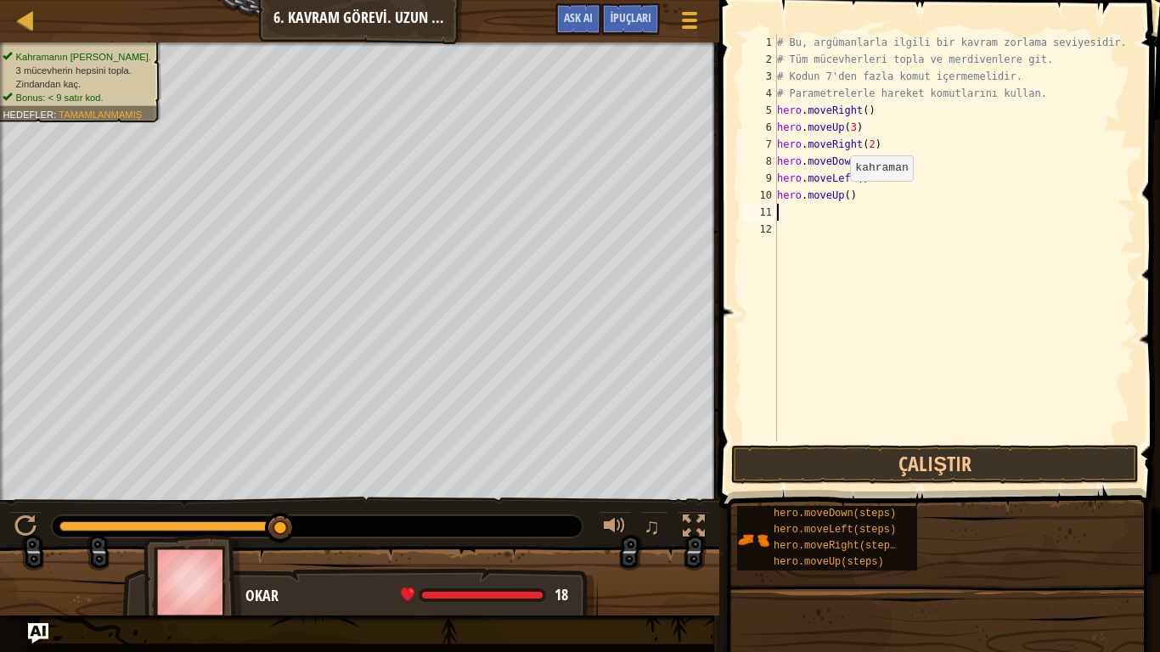
click at [841, 197] on div "# Bu, argümanlarla ilgili bir kavram zorlama seviyesidir. # Tüm mücevherleri to…" at bounding box center [954, 254] width 362 height 441
type textarea "hero.moveUp(2)"
click at [822, 219] on div "# Bu, argümanlarla ilgili bir kavram zorlama seviyesidir. # Tüm mücevherleri to…" at bounding box center [954, 254] width 362 height 441
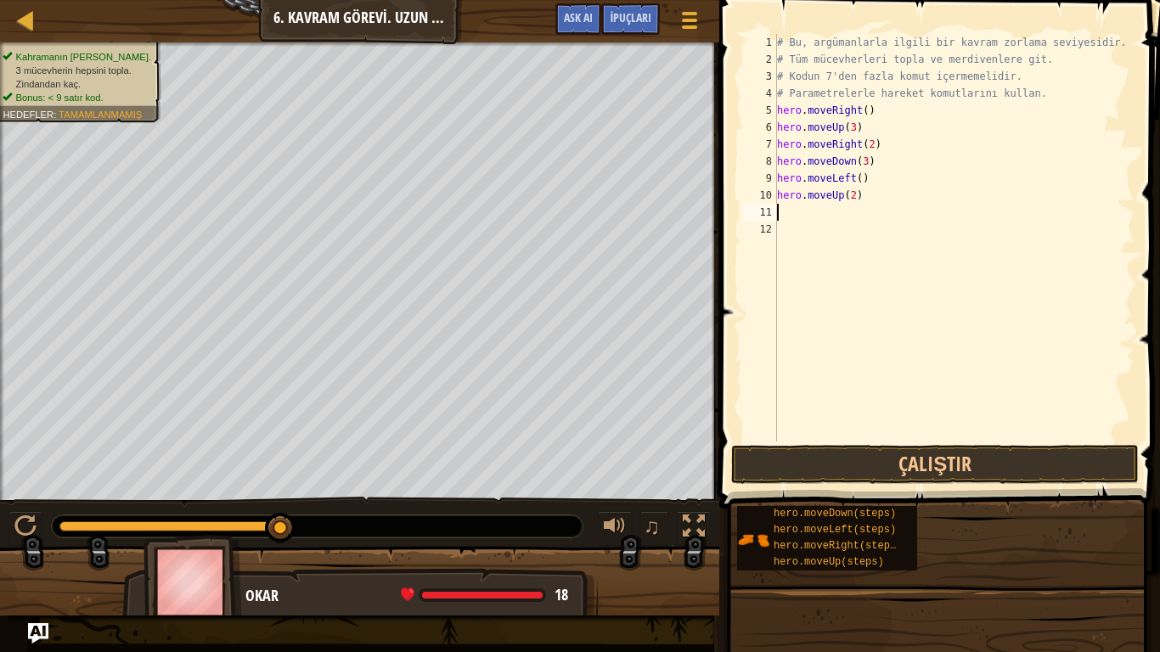
type textarea "h"
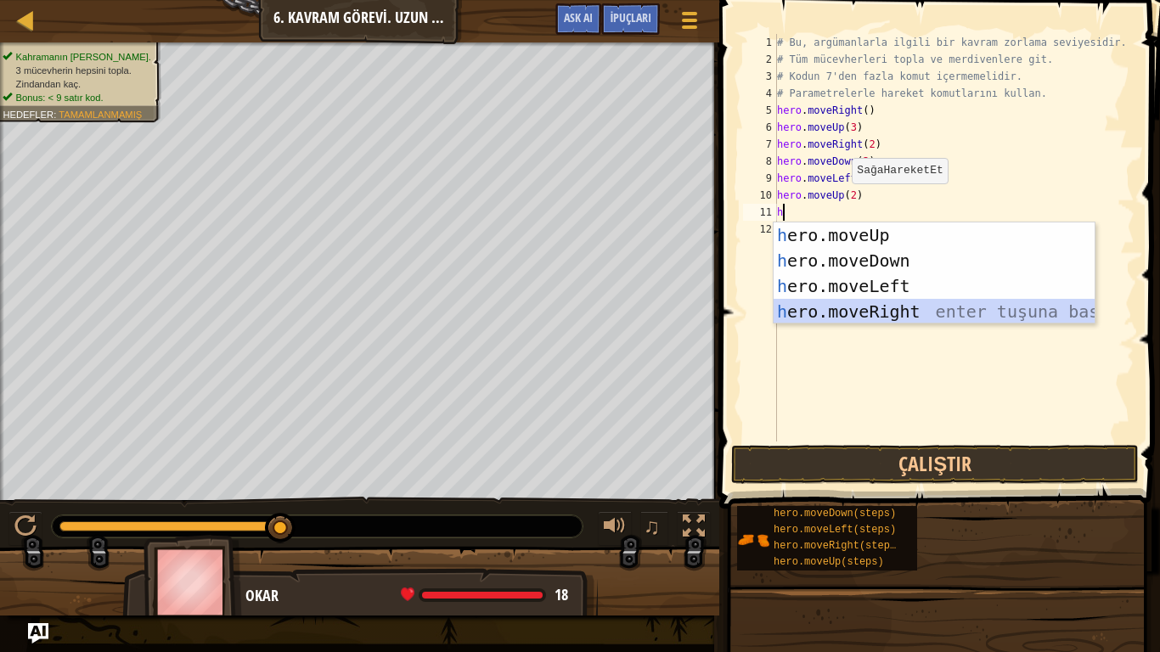
click at [862, 304] on div "h ero.moveUp enter tuşuna bas h ero.moveDown enter tuşuna bas h ero.moveLeft en…" at bounding box center [933, 298] width 321 height 153
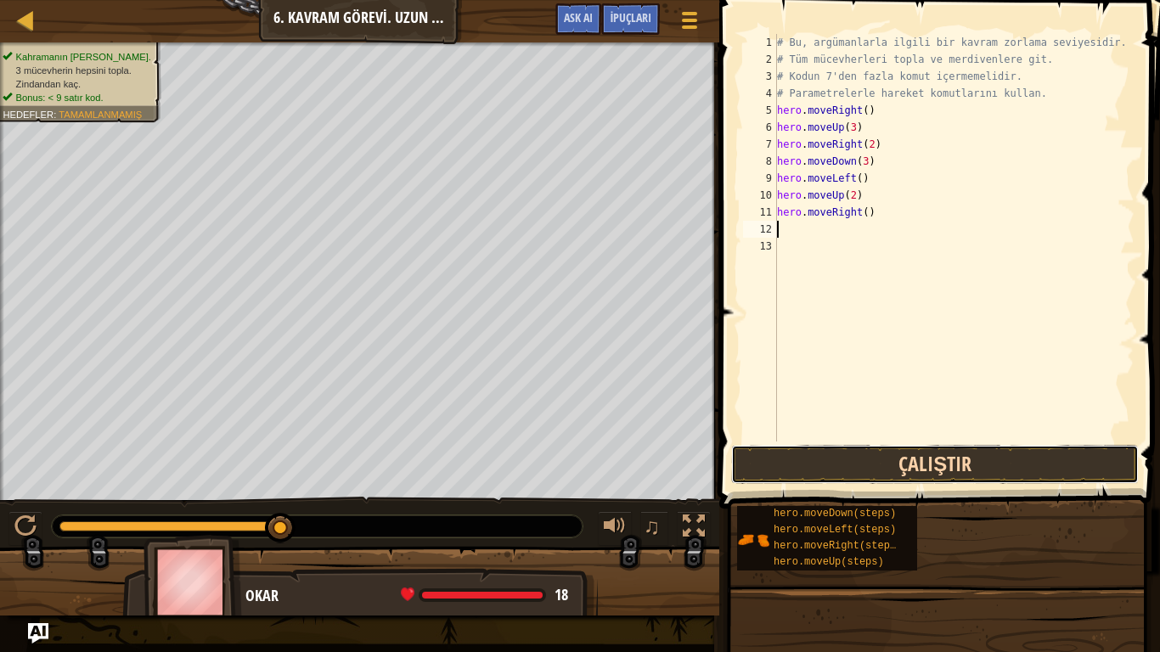
click at [890, 473] on button "Çalıştır" at bounding box center [935, 464] width 408 height 39
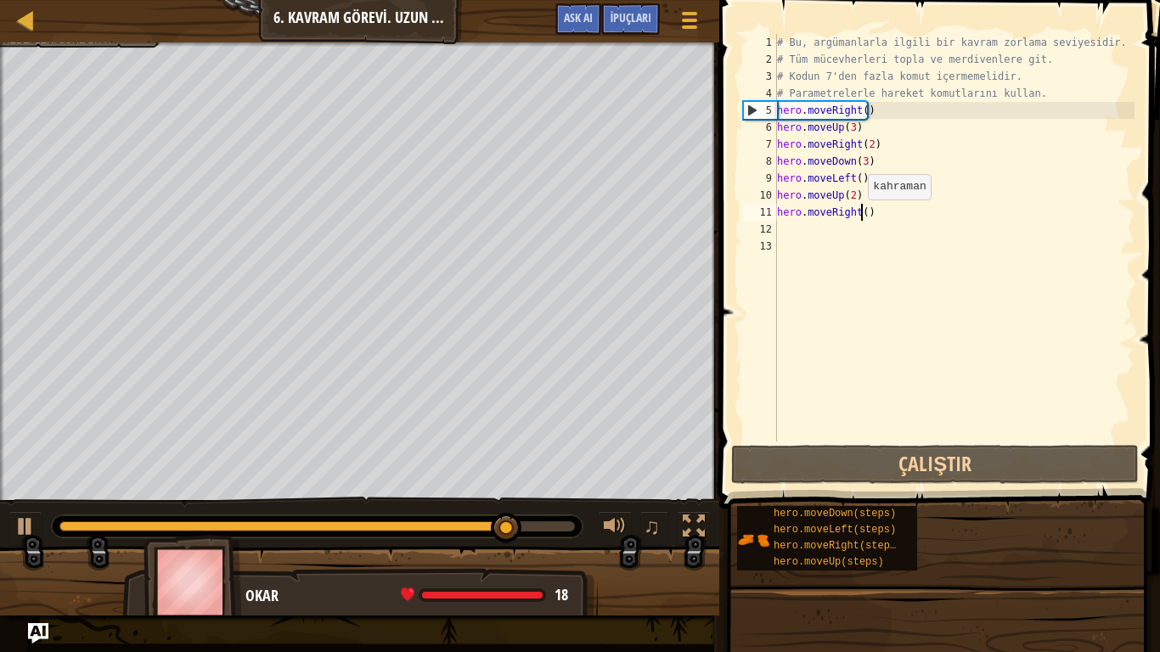
click at [859, 217] on div "# Bu, argümanlarla ilgili bir kavram zorlama seviyesidir. # Tüm mücevherleri to…" at bounding box center [954, 254] width 362 height 441
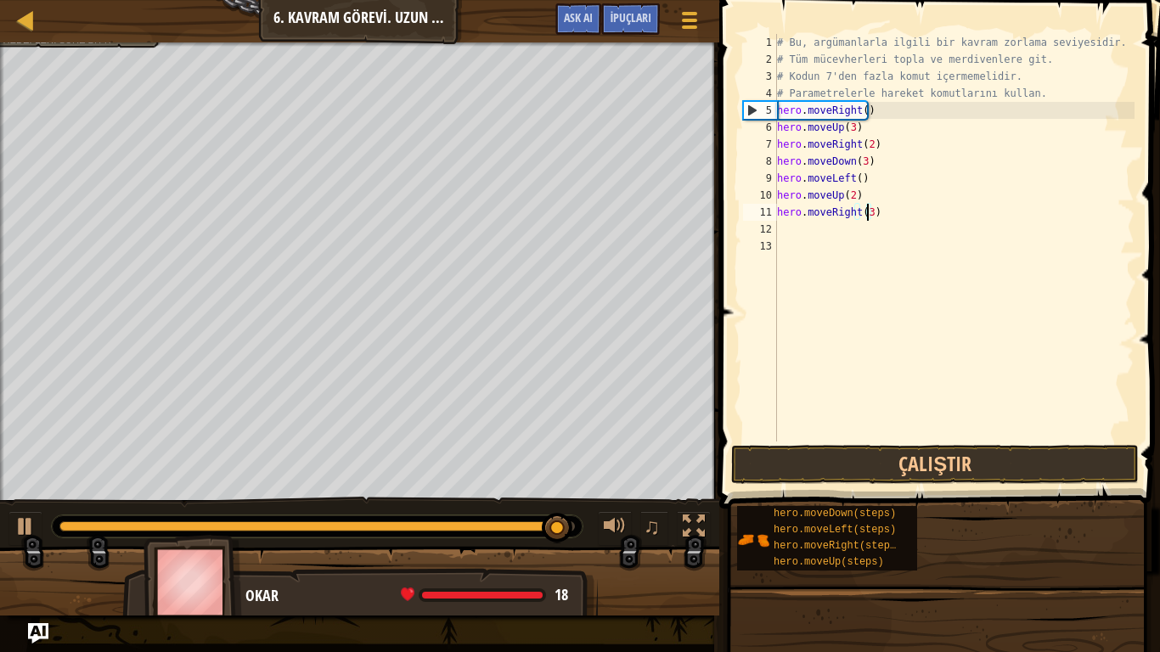
scroll to position [8, 7]
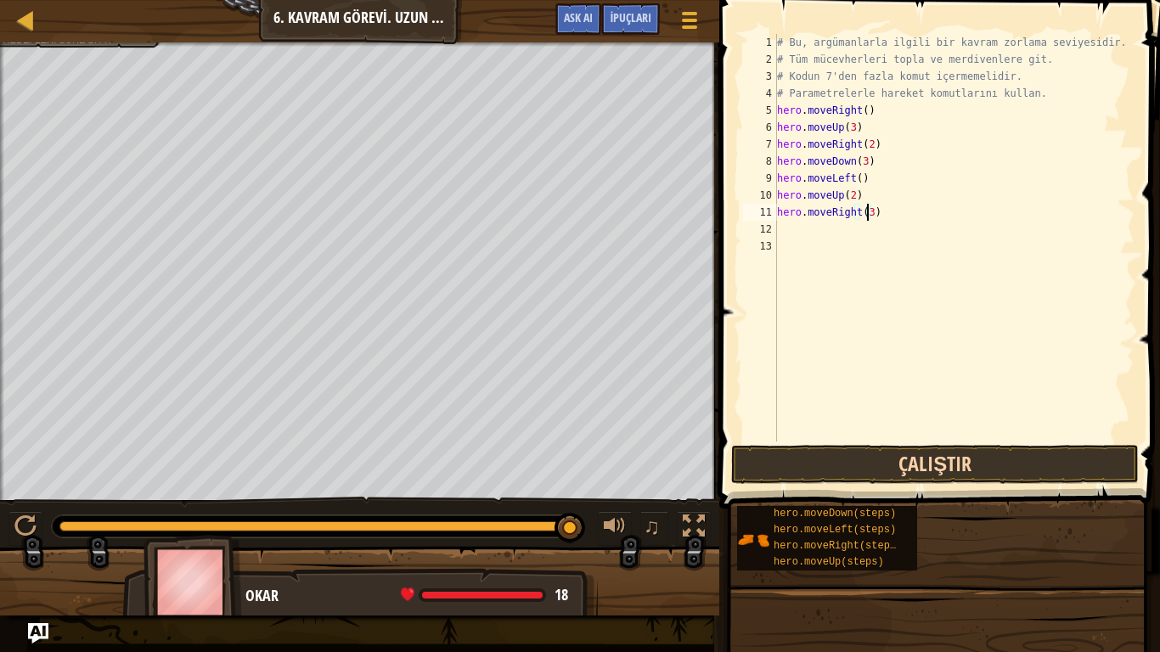
type textarea "hero.moveRight(3)"
click at [912, 464] on button "Çalıştır" at bounding box center [935, 464] width 408 height 39
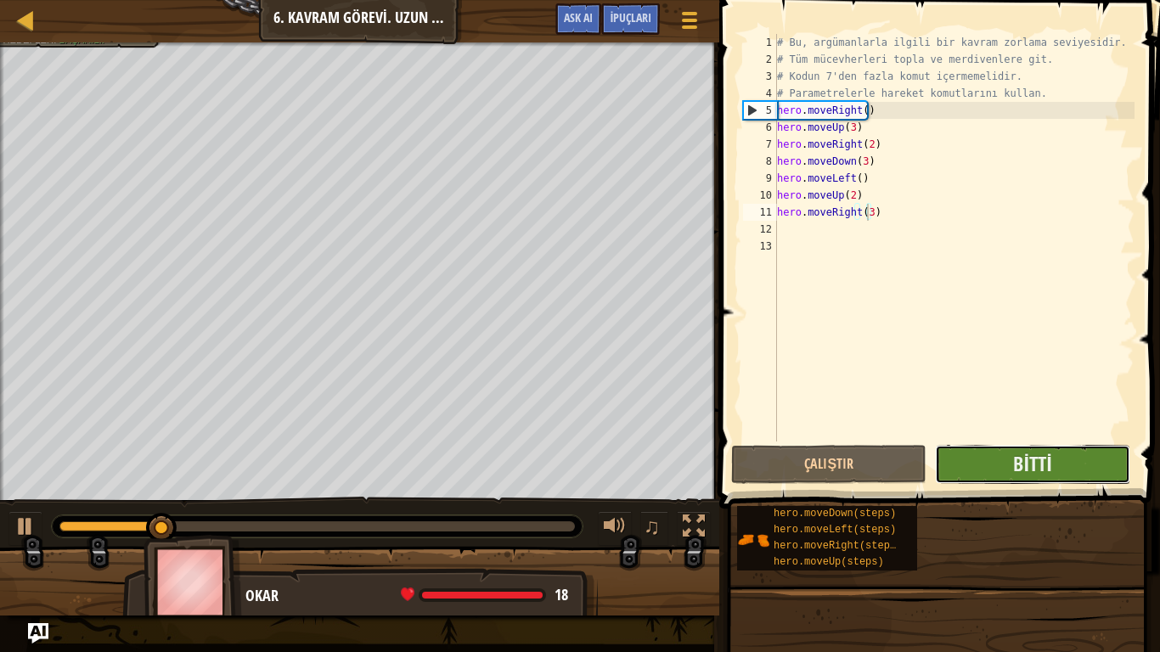
click at [1009, 458] on button "Bitti" at bounding box center [1032, 464] width 195 height 39
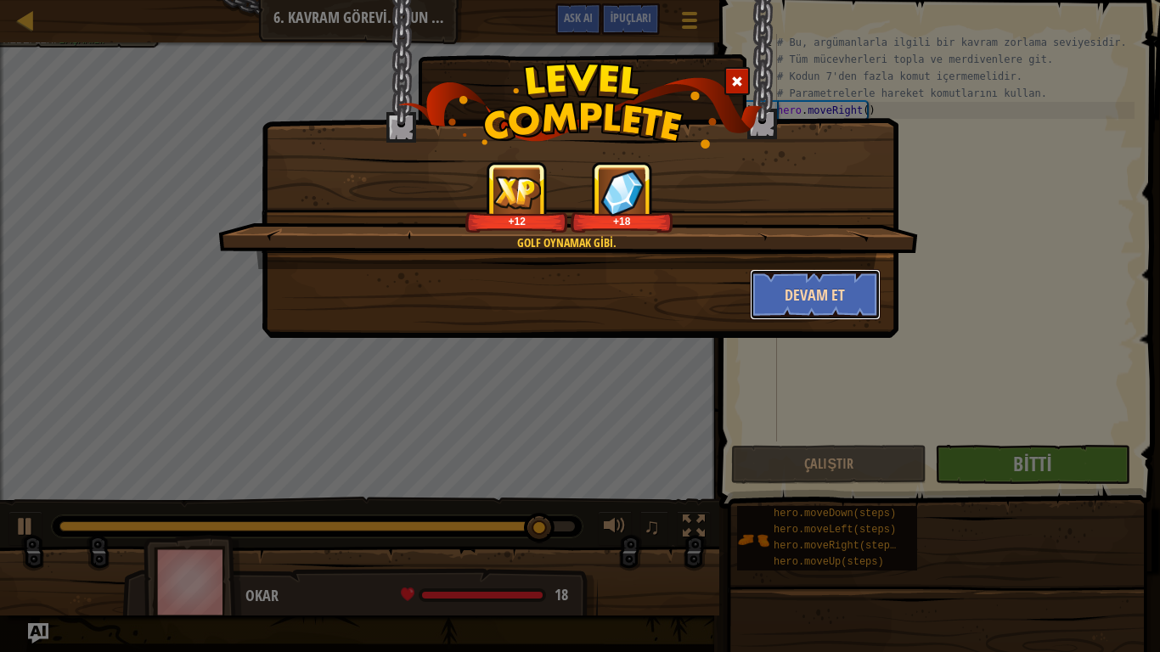
click at [769, 301] on button "Devam et" at bounding box center [816, 294] width 132 height 51
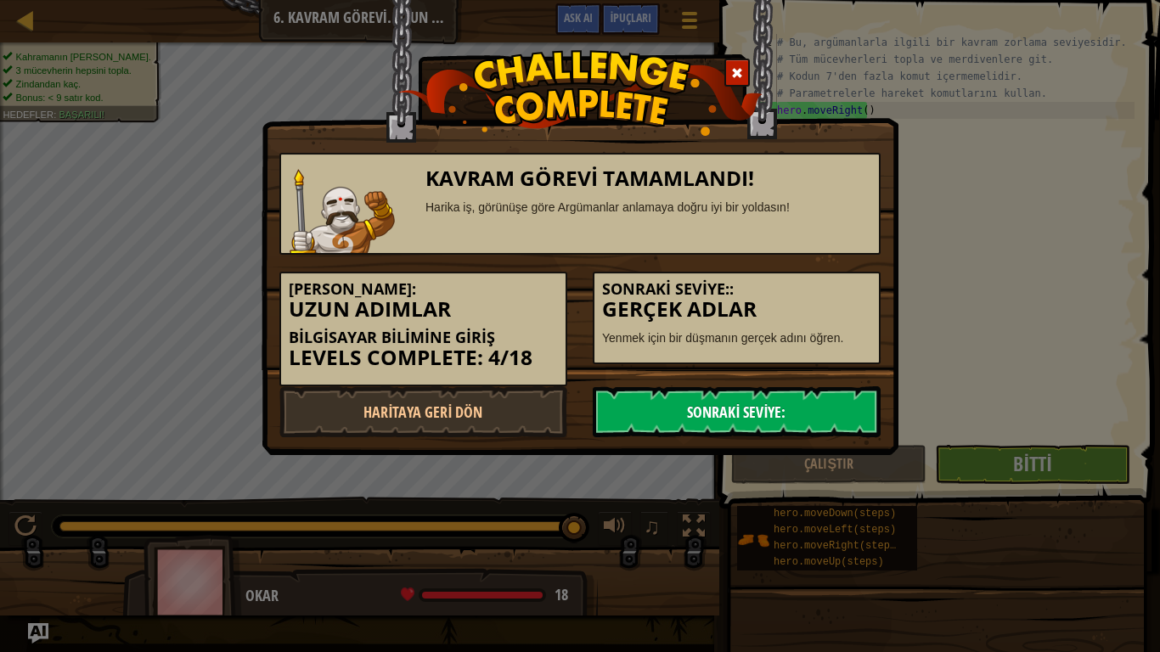
click at [779, 399] on link "Sonraki Seviye:" at bounding box center [737, 411] width 288 height 51
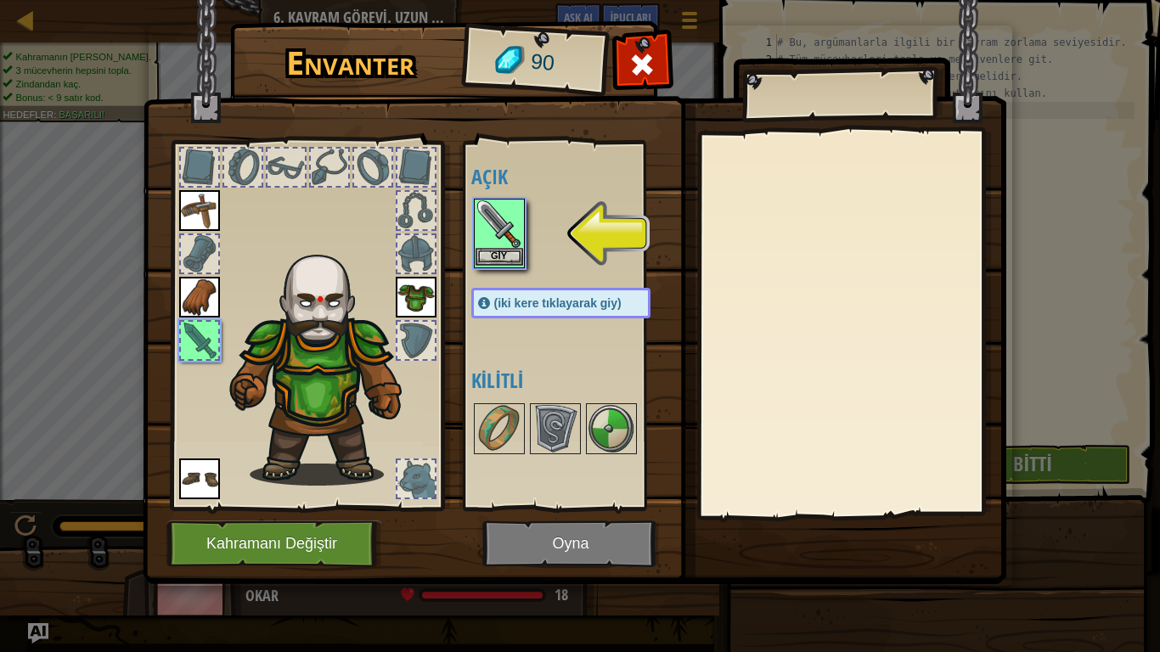
click at [509, 217] on img at bounding box center [499, 224] width 48 height 48
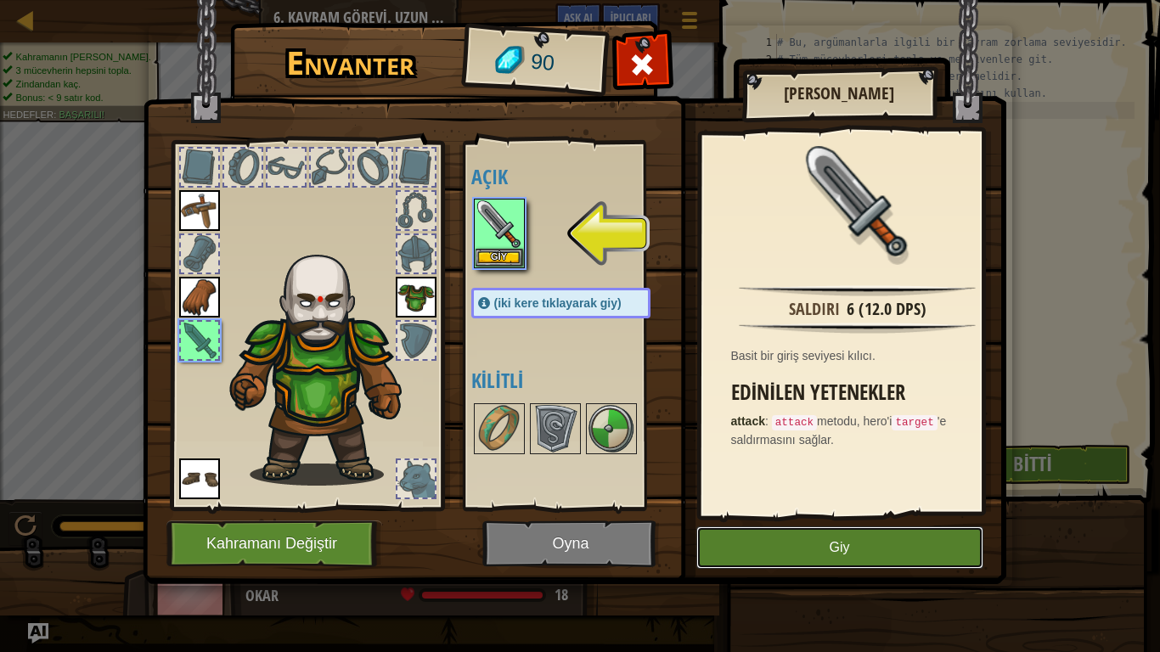
click at [907, 543] on button "Giy" at bounding box center [839, 547] width 287 height 42
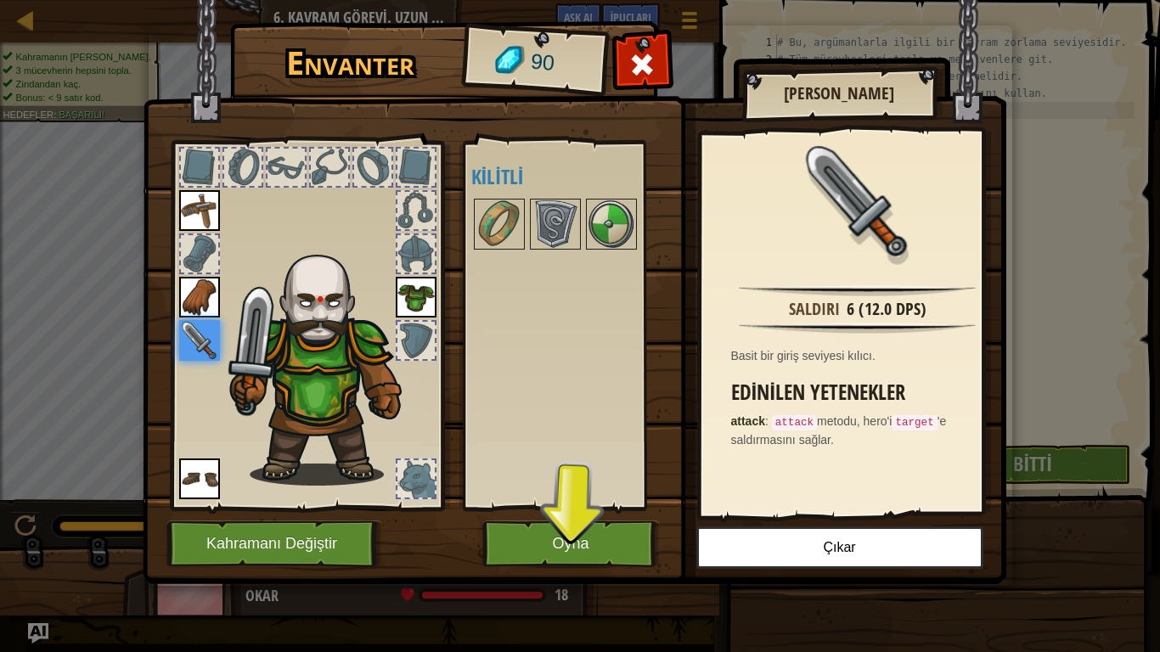
click at [588, 543] on img at bounding box center [574, 276] width 863 height 616
click at [596, 543] on button "Oyna" at bounding box center [570, 543] width 177 height 47
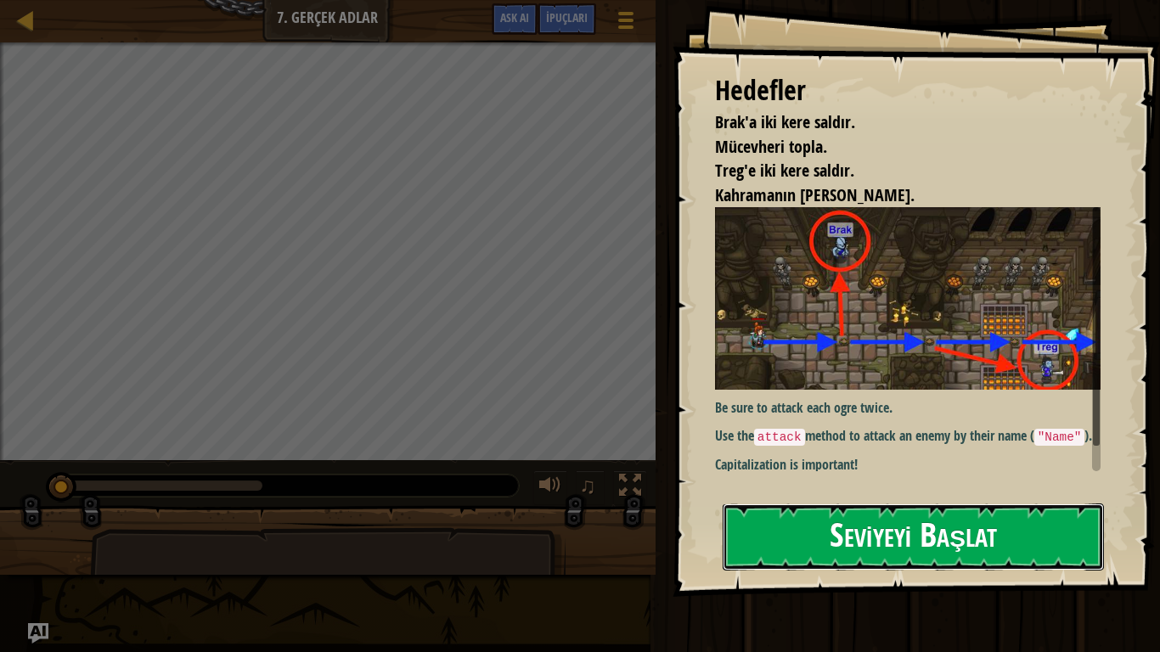
click at [819, 534] on button "Seviyeyi Başlat" at bounding box center [913, 536] width 381 height 67
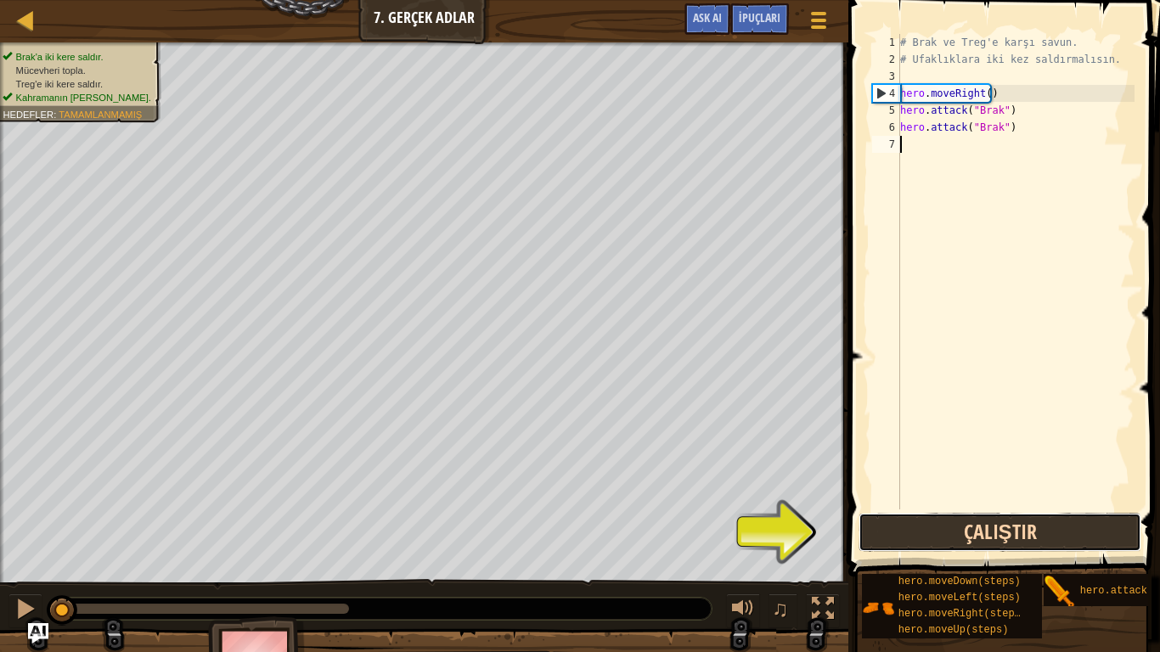
click at [959, 543] on button "Çalıştır" at bounding box center [999, 532] width 283 height 39
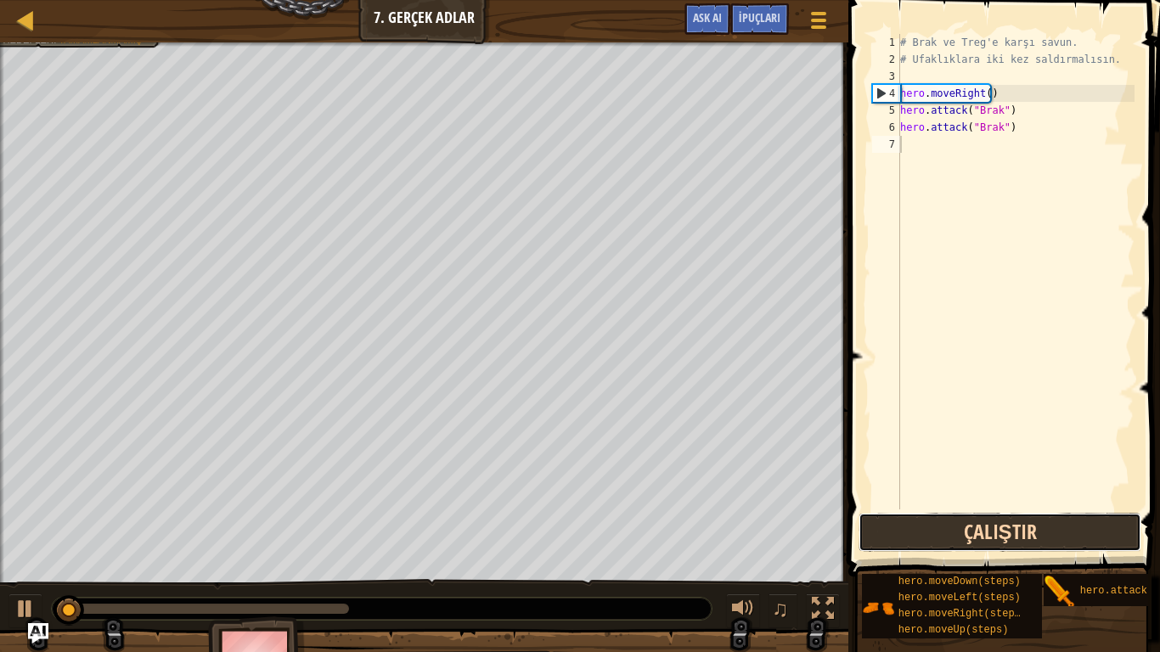
click at [962, 540] on button "Çalıştır" at bounding box center [999, 532] width 283 height 39
click at [963, 537] on button "Çalıştır" at bounding box center [999, 532] width 283 height 39
click at [963, 537] on button "Çalıştırılıyor" at bounding box center [999, 532] width 283 height 39
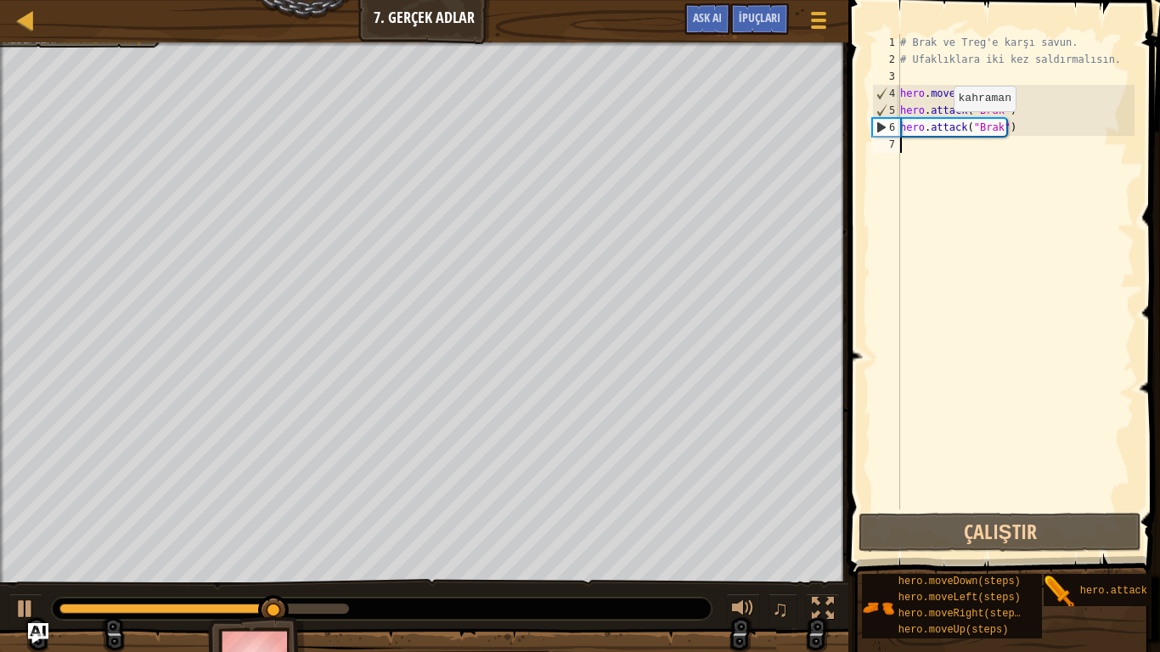
type textarea "h"
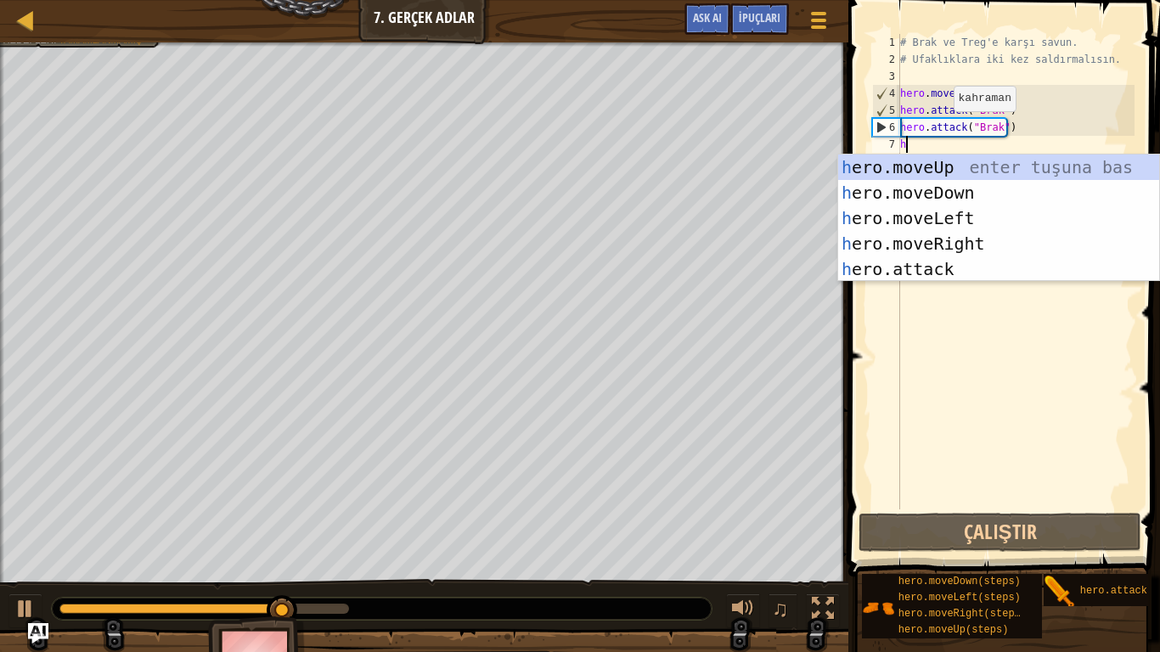
scroll to position [8, 0]
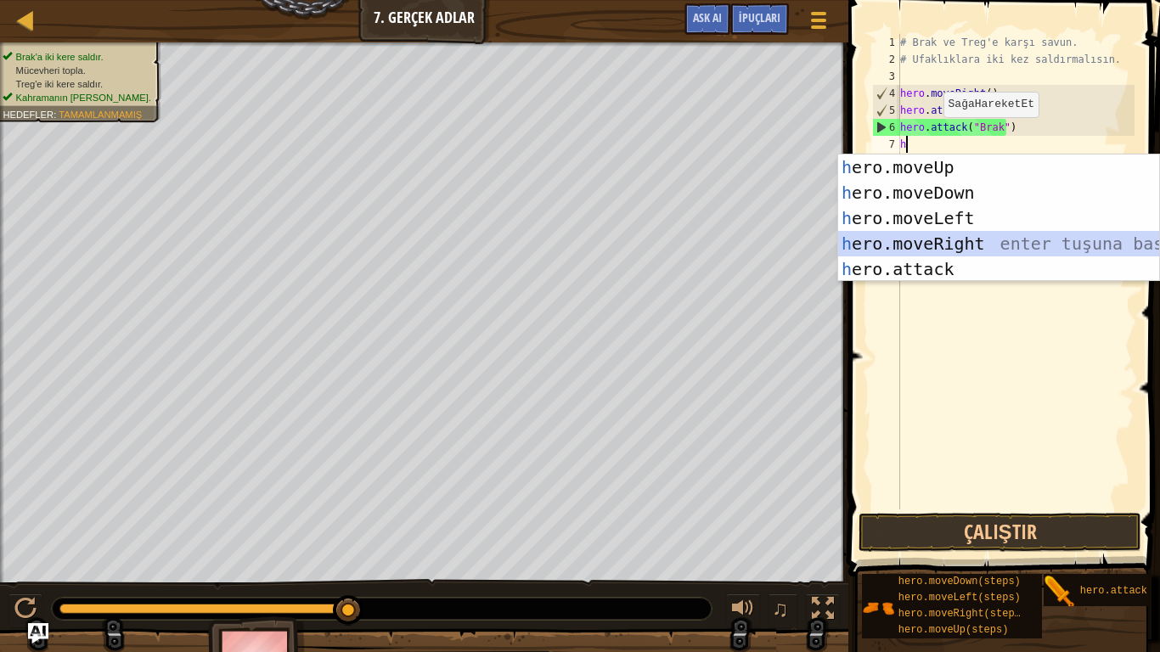
click at [947, 238] on div "h ero.moveUp enter tuşuna bas h ero.moveDown enter tuşuna bas h ero.moveLeft en…" at bounding box center [998, 244] width 321 height 178
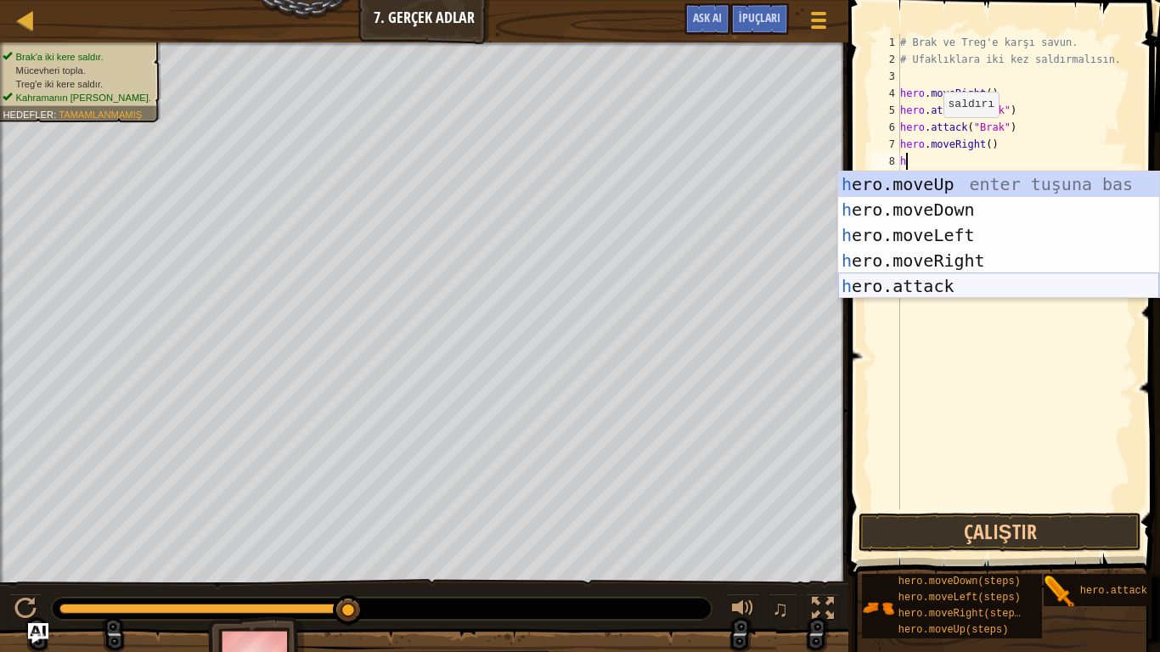
click at [942, 286] on div "h ero.moveUp enter tuşuna bas h ero.moveDown enter tuşuna bas h ero.moveLeft en…" at bounding box center [998, 261] width 321 height 178
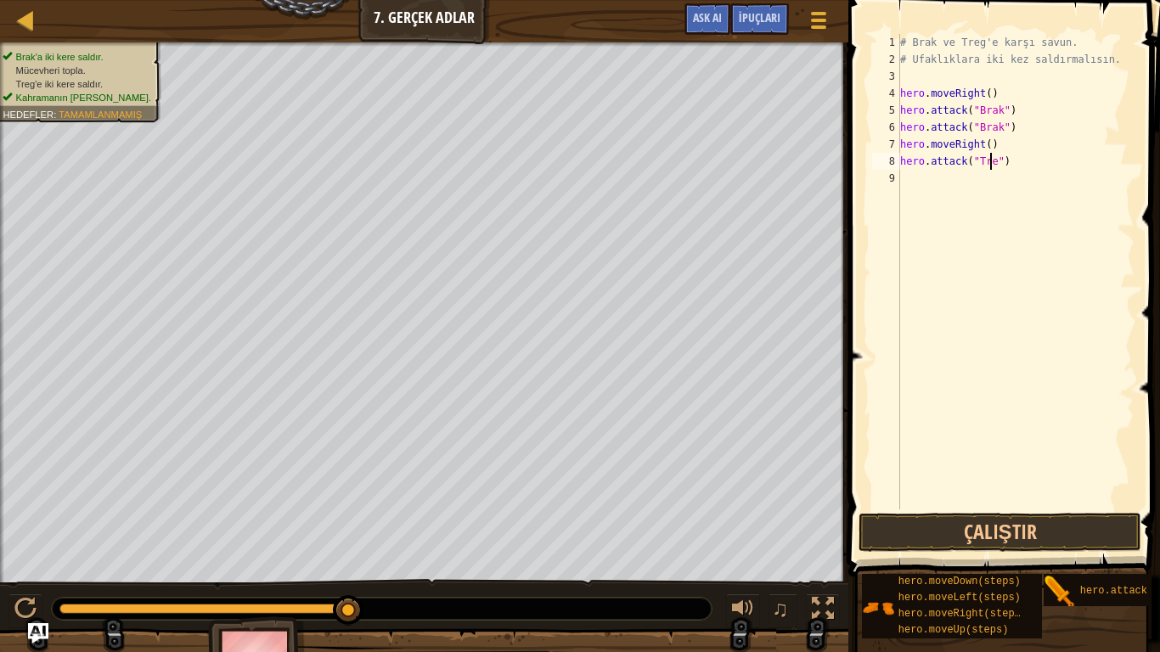
scroll to position [8, 8]
type textarea "hero.attack("Treg")"
click at [980, 535] on button "Çalıştır" at bounding box center [999, 532] width 283 height 39
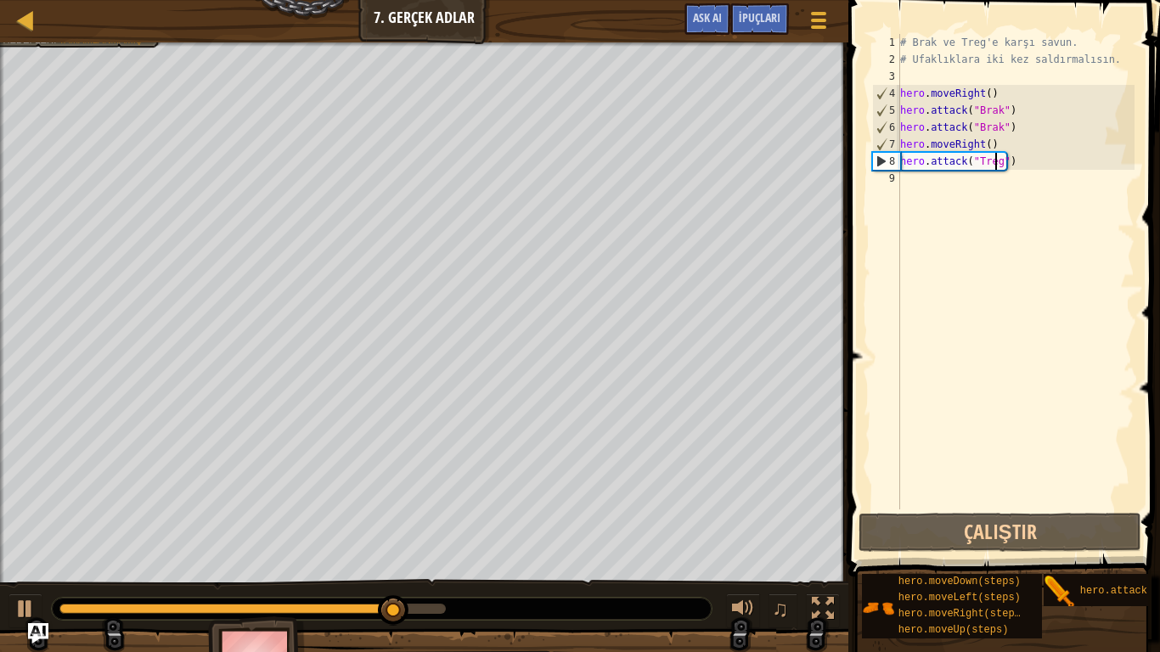
click at [911, 175] on div "# Brak ve Treg'e karşı savun. # Ufaklıklara iki kez saldırmalısın. hero . moveR…" at bounding box center [1016, 288] width 238 height 509
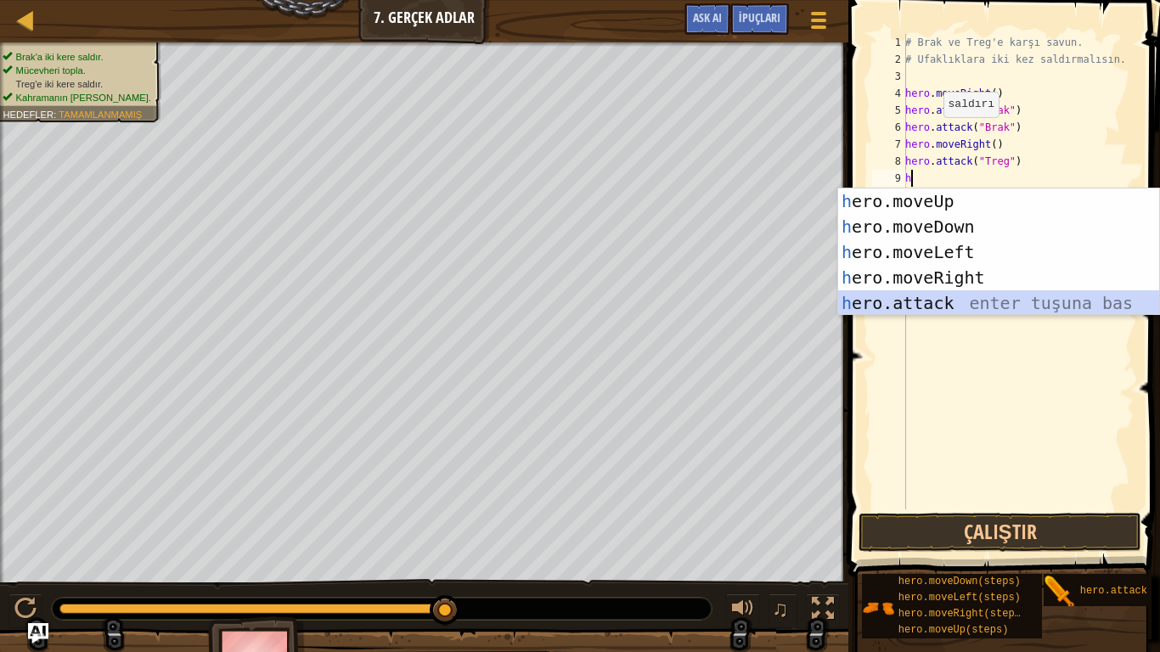
click at [945, 296] on div "h ero.moveUp enter tuşuna bas h ero.moveDown enter tuşuna bas h ero.moveLeft en…" at bounding box center [998, 277] width 321 height 178
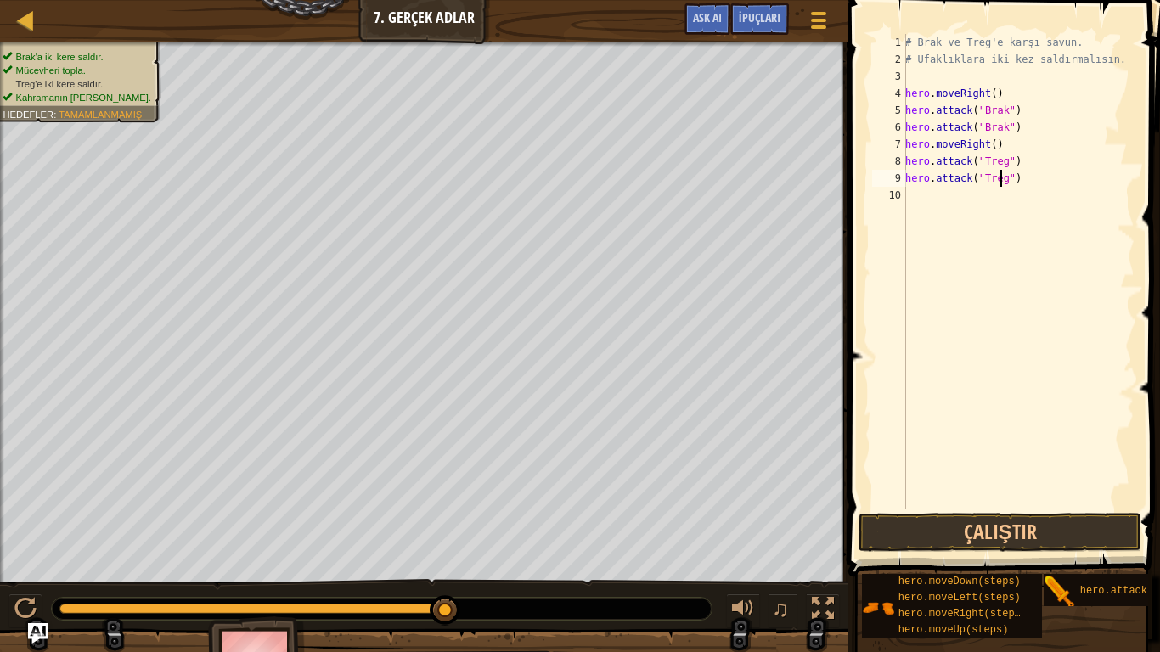
scroll to position [8, 8]
type textarea "hero.attack("Treg")"
click at [1118, 519] on button "Çalıştır" at bounding box center [999, 532] width 283 height 39
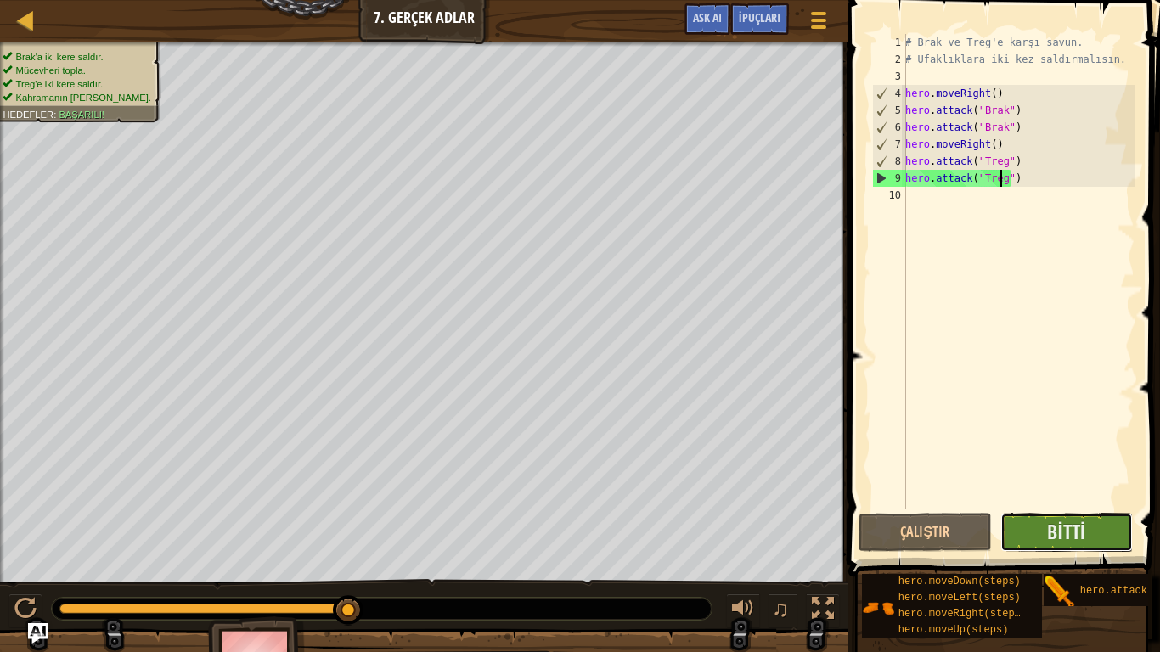
click at [1026, 537] on button "Bitti" at bounding box center [1066, 532] width 133 height 39
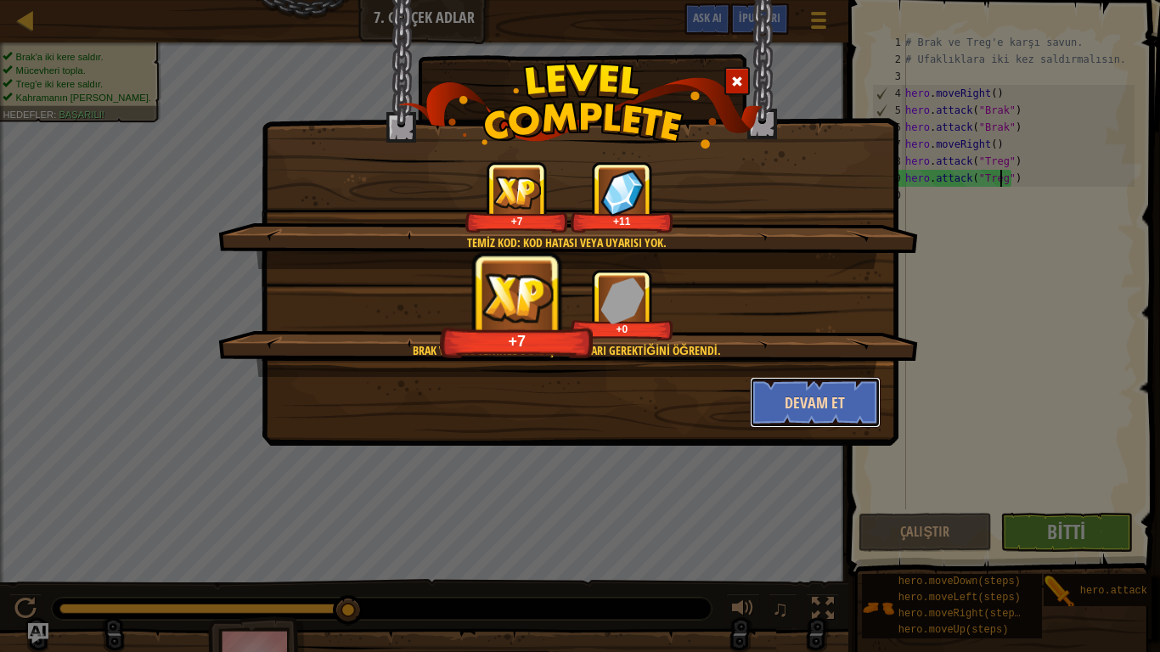
click at [812, 423] on button "Devam et" at bounding box center [816, 402] width 132 height 51
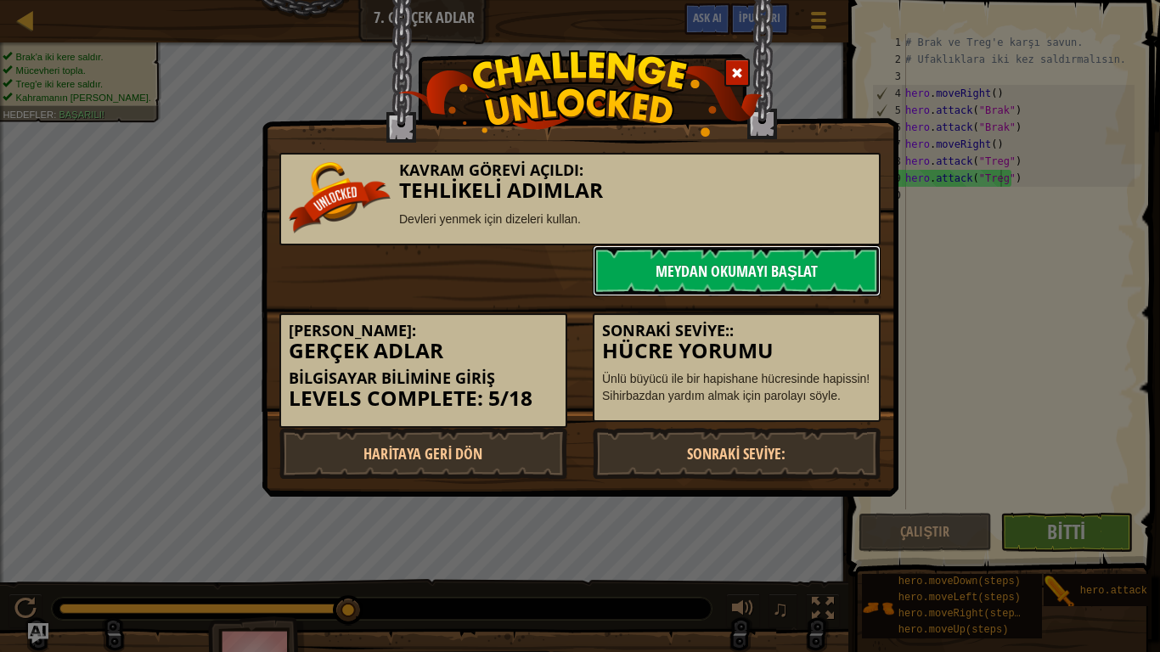
click at [764, 277] on link "Meydan Okumayı Başlat" at bounding box center [737, 270] width 288 height 51
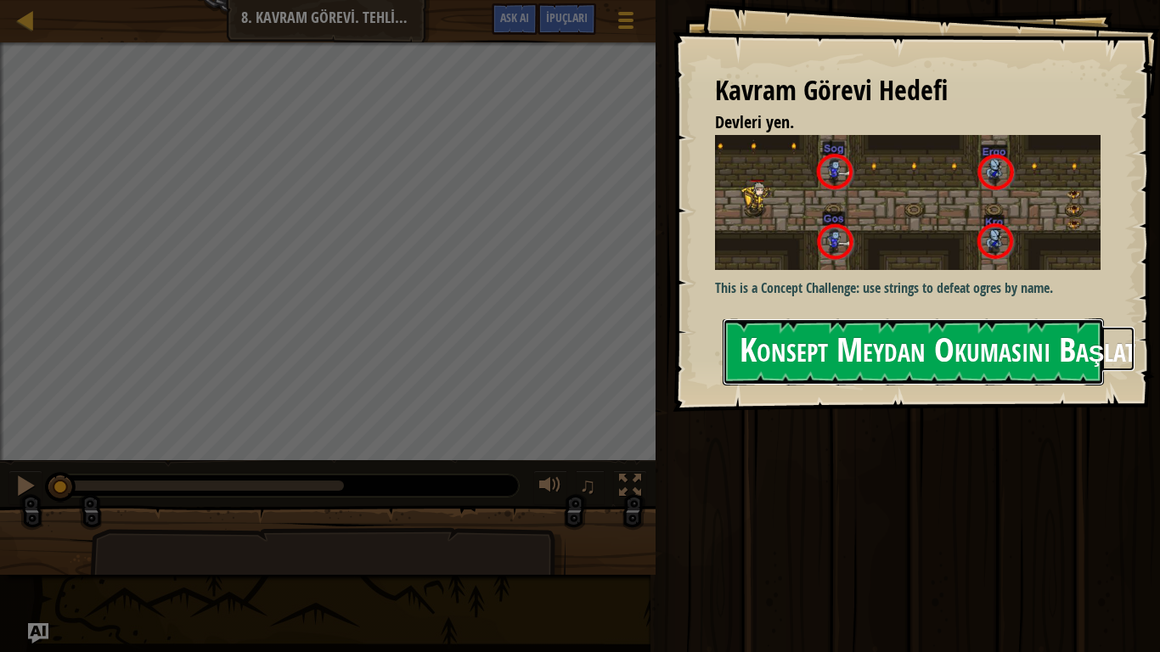
click at [822, 343] on button "Konsept Meydan Okumasını Başlat" at bounding box center [913, 351] width 381 height 67
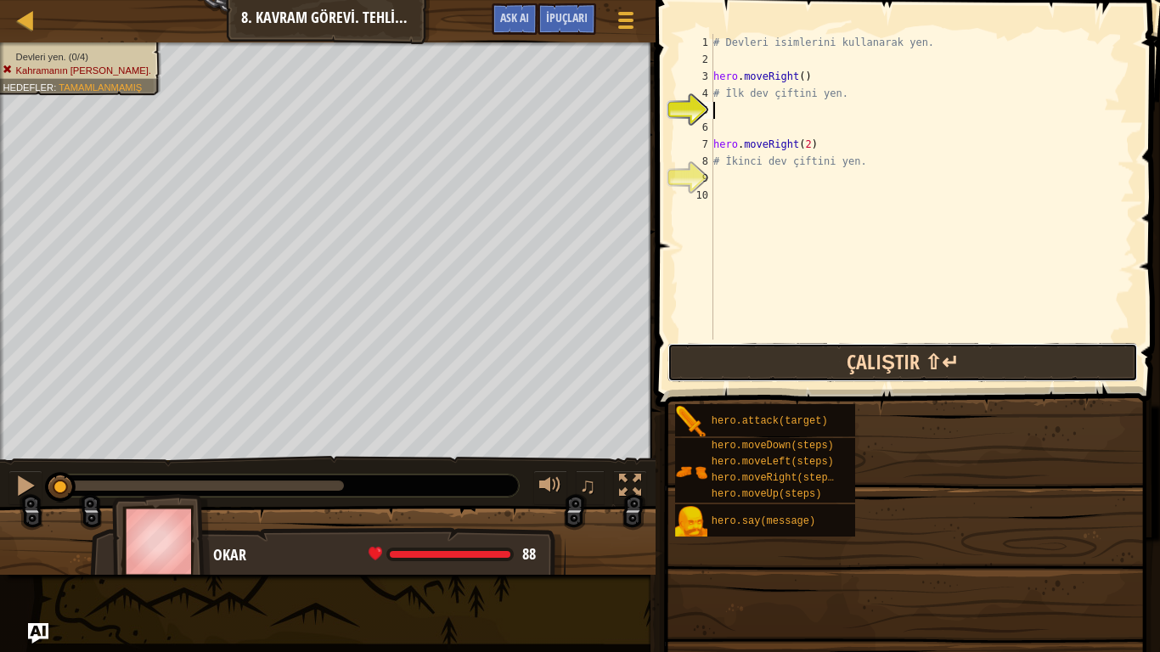
click at [851, 359] on button "Çalıştır ⇧↵" at bounding box center [902, 362] width 470 height 39
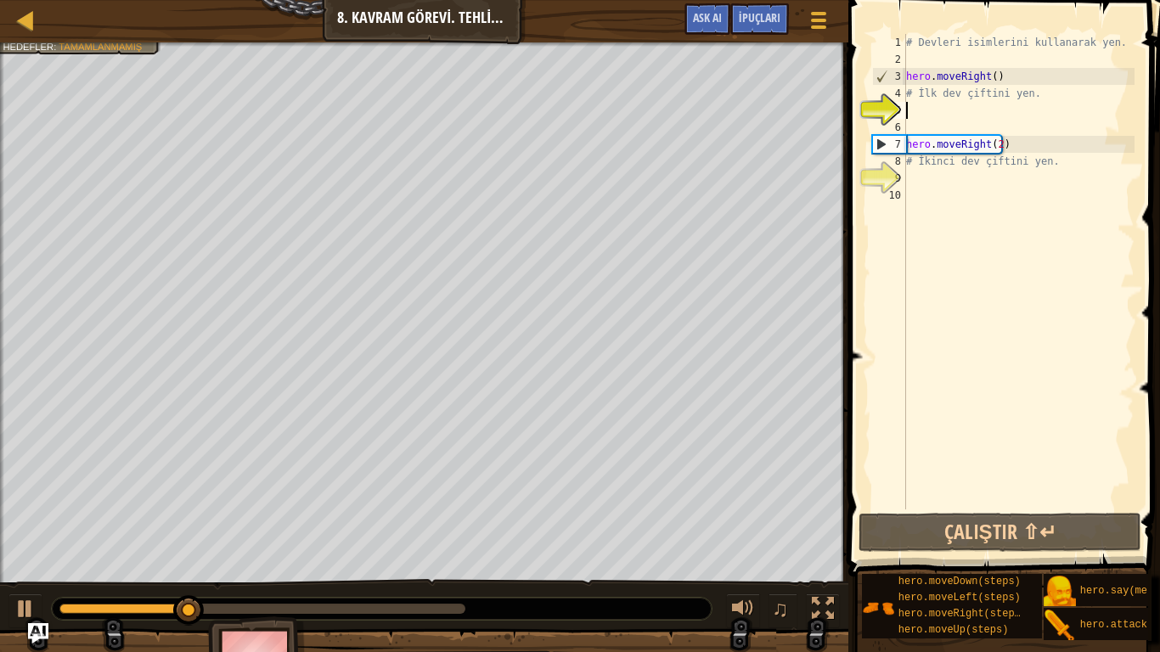
click at [908, 111] on div "# Devleri isimlerini kullanarak yen. hero . moveRight ( ) # İlk dev çiftini yen…" at bounding box center [1019, 288] width 232 height 509
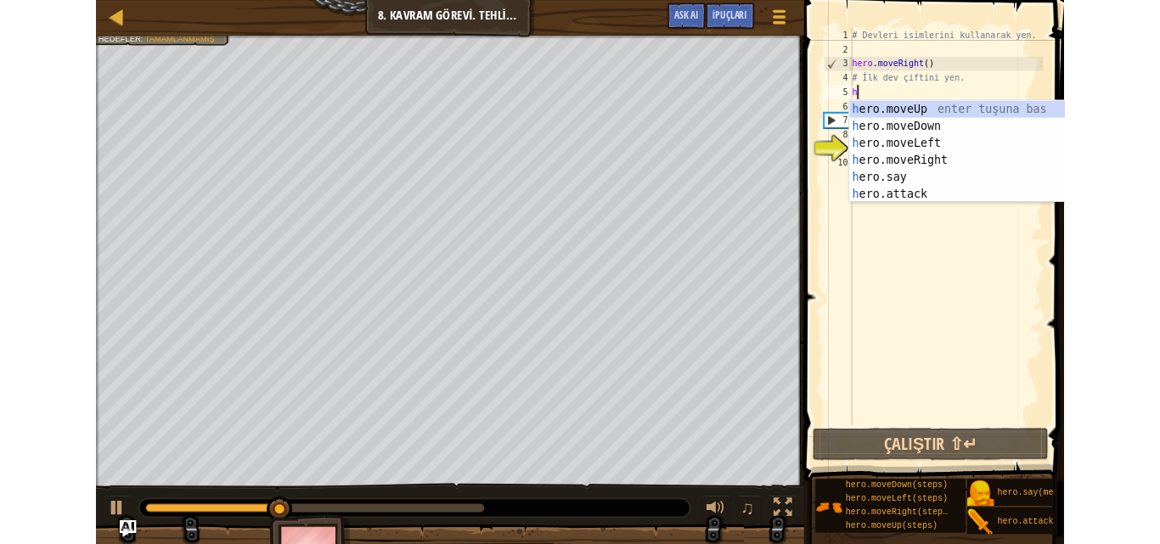
scroll to position [8, 0]
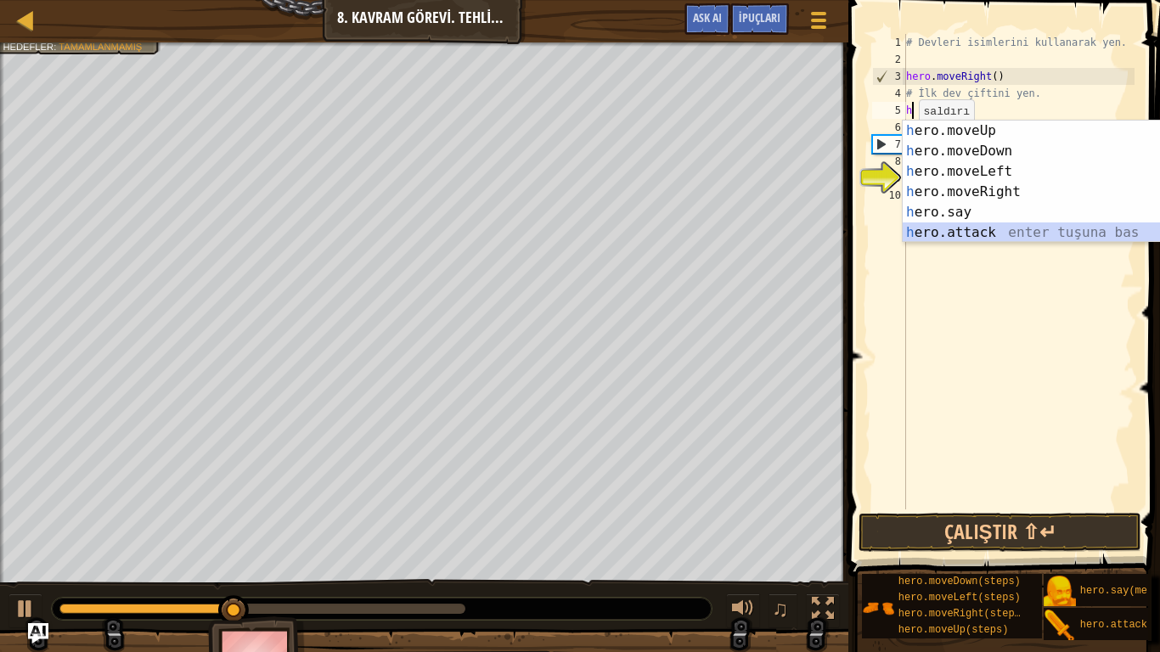
click at [989, 233] on div "h ero.moveUp enter tuşuna bas h ero.moveDown enter tuşuna bas h ero.moveLeft en…" at bounding box center [1063, 202] width 321 height 163
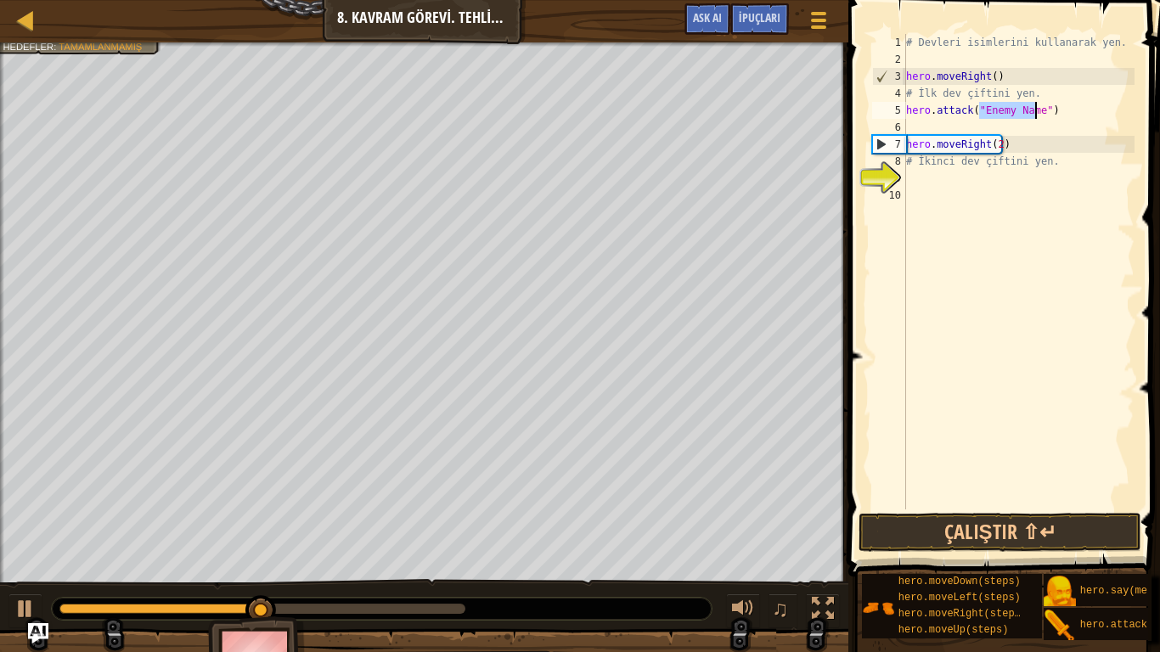
type textarea "hero.attack("")"
click at [1002, 170] on div "# Devleri isimlerini kullanarak yen. hero . moveRight ( ) # İlk dev çiftini yen…" at bounding box center [1019, 288] width 232 height 509
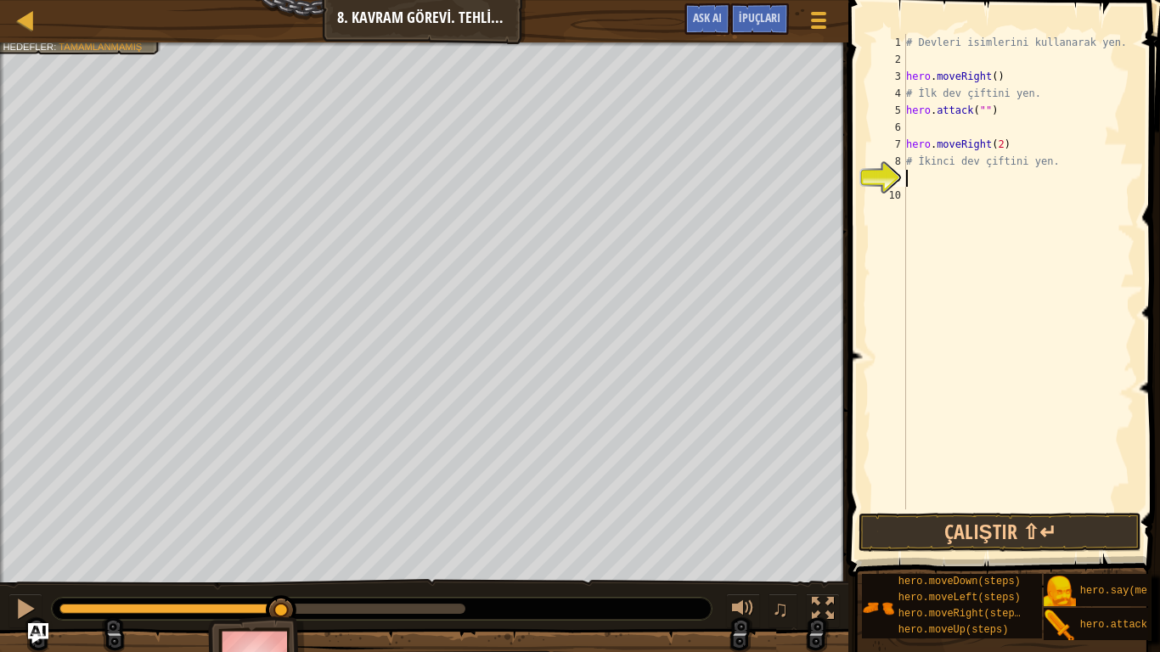
click at [65, 13] on div "[PERSON_NAME] Bilimine Giriş 8. Kavram Görevi. Tehlikeli Adımlar Oyun Menüsü Bi…" at bounding box center [424, 21] width 848 height 42
drag, startPoint x: 65, startPoint y: 12, endPoint x: 112, endPoint y: 8, distance: 47.7
click at [112, 8] on div "[PERSON_NAME] Bilimine Giriş 8. Kavram Görevi. Tehlikeli Adımlar Oyun Menüsü Bi…" at bounding box center [424, 21] width 848 height 42
